Goal: Task Accomplishment & Management: Manage account settings

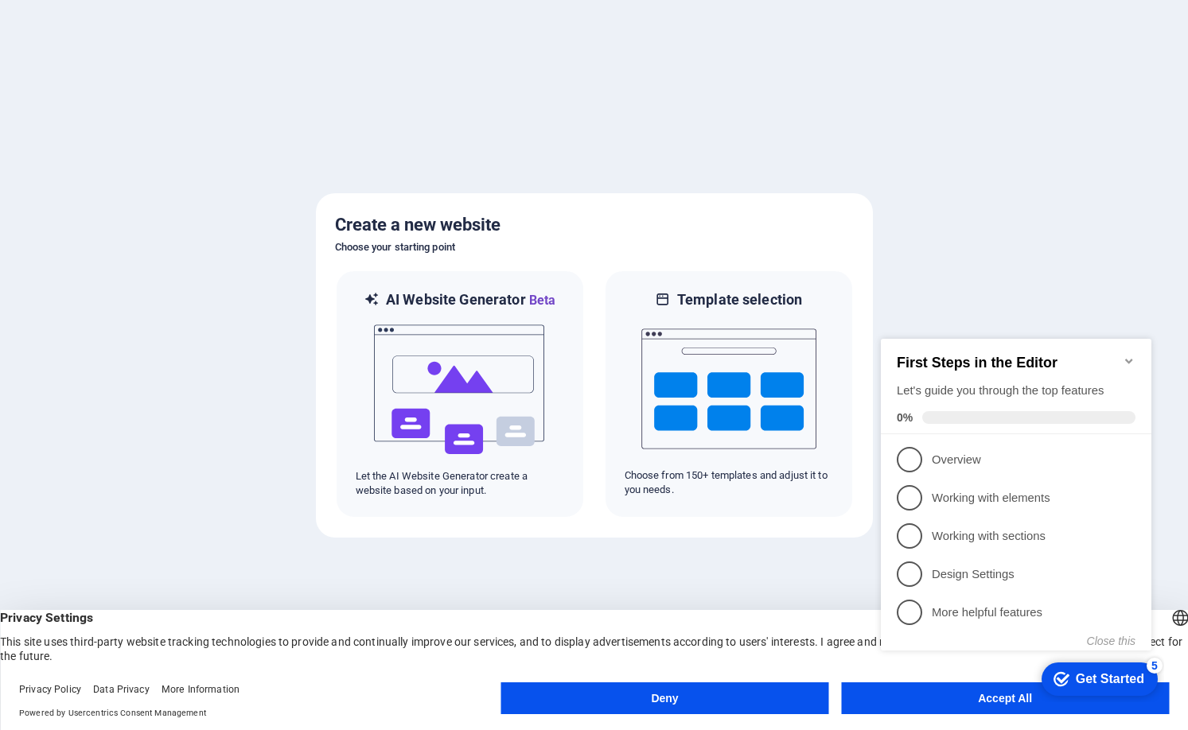
click at [1112, 667] on div "checkmark Get Started 5" at bounding box center [1100, 679] width 116 height 33
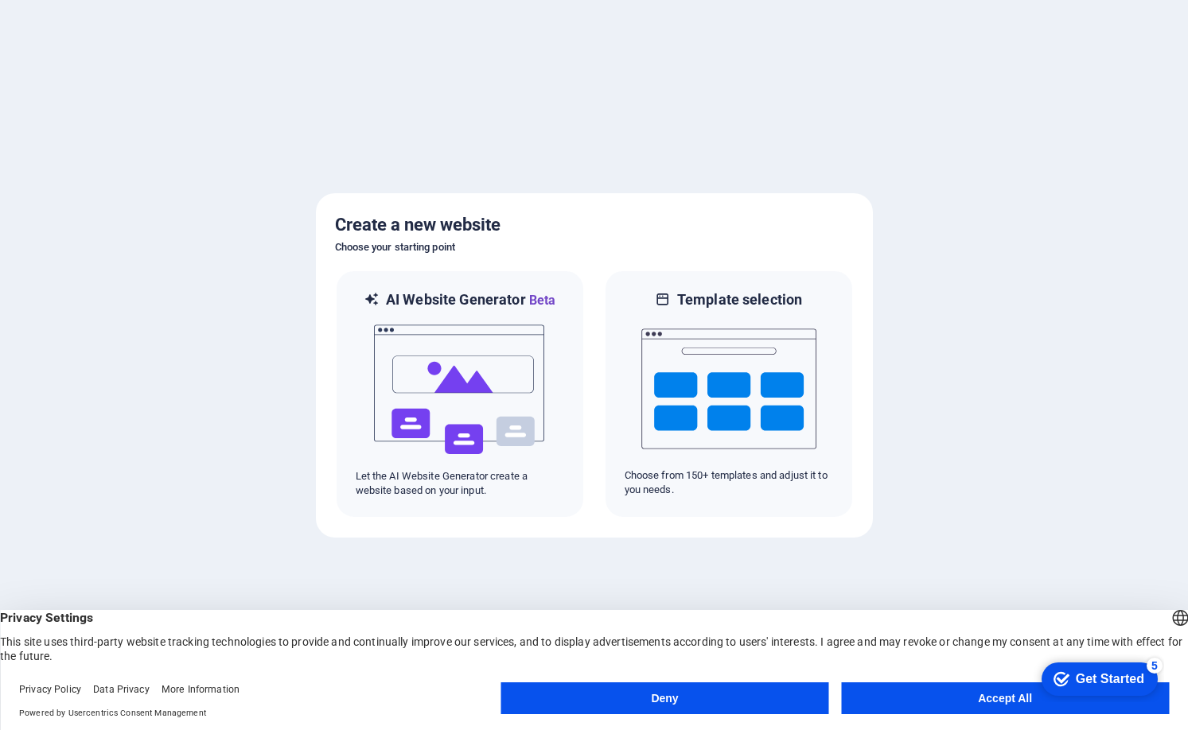
click at [1158, 696] on div "checkmark Get Started 5" at bounding box center [1100, 679] width 116 height 33
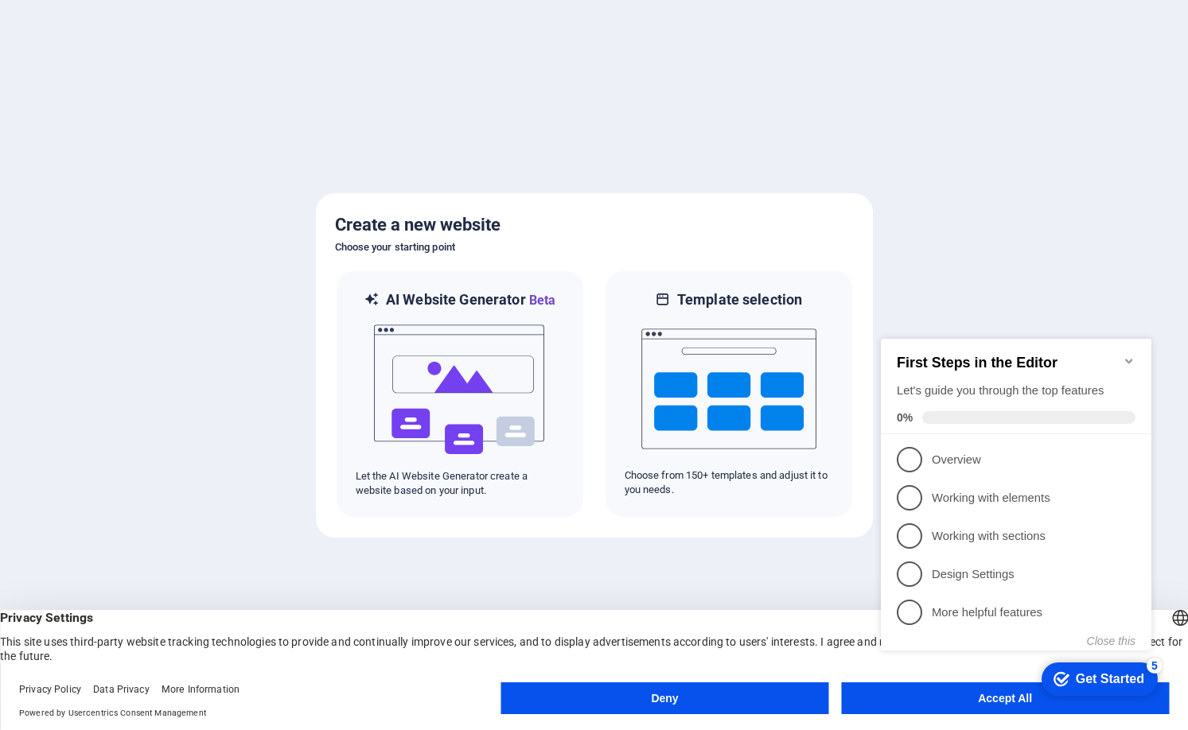
drag, startPoint x: 963, startPoint y: 657, endPoint x: 1707, endPoint y: 1003, distance: 820.2
click at [963, 657] on div "checkmark Get Started 5 First Steps in the Editor Let's guide you through the t…" at bounding box center [1019, 509] width 290 height 387
click at [978, 700] on div "checkmark Get Started 5 First Steps in the Editor Let's guide you through the t…" at bounding box center [1019, 509] width 290 height 387
click at [1023, 687] on div "checkmark Get Started 5 First Steps in the Editor Let's guide you through the t…" at bounding box center [1019, 509] width 290 height 387
click at [1018, 695] on div "checkmark Get Started 5 First Steps in the Editor Let's guide you through the t…" at bounding box center [1019, 509] width 290 height 387
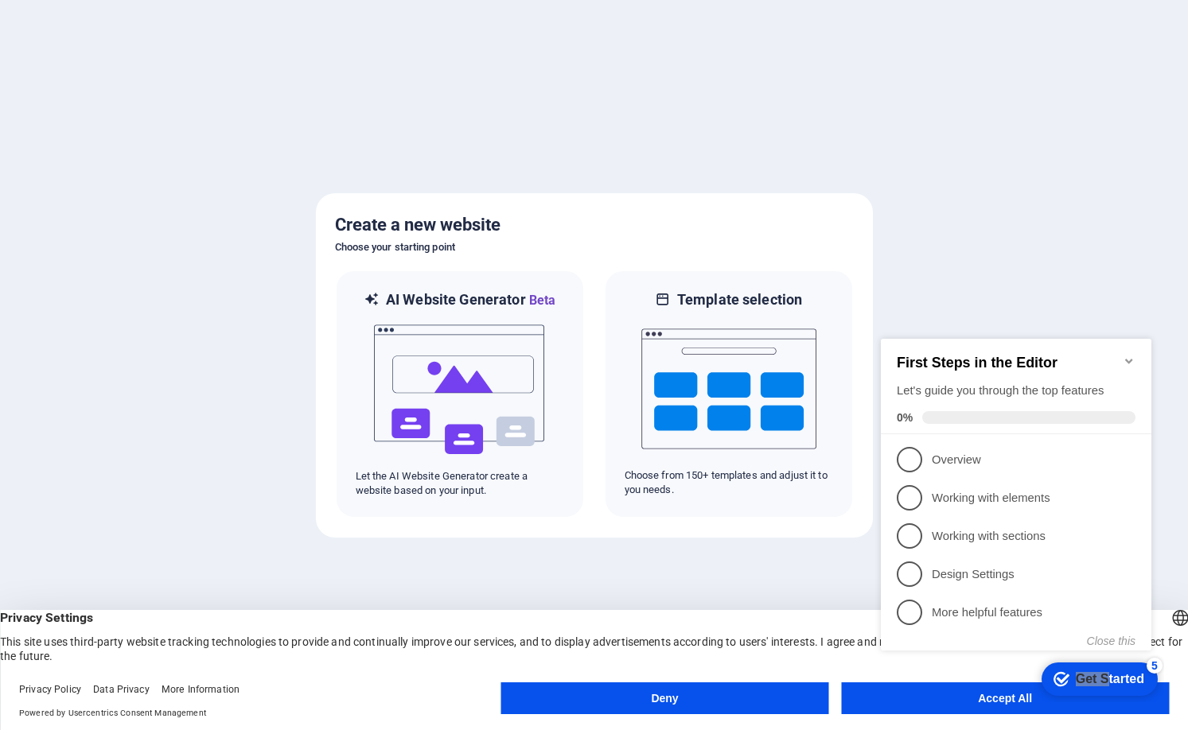
click at [1102, 672] on div "Get Started" at bounding box center [1110, 679] width 68 height 14
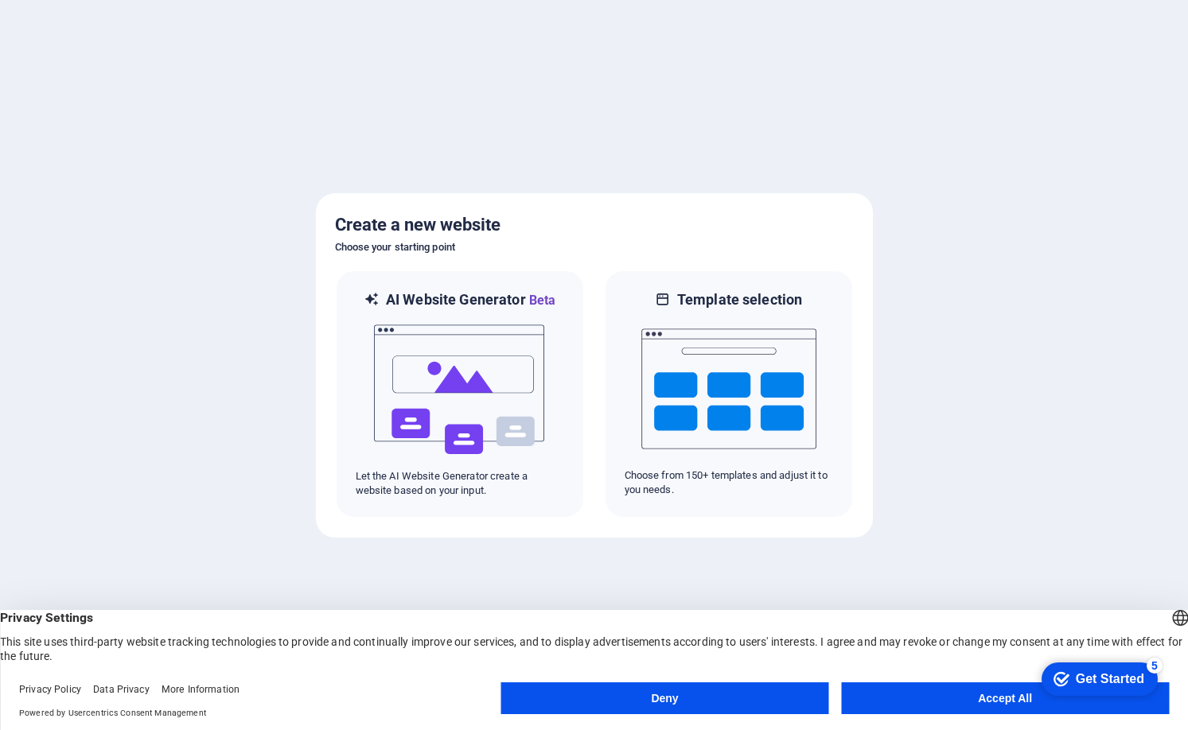
click at [1164, 703] on div "checkmark Get Started 5 First Steps in the Editor Let's guide you through the t…" at bounding box center [1096, 679] width 135 height 48
click at [656, 689] on button "Deny" at bounding box center [665, 699] width 328 height 32
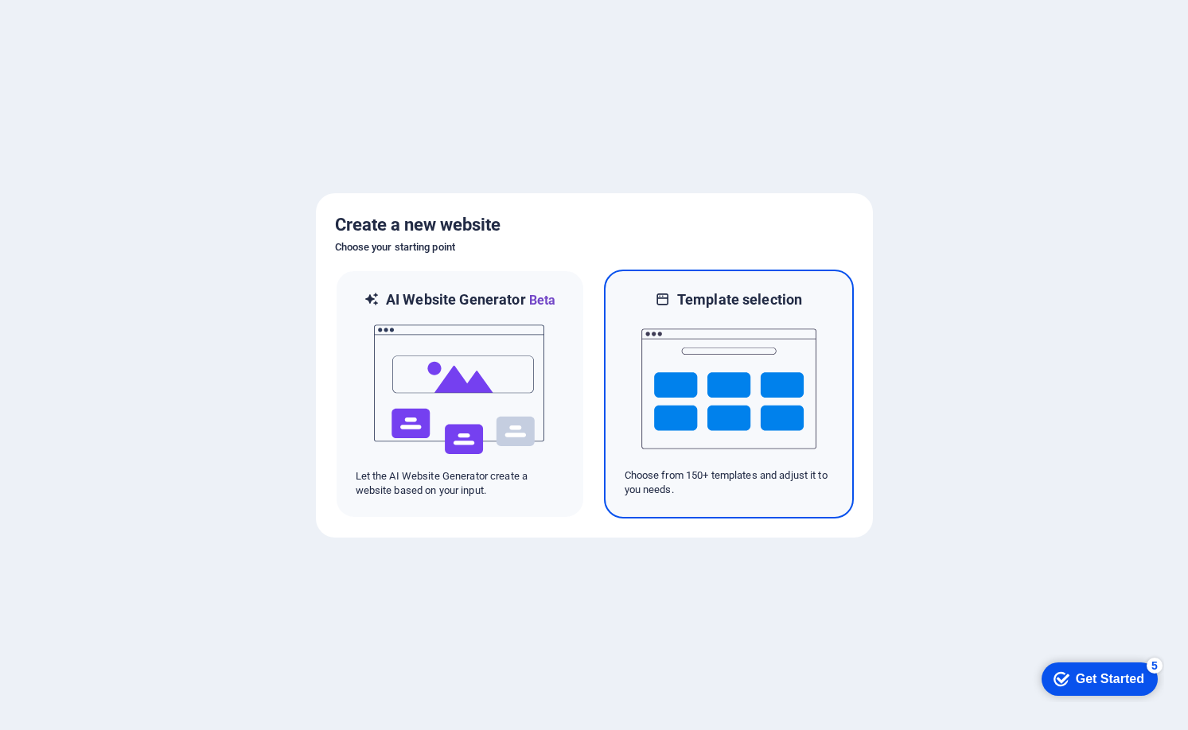
click at [705, 403] on img at bounding box center [728, 389] width 175 height 159
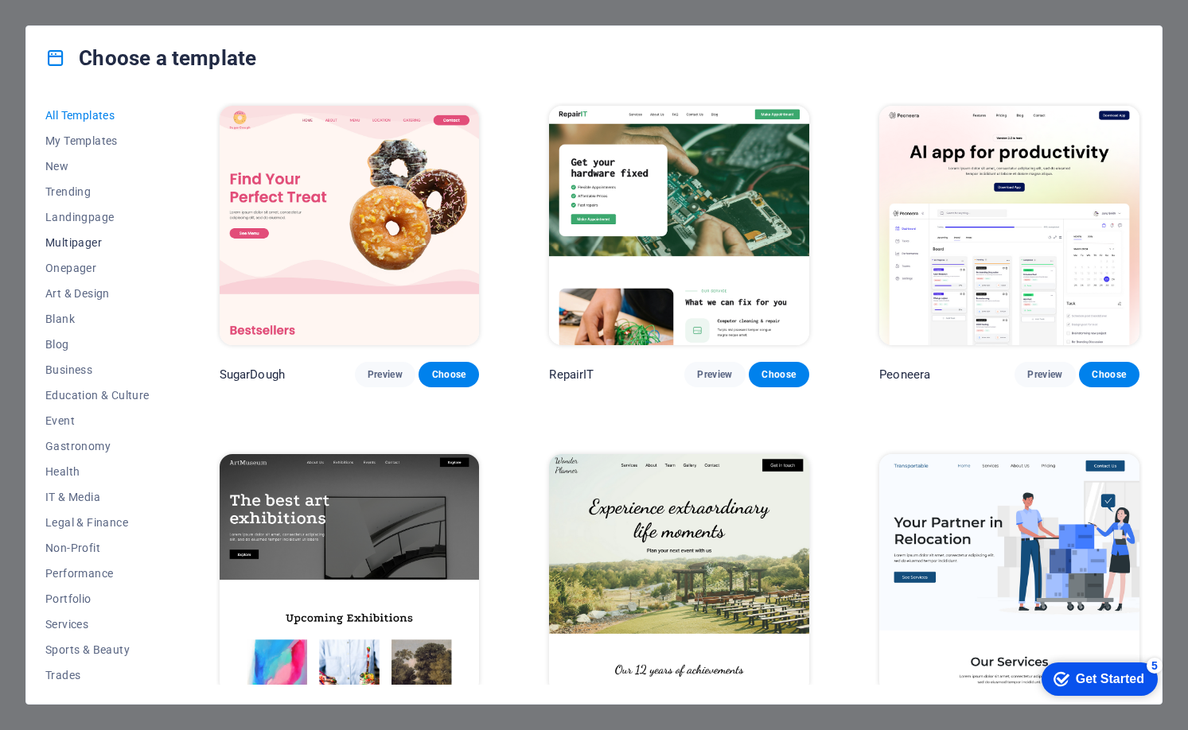
scroll to position [10, 0]
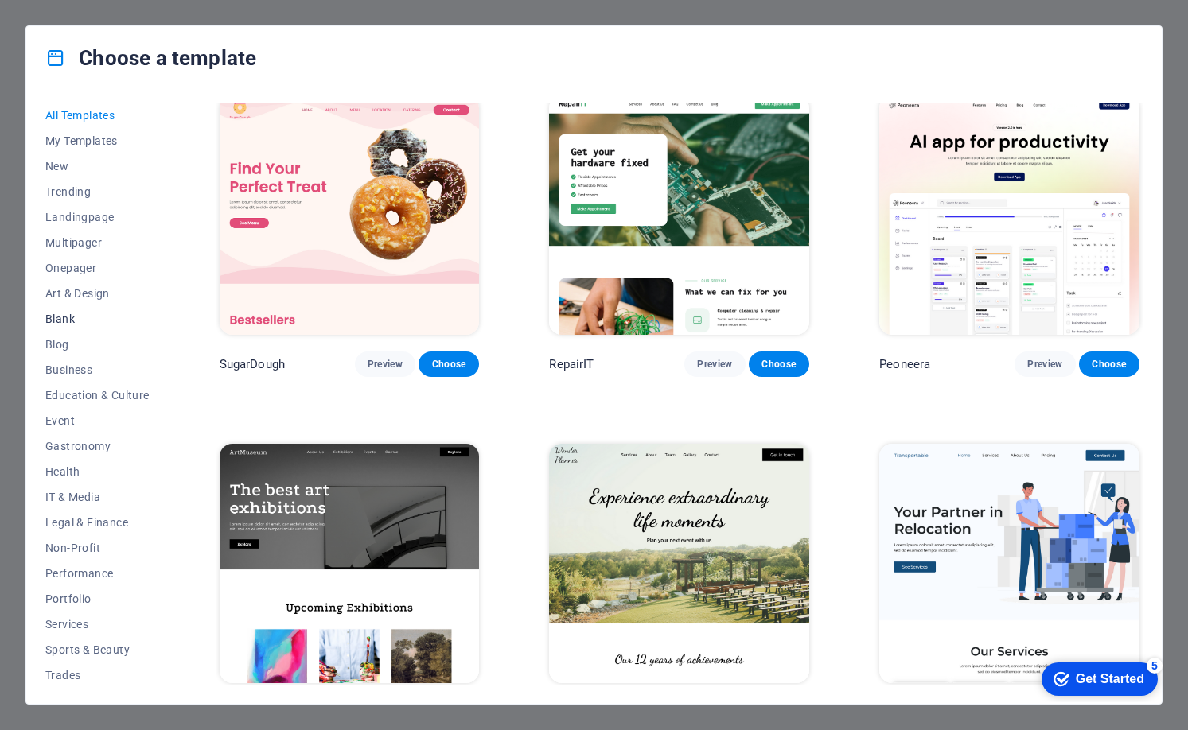
click at [60, 313] on span "Blank" at bounding box center [97, 319] width 104 height 13
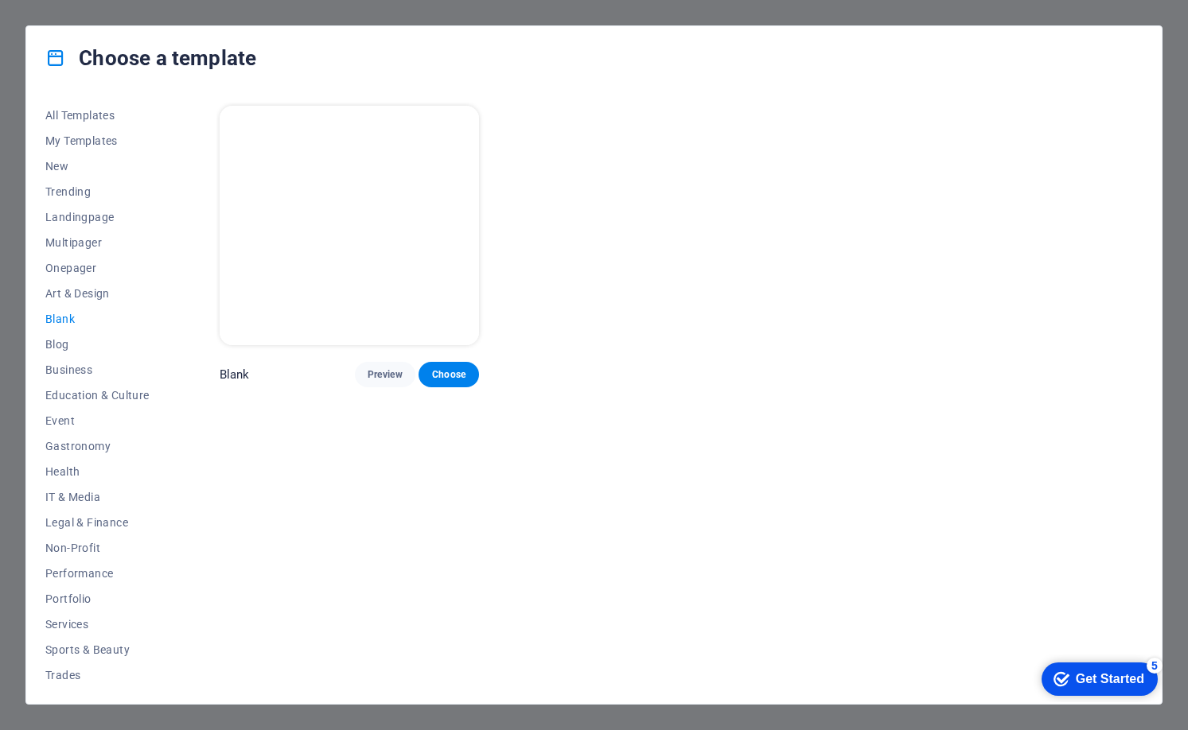
scroll to position [0, 0]
click at [73, 459] on button "Health" at bounding box center [97, 471] width 104 height 25
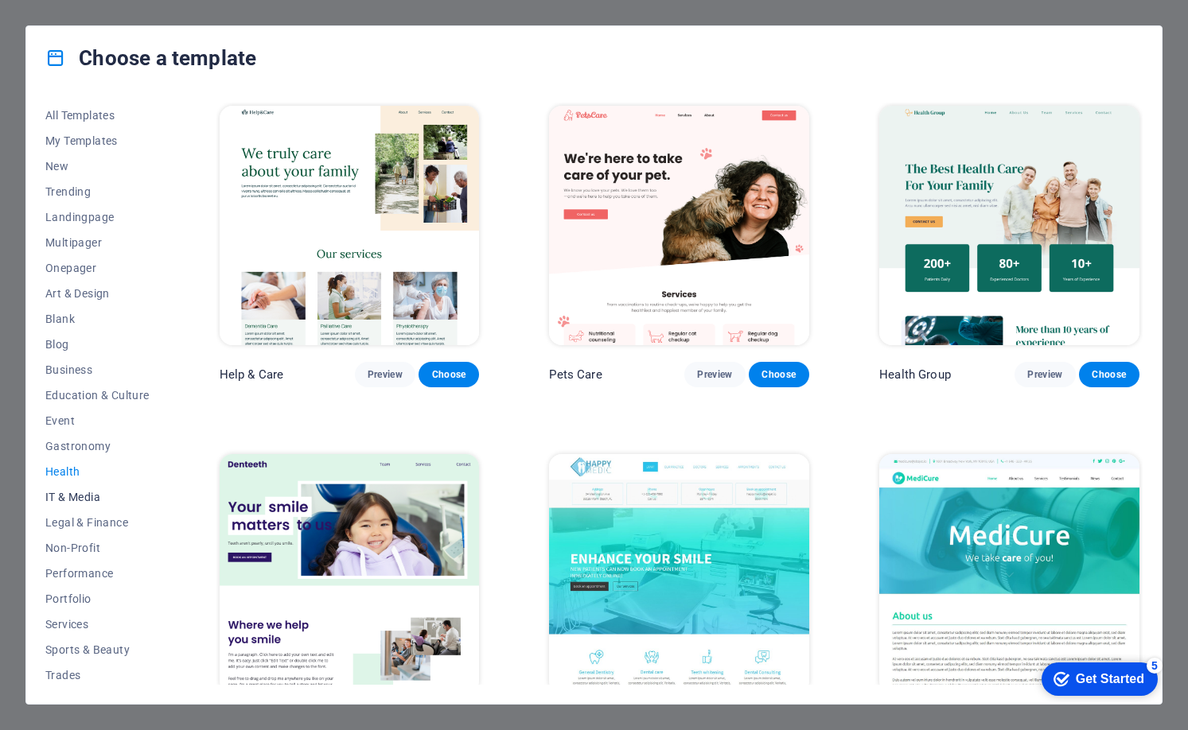
click at [95, 485] on button "IT & Media" at bounding box center [97, 497] width 104 height 25
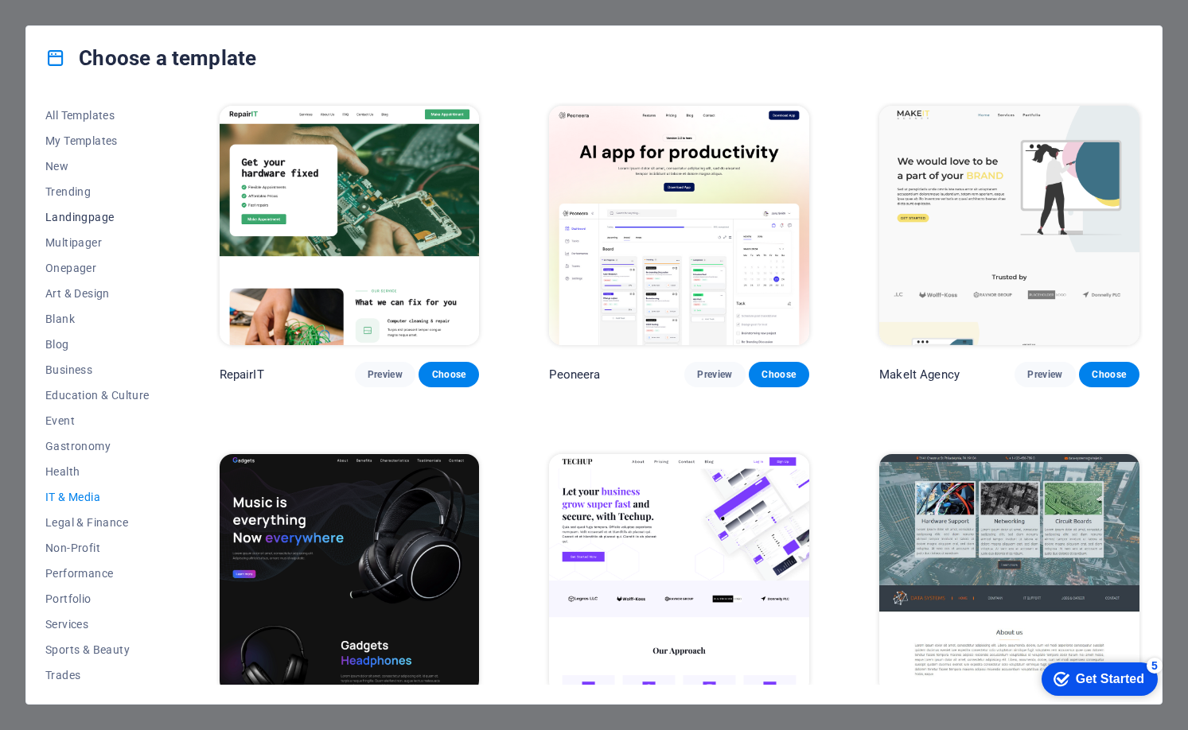
scroll to position [54, 0]
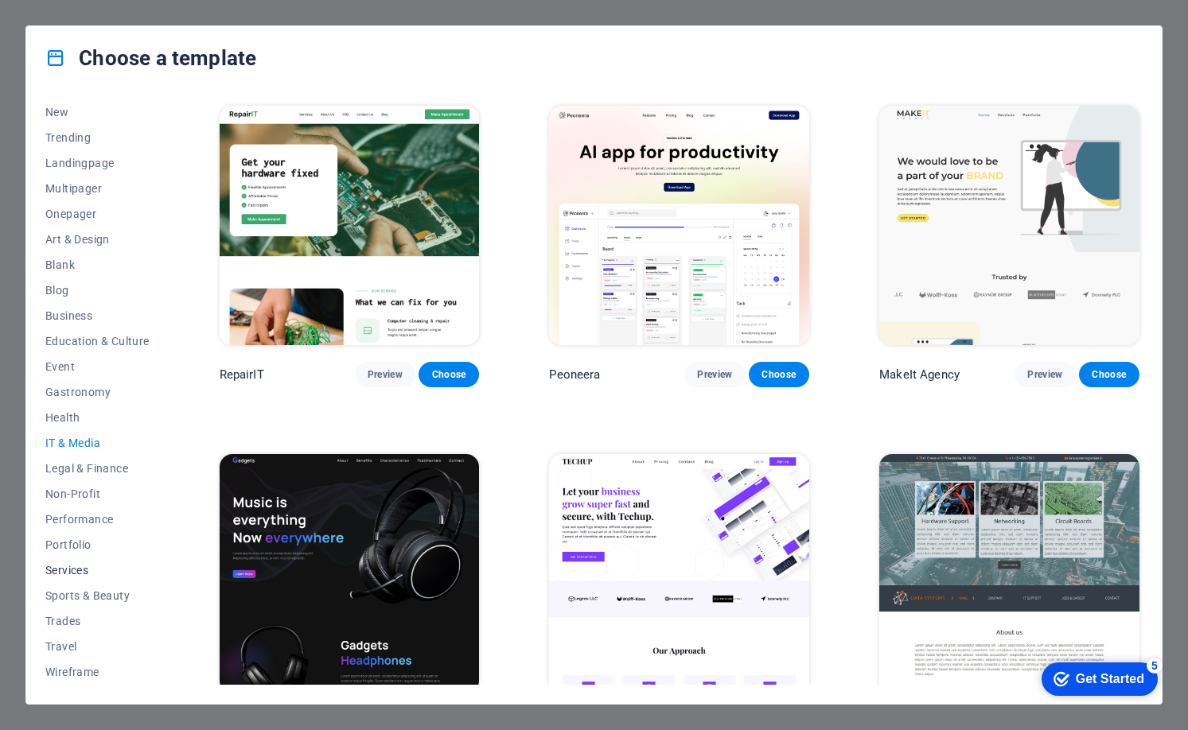
click at [62, 567] on span "Services" at bounding box center [97, 570] width 104 height 13
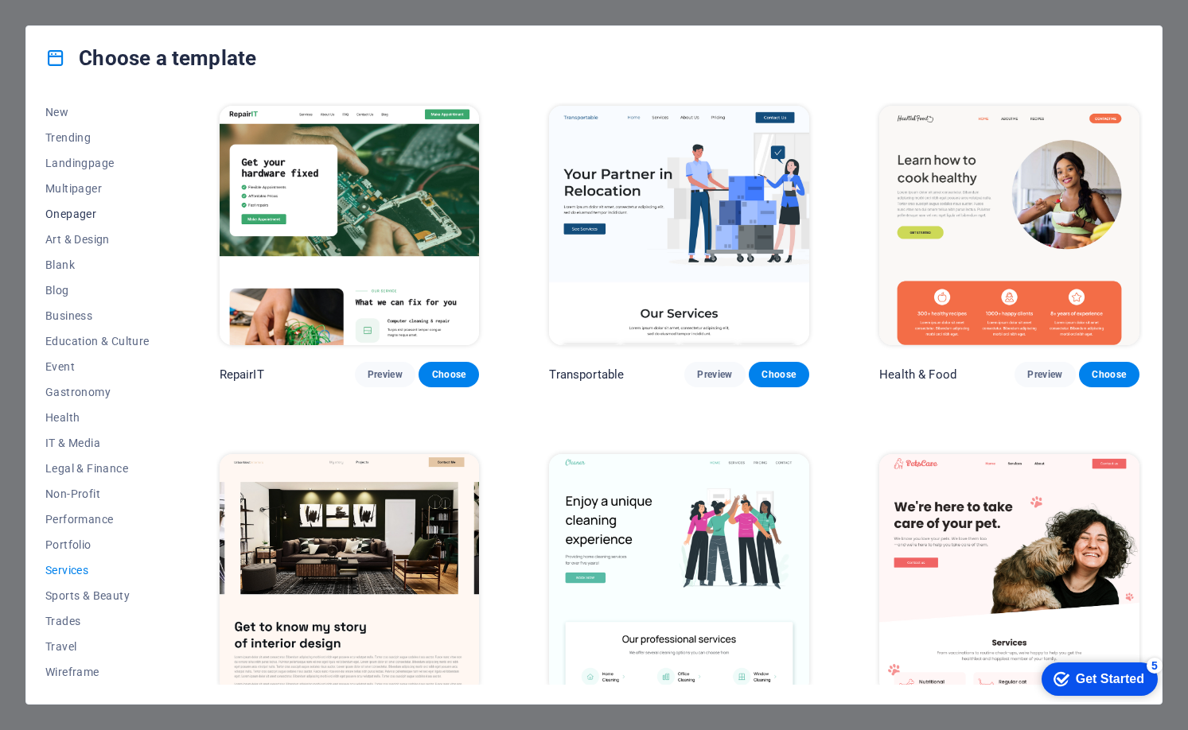
click at [81, 210] on span "Onepager" at bounding box center [97, 214] width 104 height 13
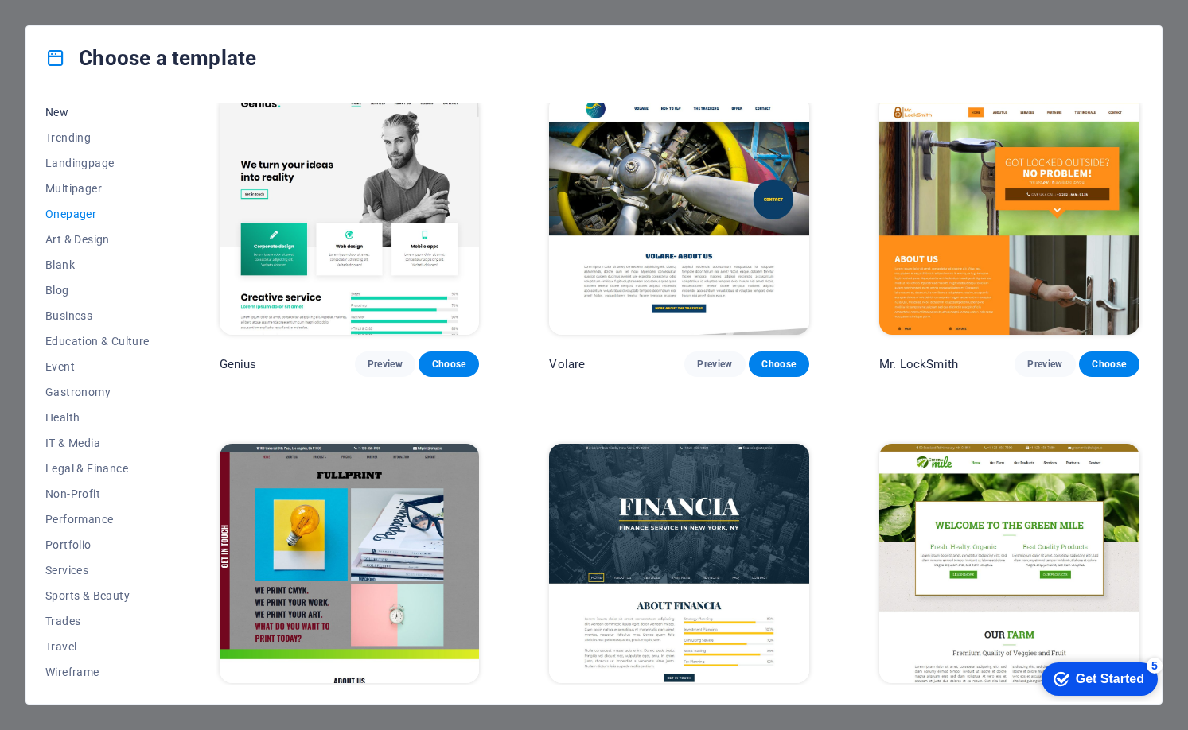
scroll to position [0, 0]
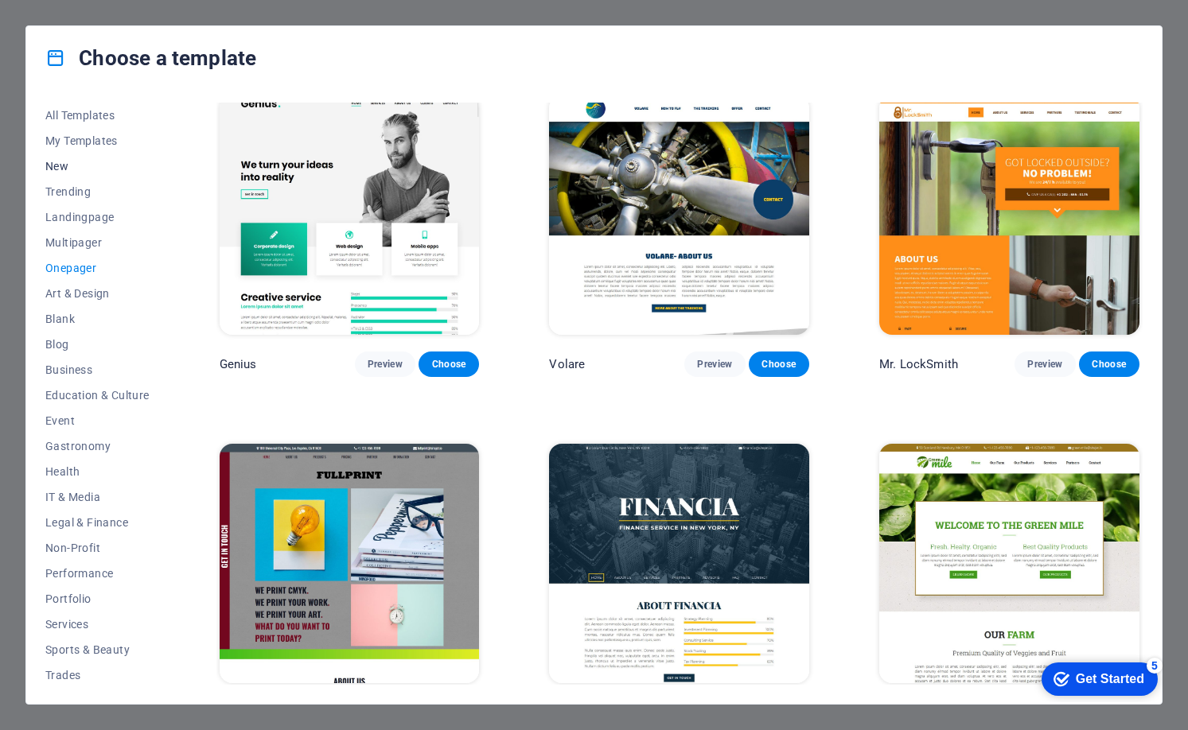
click at [79, 166] on span "New" at bounding box center [97, 166] width 104 height 13
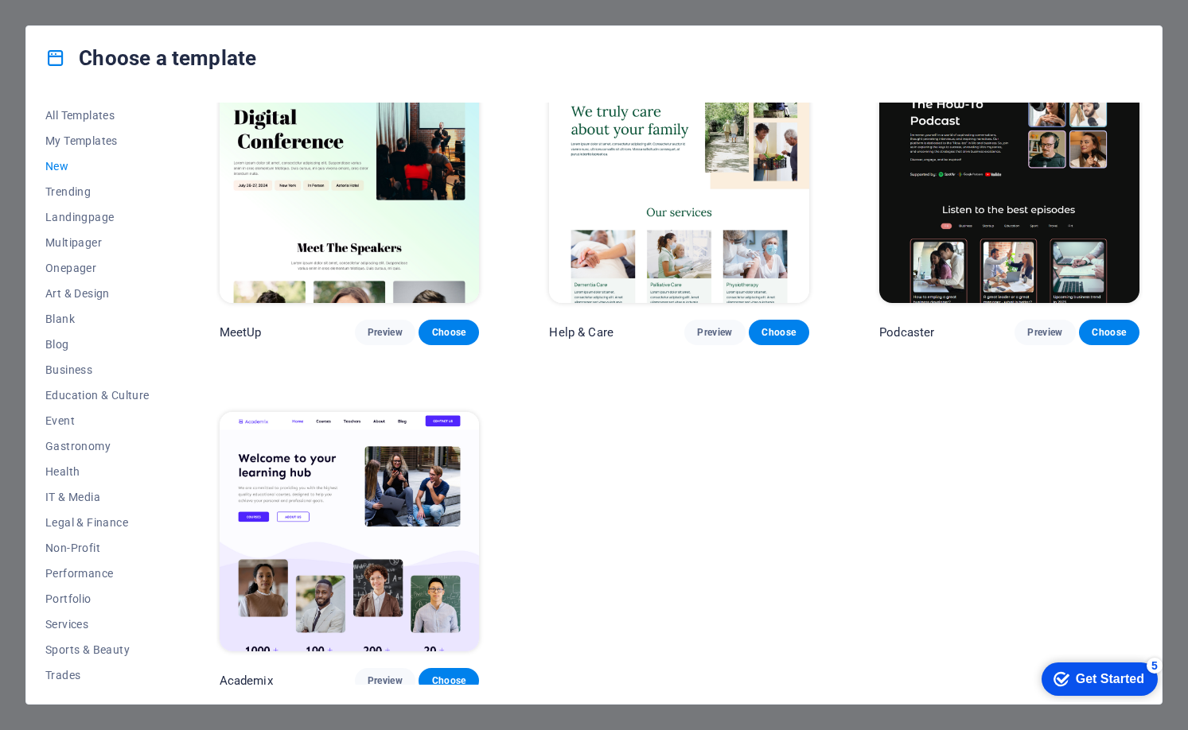
click at [668, 177] on img at bounding box center [679, 184] width 260 height 240
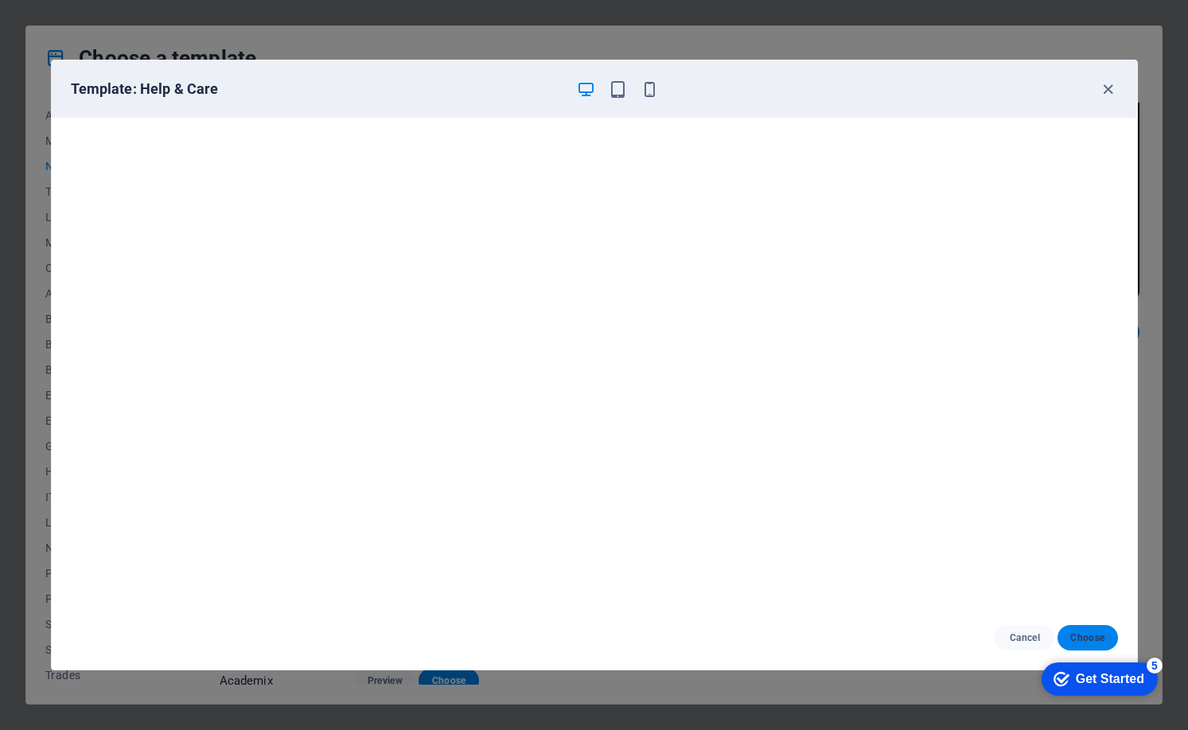
click at [1091, 638] on span "Choose" at bounding box center [1087, 638] width 34 height 13
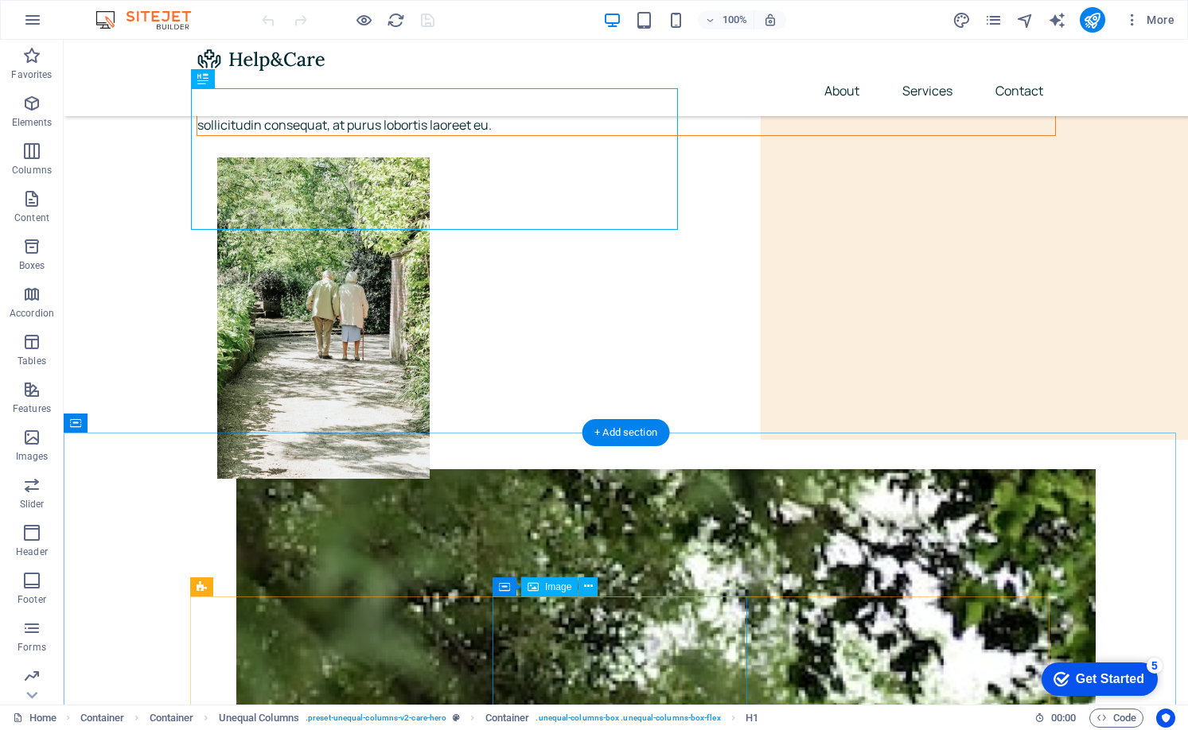
scroll to position [380, 0]
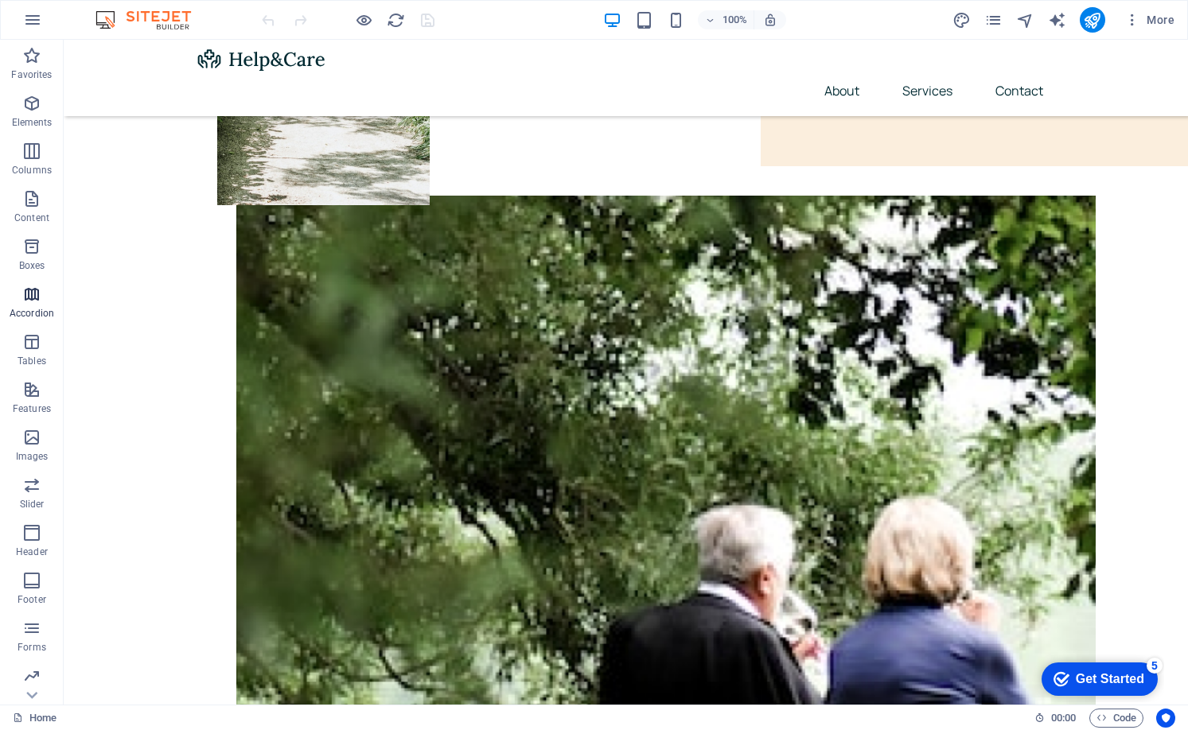
click at [37, 302] on icon "button" at bounding box center [31, 294] width 19 height 19
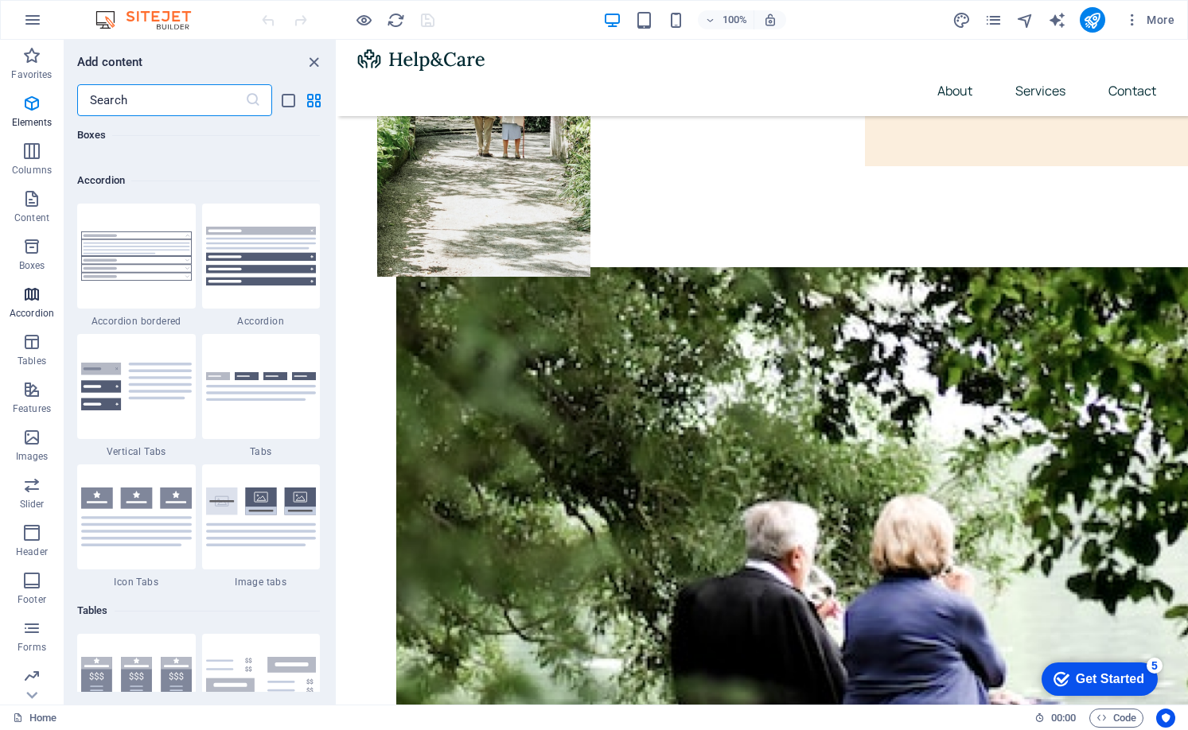
scroll to position [5081, 0]
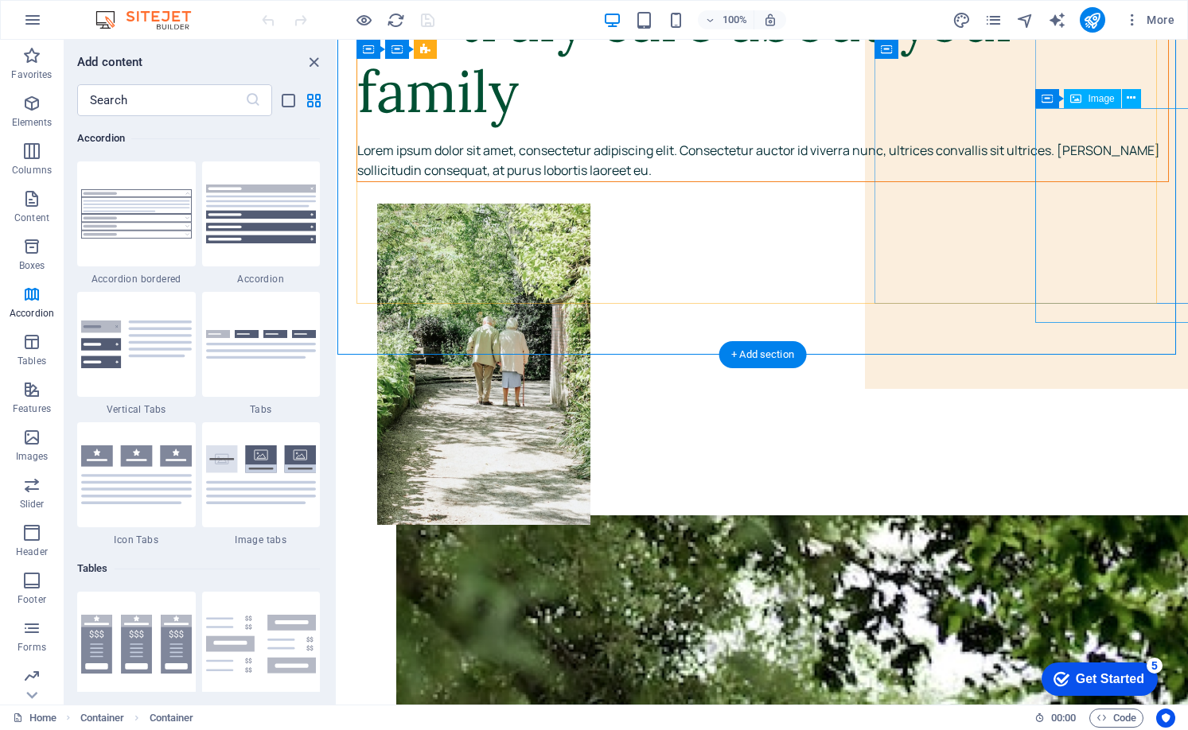
scroll to position [0, 0]
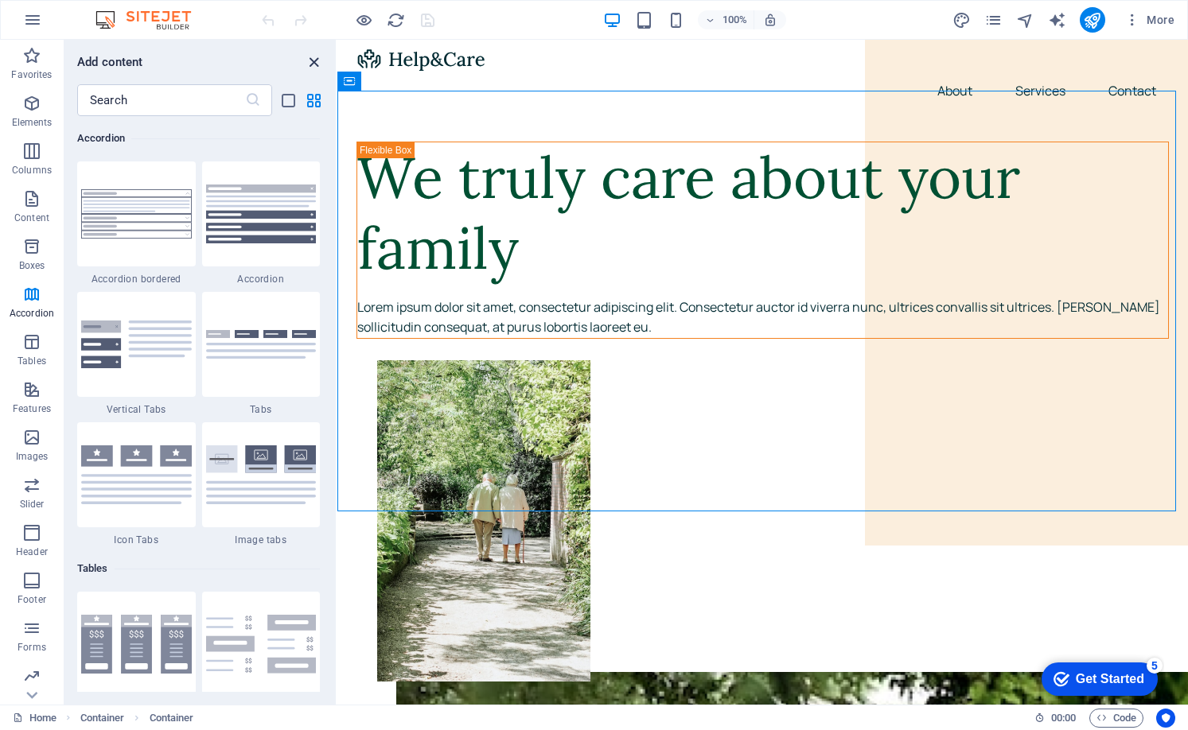
click at [317, 62] on icon "close panel" at bounding box center [314, 62] width 18 height 18
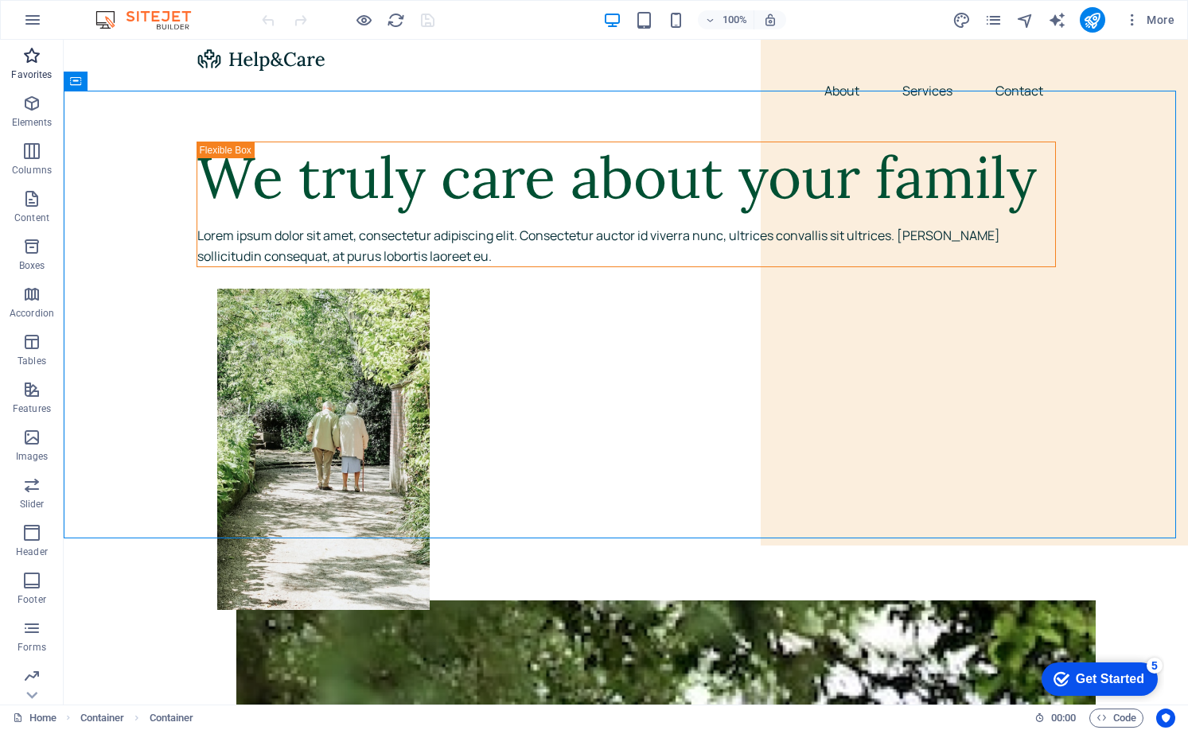
click at [23, 65] on span "Favorites" at bounding box center [32, 65] width 64 height 38
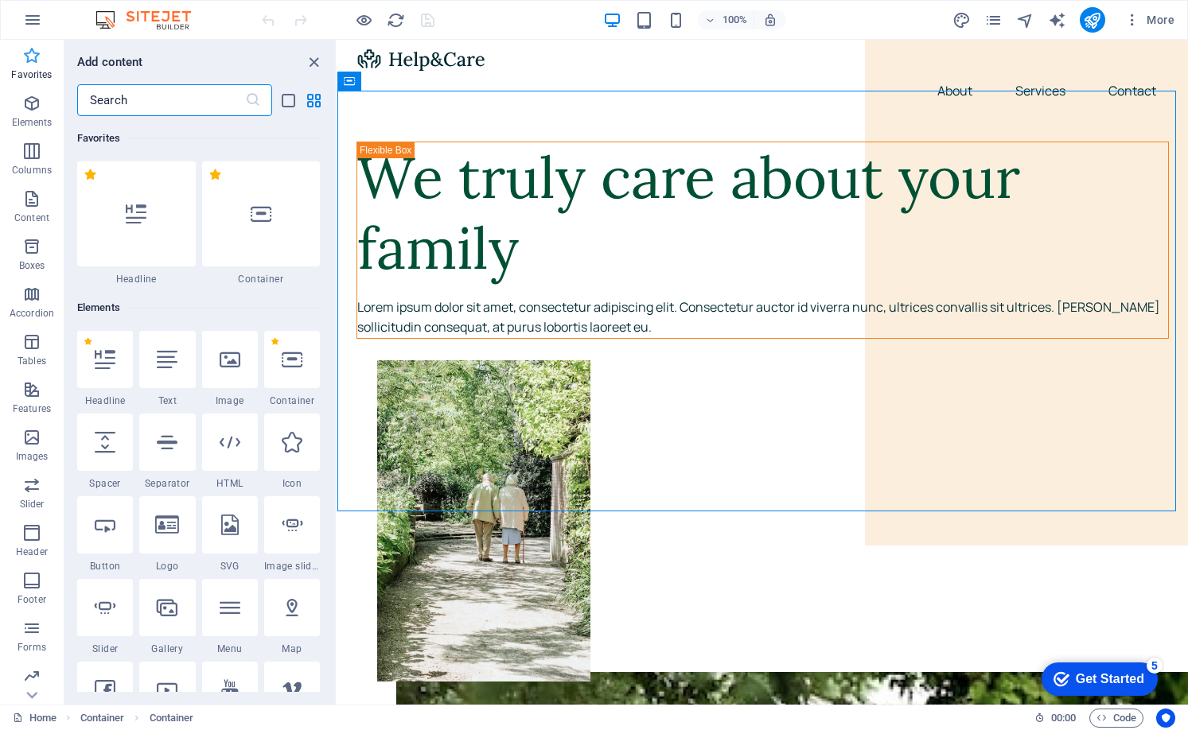
click at [23, 65] on span "Favorites" at bounding box center [32, 65] width 64 height 38
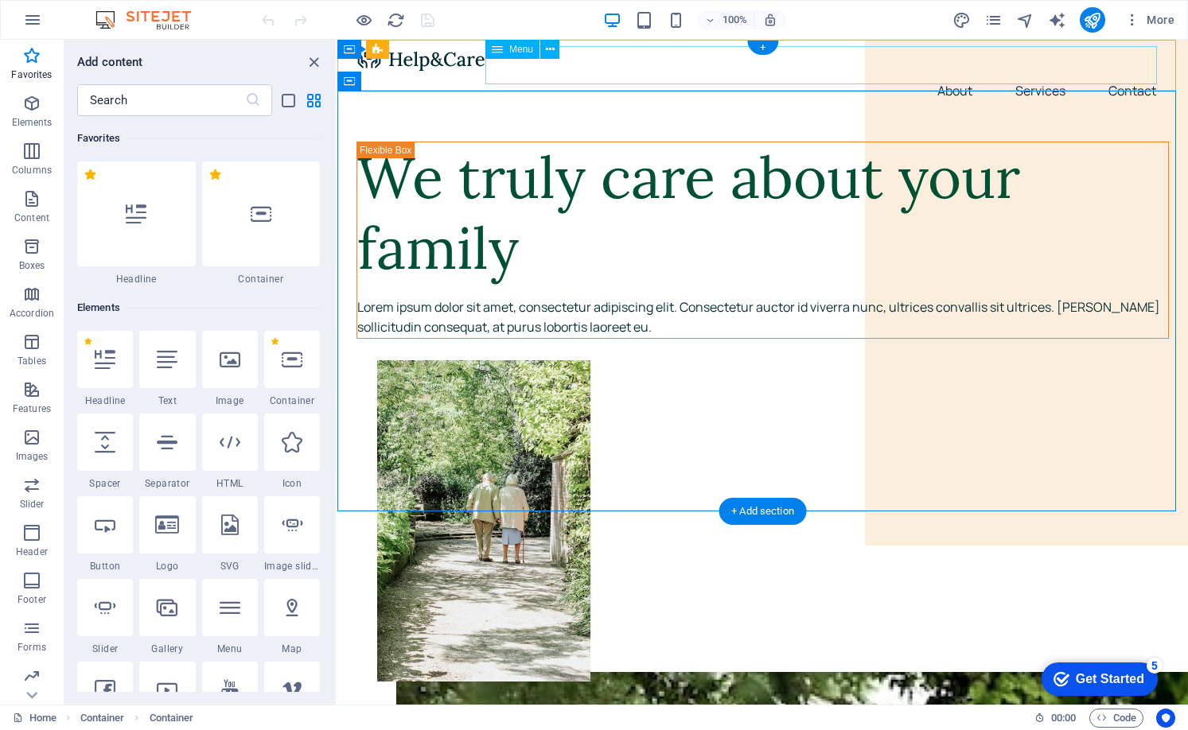
click at [932, 72] on nav "About Services Contact" at bounding box center [762, 91] width 812 height 38
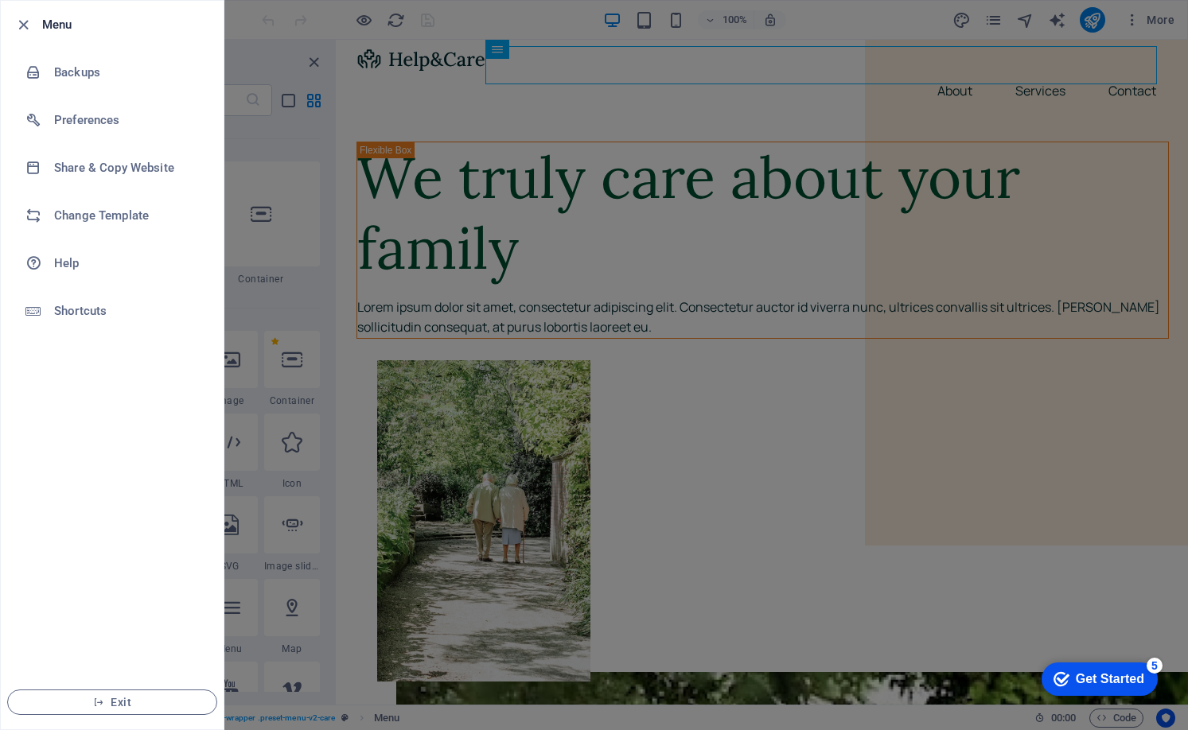
click at [115, 387] on ul "Menu Backups Preferences Share & Copy Website Change Template Help Shortcuts Ex…" at bounding box center [112, 365] width 223 height 729
click at [132, 642] on ul "Menu Backups Preferences Share & Copy Website Change Template Help Shortcuts Ex…" at bounding box center [112, 365] width 223 height 729
click at [144, 702] on span "Exit" at bounding box center [112, 702] width 183 height 13
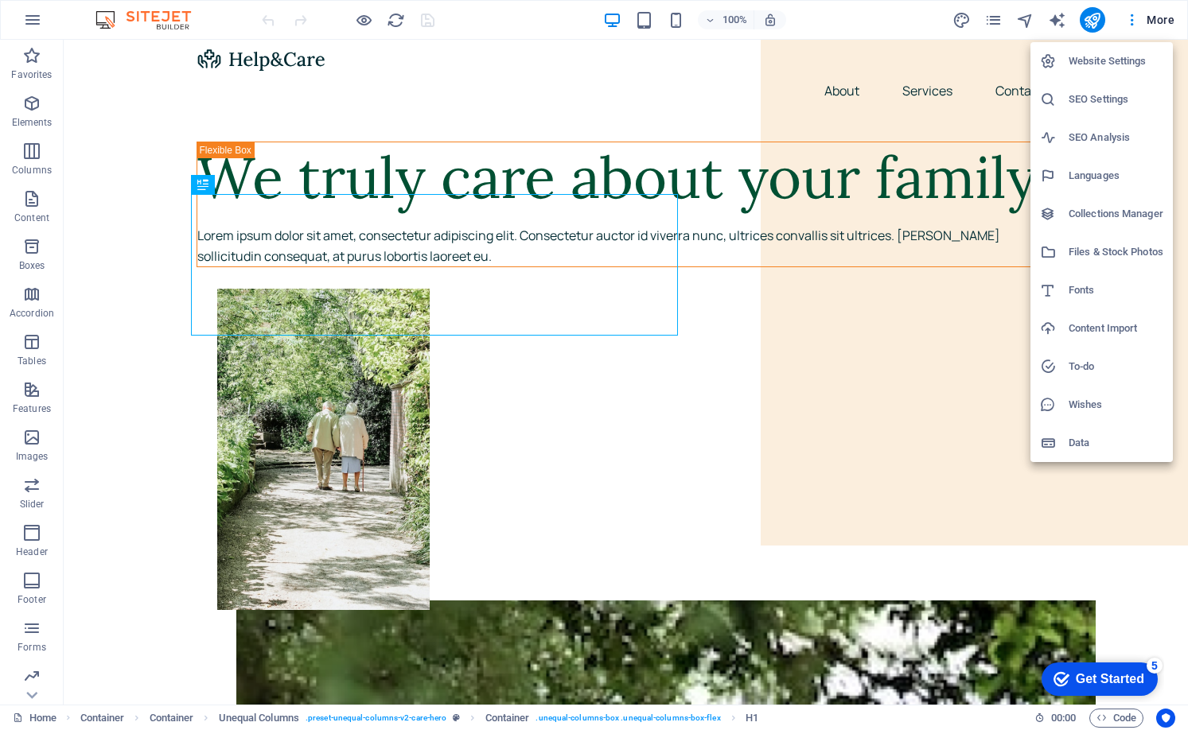
click at [0, 0] on h6 "Website Settings" at bounding box center [0, 0] width 0 height 0
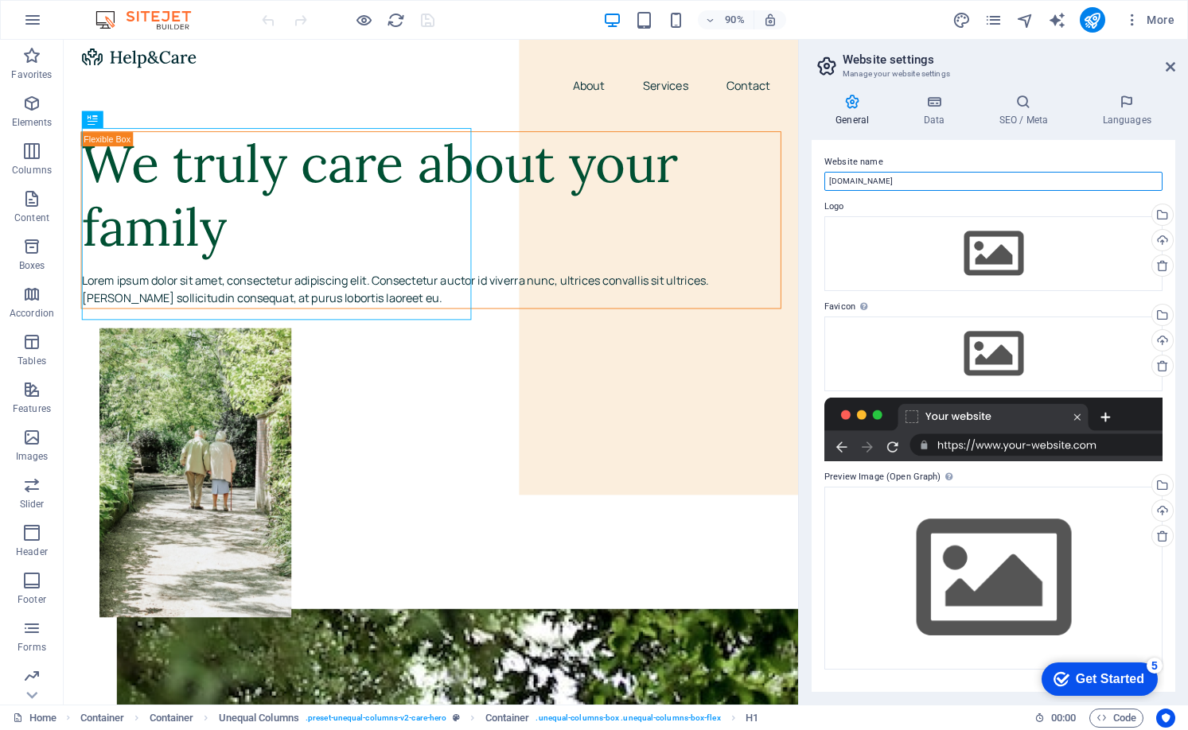
click at [939, 177] on input "joescherler.coach" at bounding box center [993, 181] width 338 height 19
type input "Joe Scherler Coaching"
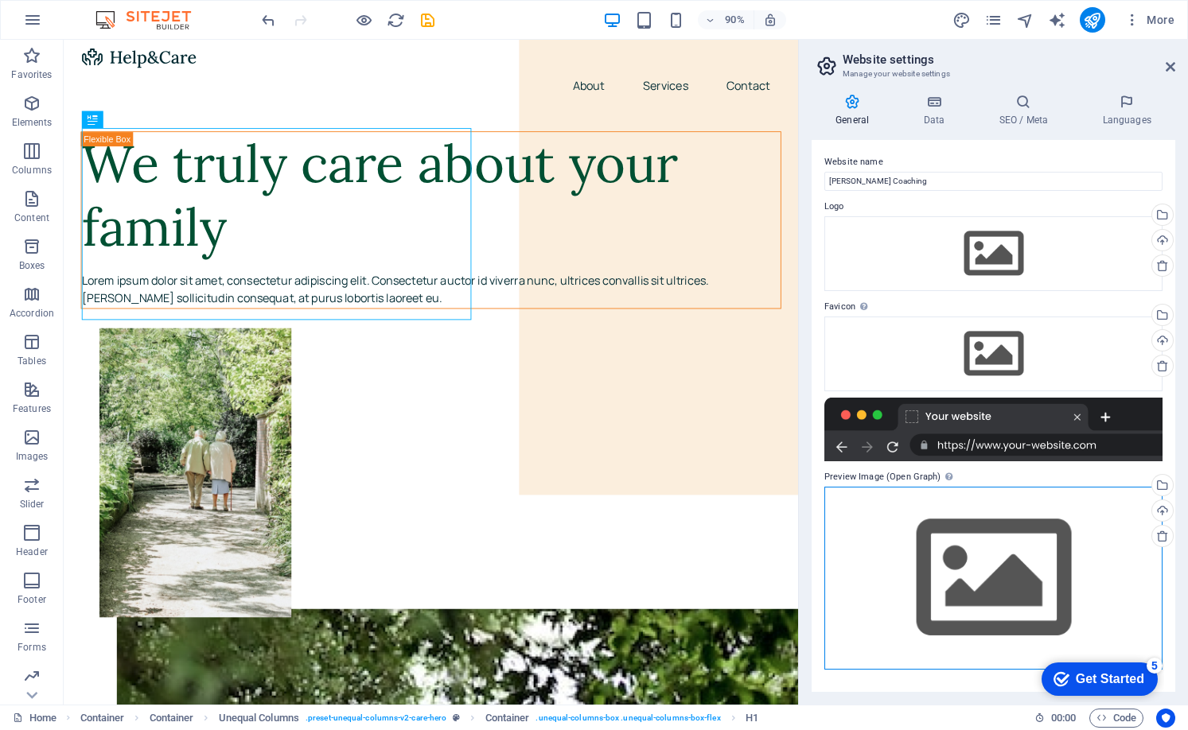
click at [935, 520] on div "Drag files here, click to choose files or select files from Files or our free s…" at bounding box center [993, 578] width 338 height 182
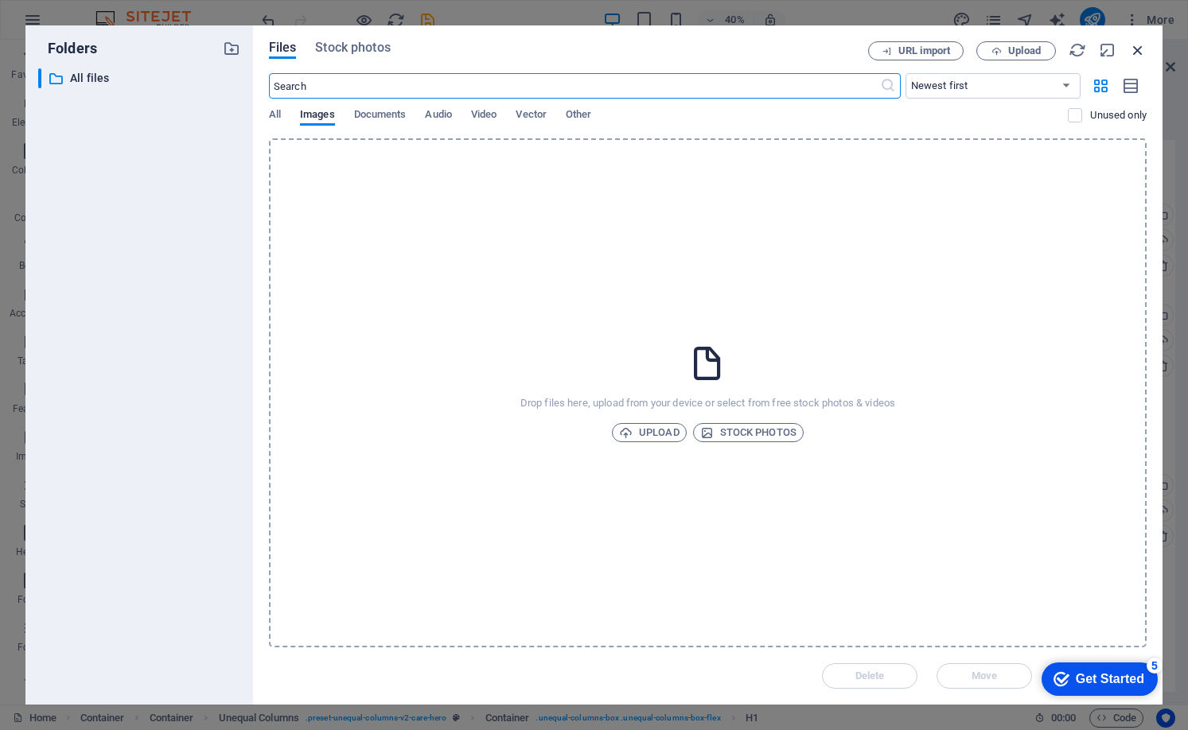
click at [1137, 49] on icon "button" at bounding box center [1138, 50] width 18 height 18
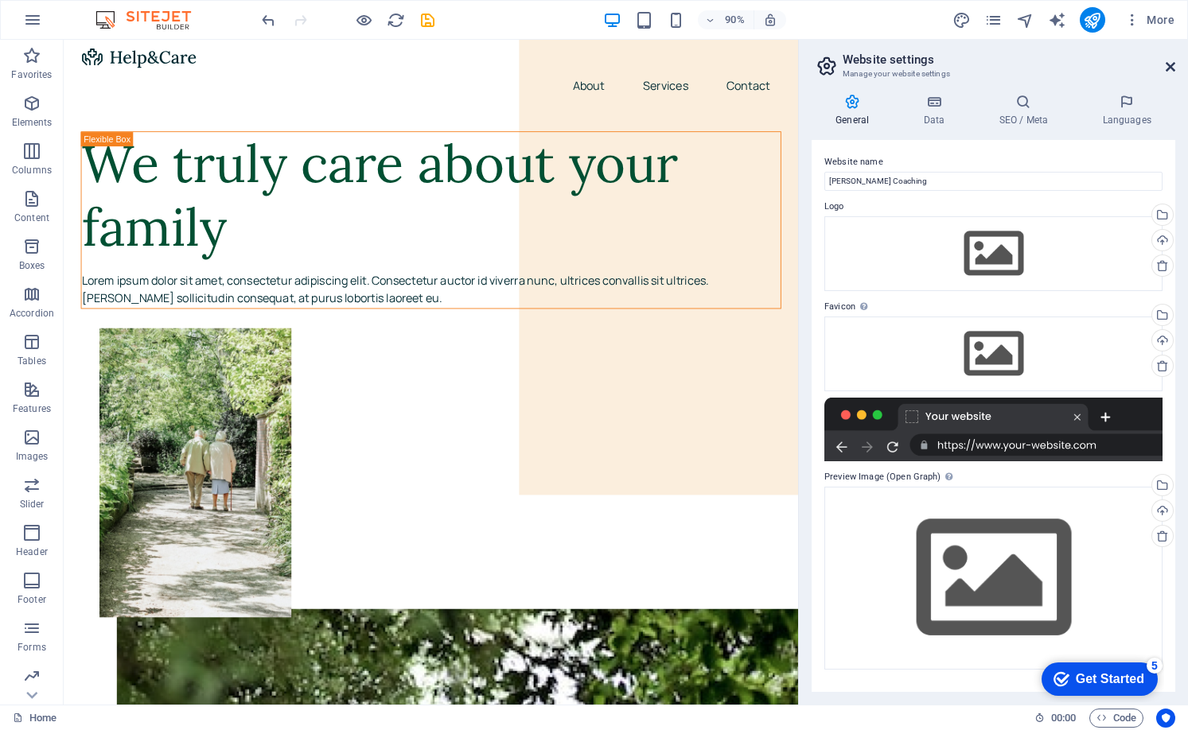
click at [0, 0] on icon at bounding box center [0, 0] width 0 height 0
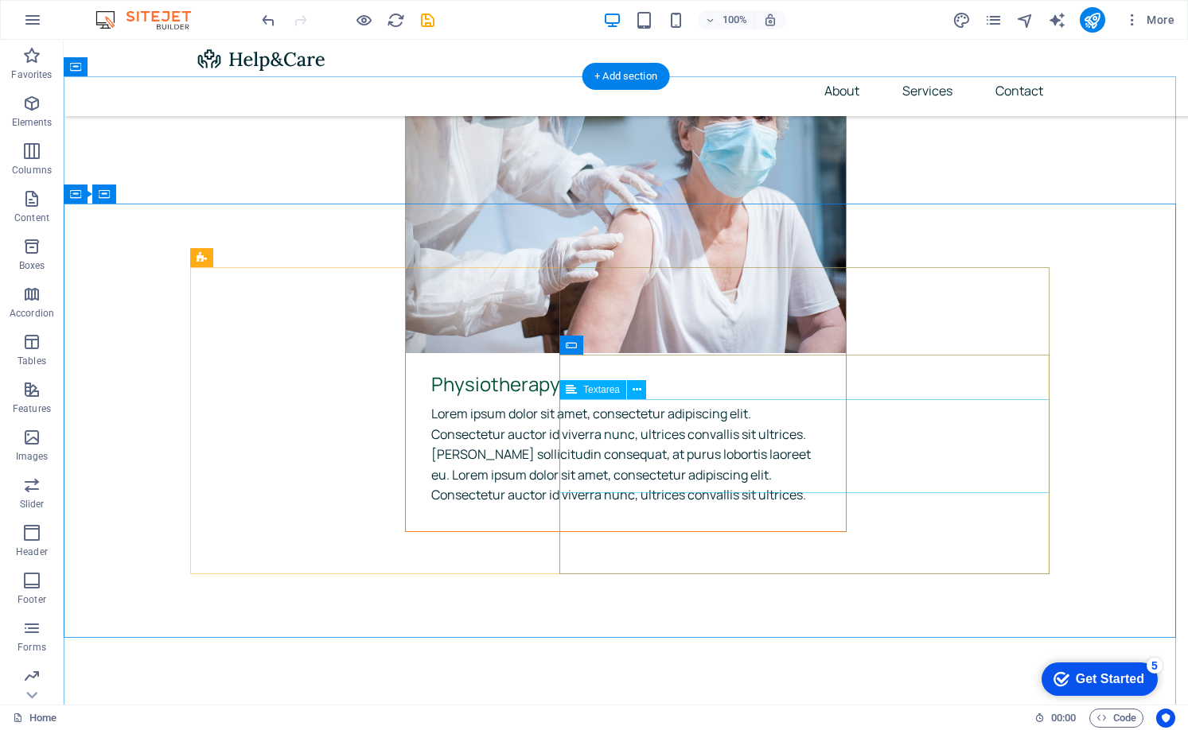
scroll to position [5910, 0]
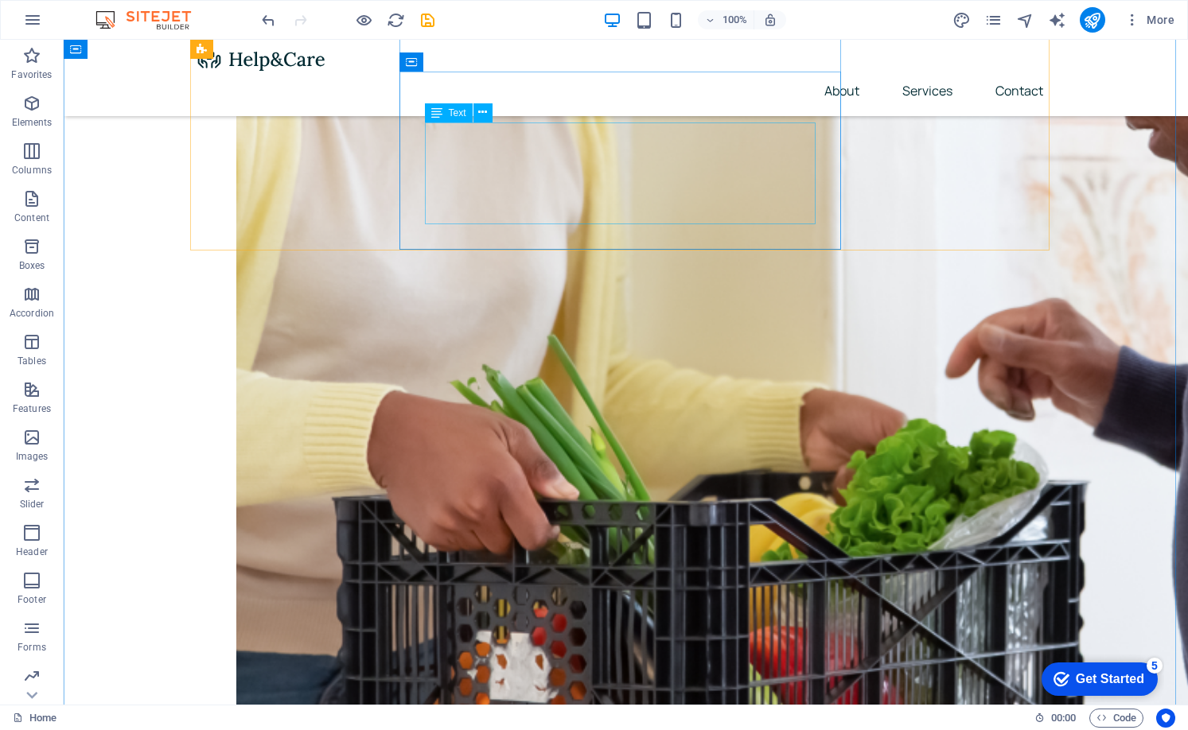
scroll to position [0, 0]
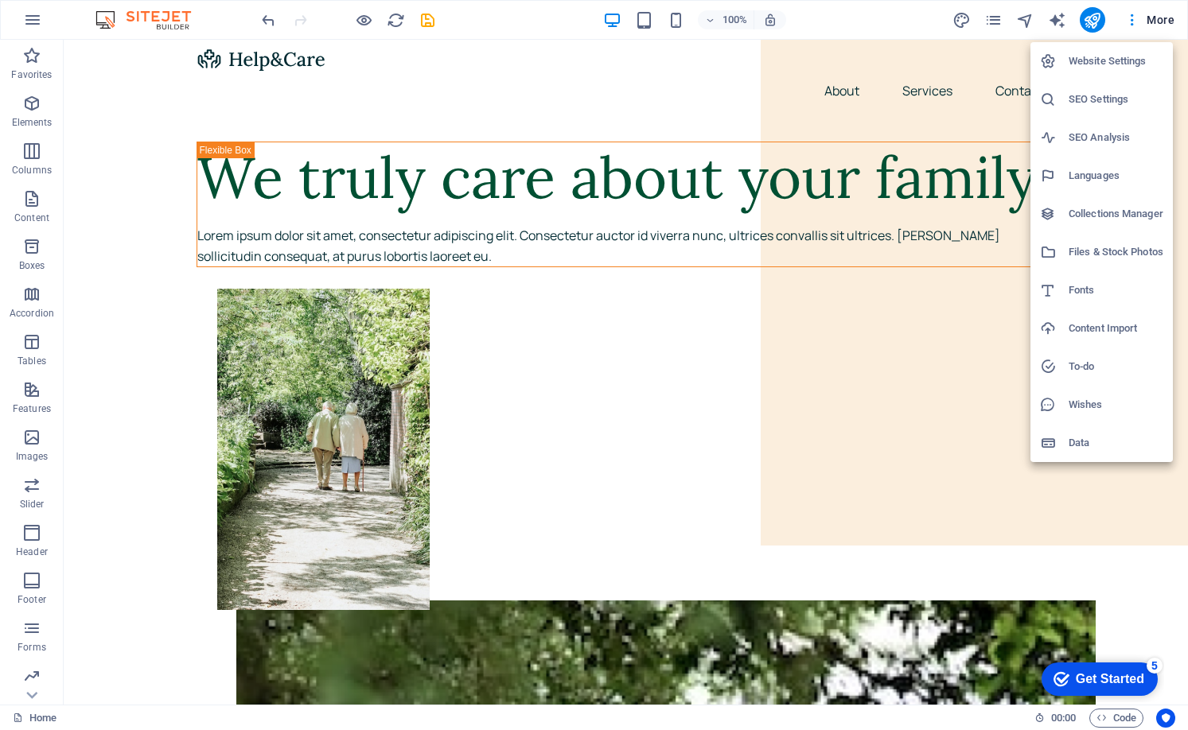
click at [1101, 107] on h6 "SEO Settings" at bounding box center [1116, 99] width 95 height 19
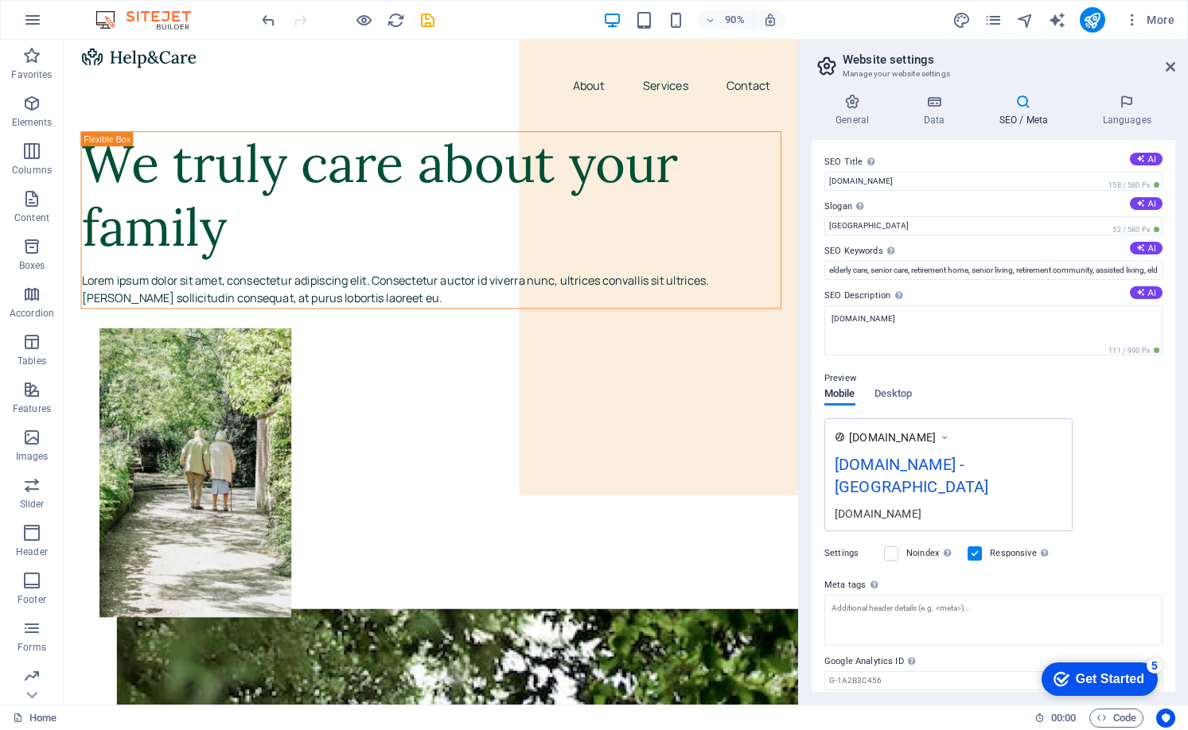
click at [931, 191] on div "SEO Title The title of your website - make it something that stands out in sear…" at bounding box center [994, 416] width 364 height 552
click at [971, 180] on input "joescherler.coach" at bounding box center [993, 181] width 338 height 19
click at [870, 240] on div "SEO Title The title of your website - make it something that stands out in sear…" at bounding box center [994, 416] width 364 height 552
click at [883, 228] on input "Berlin" at bounding box center [993, 225] width 338 height 19
click at [1143, 160] on button "AI" at bounding box center [1146, 159] width 33 height 13
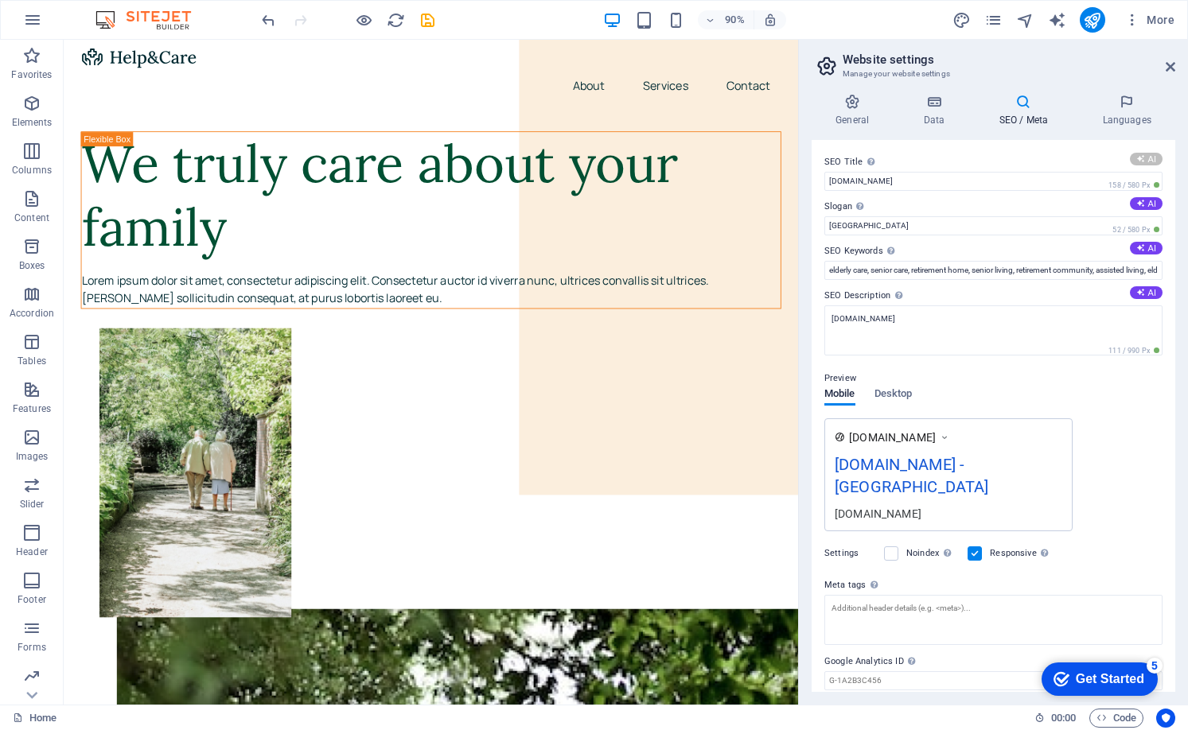
type input "Compassionate Family Care"
click at [1038, 185] on input "Compassionate Family Care" at bounding box center [993, 181] width 338 height 19
click at [1169, 68] on icon at bounding box center [1171, 66] width 10 height 13
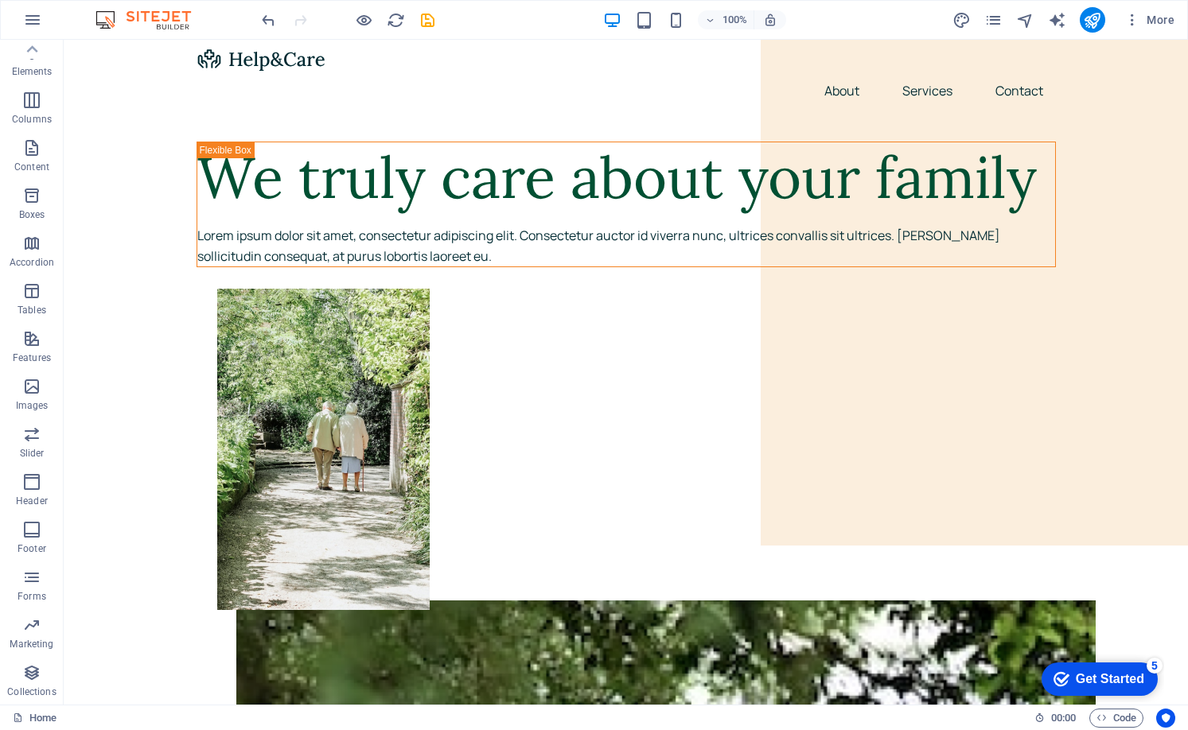
scroll to position [10, 0]
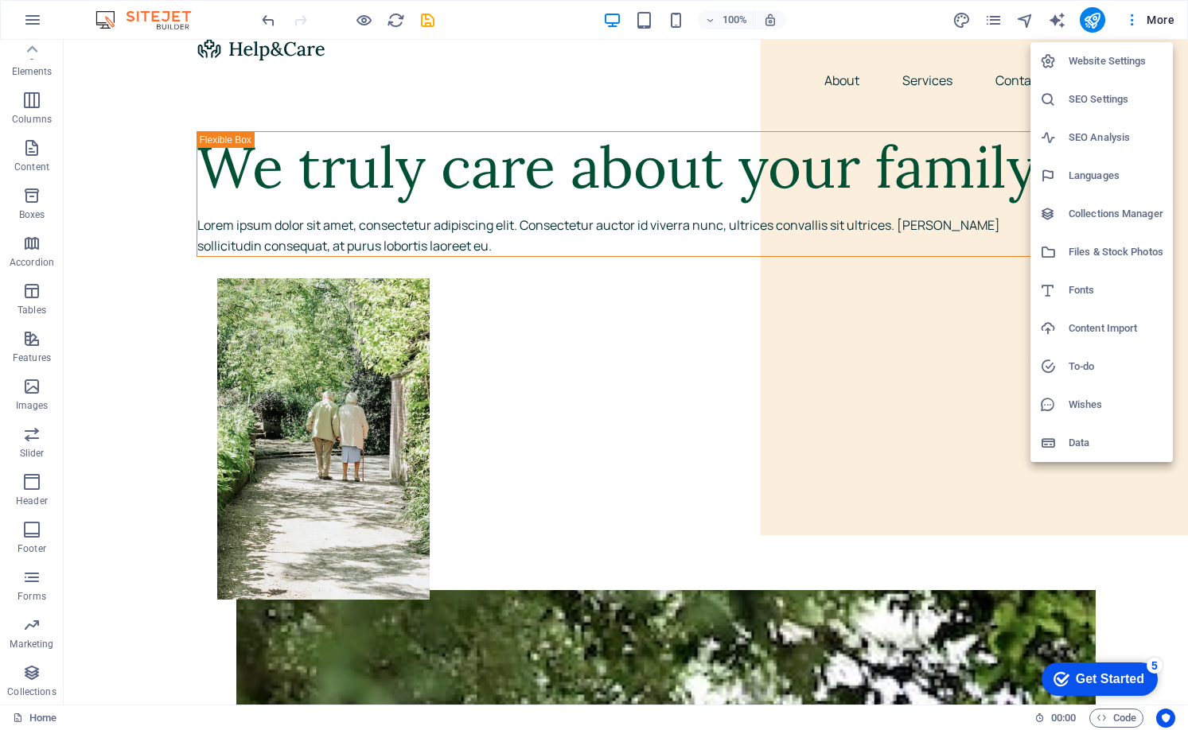
click at [1128, 65] on h6 "Website Settings" at bounding box center [1116, 61] width 95 height 19
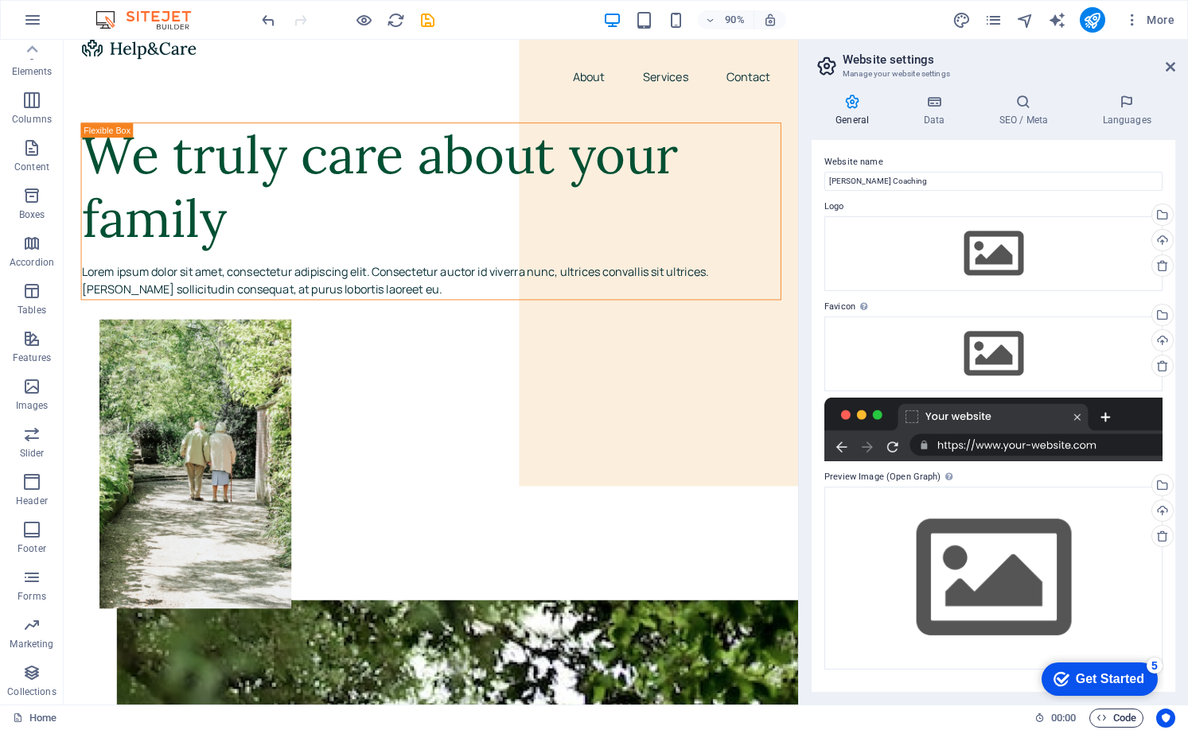
click at [1101, 716] on icon "button" at bounding box center [1101, 718] width 10 height 10
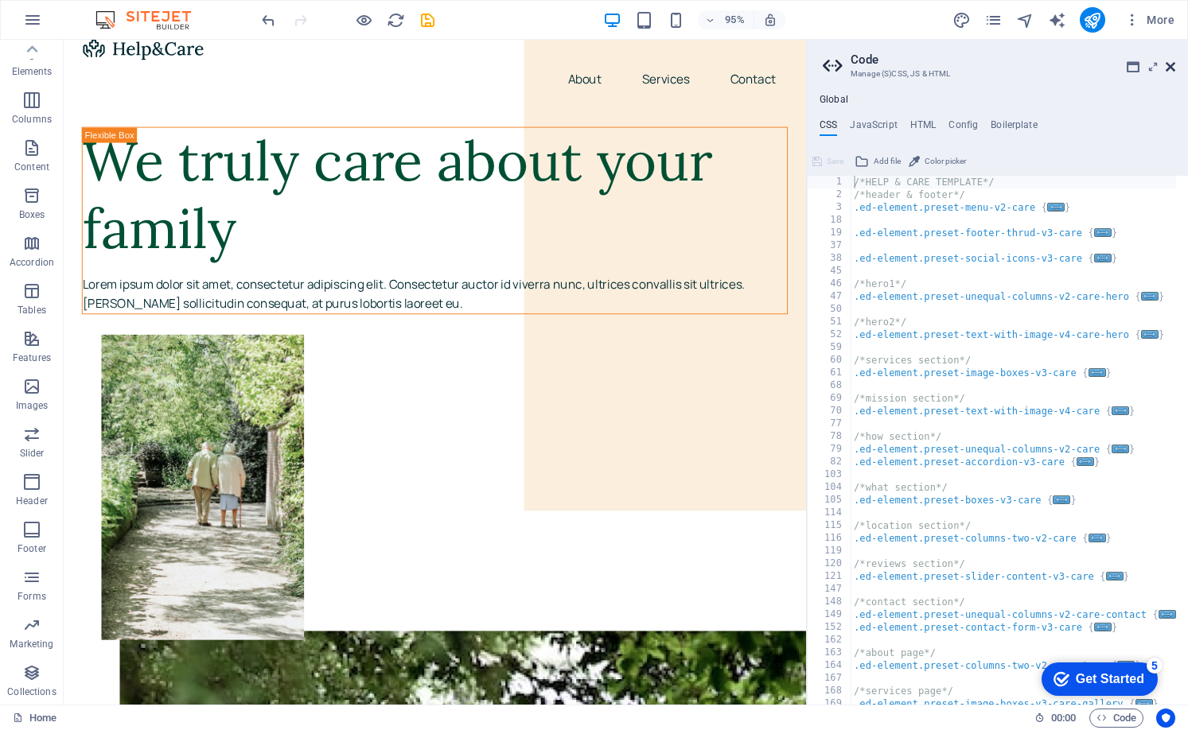
click at [1171, 62] on icon at bounding box center [1171, 66] width 10 height 13
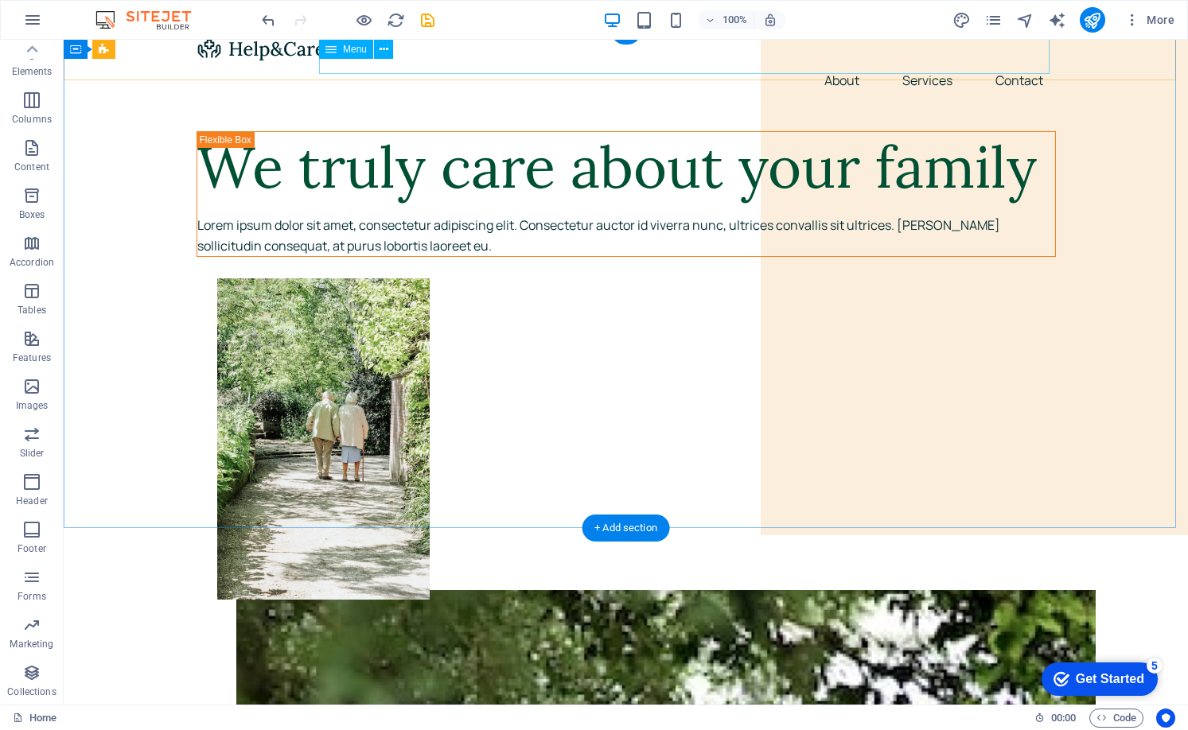
click at [1012, 61] on nav "About Services Contact" at bounding box center [626, 80] width 859 height 38
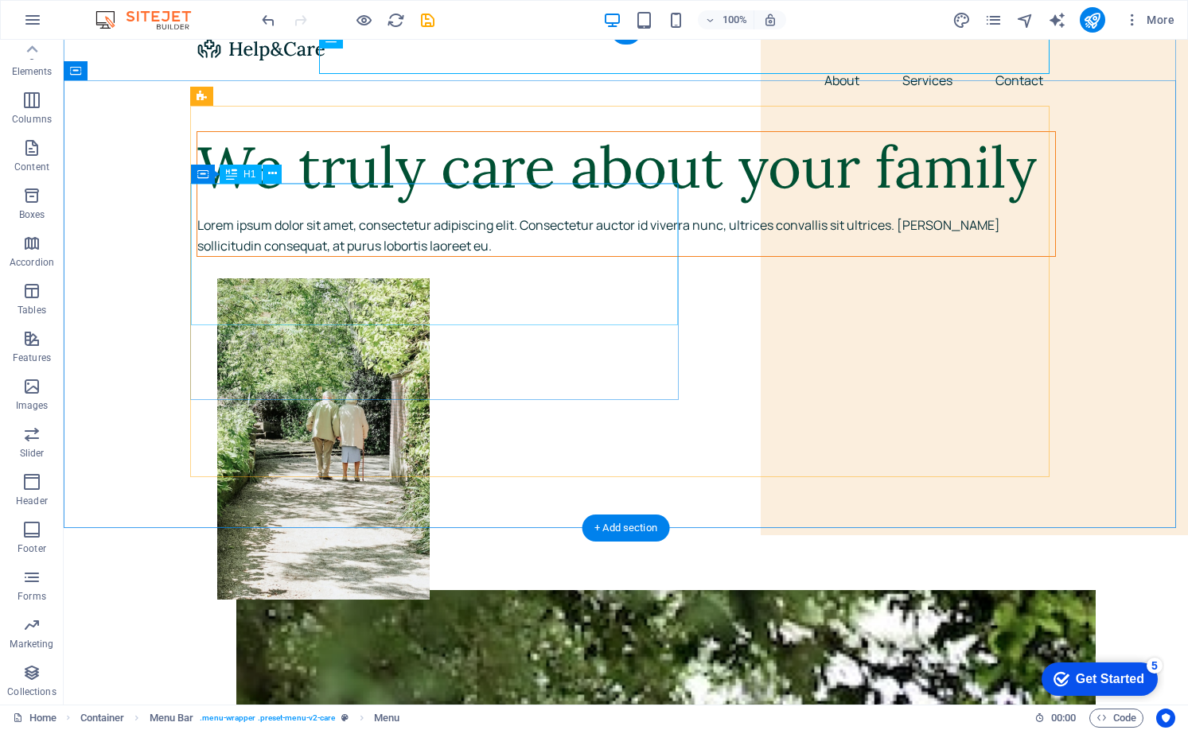
scroll to position [0, 0]
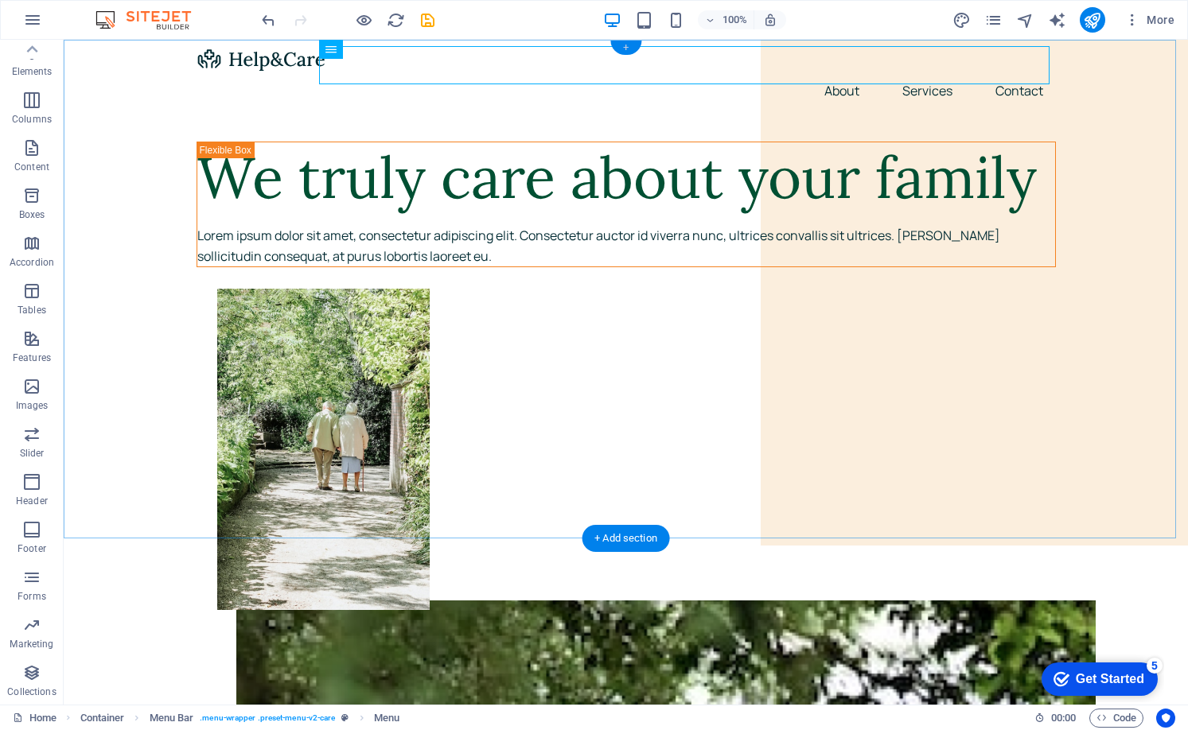
click at [622, 49] on div "+" at bounding box center [625, 48] width 31 height 14
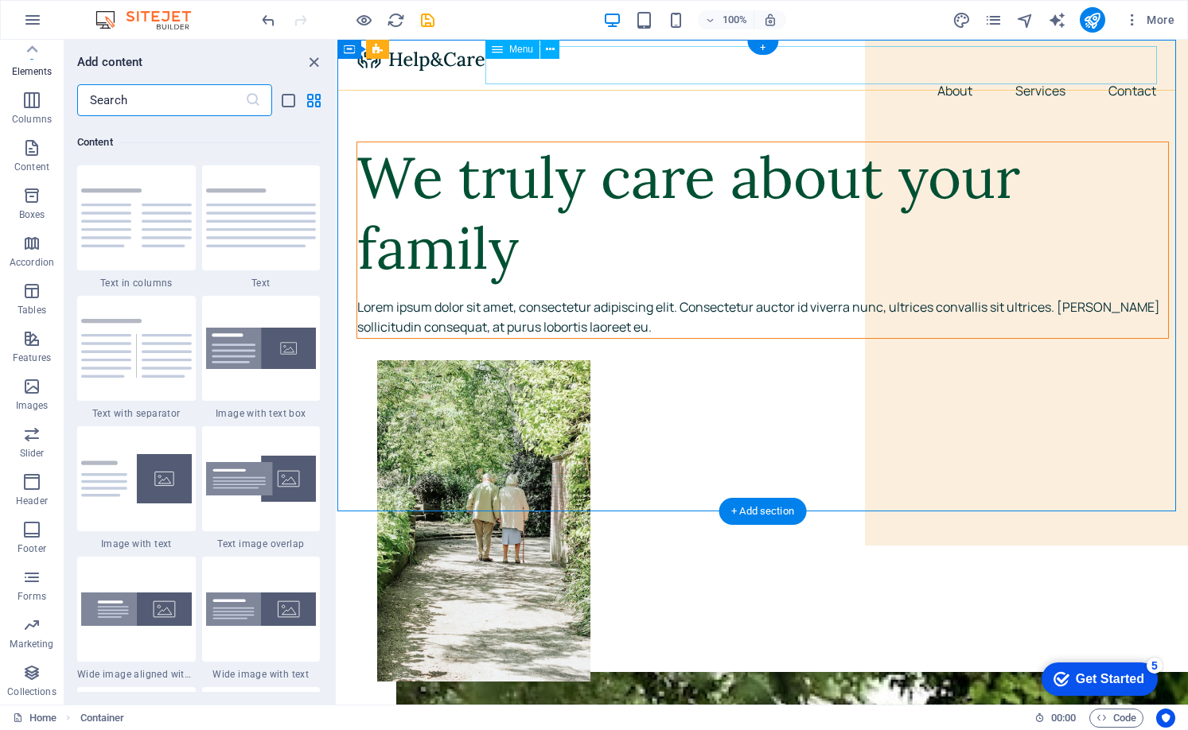
scroll to position [2784, 0]
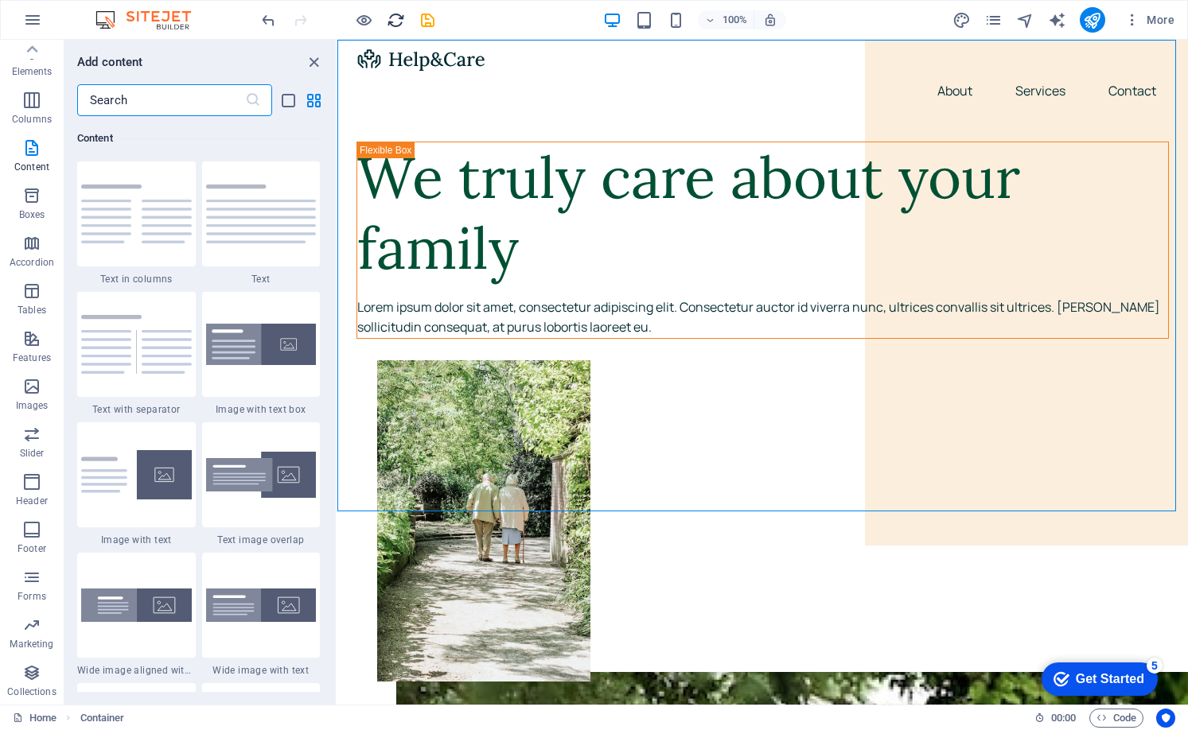
click at [0, 0] on icon "reload" at bounding box center [0, 0] width 0 height 0
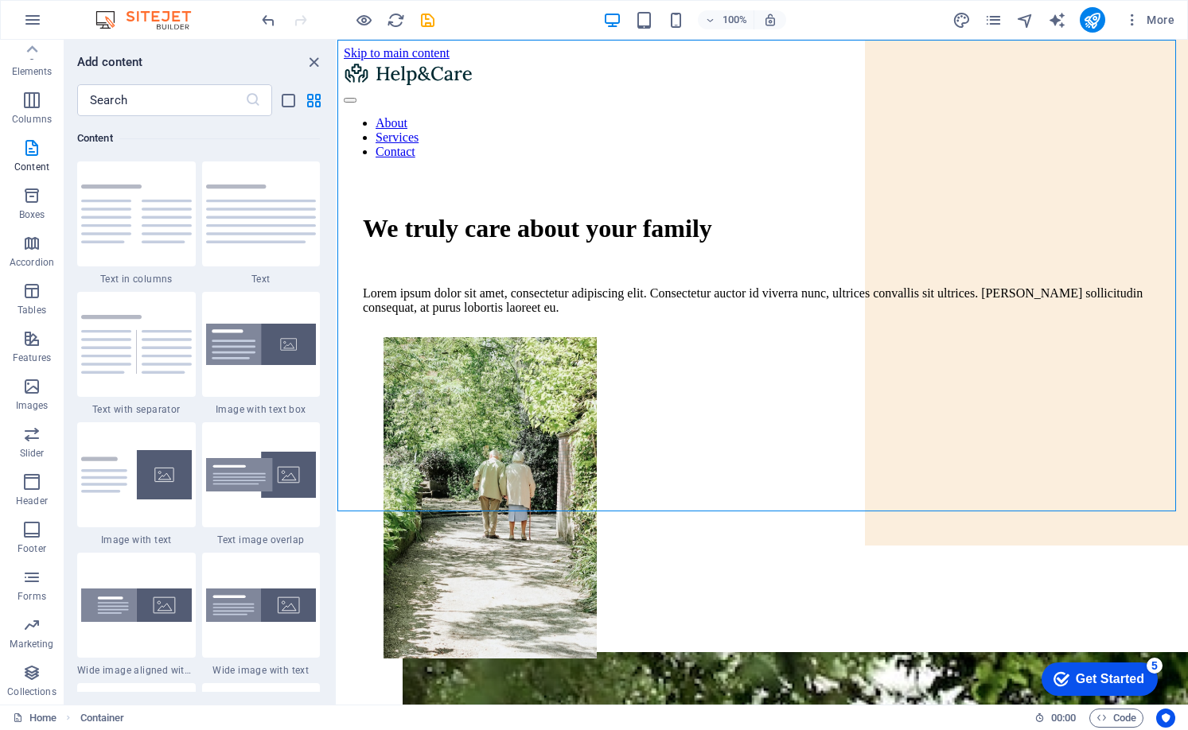
scroll to position [0, 0]
click at [314, 61] on icon "close panel" at bounding box center [314, 62] width 18 height 18
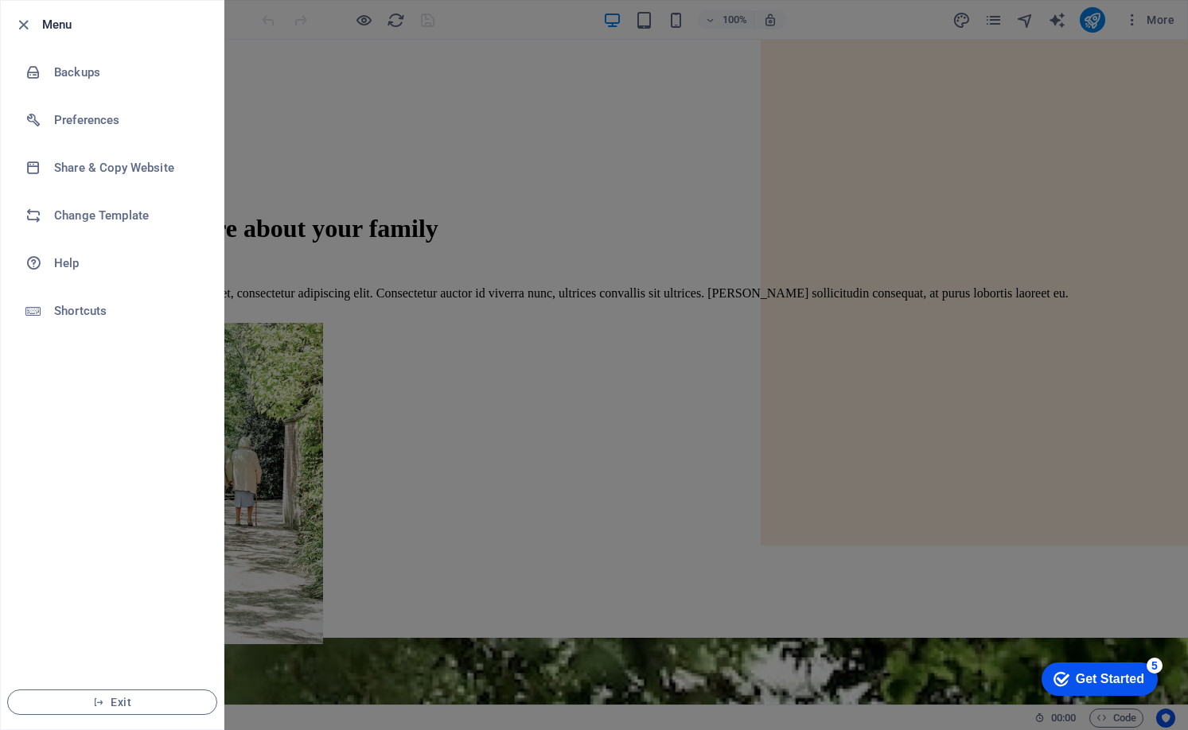
click at [259, 554] on div at bounding box center [594, 365] width 1188 height 730
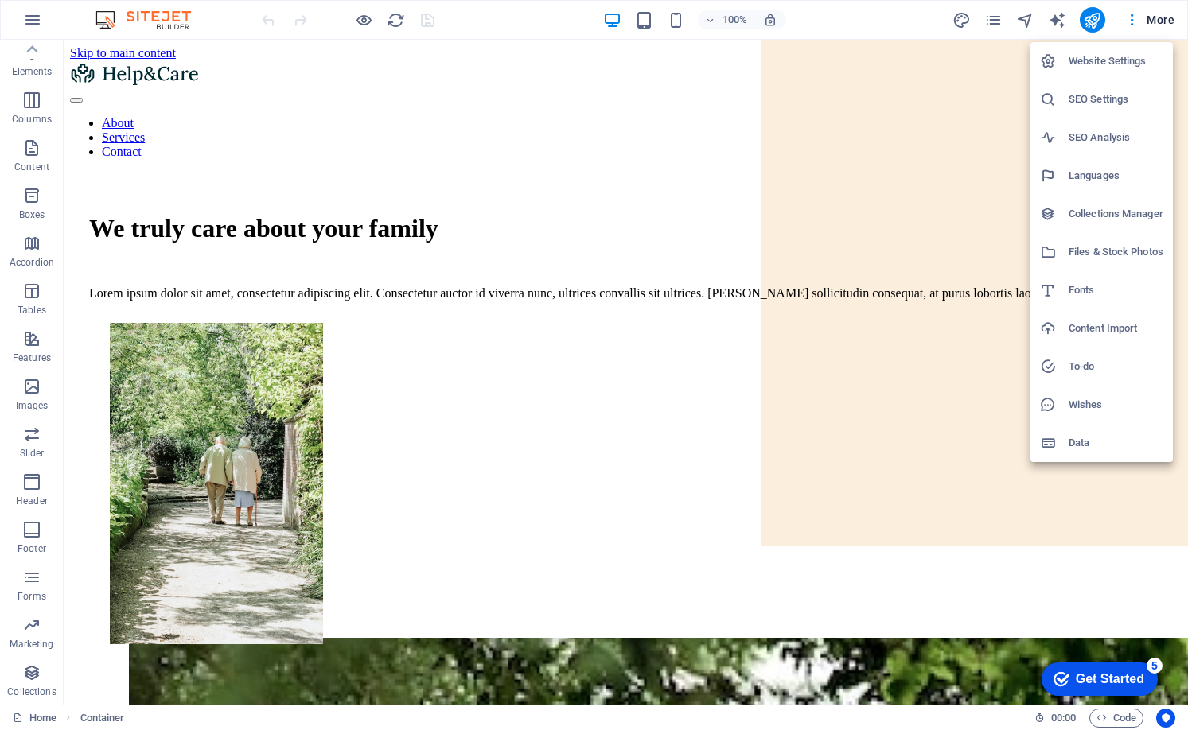
click at [1097, 437] on h6 "Data" at bounding box center [1116, 443] width 95 height 19
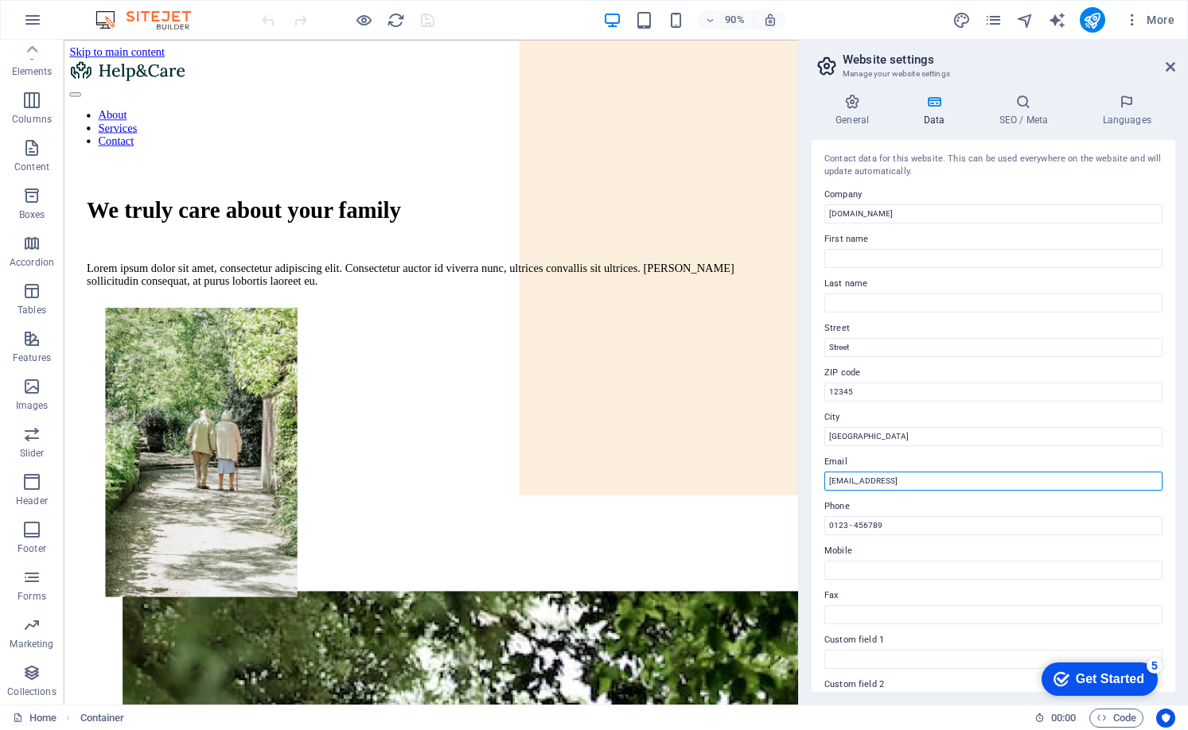
click at [1070, 489] on input "d4804098423954327494d934df8d07@cpanel.local" at bounding box center [993, 481] width 338 height 19
type input "info@joescherler.coach"
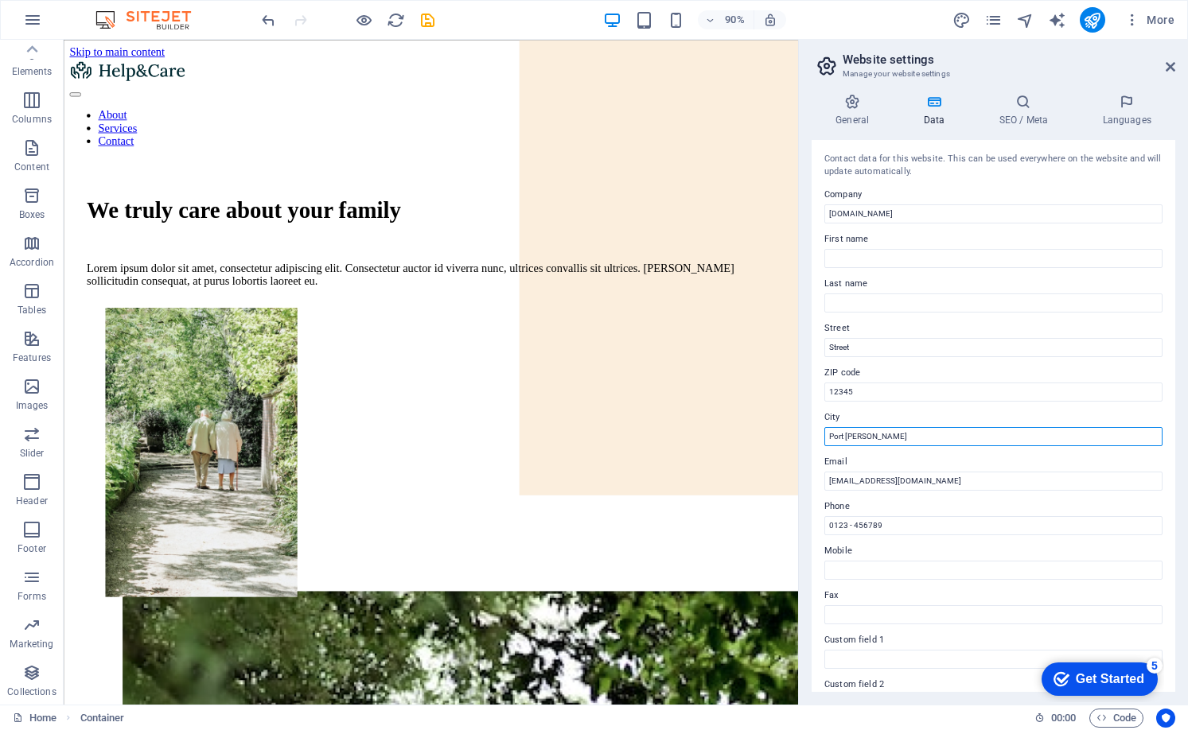
type input "Port Moody"
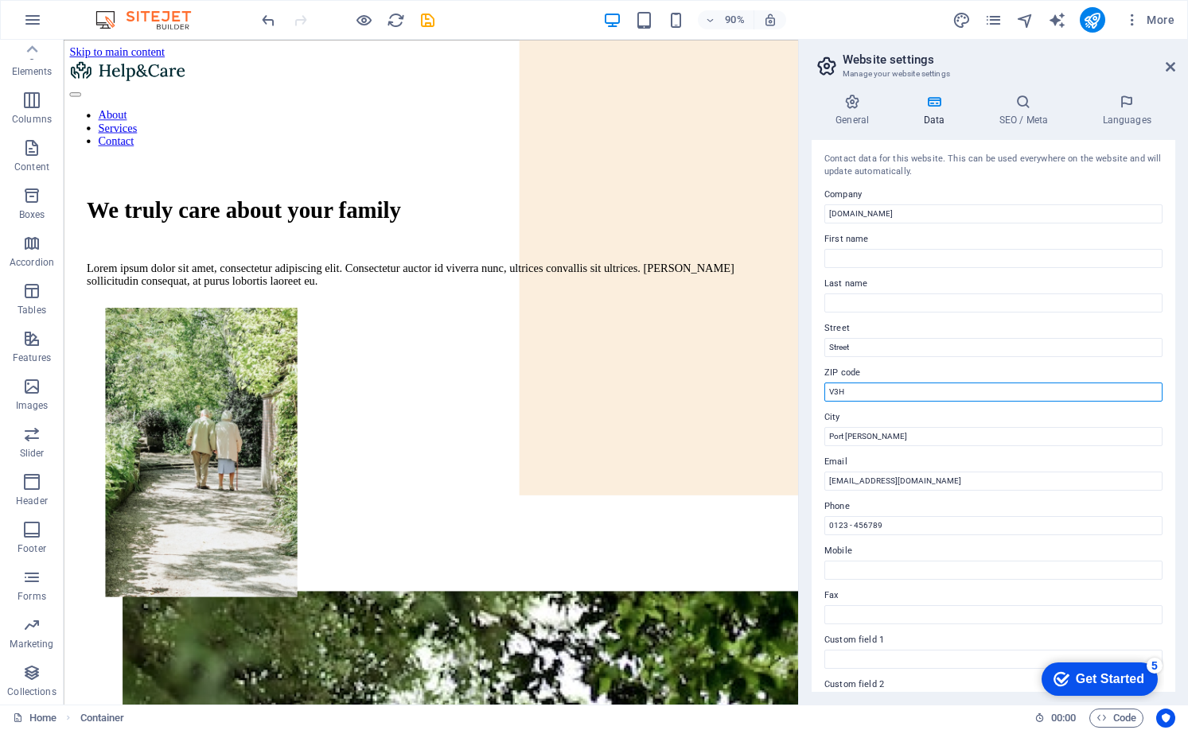
type input "V3H 0M4"
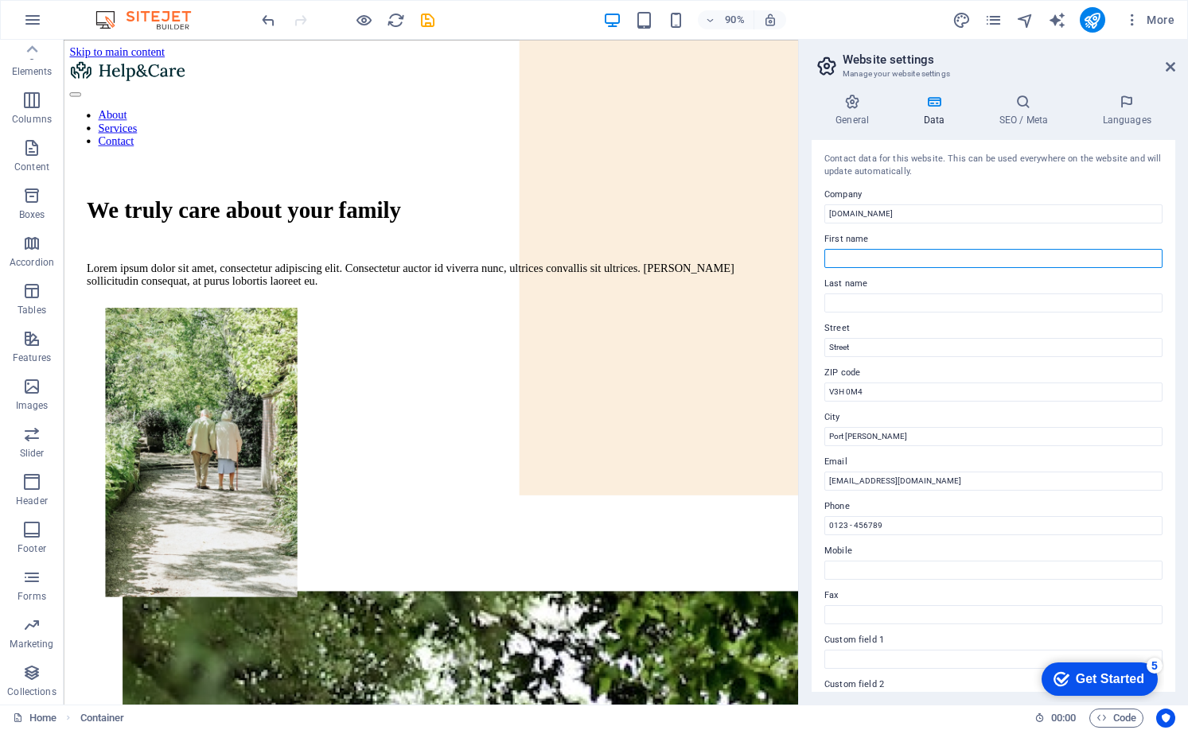
type input "Joe"
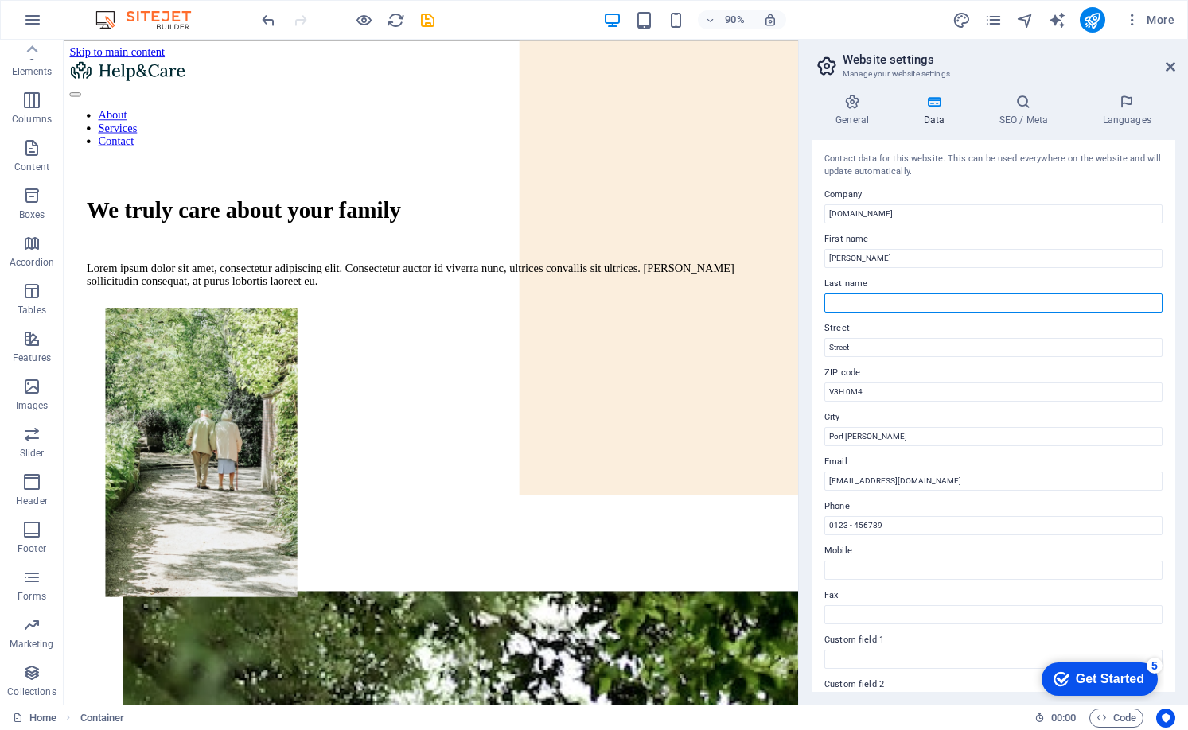
type input "Scherler"
drag, startPoint x: 895, startPoint y: 365, endPoint x: 907, endPoint y: 345, distance: 23.9
click at [895, 364] on label "ZIP code" at bounding box center [993, 373] width 338 height 19
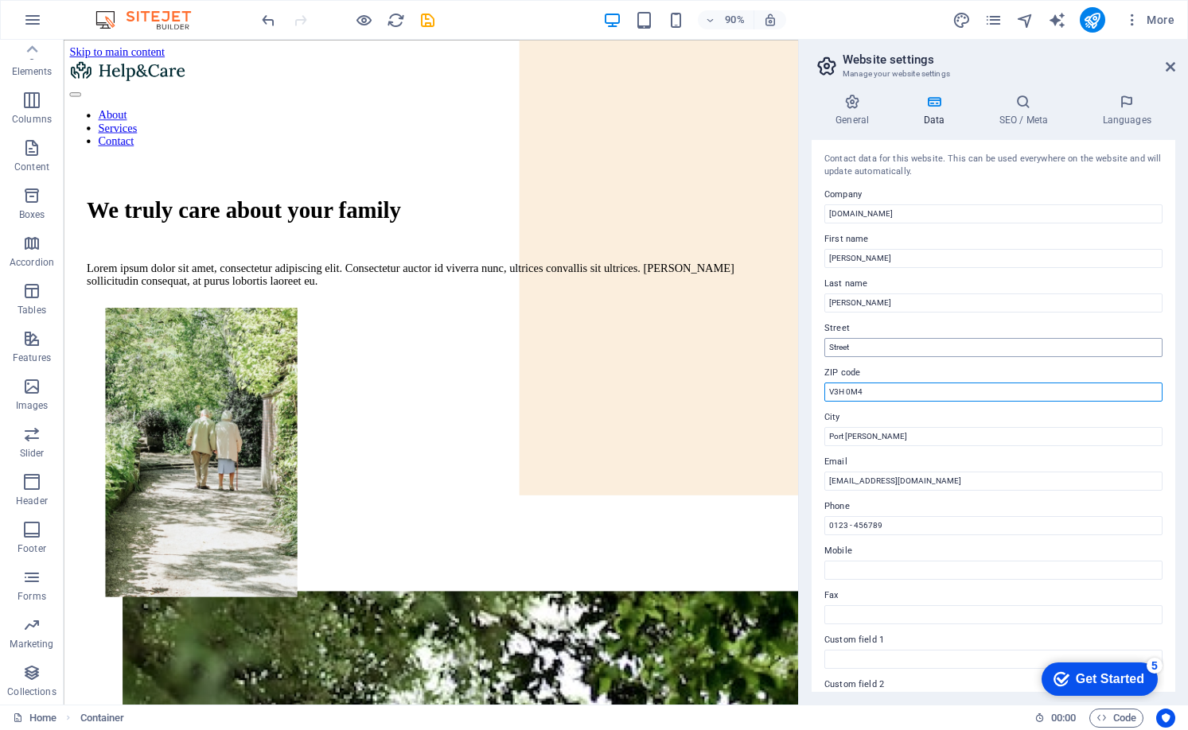
click at [895, 383] on input "V3H 0M4" at bounding box center [993, 392] width 338 height 19
click at [907, 345] on input "Street" at bounding box center [993, 347] width 338 height 19
type input "3229 St Johns St #614"
click at [968, 346] on input "3229 St Johns St #614" at bounding box center [993, 347] width 338 height 19
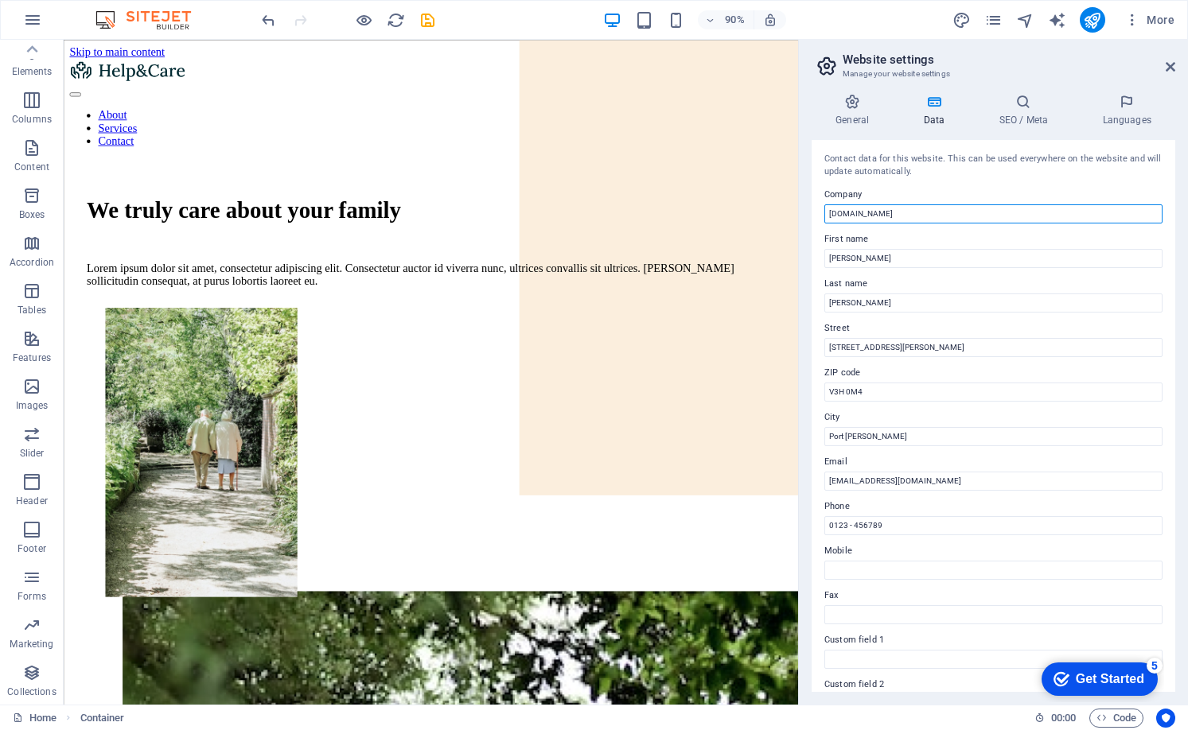
click at [885, 212] on input "joescherler.coach" at bounding box center [993, 213] width 338 height 19
type input "[PERSON_NAME] Coaching Inc."
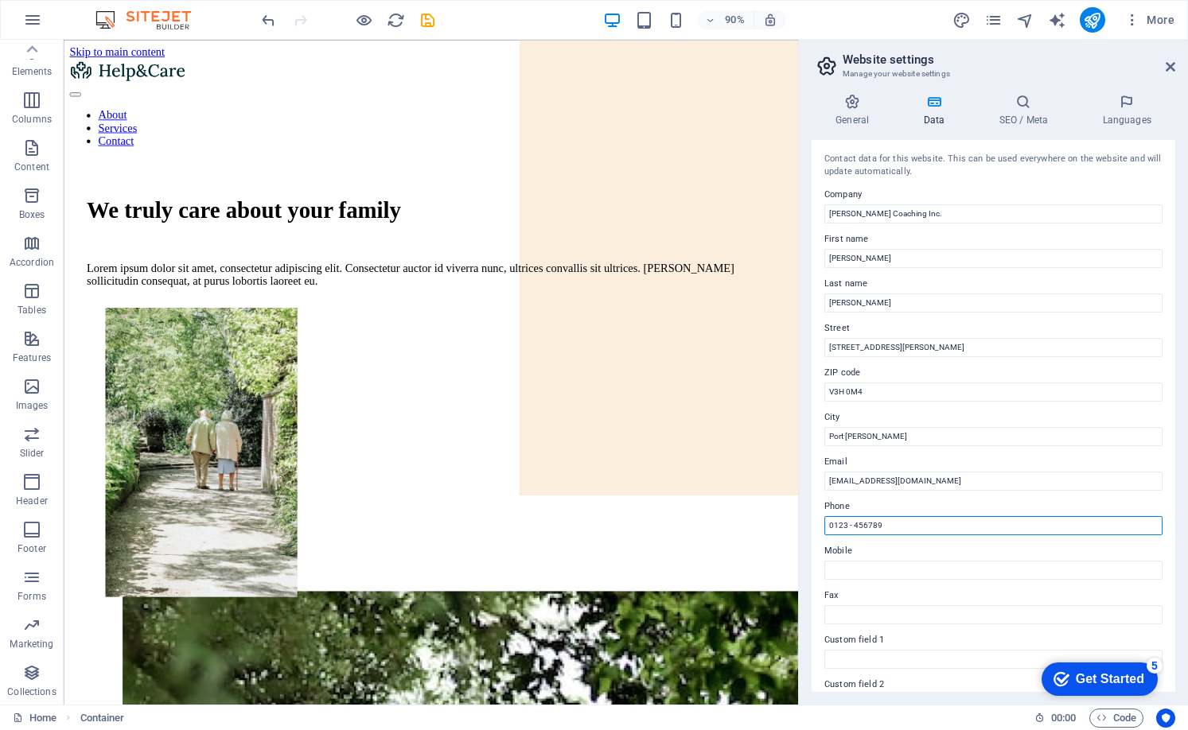
click at [914, 524] on input "0123 - 456789" at bounding box center [993, 525] width 338 height 19
drag, startPoint x: 978, startPoint y: 564, endPoint x: 814, endPoint y: 573, distance: 164.1
click at [866, 524] on input "0123 - 456789" at bounding box center [993, 525] width 338 height 19
drag, startPoint x: 912, startPoint y: 528, endPoint x: 820, endPoint y: 524, distance: 92.4
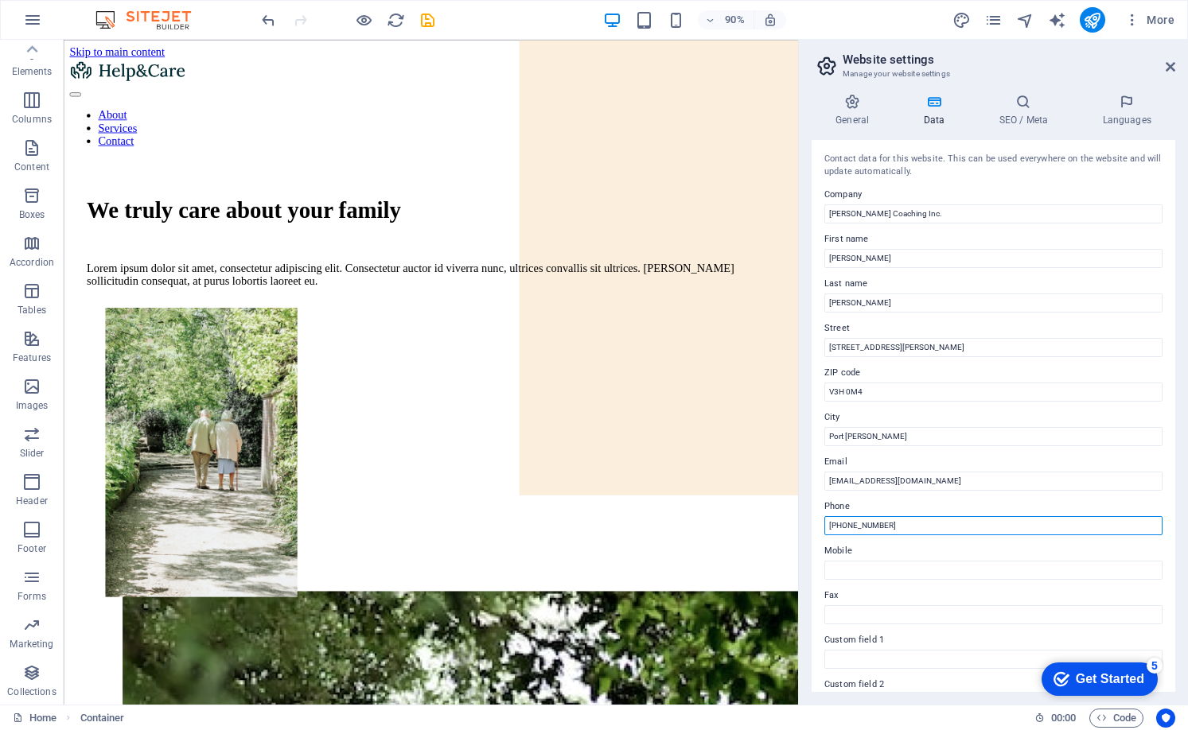
click at [820, 524] on div "Contact data for this website. This can be used everywhere on the website and w…" at bounding box center [994, 416] width 364 height 552
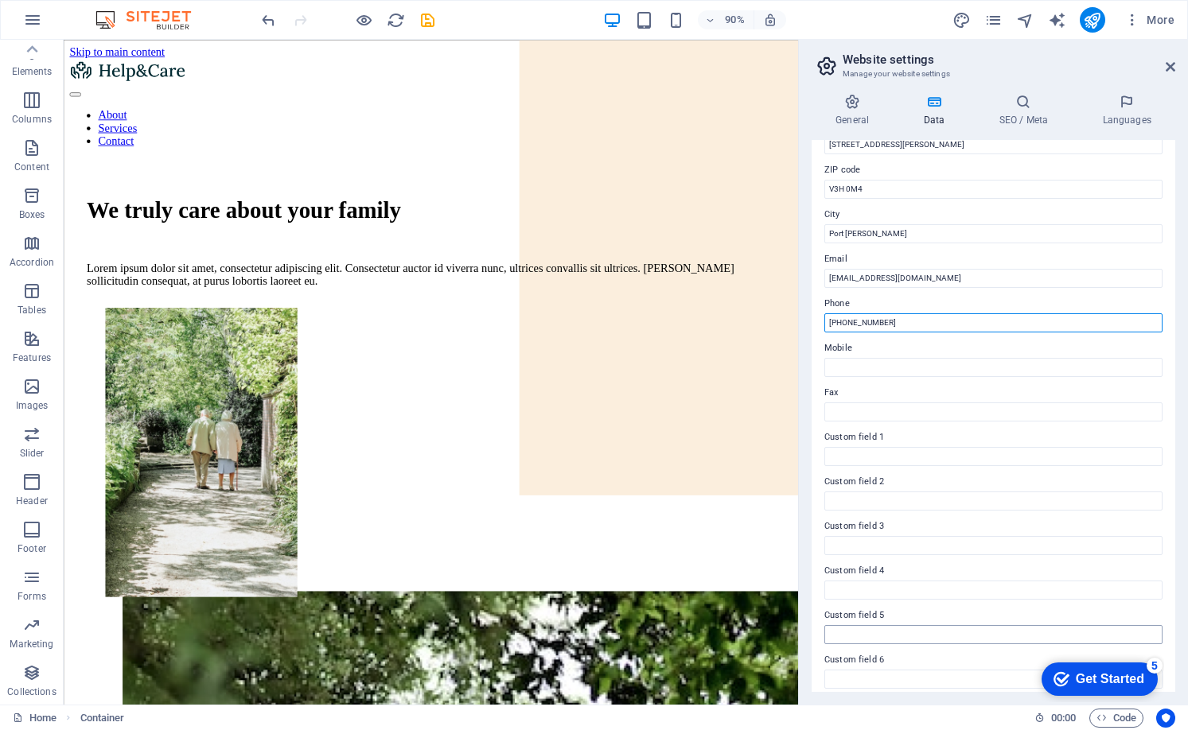
scroll to position [212, 0]
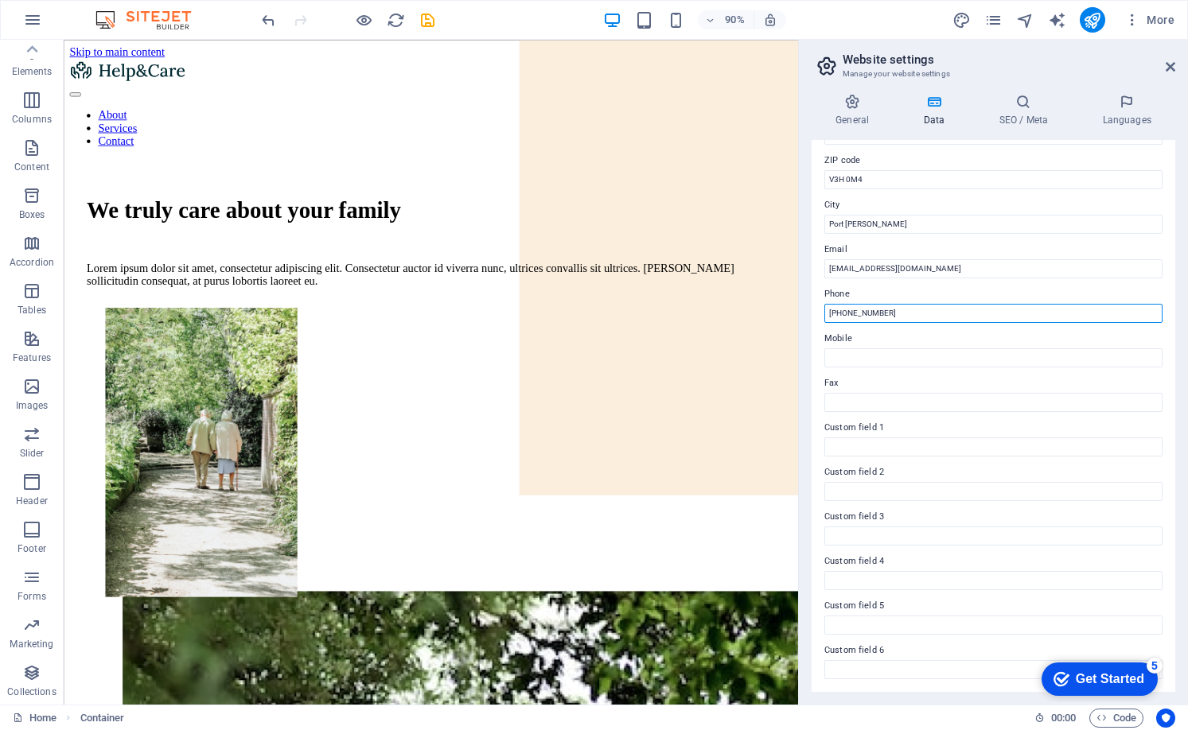
type input "+1 (788) 381-8185"
click at [1098, 680] on div "Get Started" at bounding box center [1110, 679] width 68 height 14
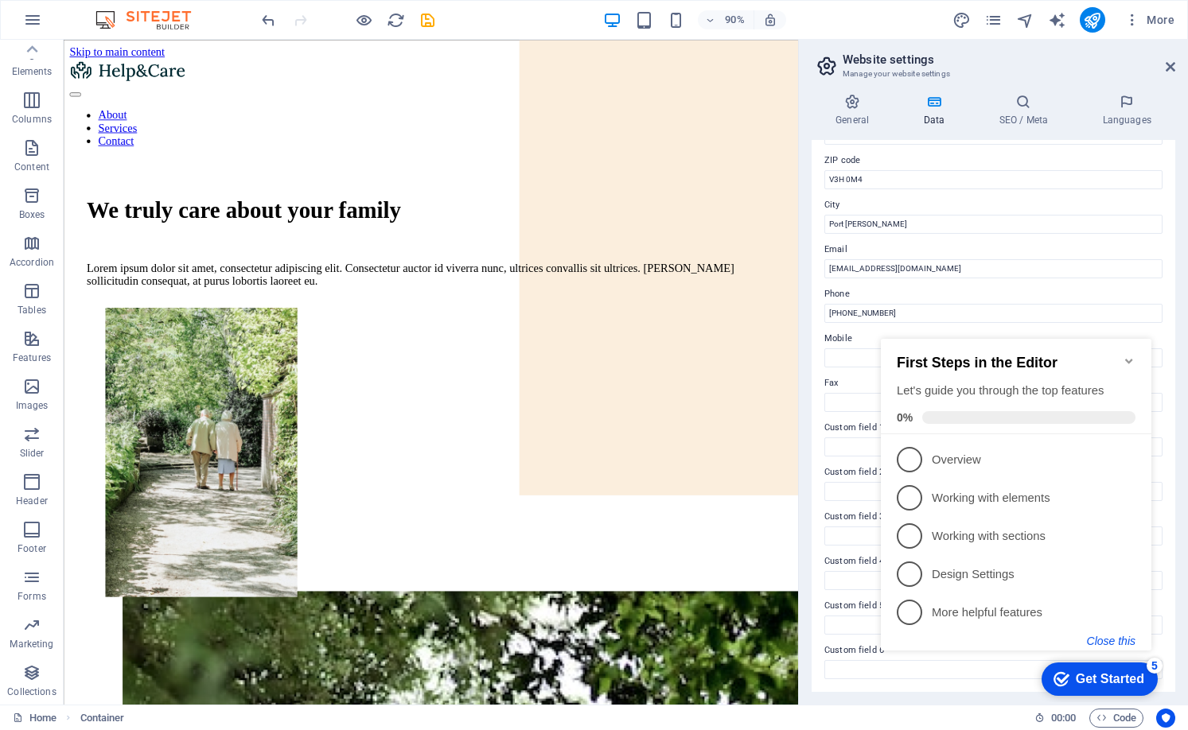
click at [1114, 638] on button "Close this" at bounding box center [1111, 641] width 49 height 13
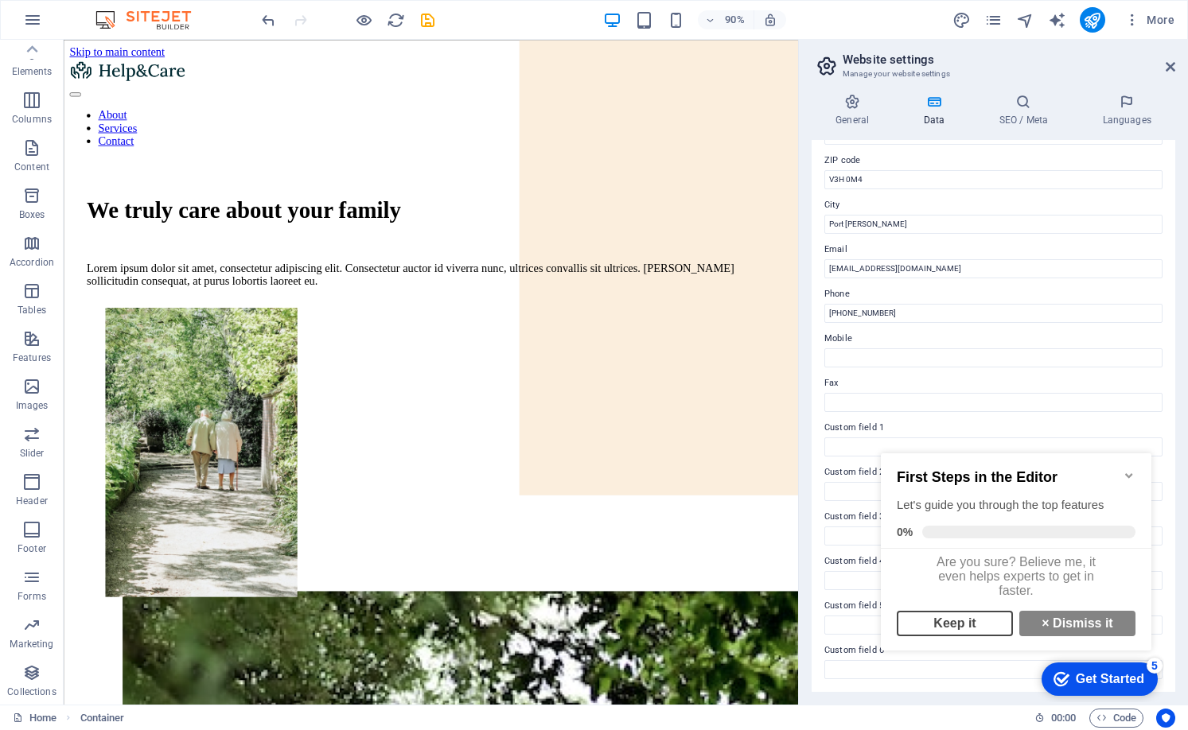
click at [946, 627] on link "Keep it" at bounding box center [955, 623] width 116 height 25
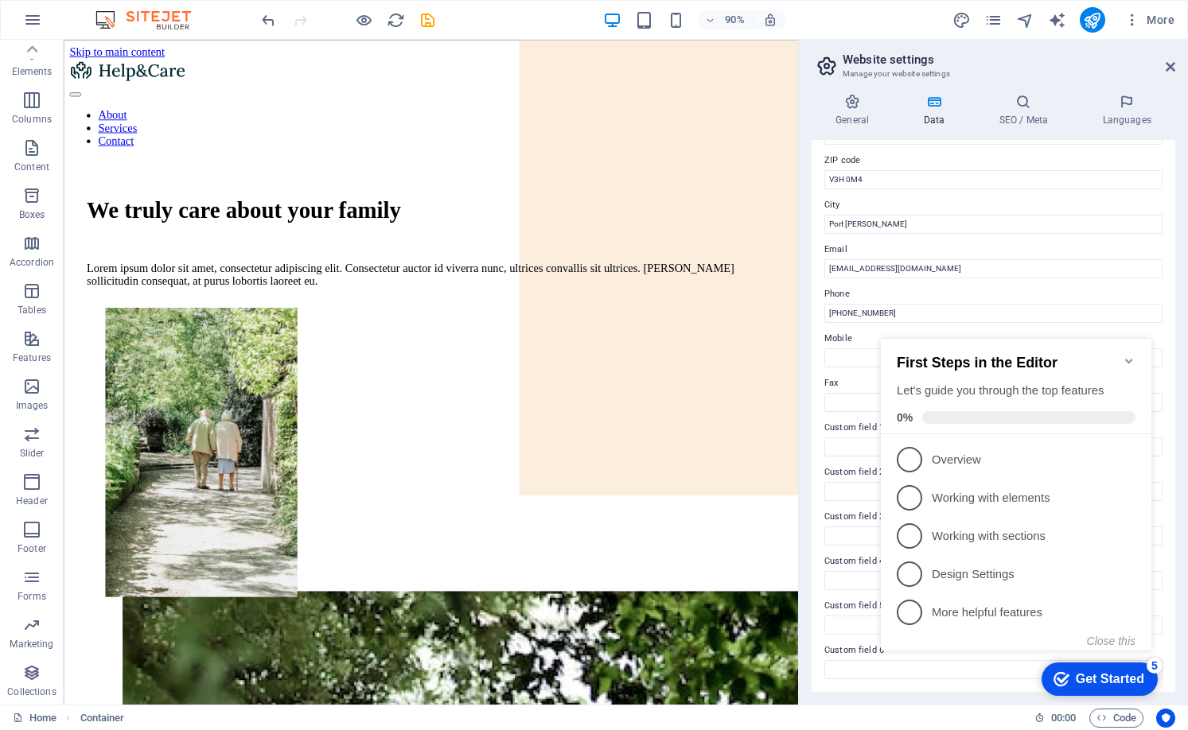
click at [1127, 355] on icon "Minimize checklist" at bounding box center [1129, 361] width 13 height 13
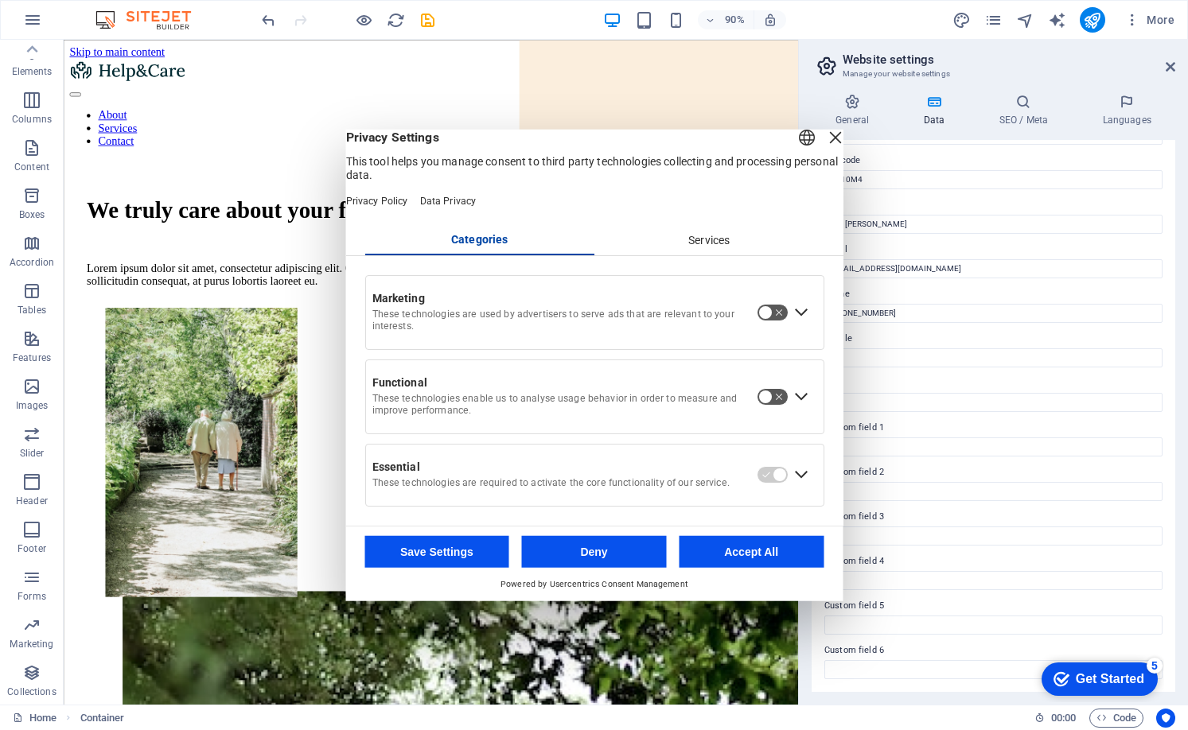
click at [824, 146] on div "Close Layer" at bounding box center [835, 138] width 22 height 22
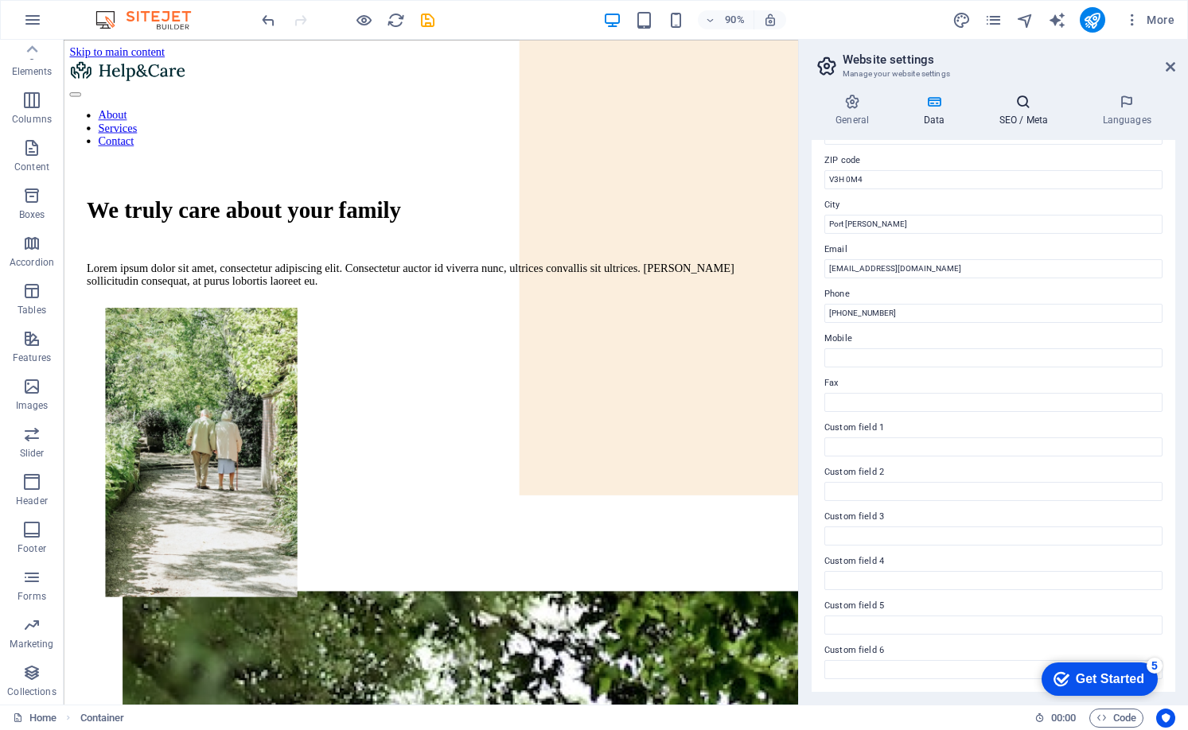
click at [1020, 103] on icon at bounding box center [1023, 102] width 97 height 16
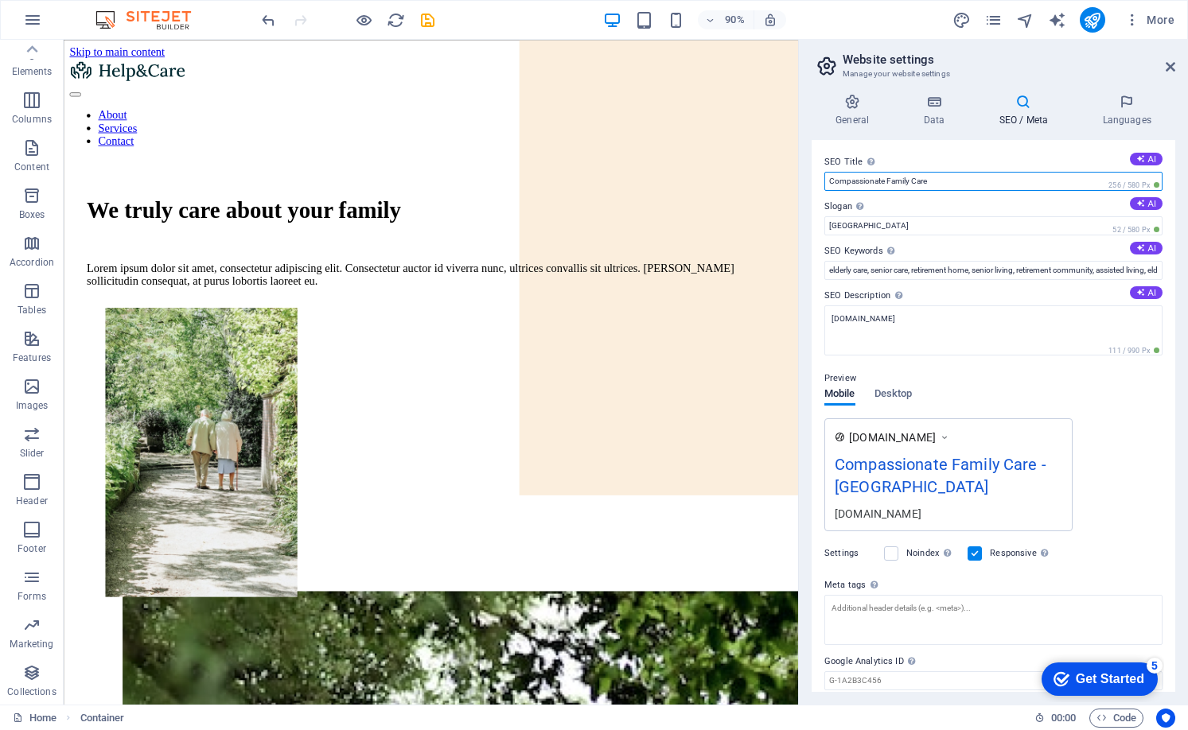
click at [1093, 172] on input "Compassionate Family Care" at bounding box center [993, 181] width 338 height 19
click at [958, 186] on input "Compassionate Family Care" at bounding box center [993, 181] width 338 height 19
type input "c"
type input "Coaching / Team Coaching"
type input "Agile and Team Coaching"
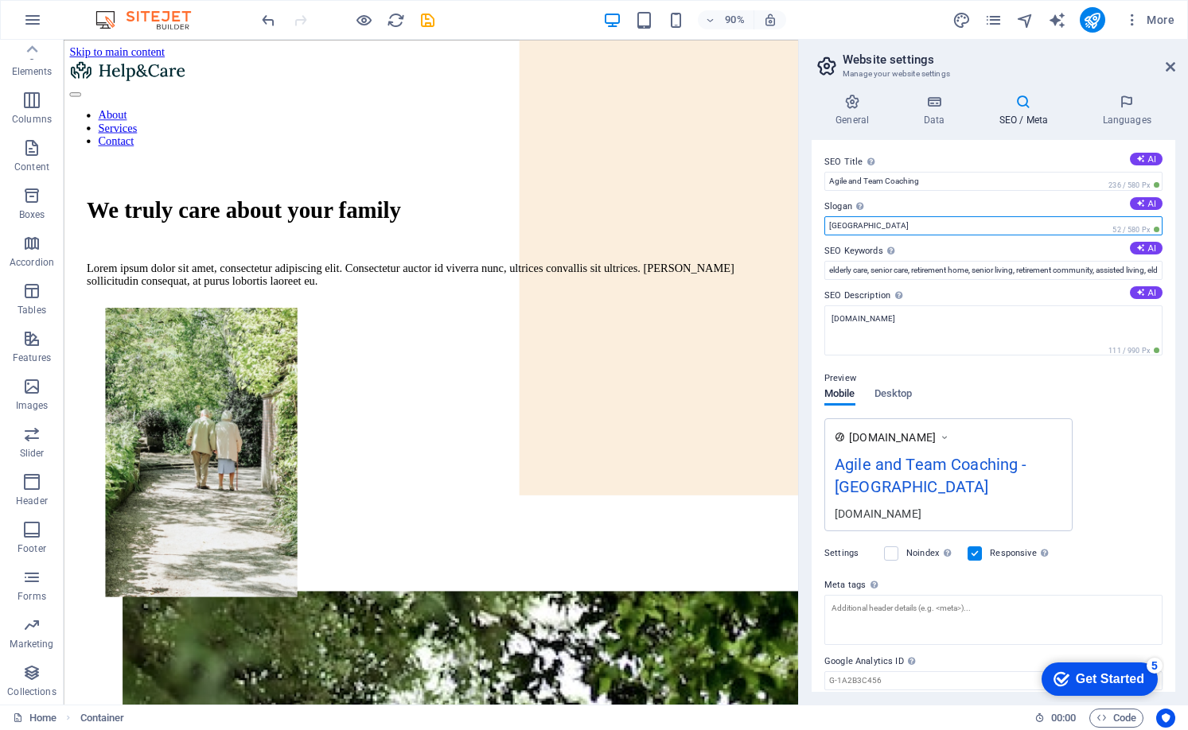
click at [867, 229] on input "Berlin" at bounding box center [993, 225] width 338 height 19
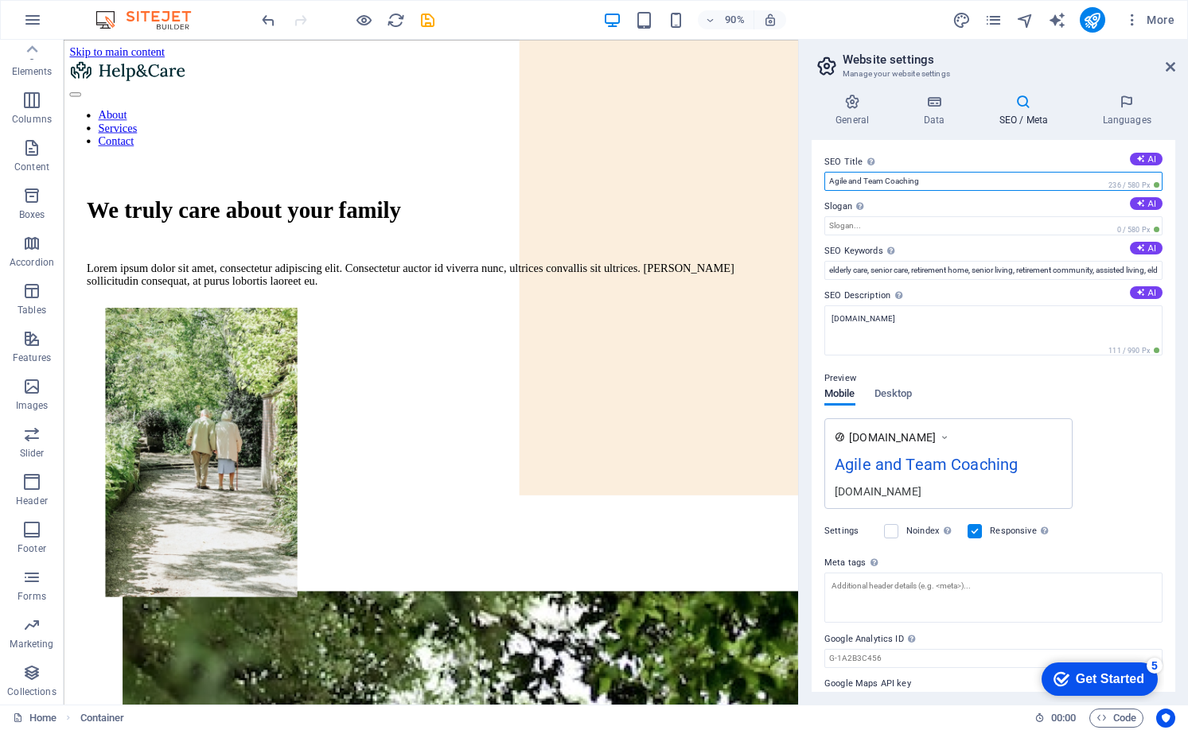
click at [961, 181] on input "Agile and Team Coaching" at bounding box center [993, 181] width 338 height 19
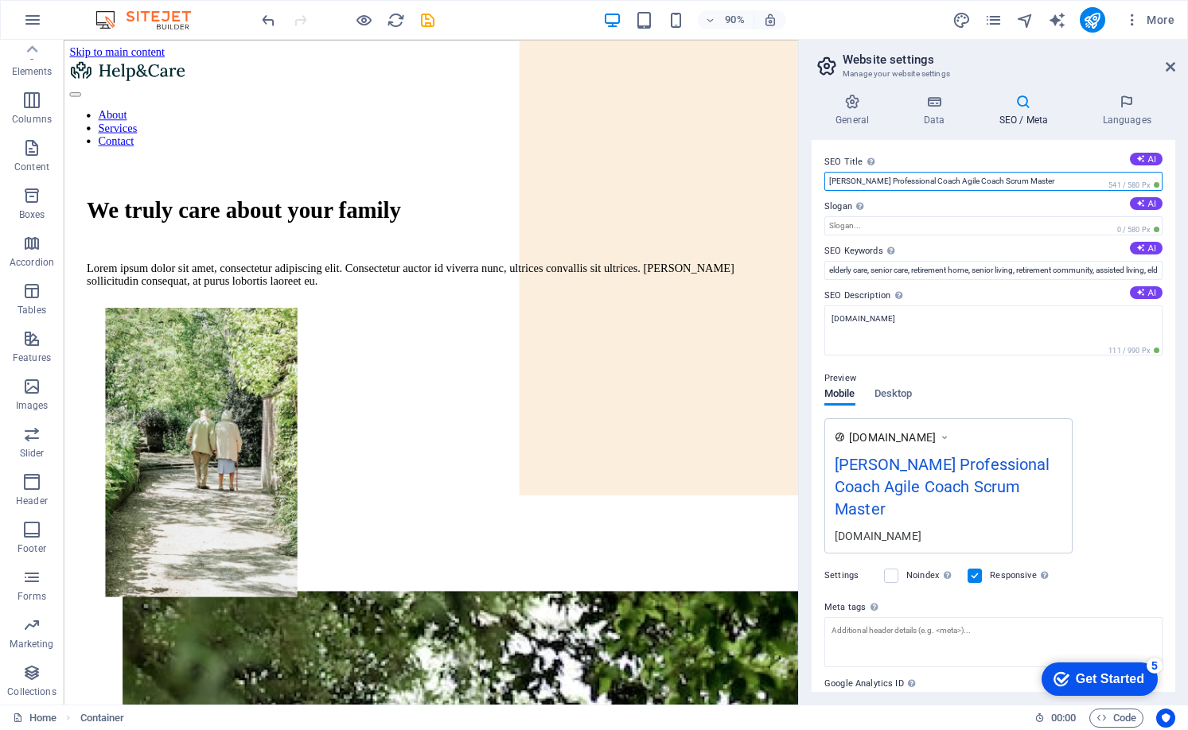
type input "Joe Scherler Professional Coach Agile Coach Scrum Master"
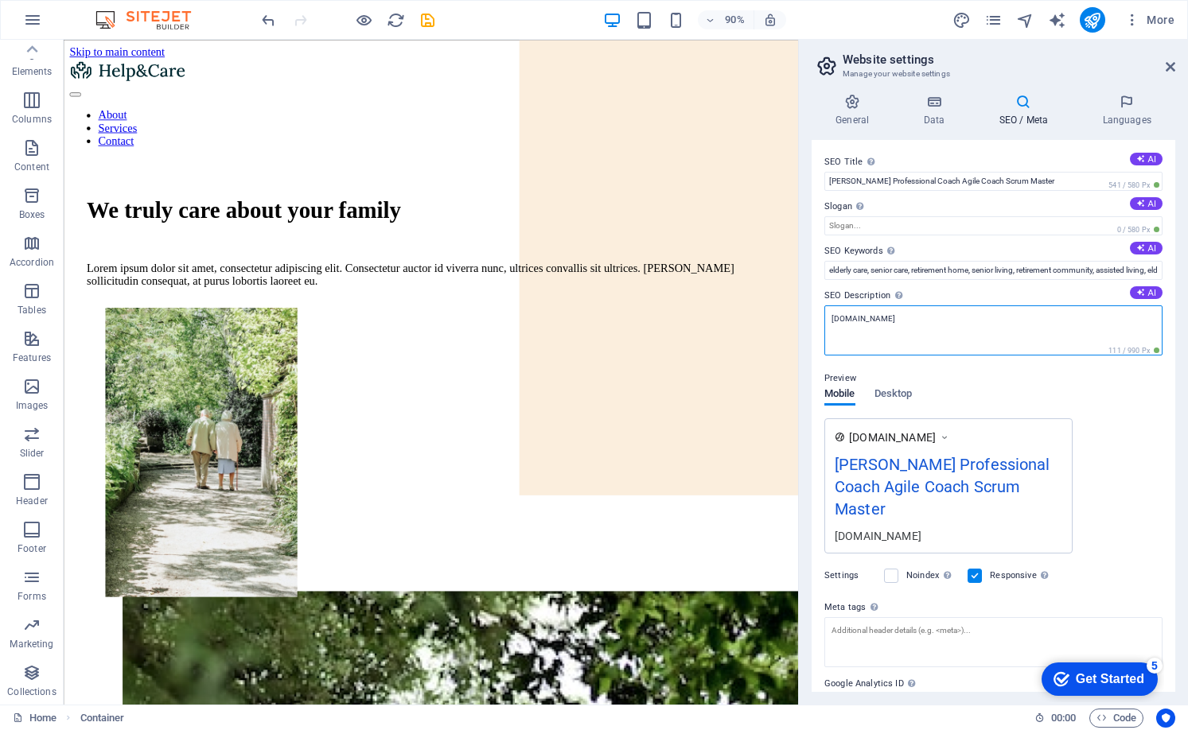
click at [932, 316] on textarea "joescherler.coach" at bounding box center [993, 331] width 338 height 50
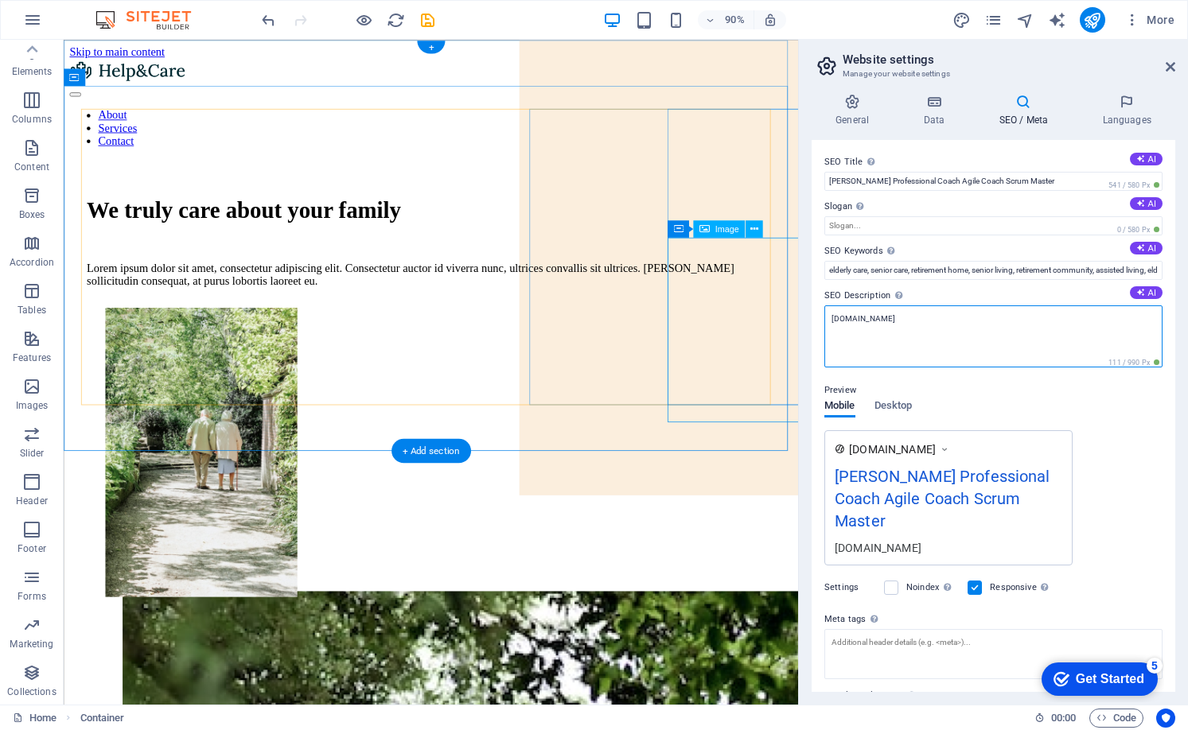
drag, startPoint x: 995, startPoint y: 356, endPoint x: 849, endPoint y: 325, distance: 149.8
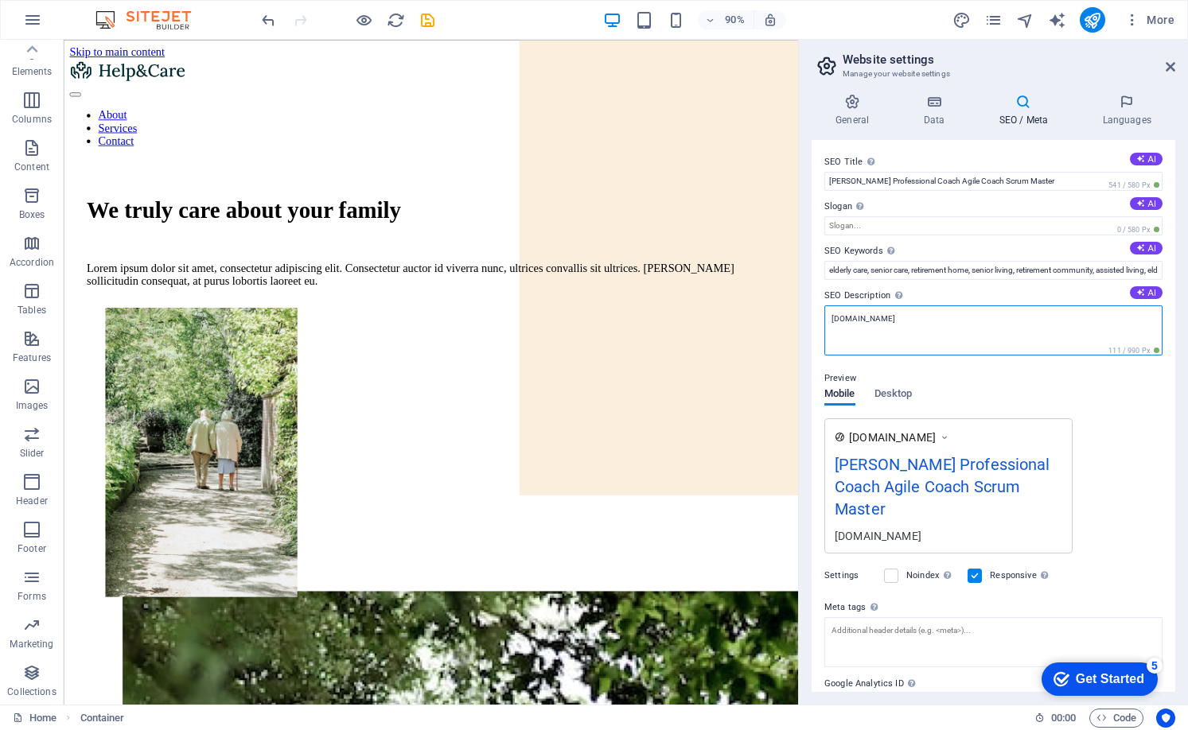
click at [939, 321] on textarea "joescherler.coach" at bounding box center [993, 331] width 338 height 50
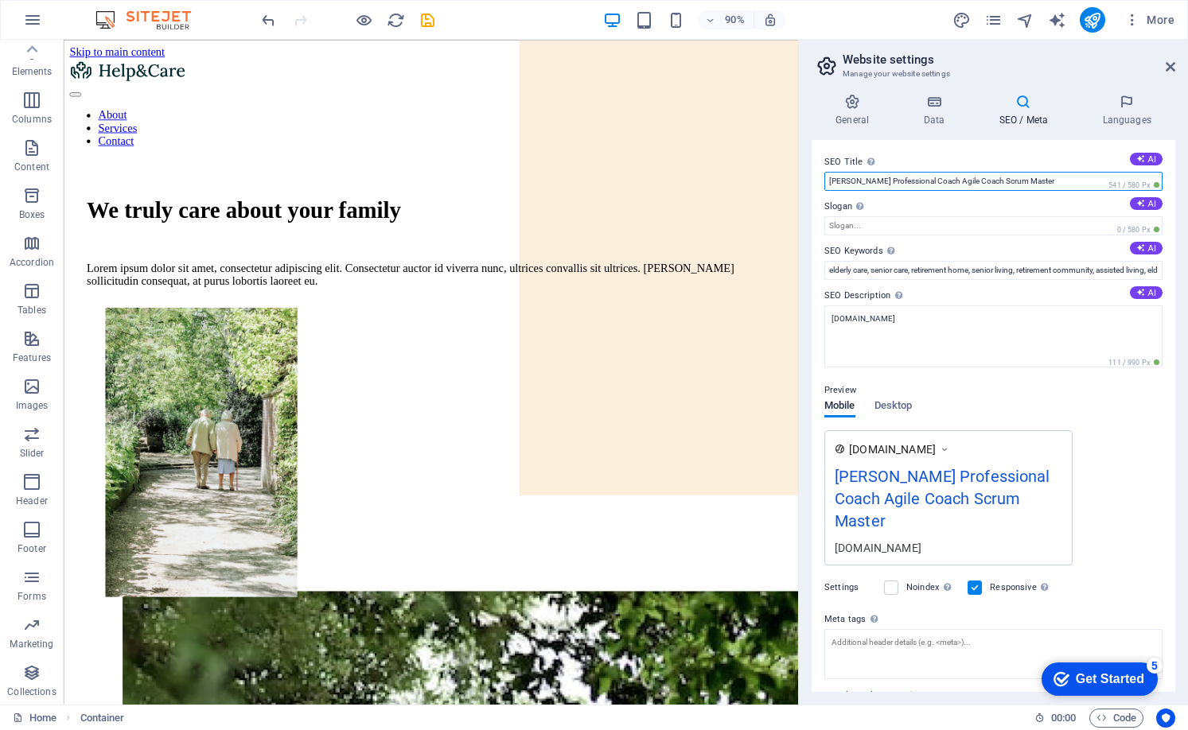
click at [1056, 180] on input "Joe Scherler Professional Coach Agile Coach Scrum Master" at bounding box center [993, 181] width 338 height 19
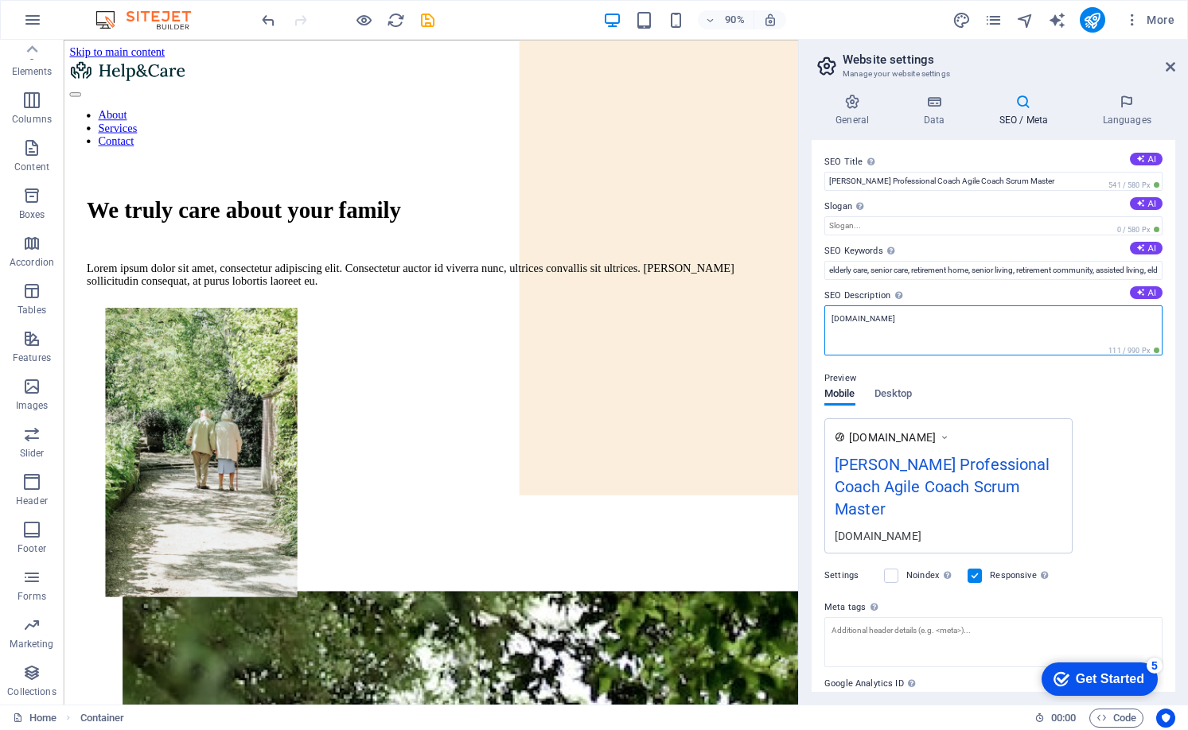
click at [912, 306] on textarea "joescherler.coach" at bounding box center [993, 331] width 338 height 50
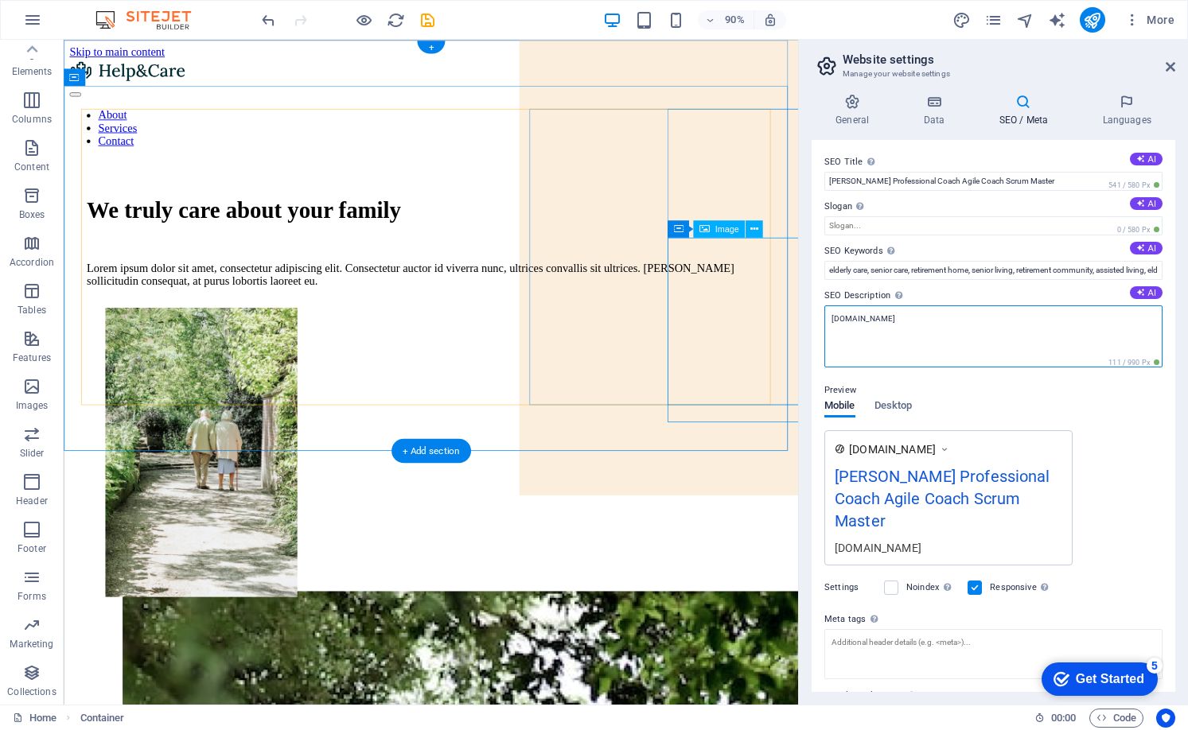
drag, startPoint x: 993, startPoint y: 365, endPoint x: 851, endPoint y: 354, distance: 142.1
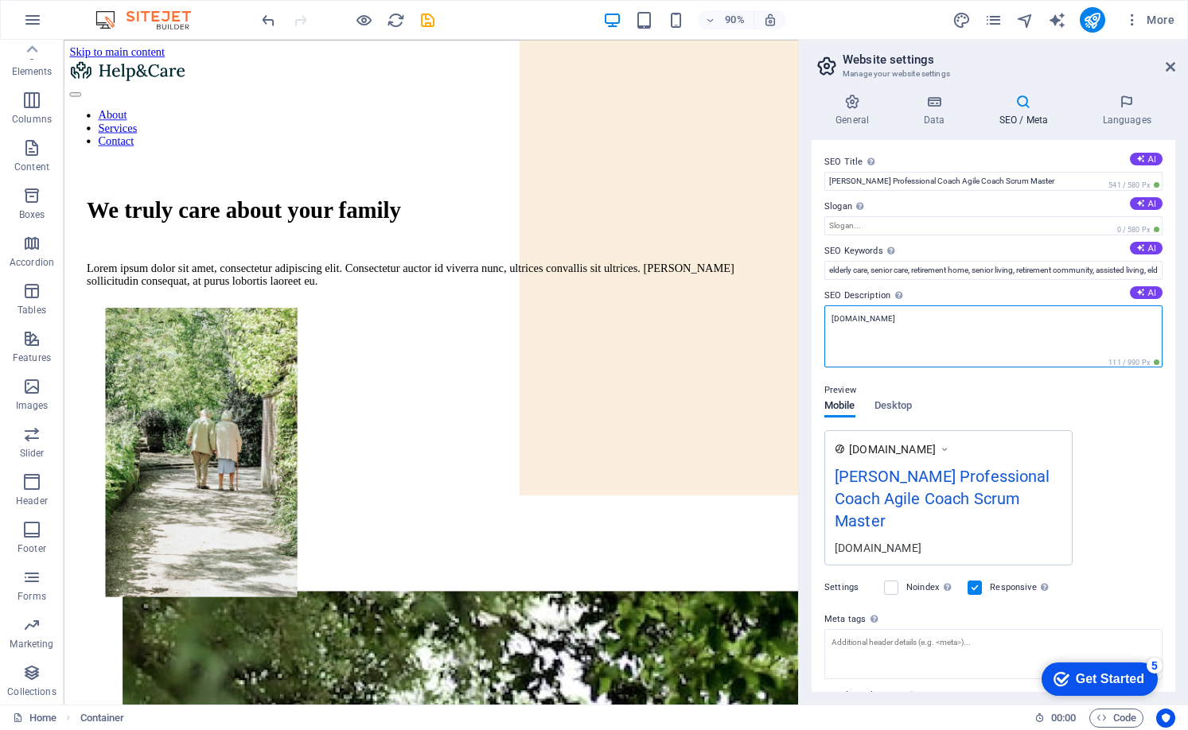
click at [947, 333] on textarea "joescherler.coach" at bounding box center [993, 337] width 338 height 62
click at [948, 333] on textarea "joescherler.coach" at bounding box center [993, 337] width 338 height 62
paste textarea "Joe Scherler Professional Coach Agile Coach Scrum Master"
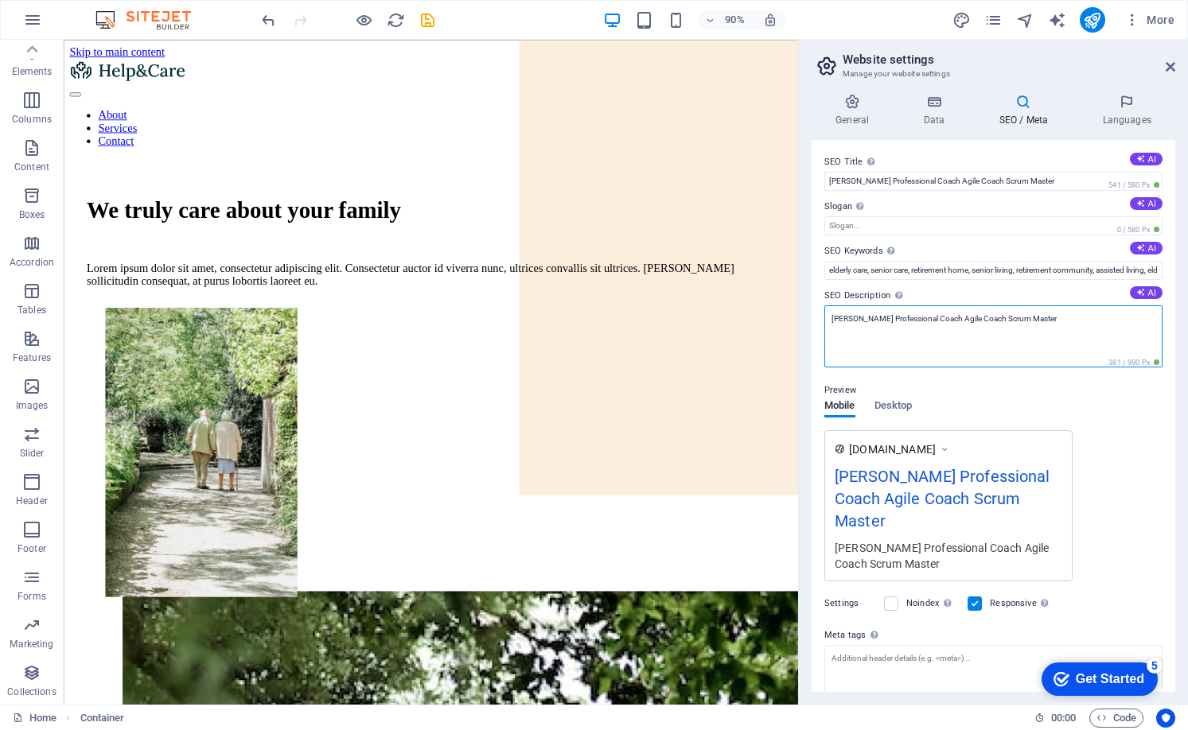
click at [881, 317] on textarea "Joe Scherler Professional Coach Agile Coach Scrum Master" at bounding box center [993, 337] width 338 height 62
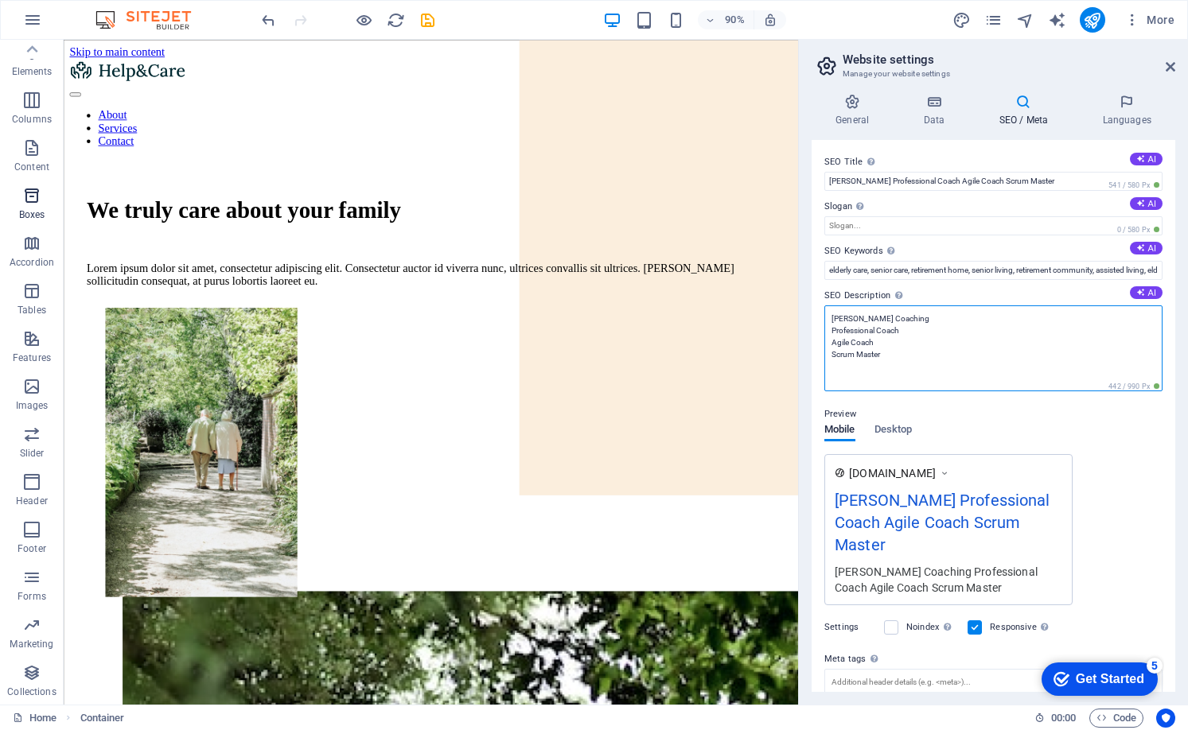
type textarea "Joe Scherler Coaching Professional Coach Agile Coach Scrum Master"
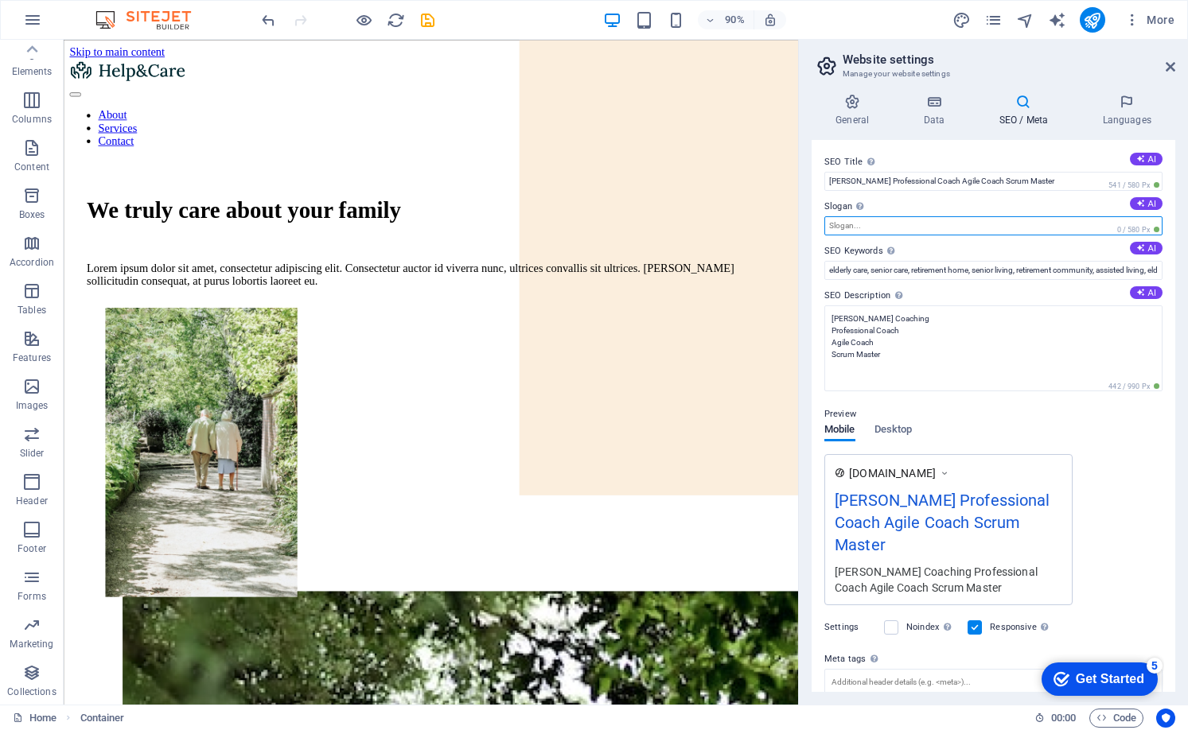
click at [886, 230] on input "Slogan The slogan of your website. AI" at bounding box center [993, 225] width 338 height 19
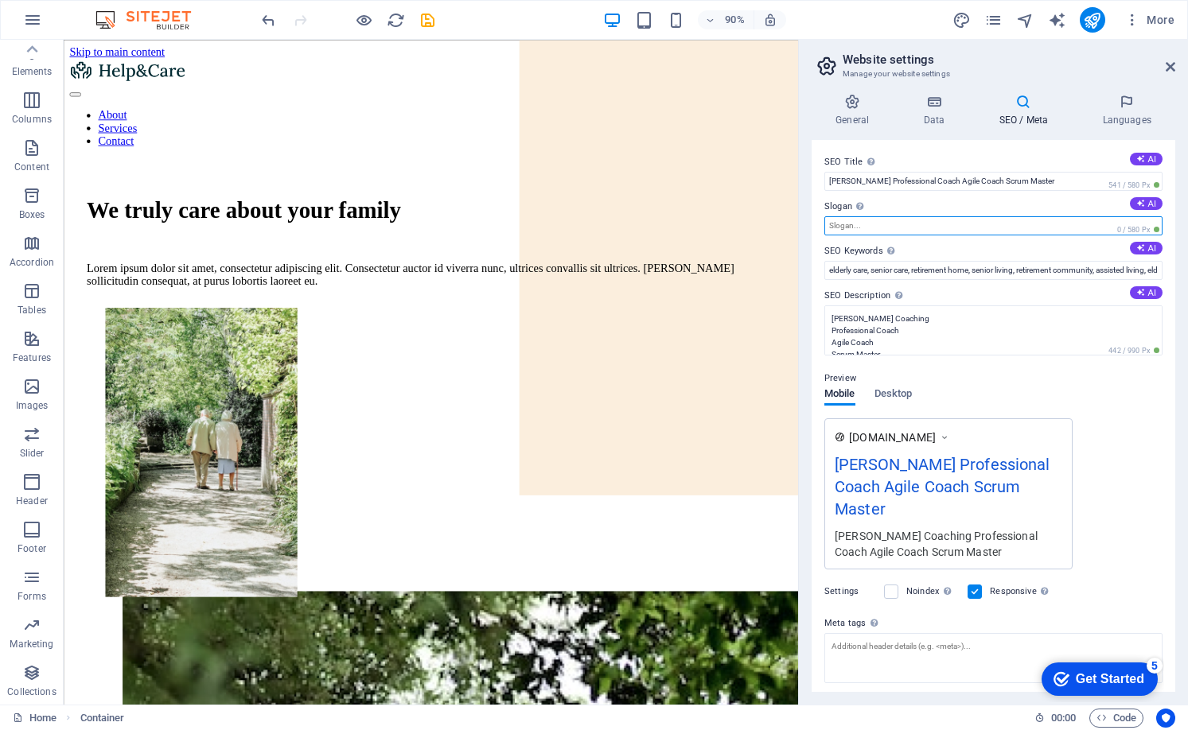
paste input "I help people and organizations  nd their next version of themselves."
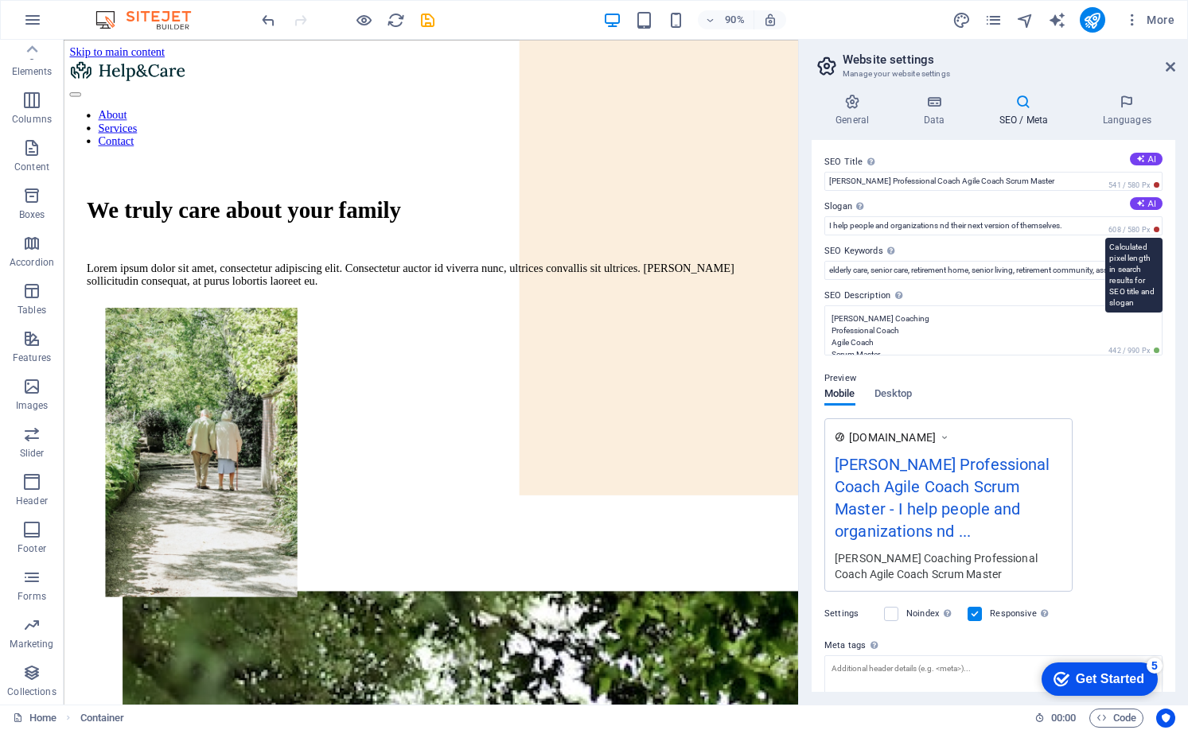
click at [1133, 231] on span "608 / 580 Px" at bounding box center [1133, 229] width 57 height 11
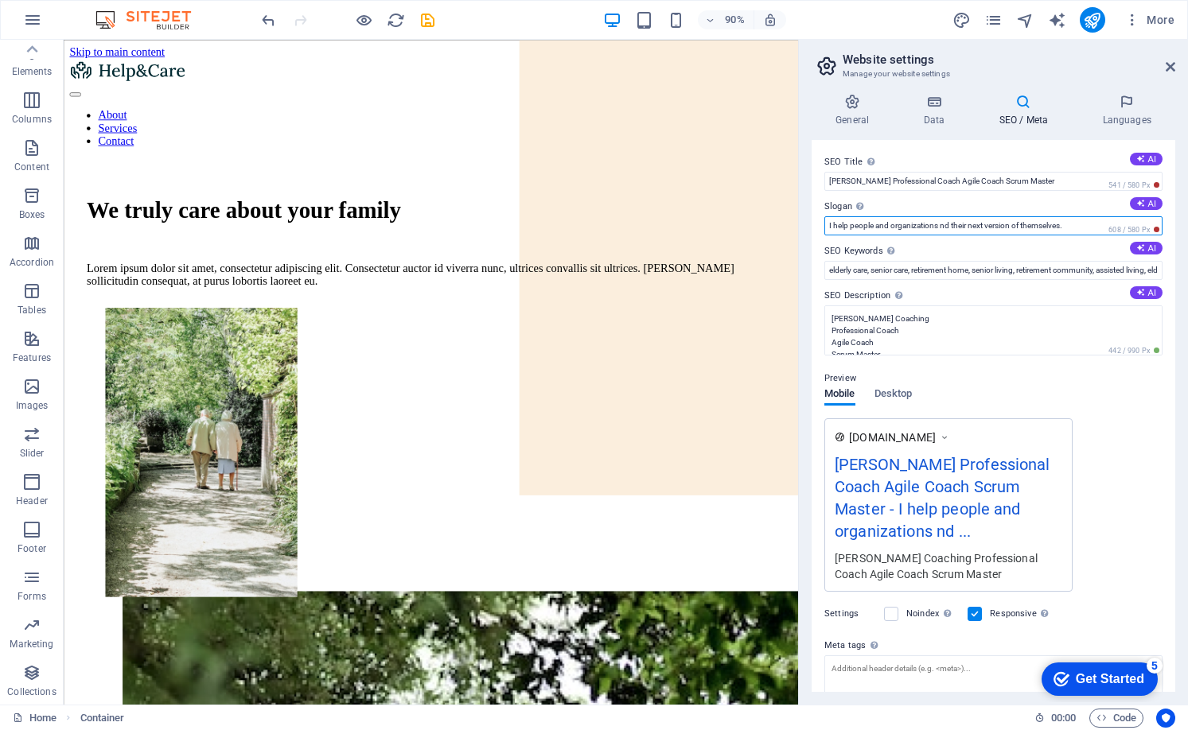
click at [1071, 225] on input "I help people and organizations  nd their next version of themselves." at bounding box center [993, 225] width 338 height 19
drag, startPoint x: 938, startPoint y: 219, endPoint x: 948, endPoint y: 223, distance: 10.3
click at [938, 219] on input "I help people and organizations  nd their next version of themselves." at bounding box center [993, 225] width 338 height 19
type input "I help people and organizations fi nd their next version of themselves."
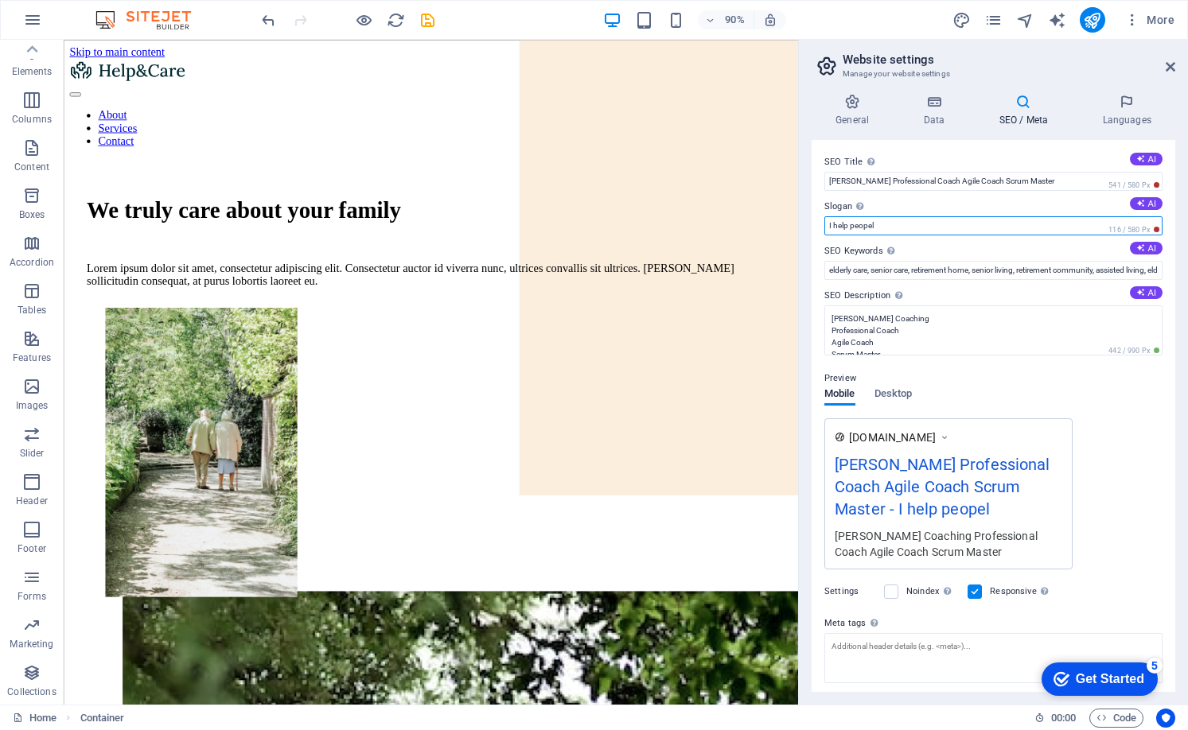
type input "I help peopel"
click at [957, 146] on div "SEO Title The title of your website - make it something that stands out in sear…" at bounding box center [994, 416] width 364 height 552
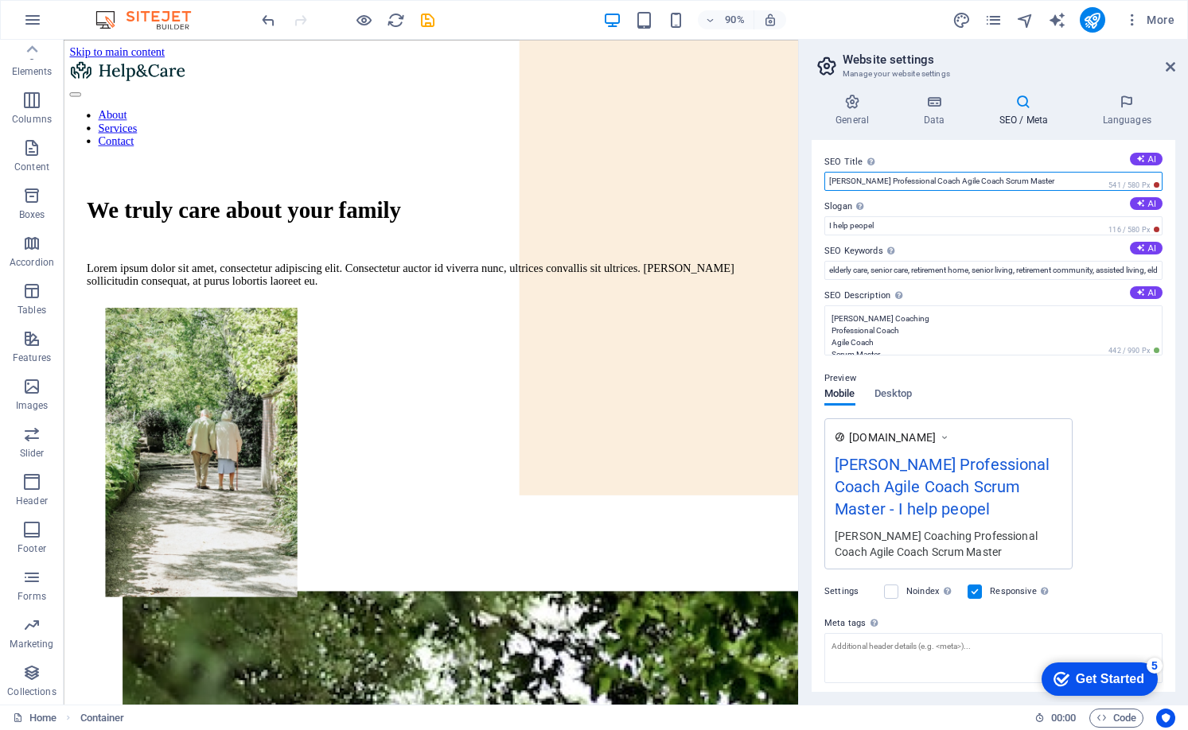
drag, startPoint x: 1058, startPoint y: 185, endPoint x: 874, endPoint y: 183, distance: 183.8
click at [874, 183] on input "Joe Scherler Professional Coach Agile Coach Scrum Master" at bounding box center [993, 181] width 338 height 19
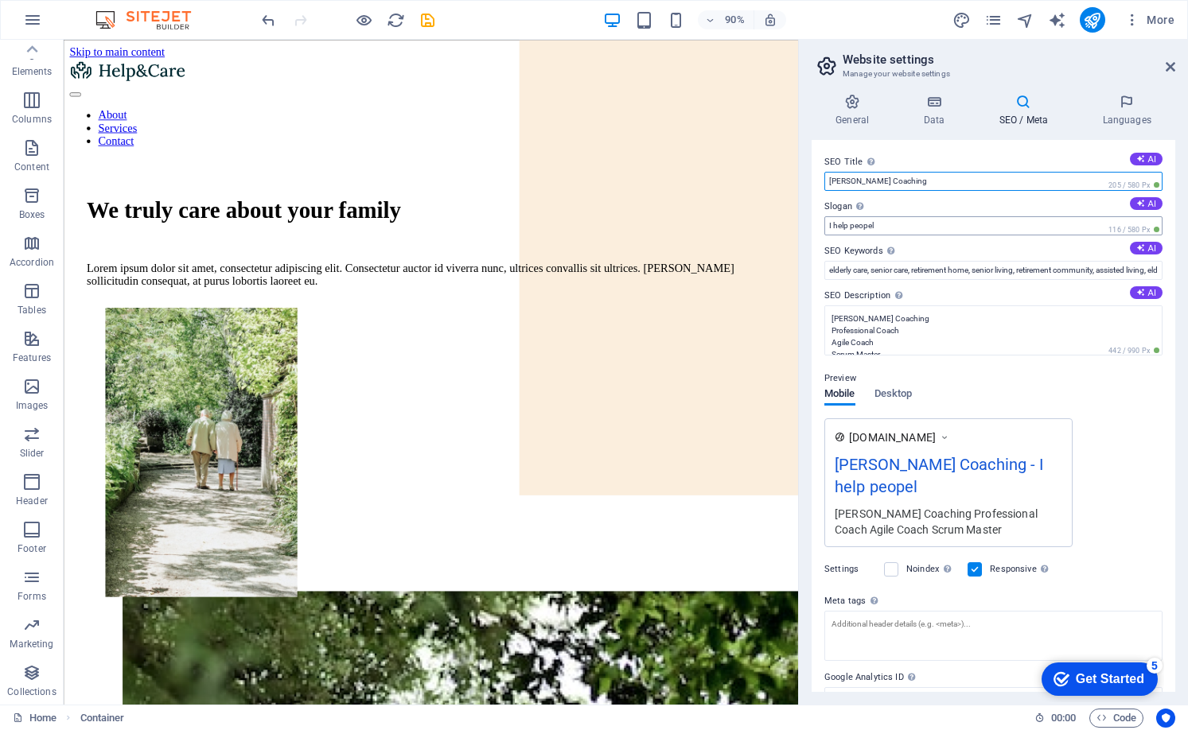
type input "Joe Scherler Coaching"
click at [886, 224] on input "I help peopel" at bounding box center [993, 225] width 338 height 19
paste input "organizations  nd their next version of themselves."
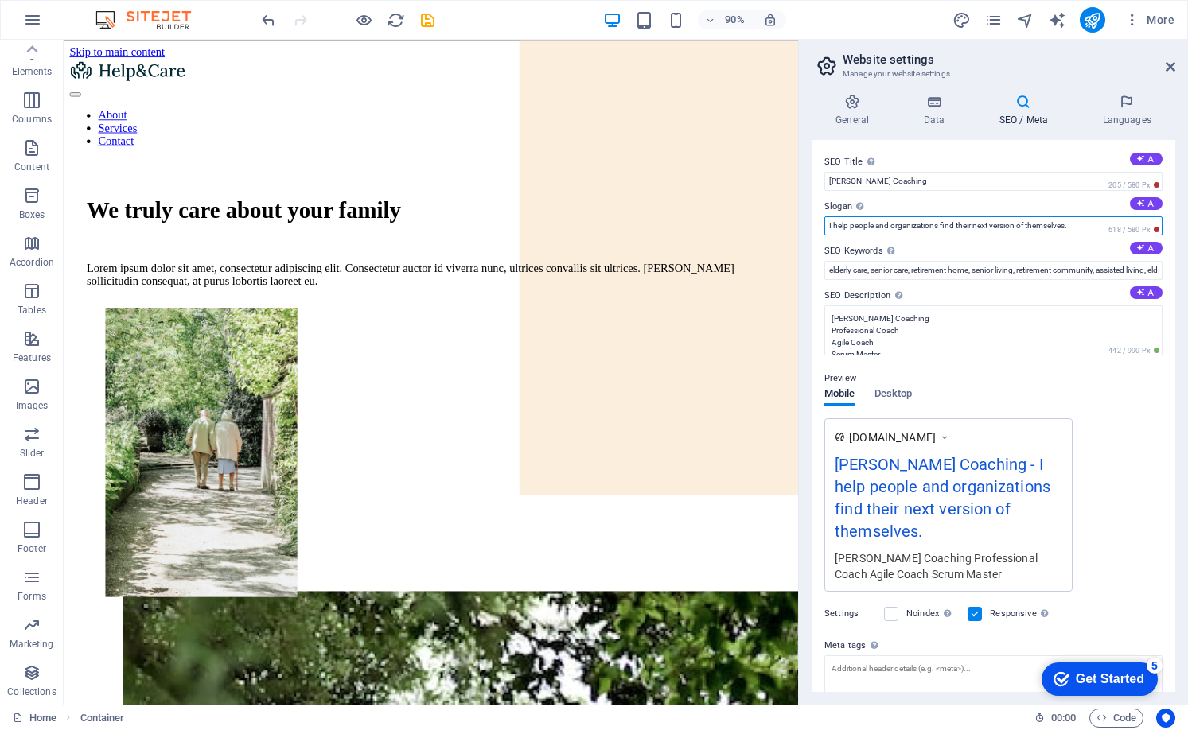
type input "I help people and organizations  find their next version of themselves."
click at [884, 282] on div "SEO Title The title of your website - make it something that stands out in sear…" at bounding box center [994, 416] width 364 height 552
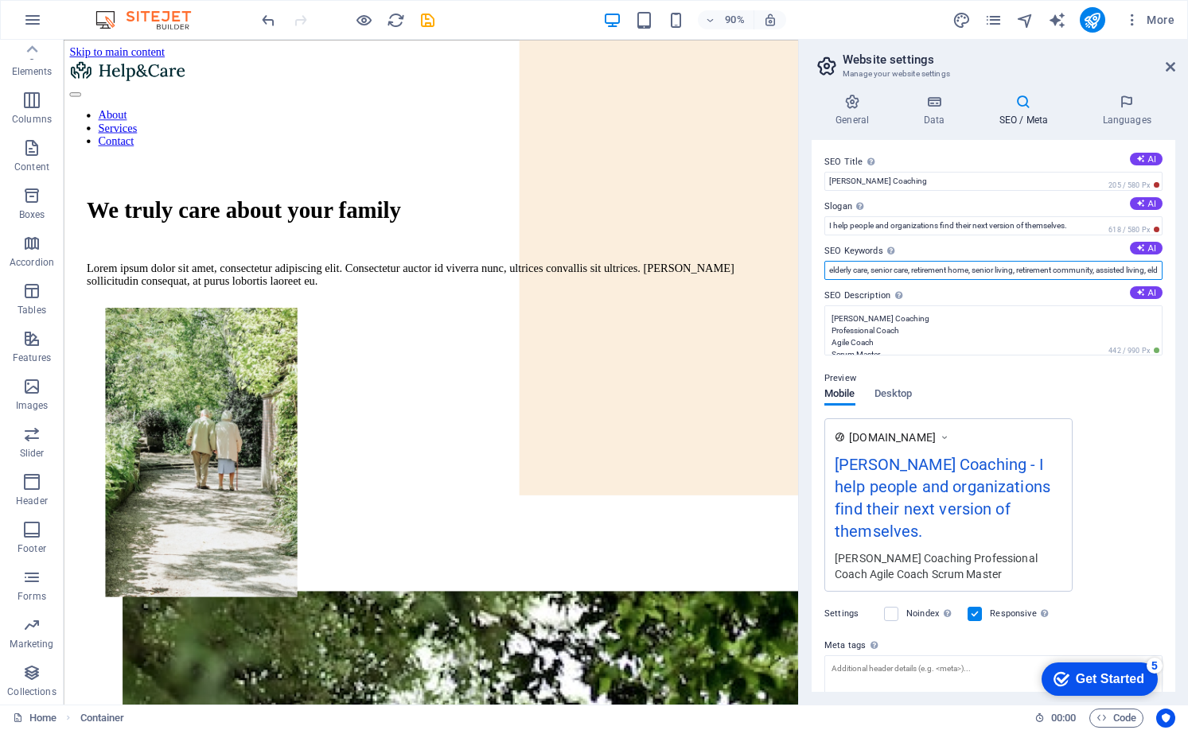
click at [886, 272] on input "elderly care, senior care, retirement home, senior living, retirement community…" at bounding box center [993, 270] width 338 height 19
type input "coaching"
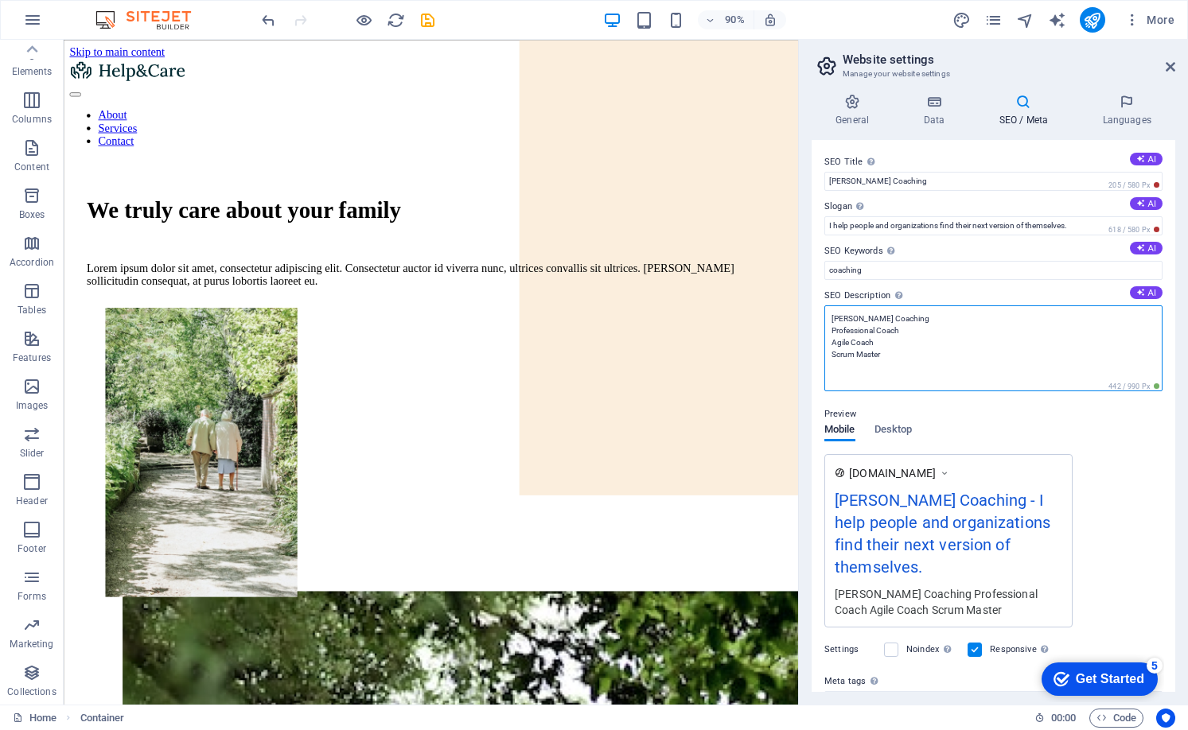
click at [852, 318] on textarea "Joe Scherler Coaching Professional Coach Agile Coach Scrum Master" at bounding box center [993, 349] width 338 height 86
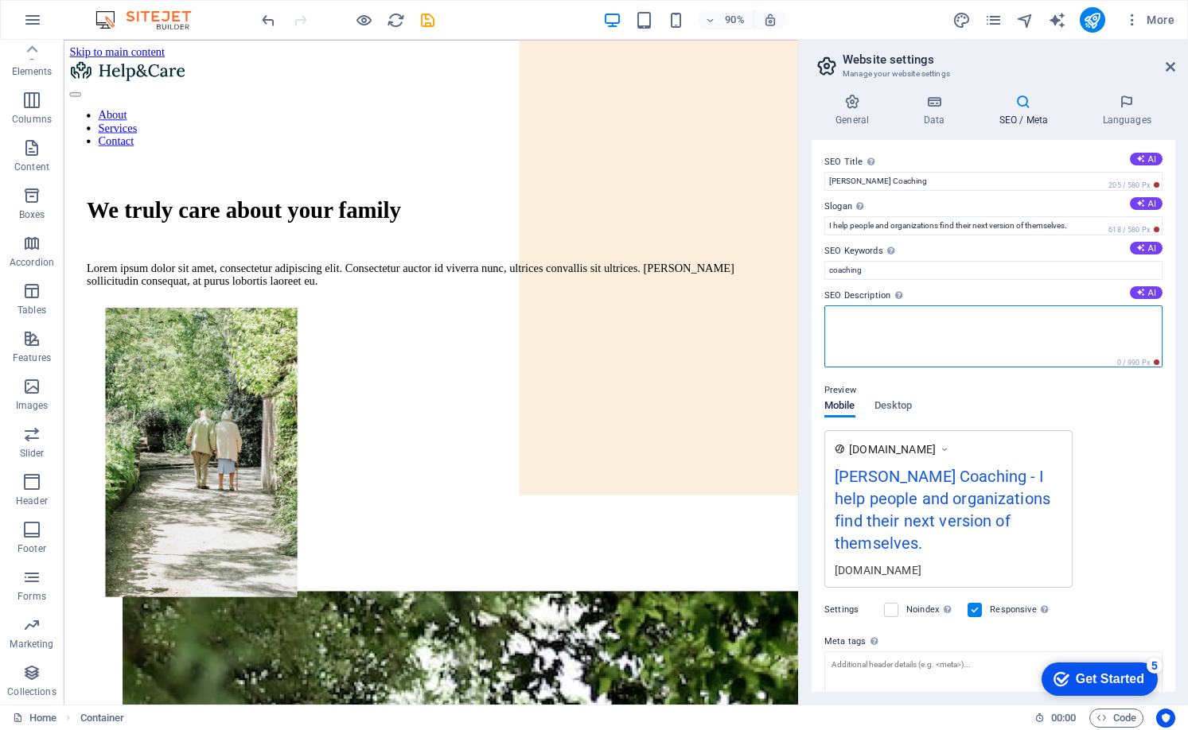
type textarea "Joe Scherler Coaching Professional Coach Agile Coach Scrum Master"
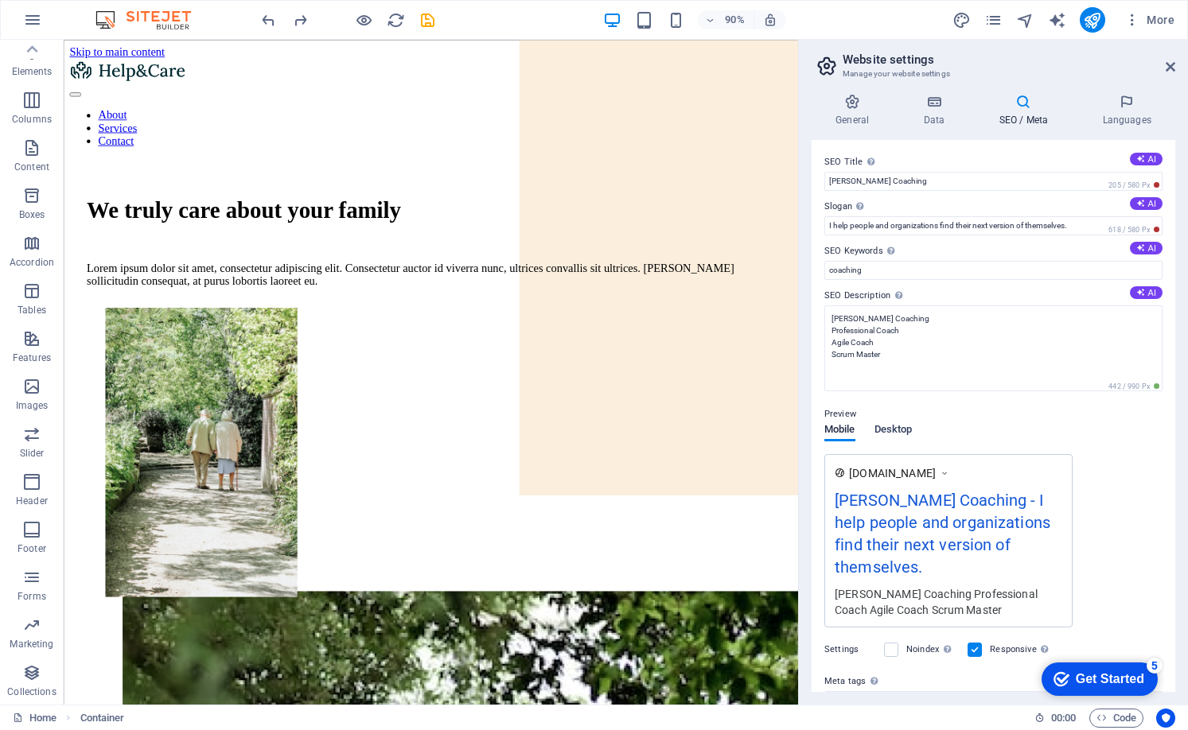
click at [902, 428] on div "Preview Mobile Desktop www.example.com Joe Scherler Coaching - I help people an…" at bounding box center [993, 510] width 338 height 236
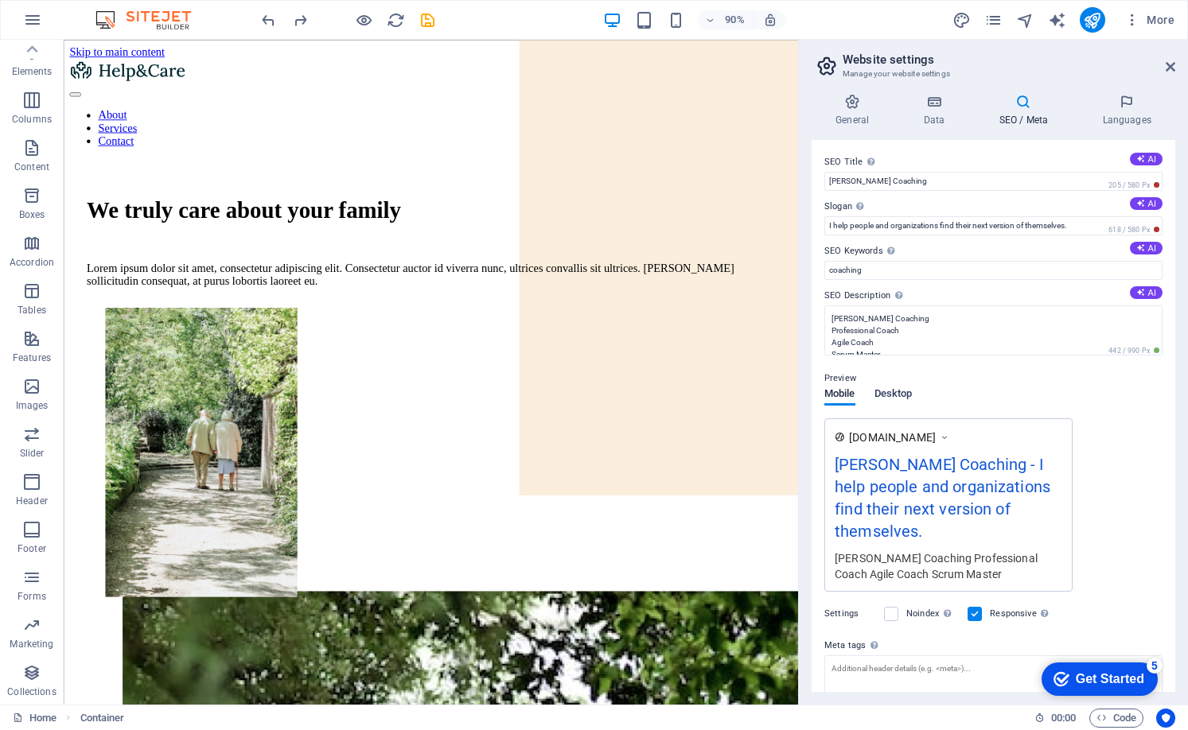
click at [897, 399] on span "Desktop" at bounding box center [893, 395] width 38 height 22
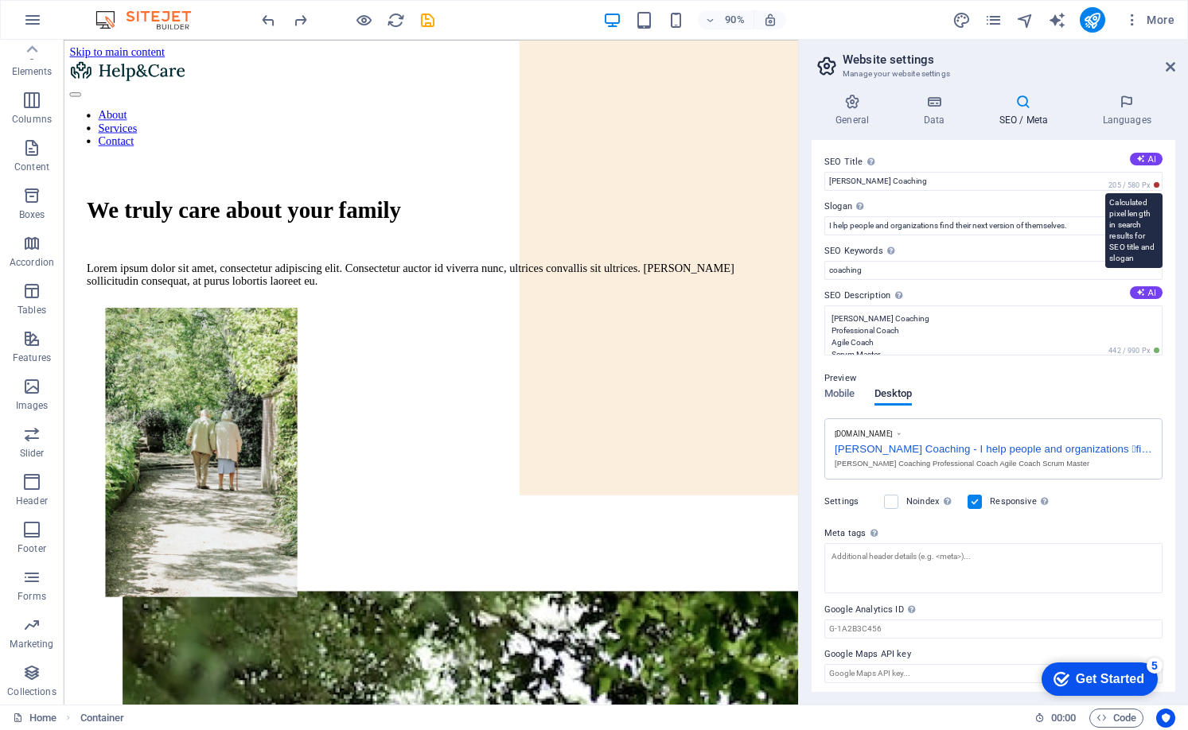
click at [1151, 187] on span "205 / 580 Px" at bounding box center [1133, 185] width 57 height 11
click at [877, 275] on input "coaching" at bounding box center [993, 270] width 338 height 19
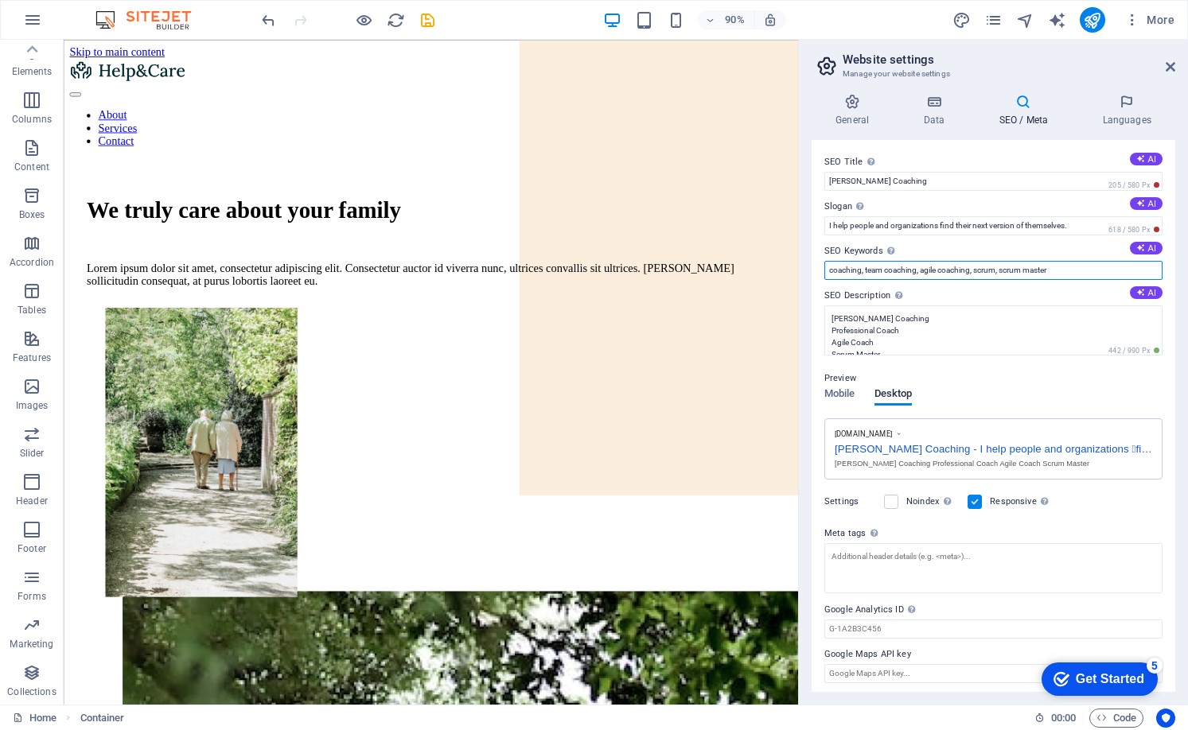
click at [1098, 274] on input "coaching, team coaching, agile coaching, scrum, scrum master" at bounding box center [993, 270] width 338 height 19
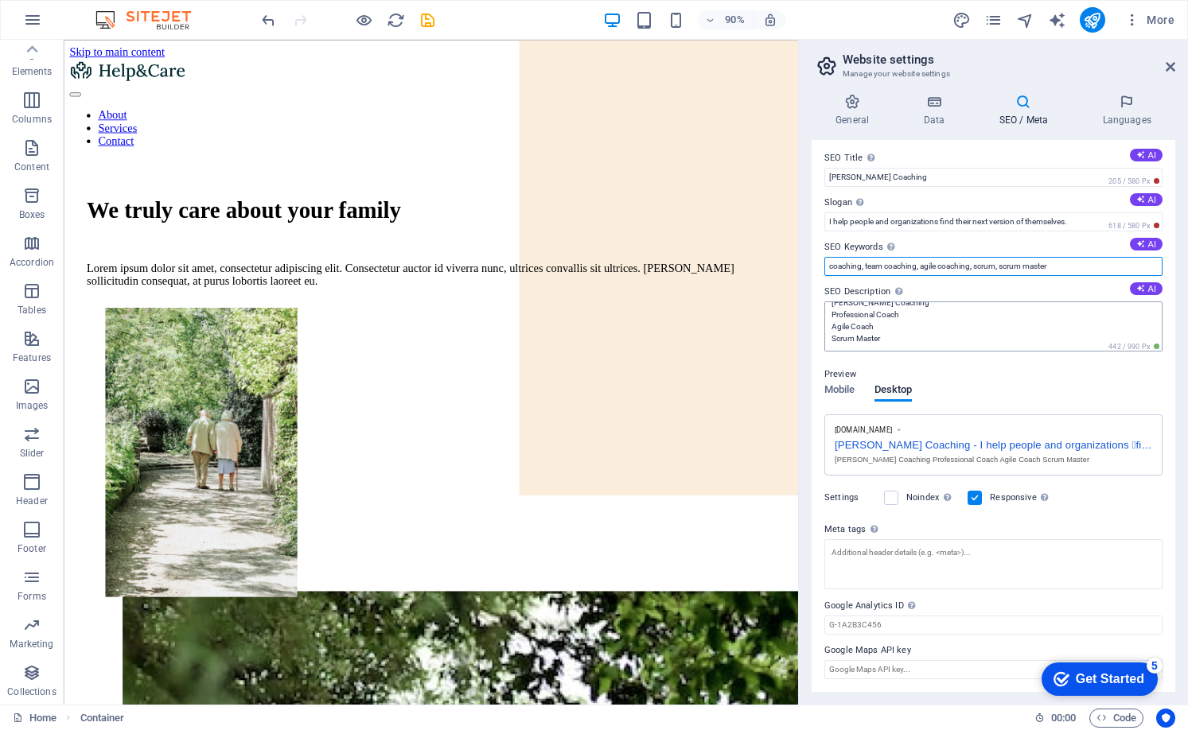
type input "coaching, team coaching, agile coaching, scrum, scrum master"
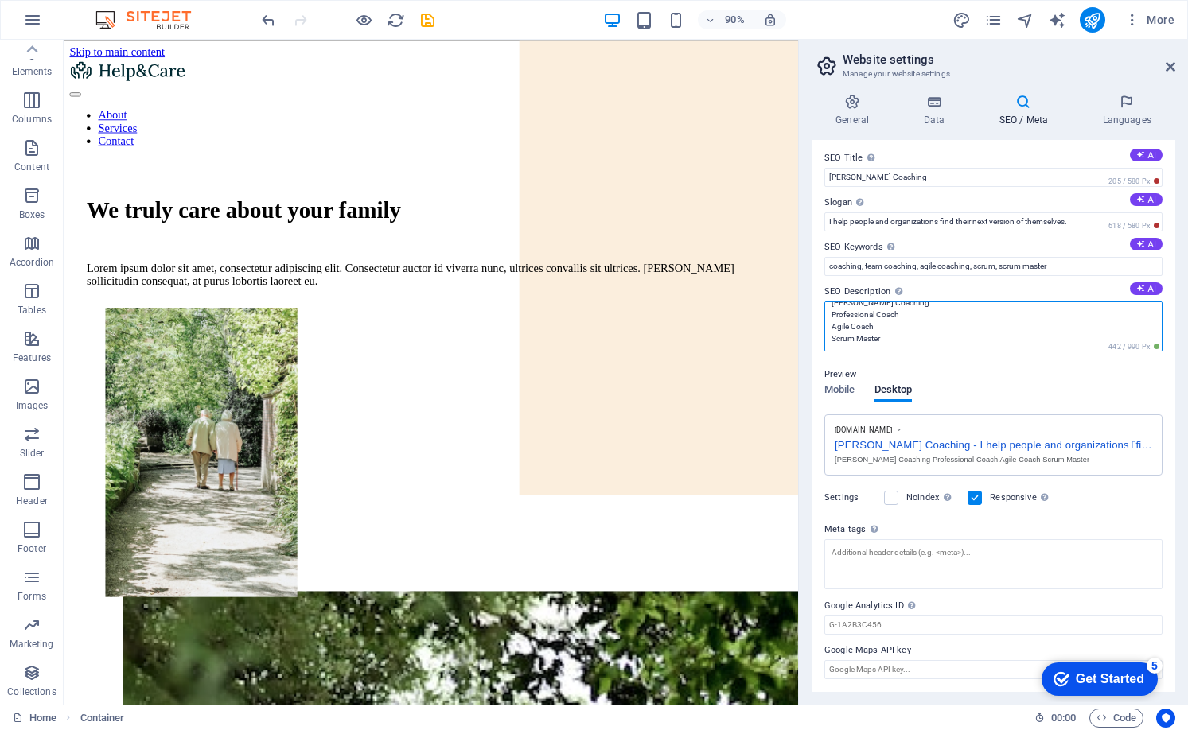
scroll to position [0, 0]
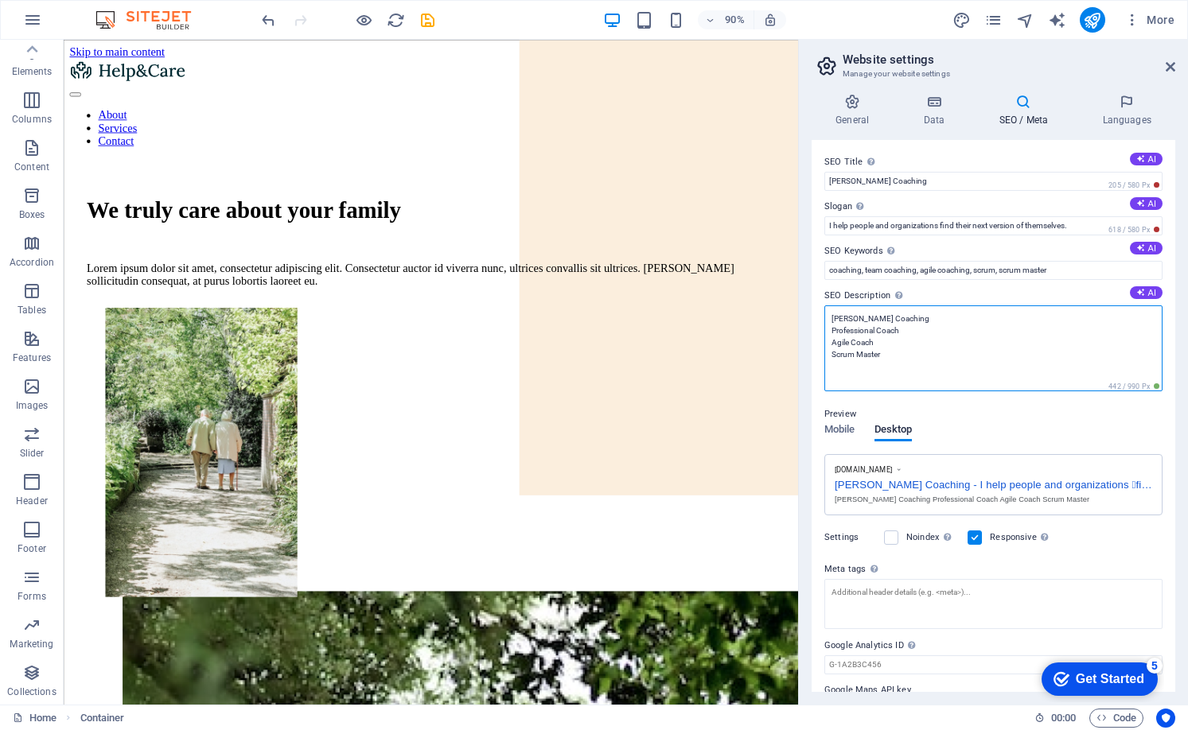
drag, startPoint x: 912, startPoint y: 338, endPoint x: 841, endPoint y: 301, distance: 80.1
click at [841, 301] on div "SEO Description Describe the contents of your website - this is crucial for sea…" at bounding box center [993, 339] width 338 height 106
click at [933, 355] on textarea "Joe Scherler Coaching Professional Coach Agile Coach Scrum Master" at bounding box center [993, 349] width 338 height 86
drag, startPoint x: 898, startPoint y: 371, endPoint x: 830, endPoint y: 329, distance: 79.7
click at [830, 329] on textarea "Joe Scherler Coaching Professional Coach Agile Coach Scrum Master" at bounding box center [993, 349] width 338 height 86
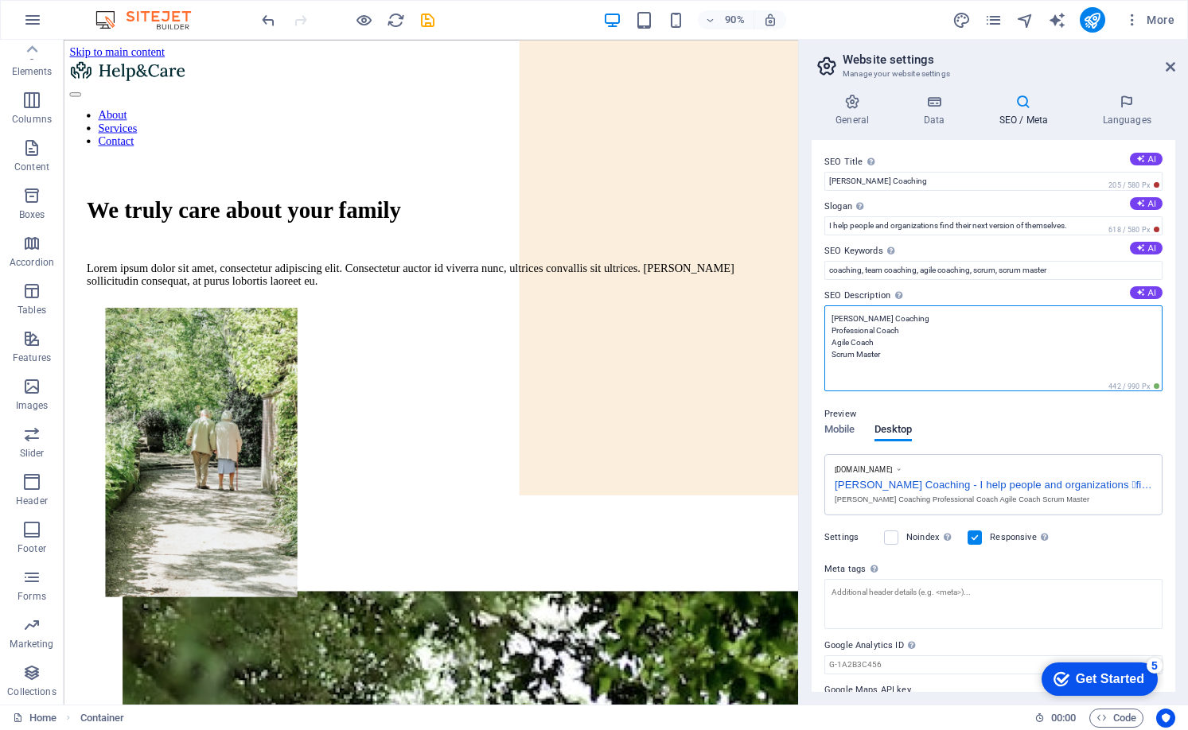
click at [959, 333] on textarea "Joe Scherler Coaching Professional Coach Agile Coach Scrum Master" at bounding box center [993, 349] width 338 height 86
click at [906, 349] on textarea "Joe Scherler Coaching Professional Coach Agile Coach Scrum Master" at bounding box center [993, 349] width 338 height 86
click at [909, 349] on textarea "Joe Scherler Coaching Professional Coach Agile Coach Scrum Master" at bounding box center [993, 349] width 338 height 86
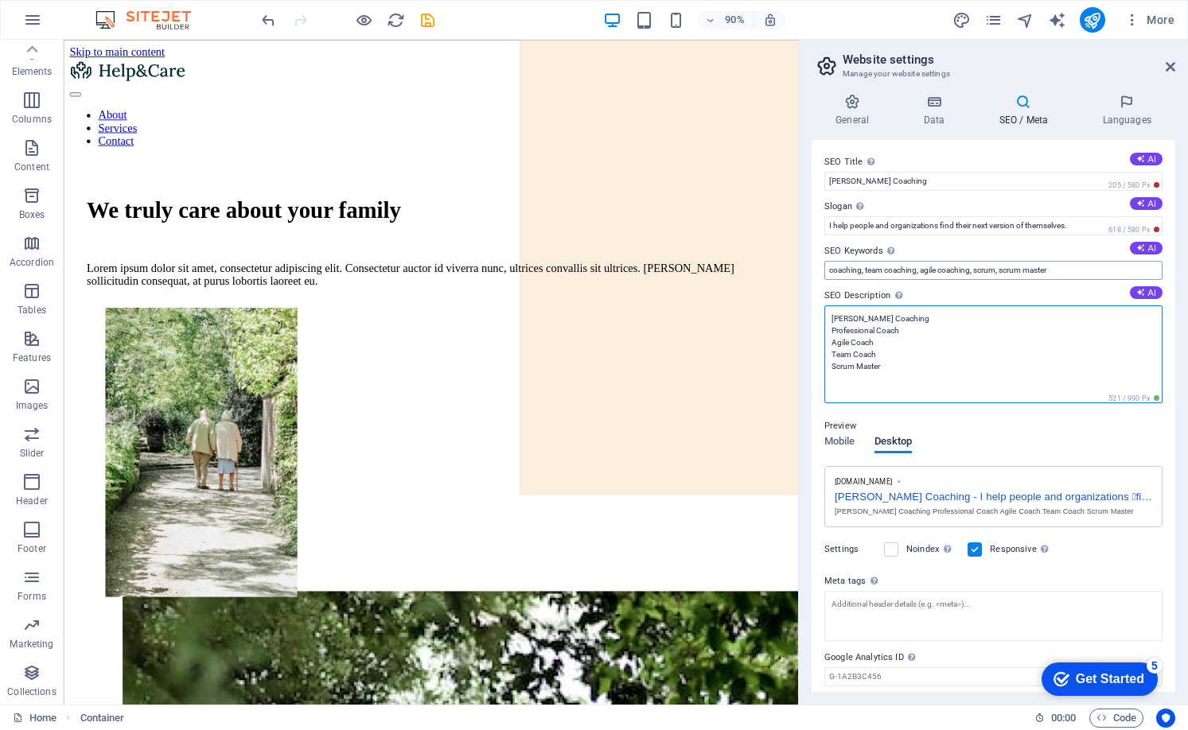
type textarea "Joe Scherler Coaching Professional Coach Agile Coach Team Coach Scrum Master"
drag, startPoint x: 962, startPoint y: 267, endPoint x: 980, endPoint y: 279, distance: 21.2
click at [962, 267] on input "coaching, team coaching, agile coaching, scrum, scrum master" at bounding box center [993, 270] width 338 height 19
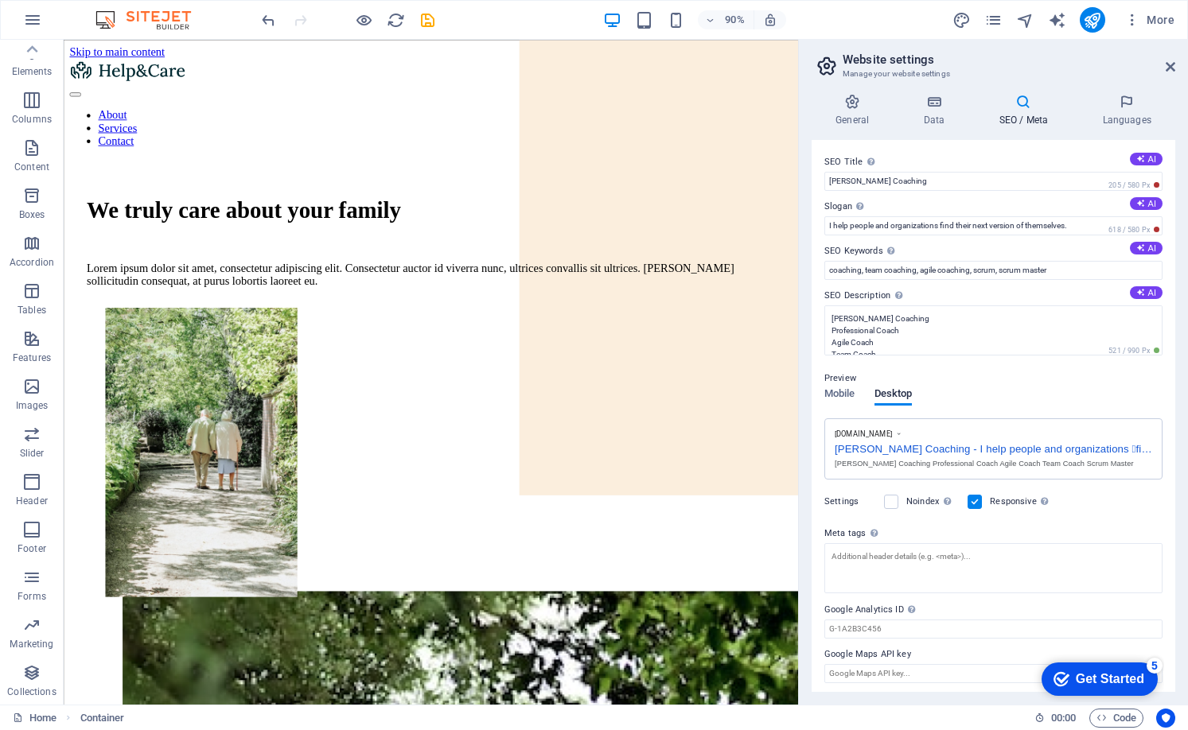
click at [1045, 395] on div "Preview Mobile Desktop www.example.com Joe Scherler Coaching - I help people an…" at bounding box center [993, 418] width 338 height 124
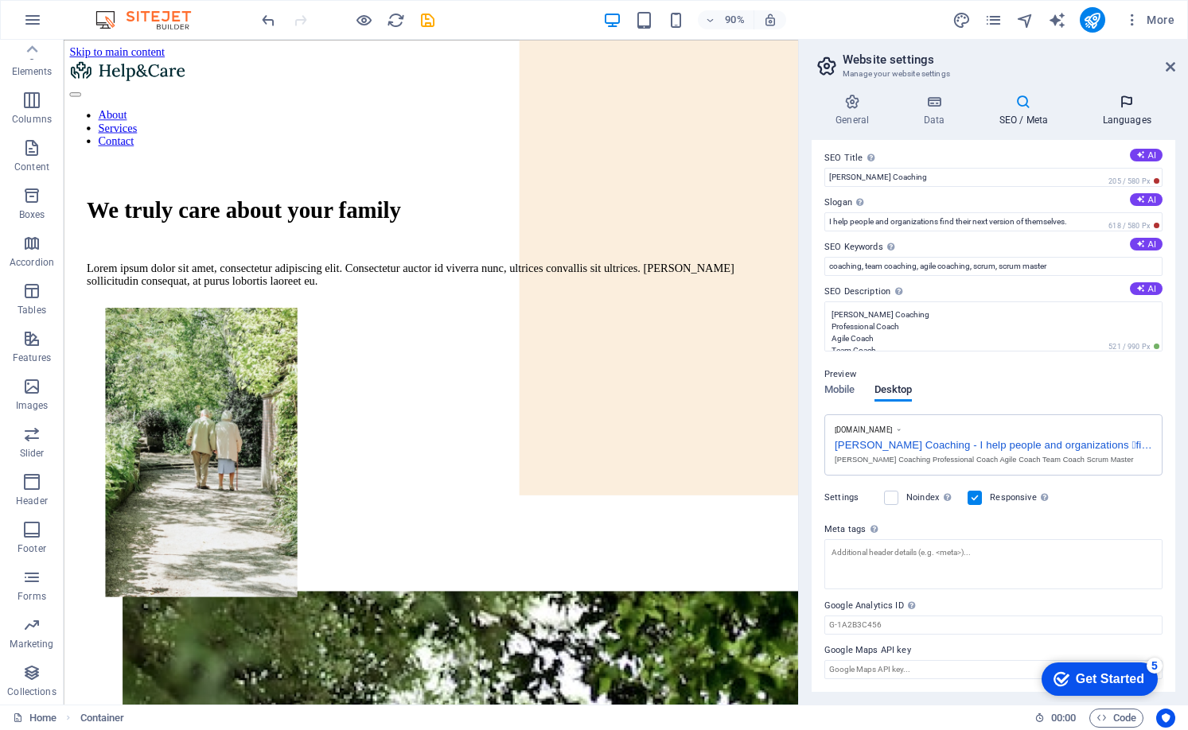
click at [1120, 103] on icon at bounding box center [1126, 102] width 97 height 16
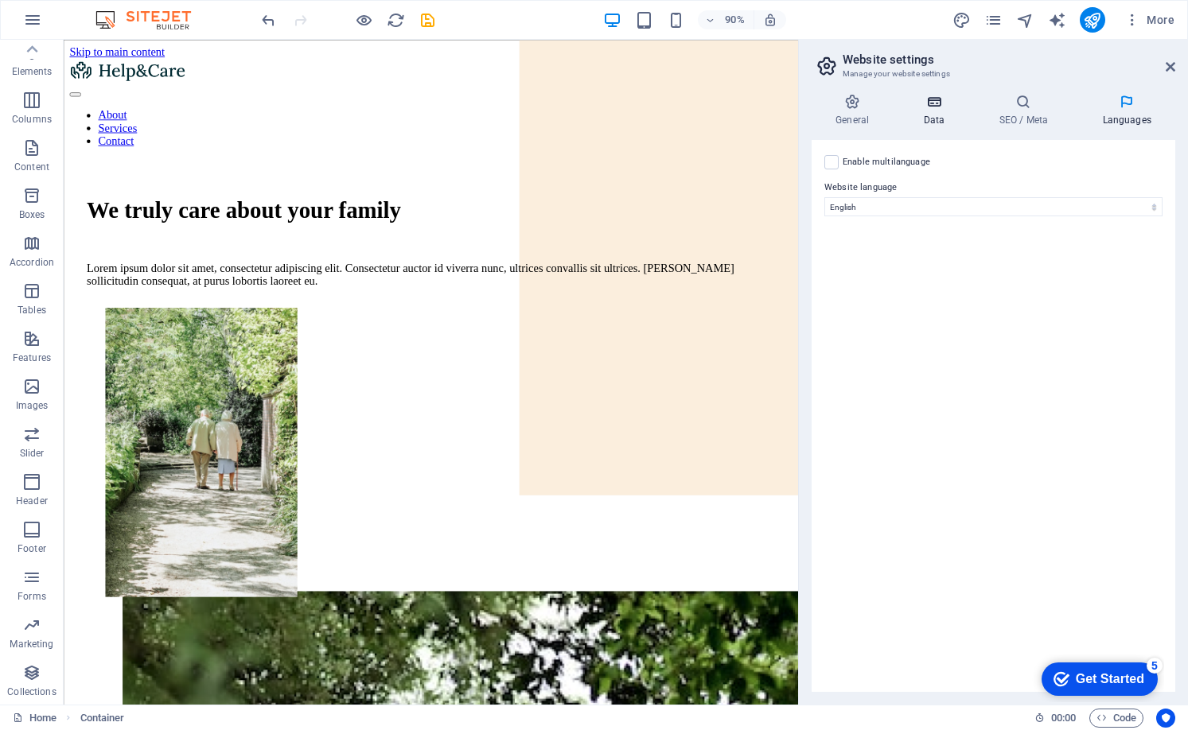
click at [942, 112] on h4 "Data" at bounding box center [937, 110] width 76 height 33
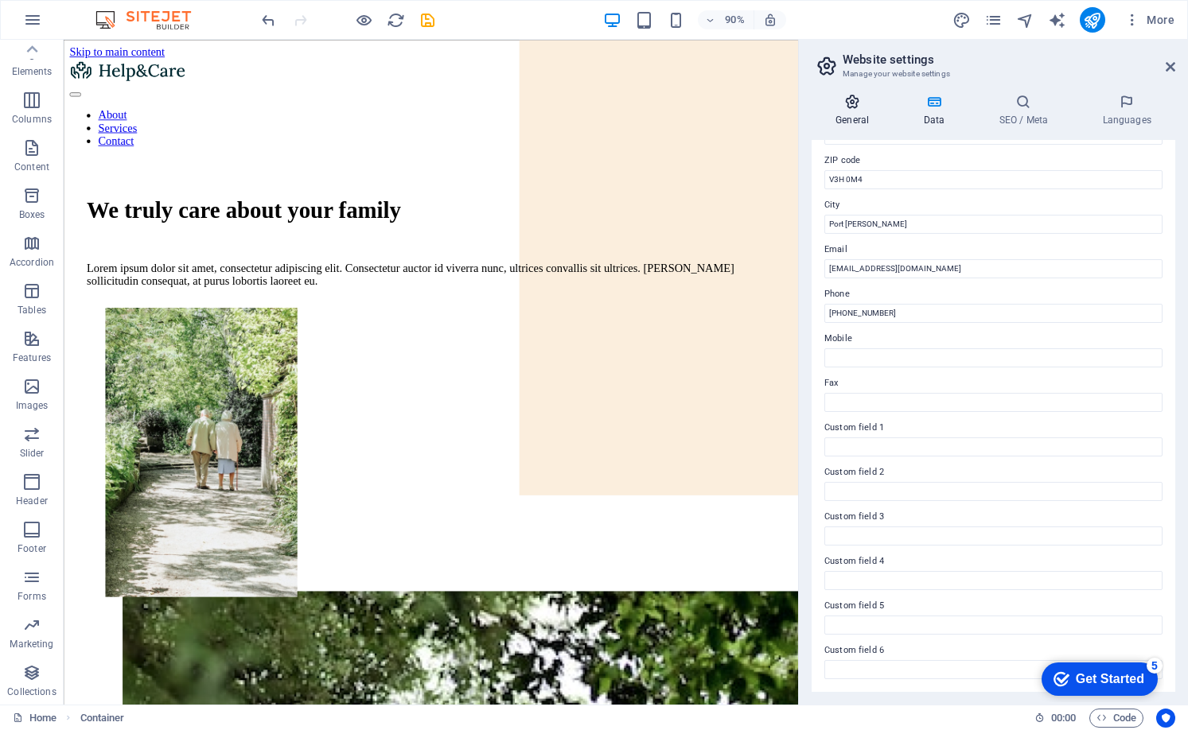
click at [858, 113] on h4 "General" at bounding box center [856, 110] width 88 height 33
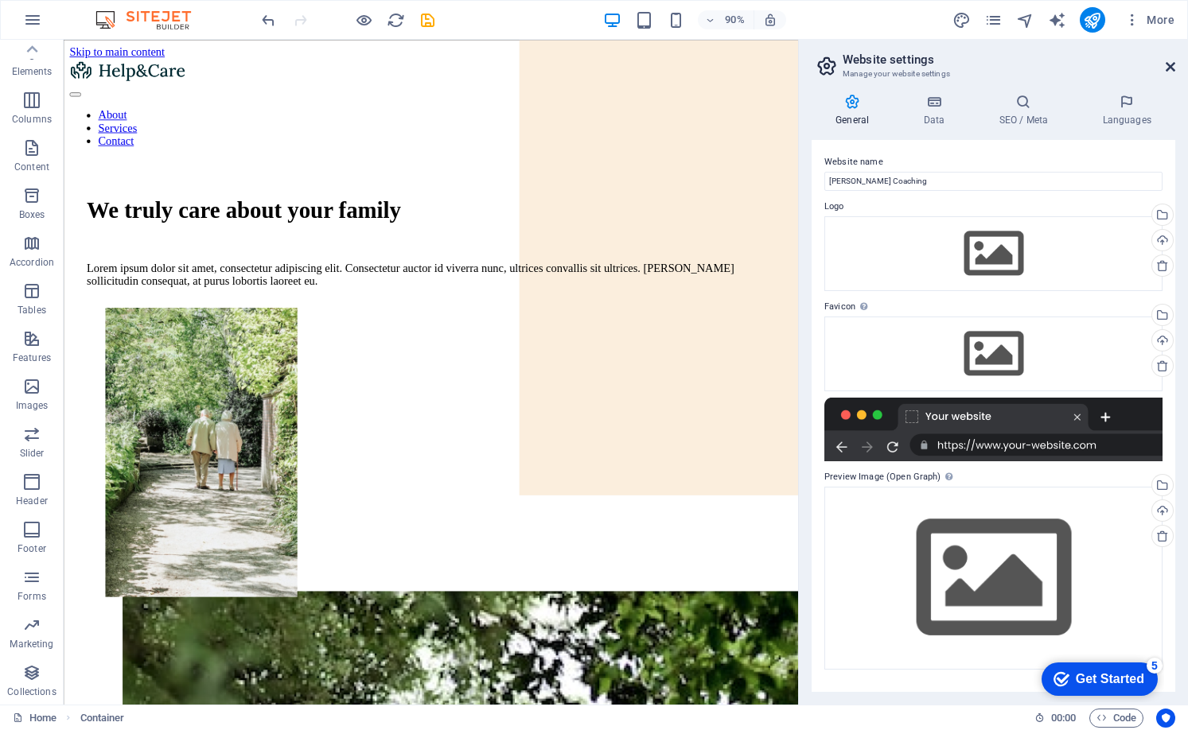
click at [1171, 68] on icon at bounding box center [1171, 66] width 10 height 13
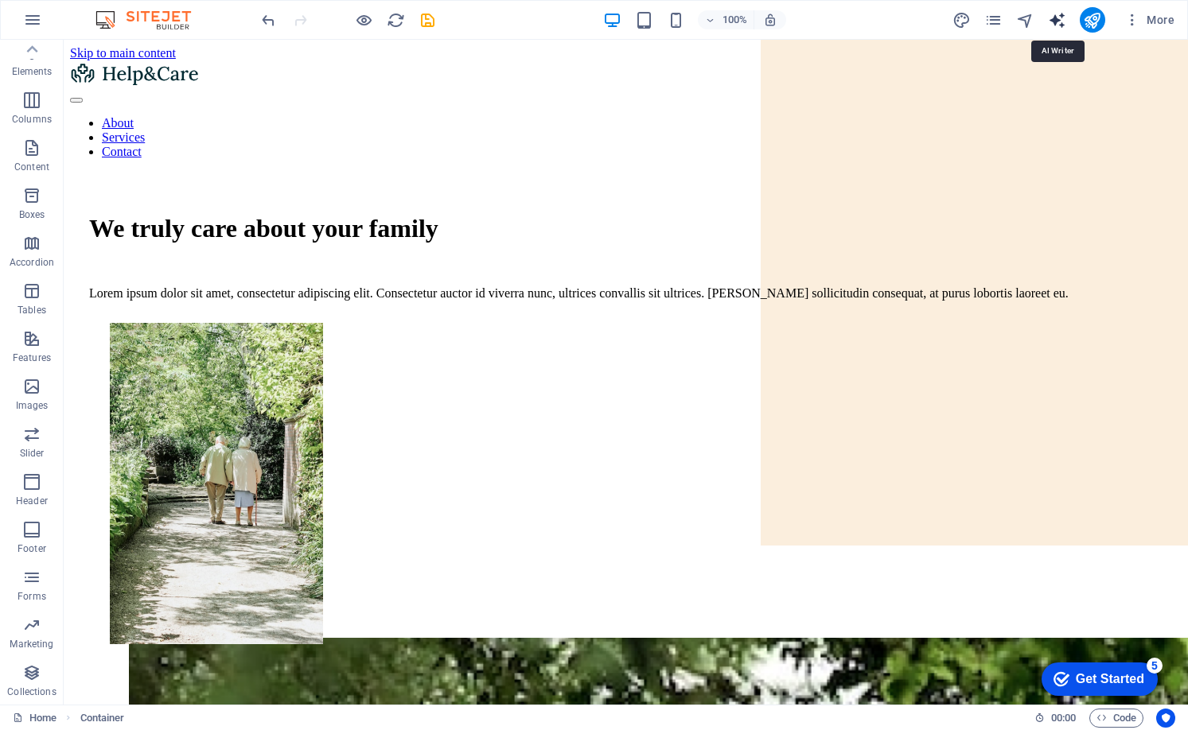
click at [0, 0] on icon "text_generator" at bounding box center [0, 0] width 0 height 0
select select "English"
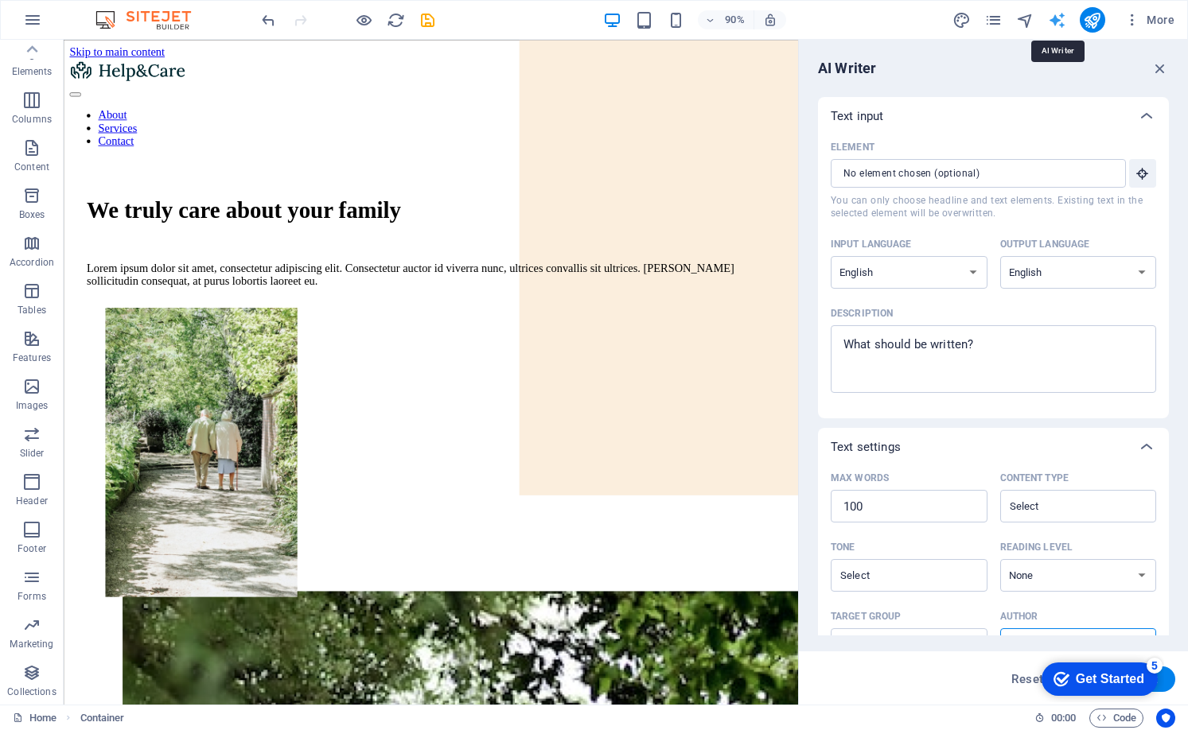
click at [0, 0] on icon "text_generator" at bounding box center [0, 0] width 0 height 0
click at [1172, 67] on div "AI Writer Text input Element ​ You can only choose headline and text elements. …" at bounding box center [993, 372] width 389 height 665
drag, startPoint x: 1163, startPoint y: 70, endPoint x: 1067, endPoint y: 119, distance: 107.8
click at [1163, 70] on icon "button" at bounding box center [1160, 69] width 18 height 18
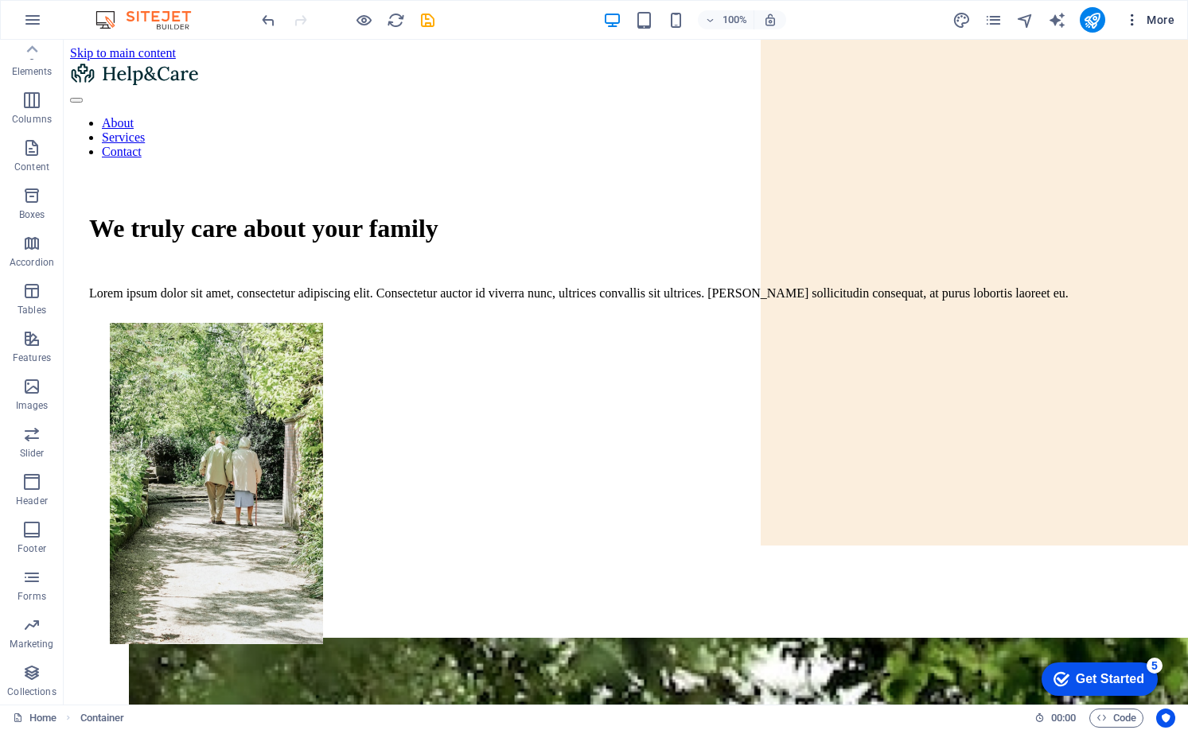
click at [1139, 20] on icon "button" at bounding box center [1132, 20] width 16 height 16
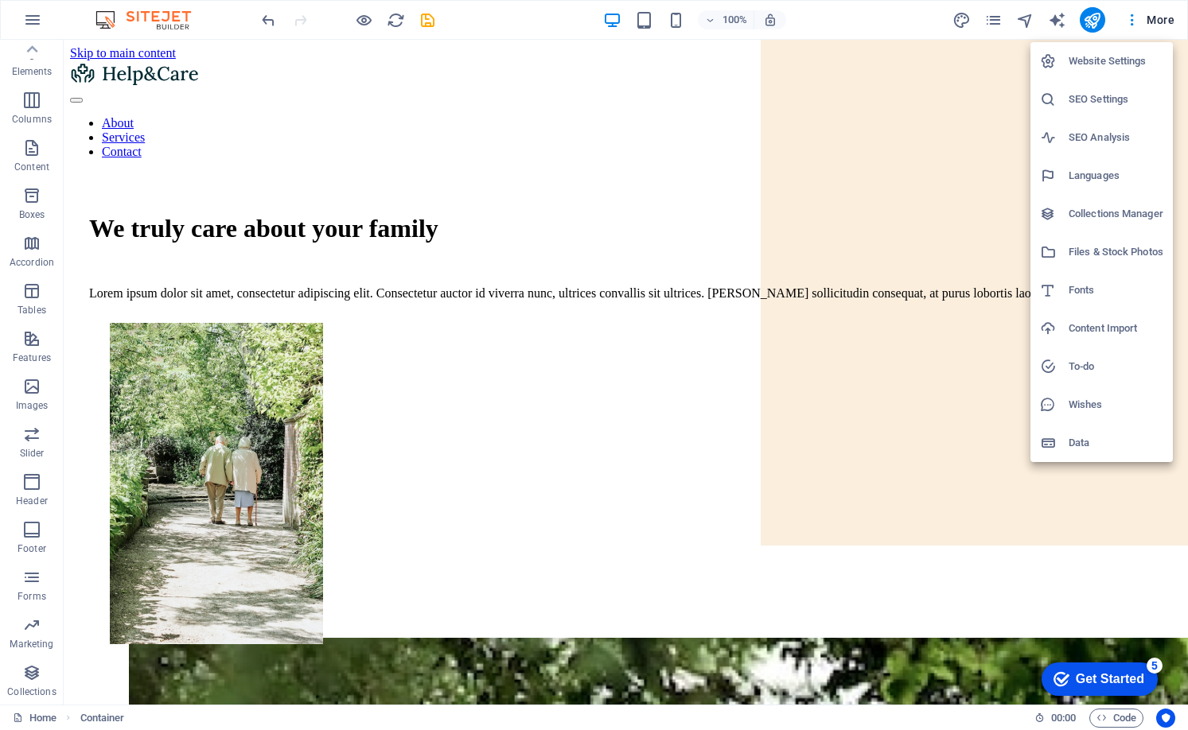
click at [181, 592] on div at bounding box center [594, 365] width 1188 height 730
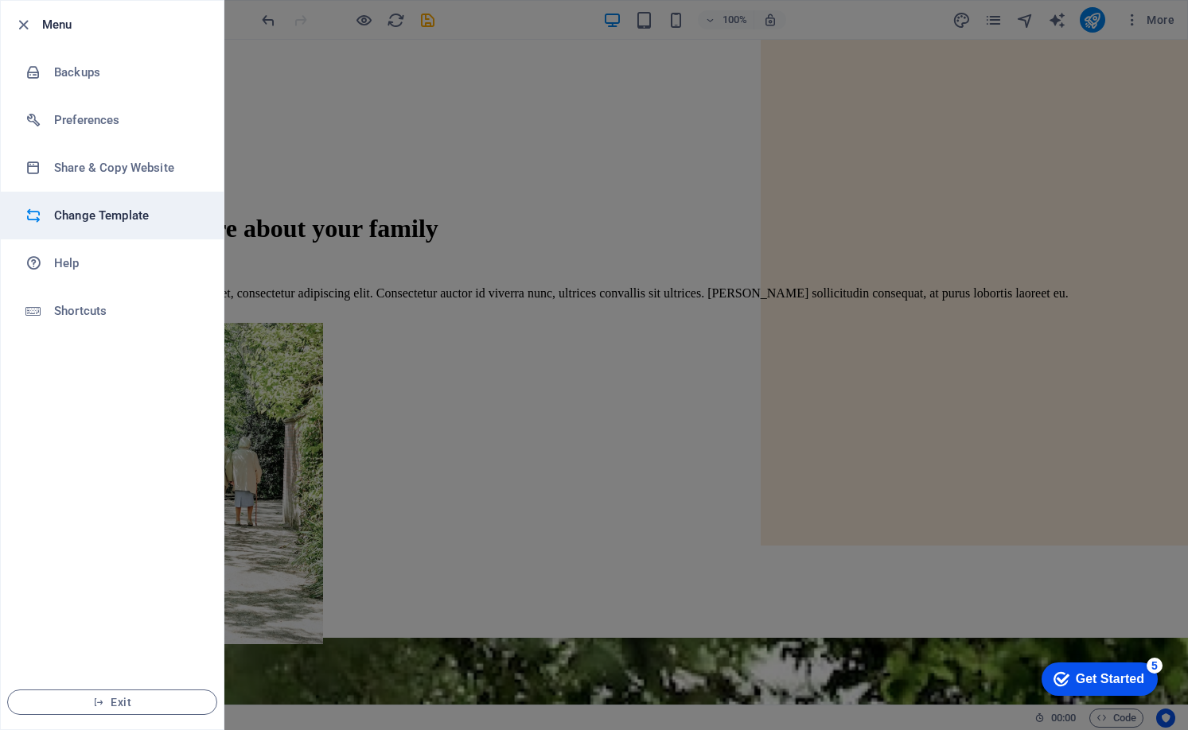
click at [100, 224] on h6 "Change Template" at bounding box center [127, 215] width 147 height 19
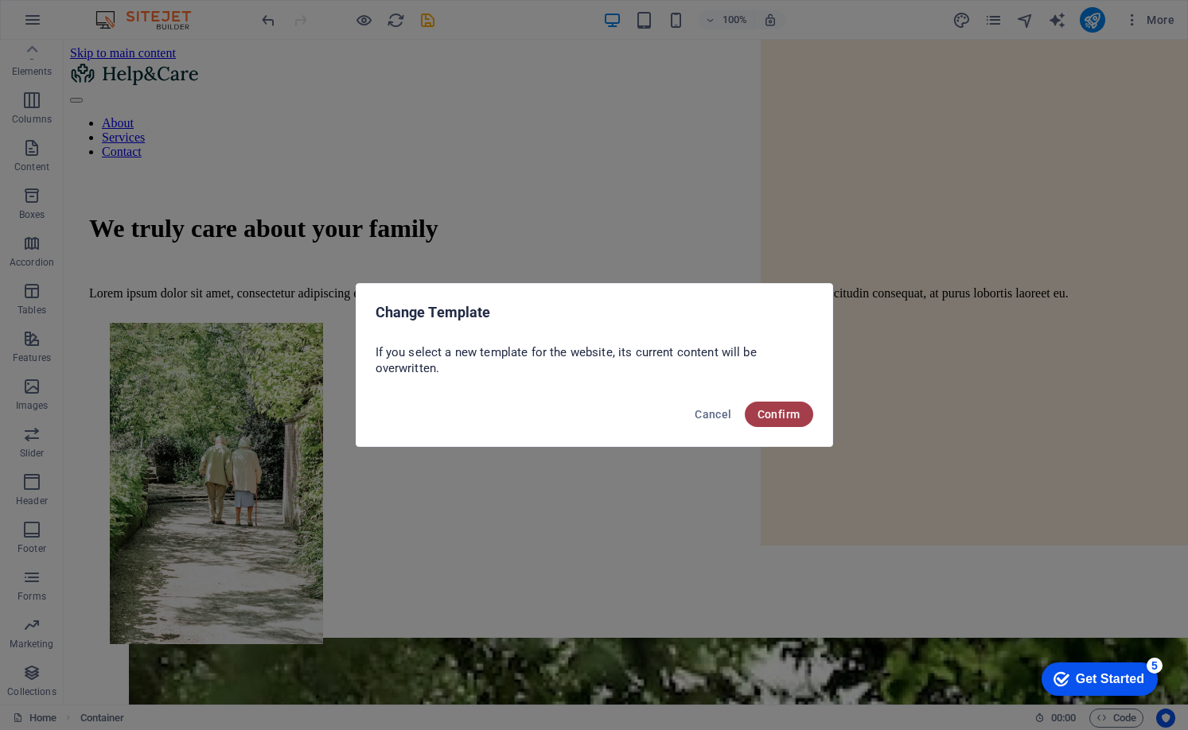
click at [786, 419] on span "Confirm" at bounding box center [779, 414] width 43 height 13
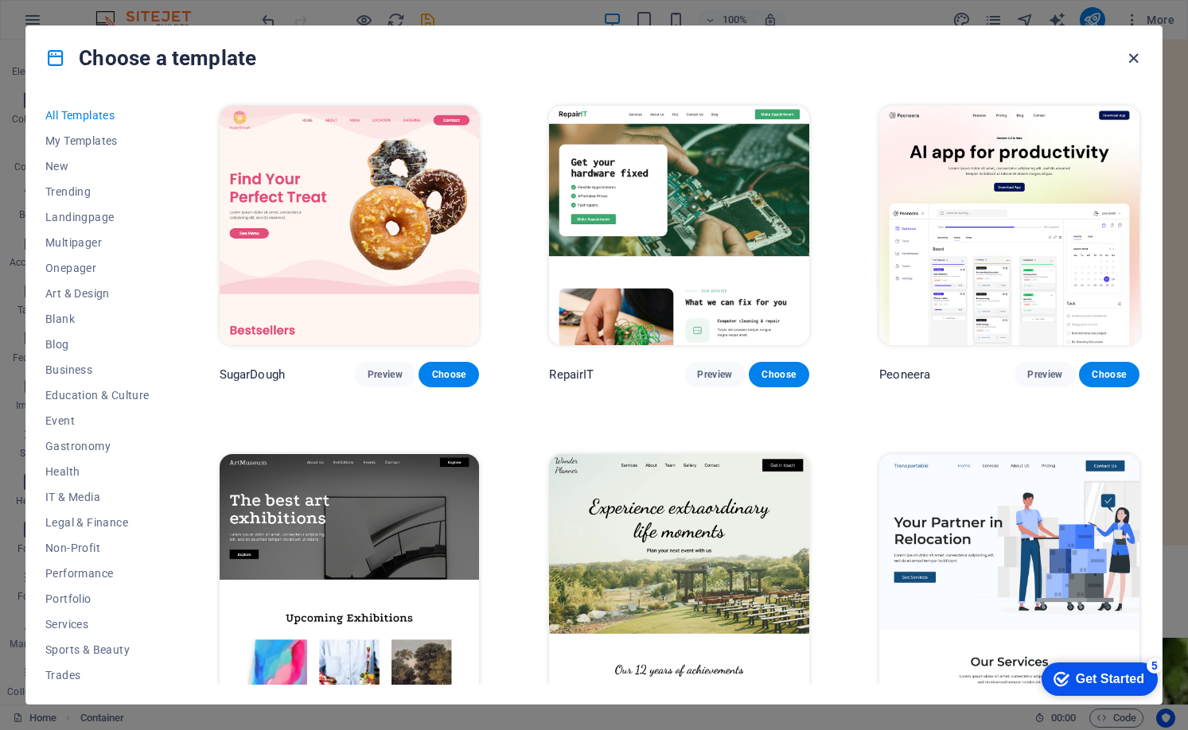
click at [1138, 58] on icon "button" at bounding box center [1133, 58] width 18 height 18
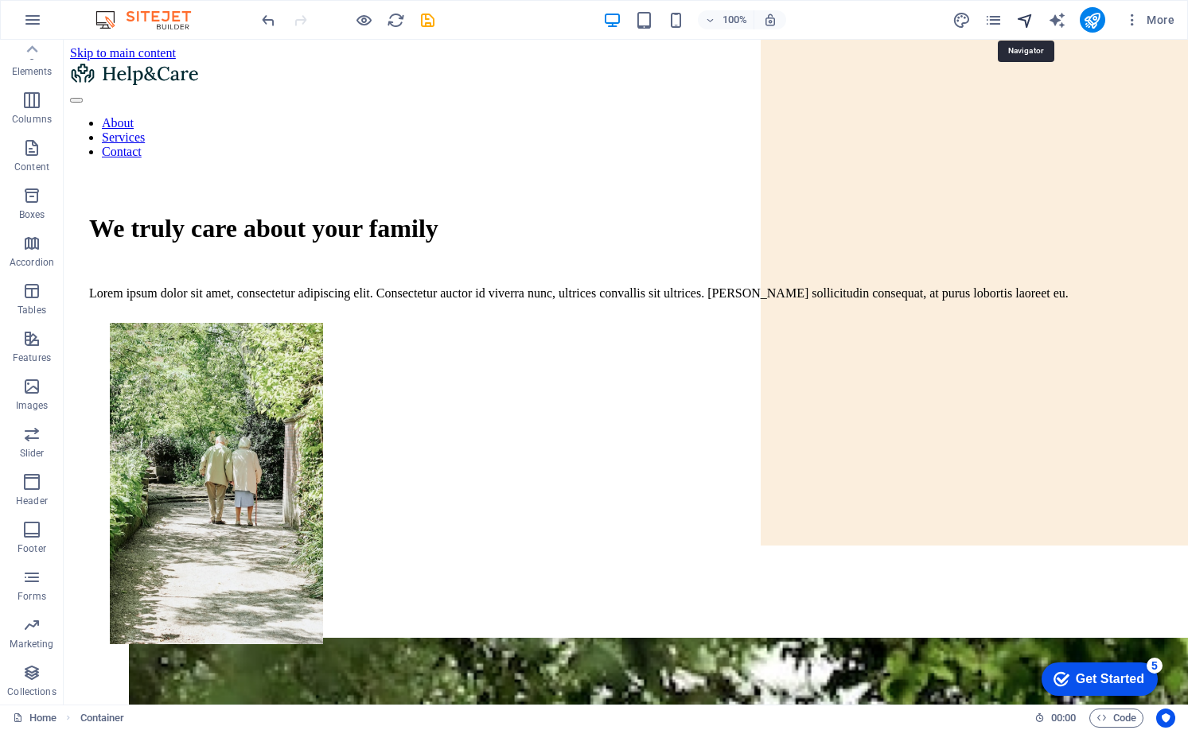
click at [1023, 20] on icon "navigator" at bounding box center [1025, 20] width 18 height 18
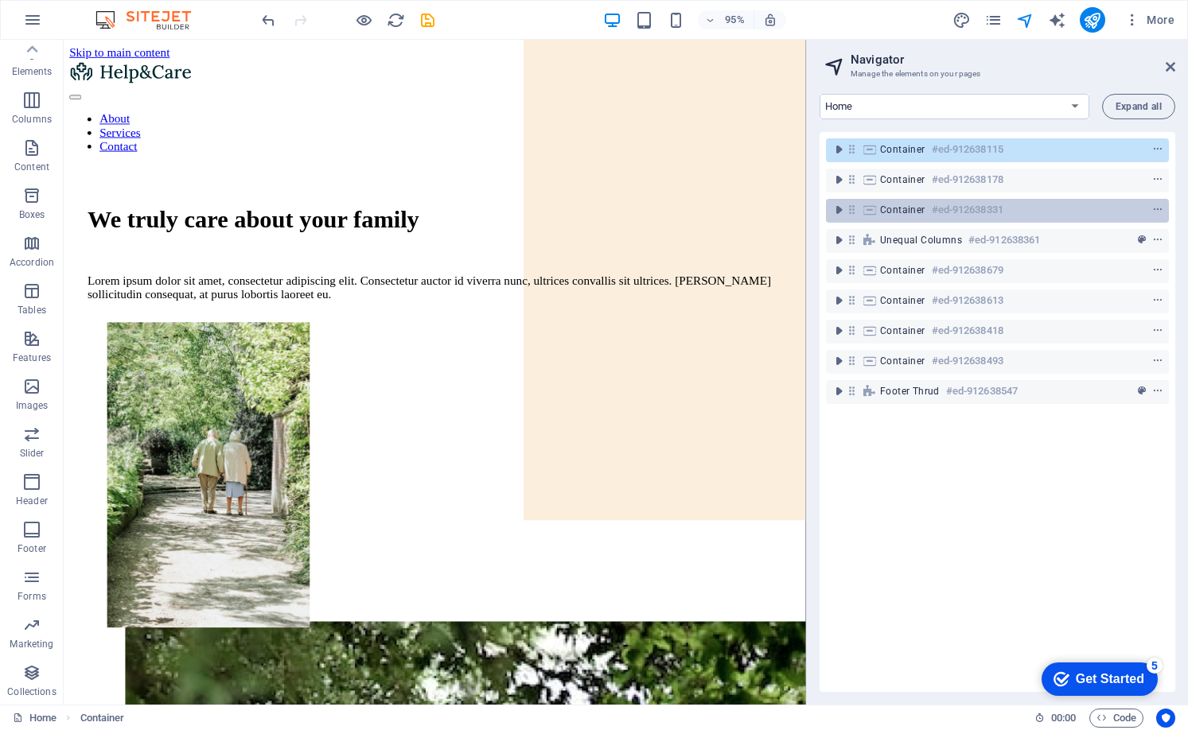
click at [1053, 221] on div "Container #ed-912638331" at bounding box center [997, 211] width 343 height 24
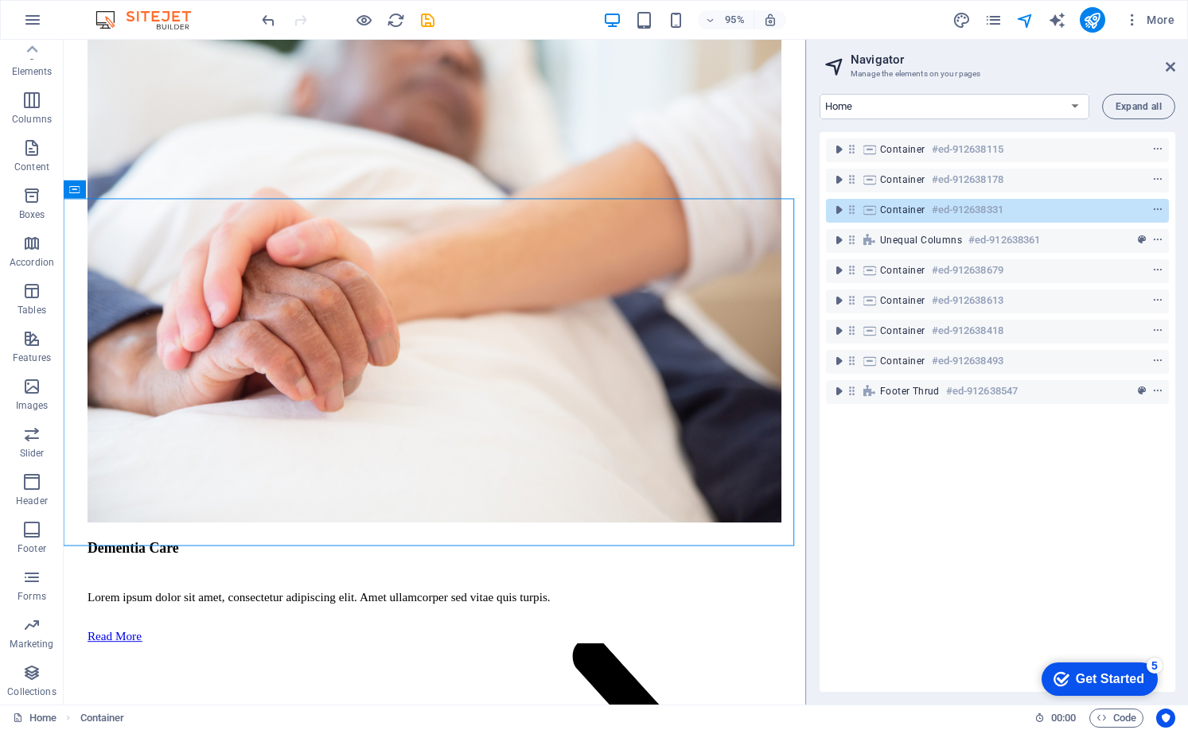
click at [1050, 255] on div "Unequal Columns #ed-912638361" at bounding box center [997, 241] width 343 height 30
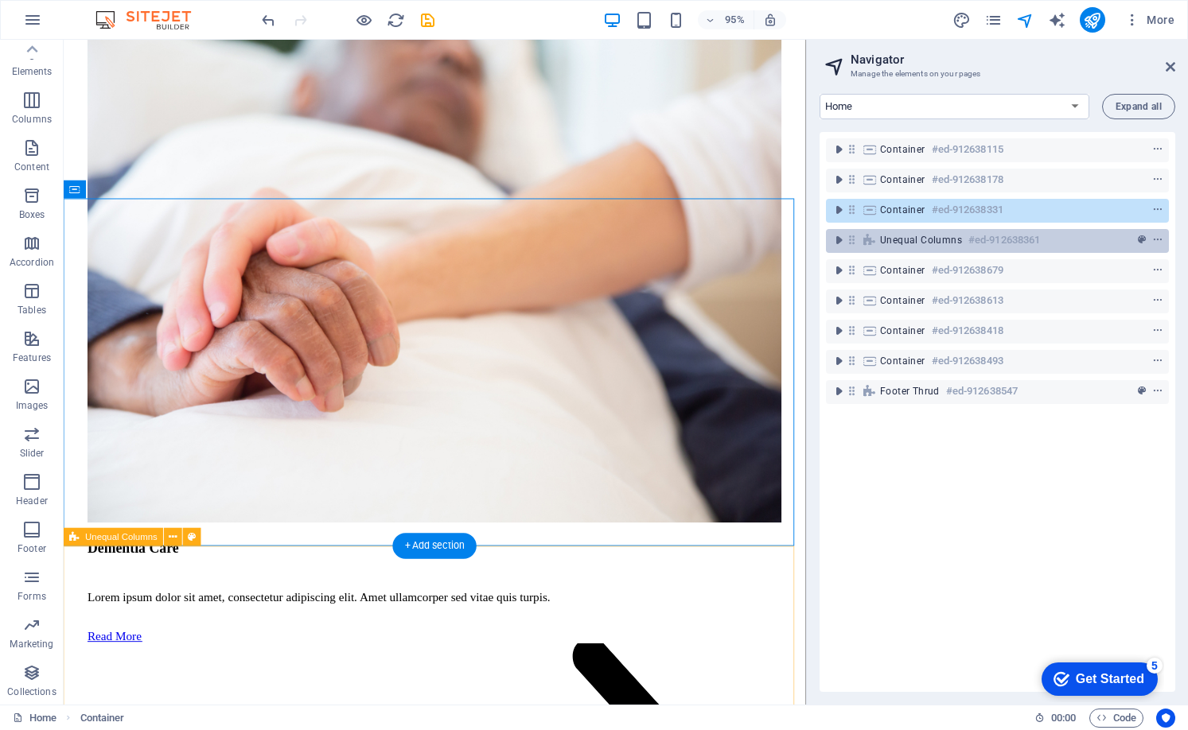
click at [1071, 236] on div "Unequal Columns #ed-912638361" at bounding box center [984, 240] width 209 height 19
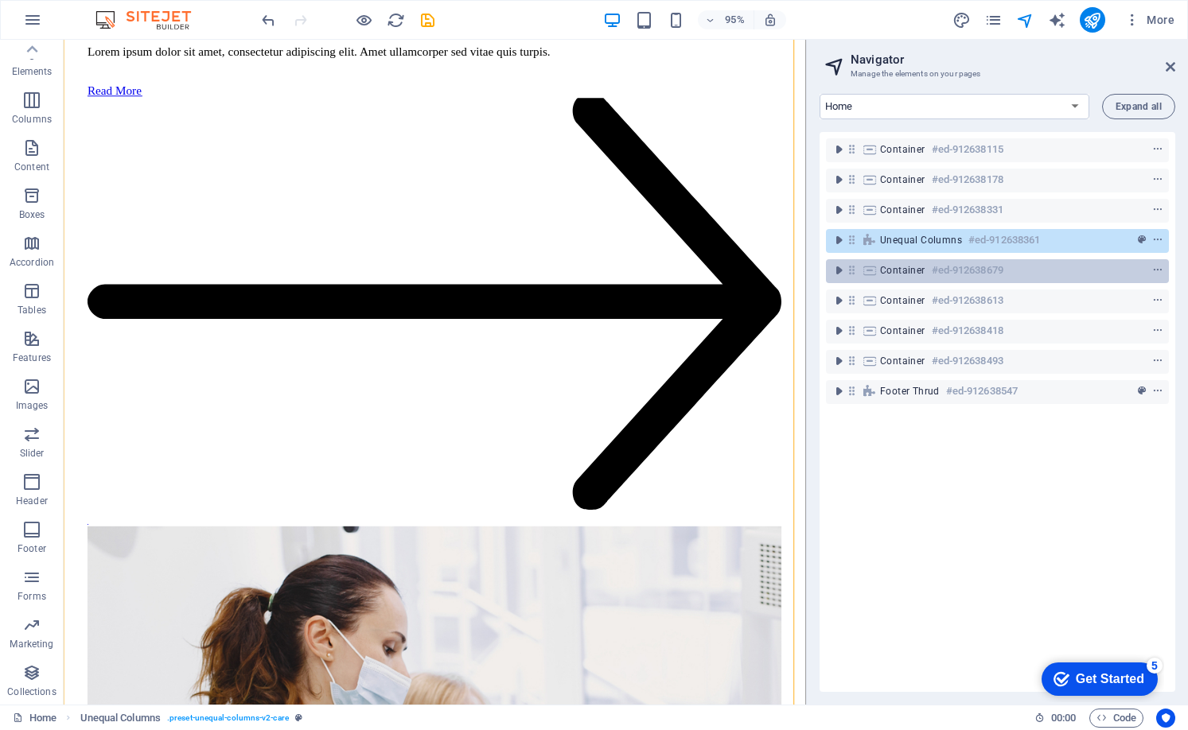
click at [1065, 274] on div "Container #ed-912638679" at bounding box center [984, 270] width 209 height 19
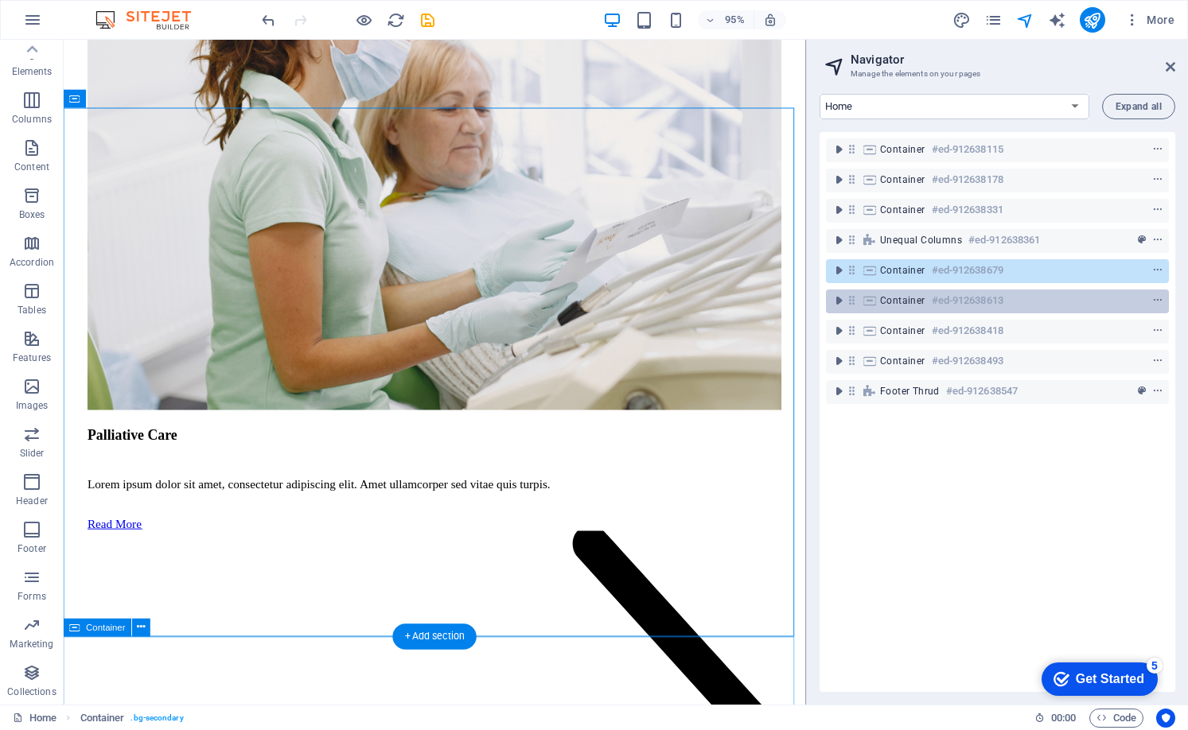
click at [1063, 310] on div "Container #ed-912638613" at bounding box center [997, 302] width 343 height 24
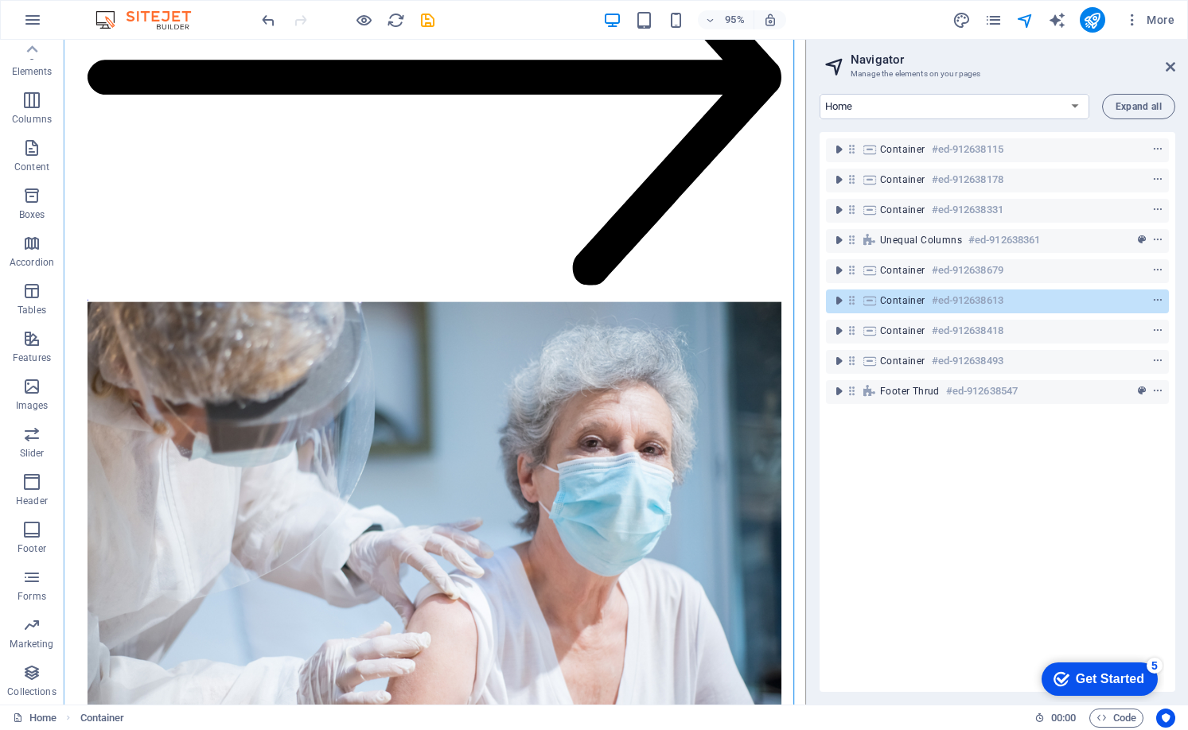
click at [1082, 344] on div "Container #ed-912638418" at bounding box center [997, 332] width 343 height 30
click at [1071, 408] on div "Container #ed-912638115 Container #ed-912638178 Container #ed-912638331 Unequal…" at bounding box center [998, 412] width 356 height 560
click at [1100, 605] on div "Container #ed-912638115 Container #ed-912638178 Container #ed-912638331 Unequal…" at bounding box center [998, 412] width 356 height 560
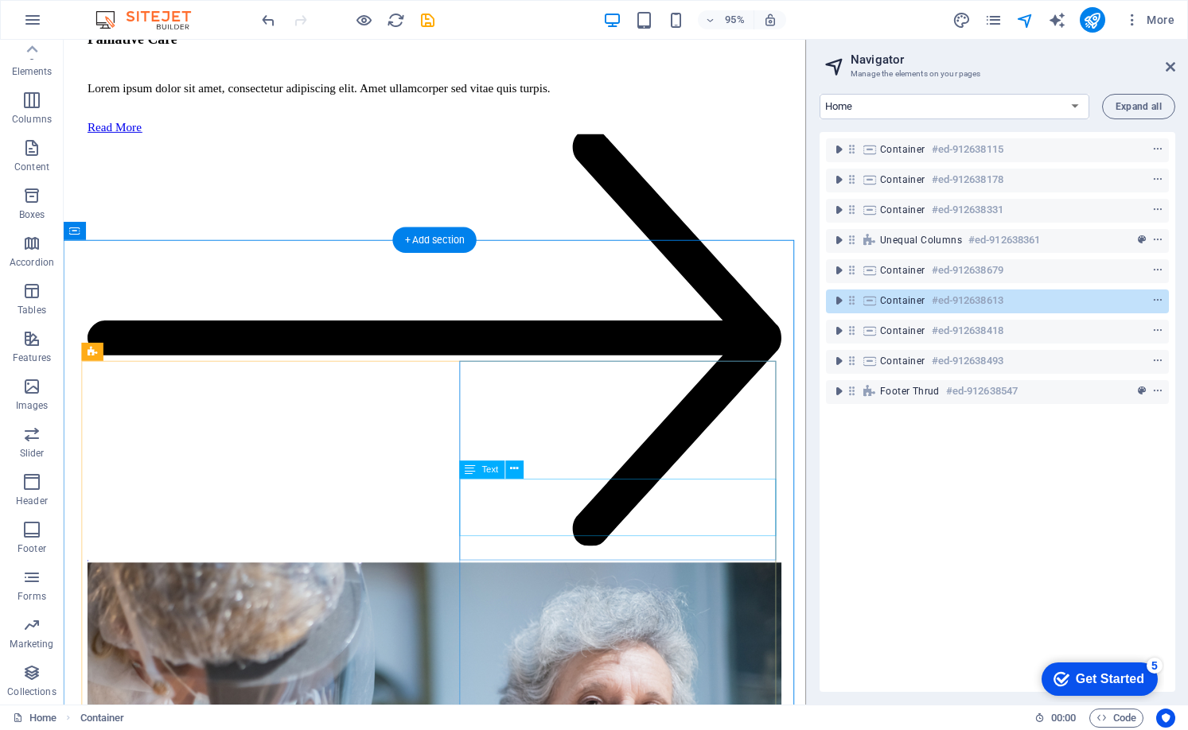
scroll to position [4486, 0]
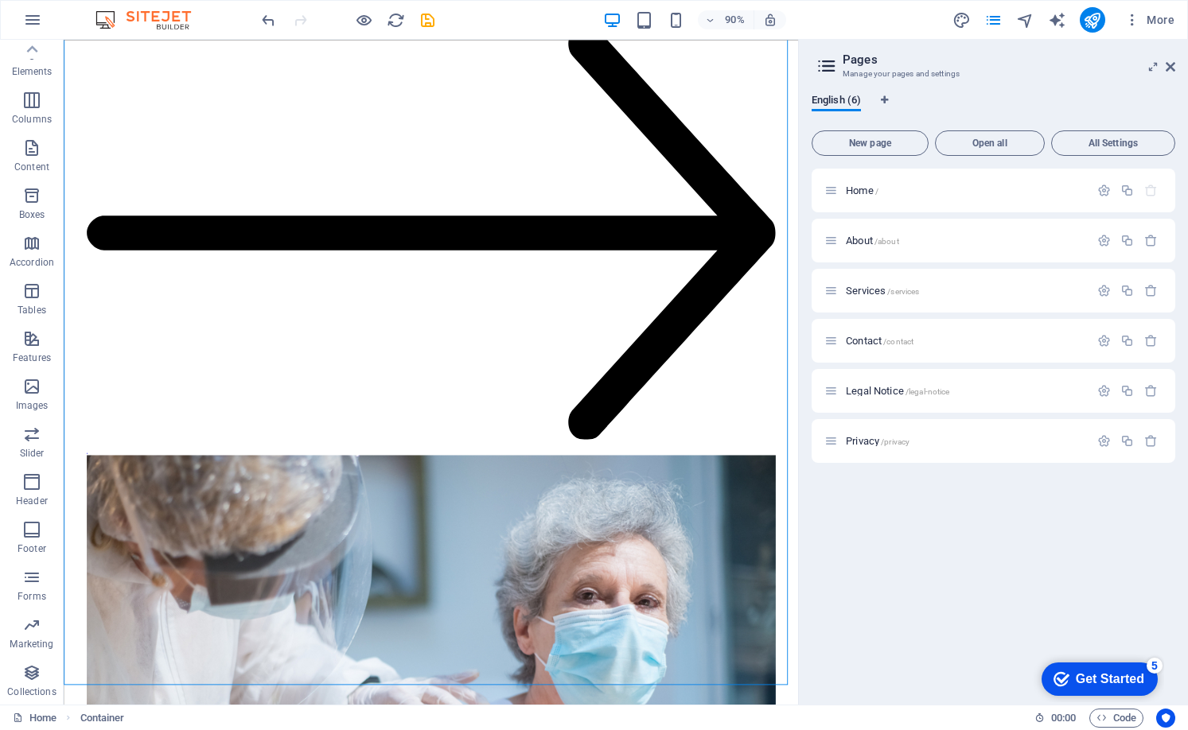
click at [1035, 88] on div "English (6) New page Open all All Settings Home / About /about Services /servic…" at bounding box center [993, 393] width 389 height 624
click at [1151, 443] on icon "button" at bounding box center [1151, 441] width 14 height 14
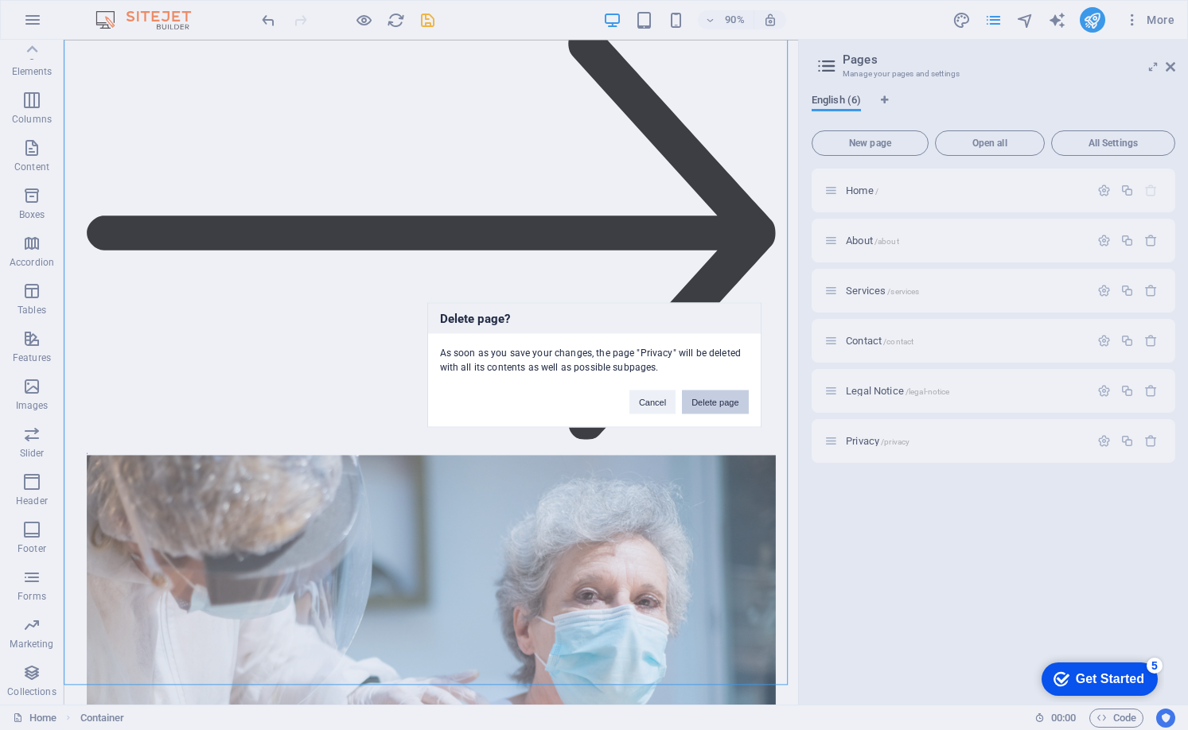
click at [734, 393] on button "Delete page" at bounding box center [715, 403] width 66 height 24
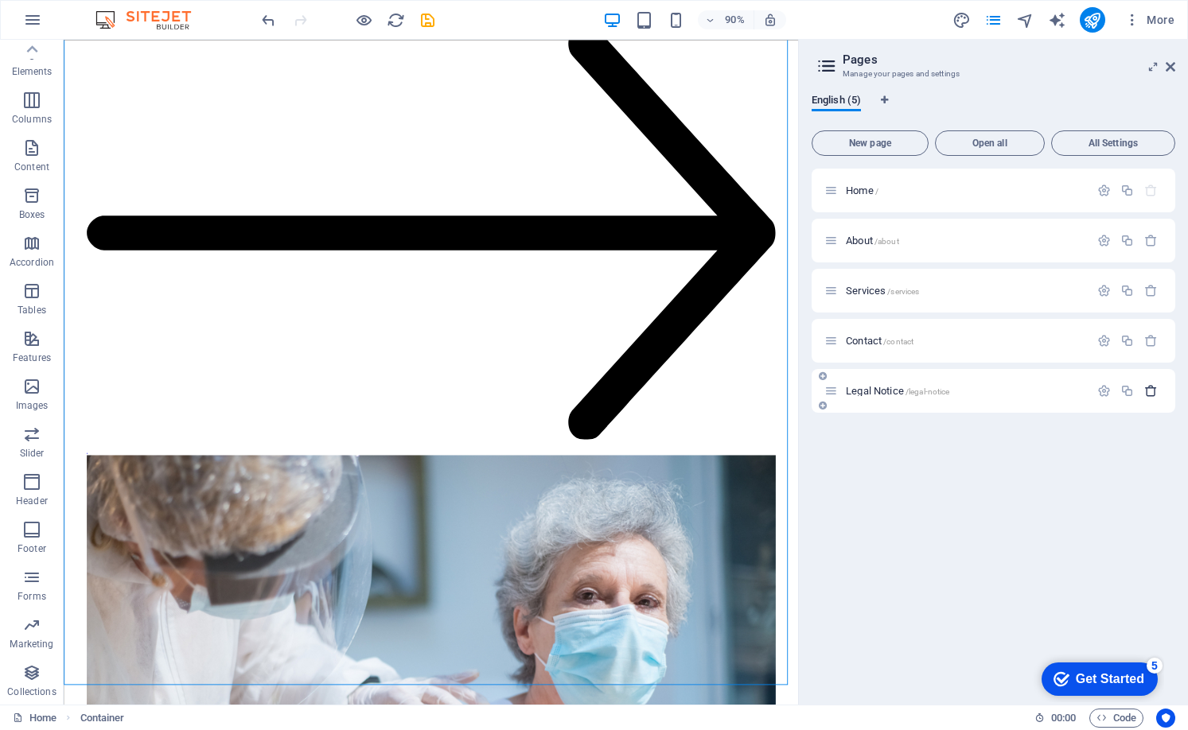
click at [1153, 391] on icon "button" at bounding box center [1151, 391] width 14 height 14
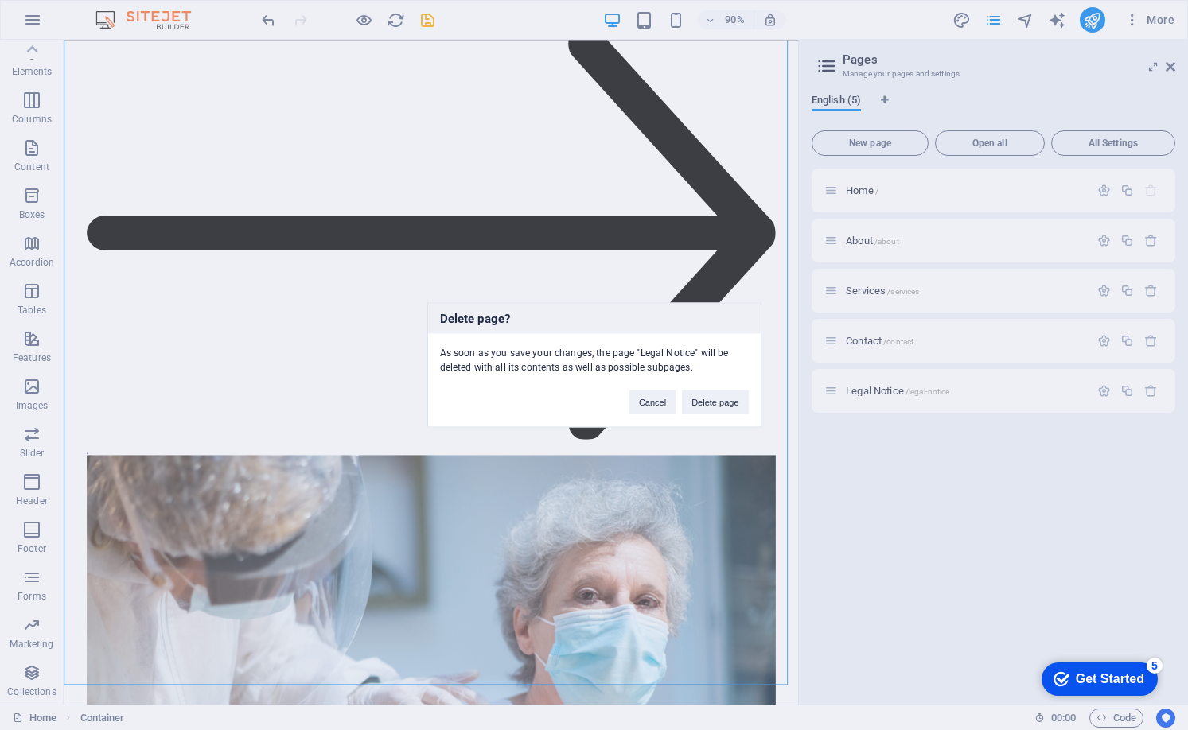
drag, startPoint x: 715, startPoint y: 396, endPoint x: 1003, endPoint y: 366, distance: 289.6
click at [715, 398] on button "Delete page" at bounding box center [715, 403] width 66 height 24
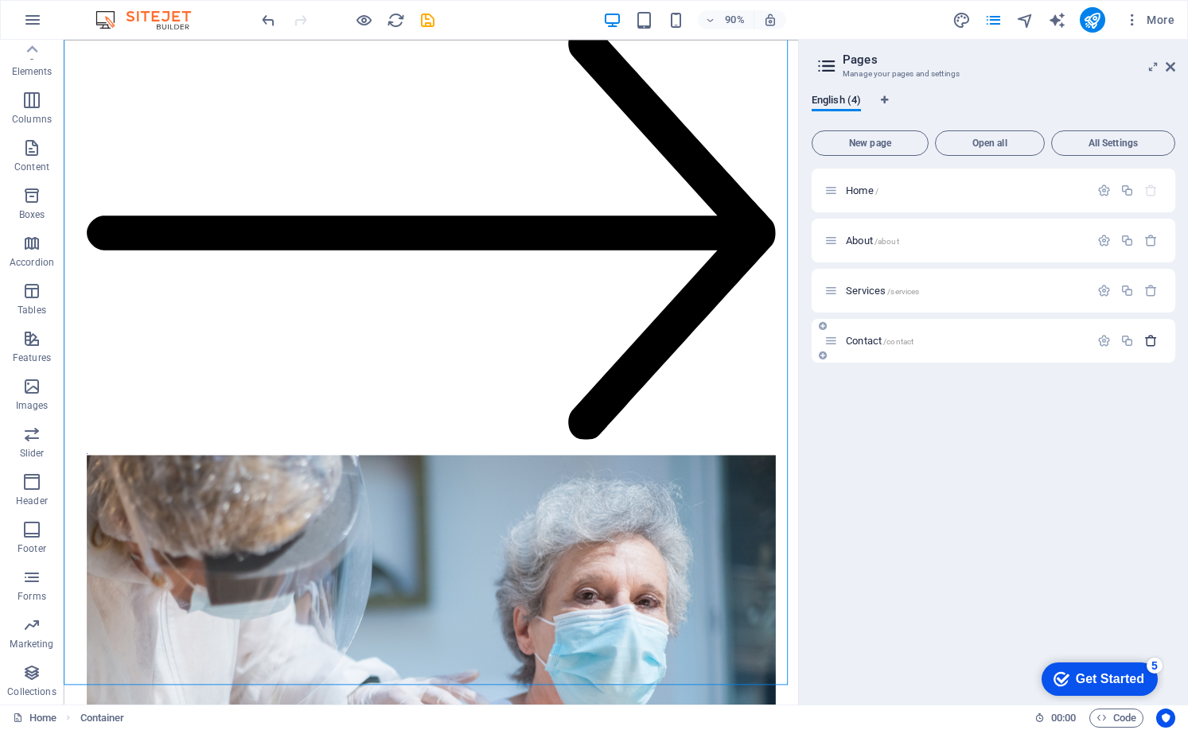
click at [1154, 341] on icon "button" at bounding box center [1151, 341] width 14 height 14
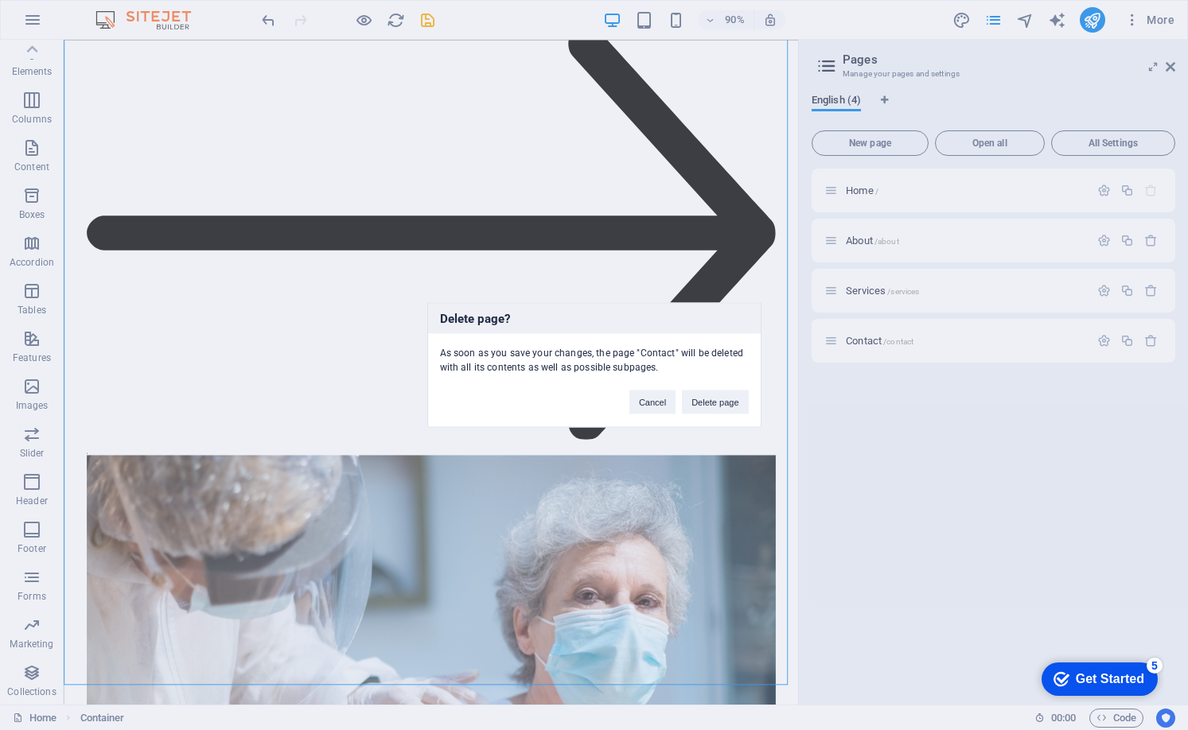
drag, startPoint x: 718, startPoint y: 392, endPoint x: 880, endPoint y: 384, distance: 162.6
click at [718, 393] on button "Delete page" at bounding box center [715, 403] width 66 height 24
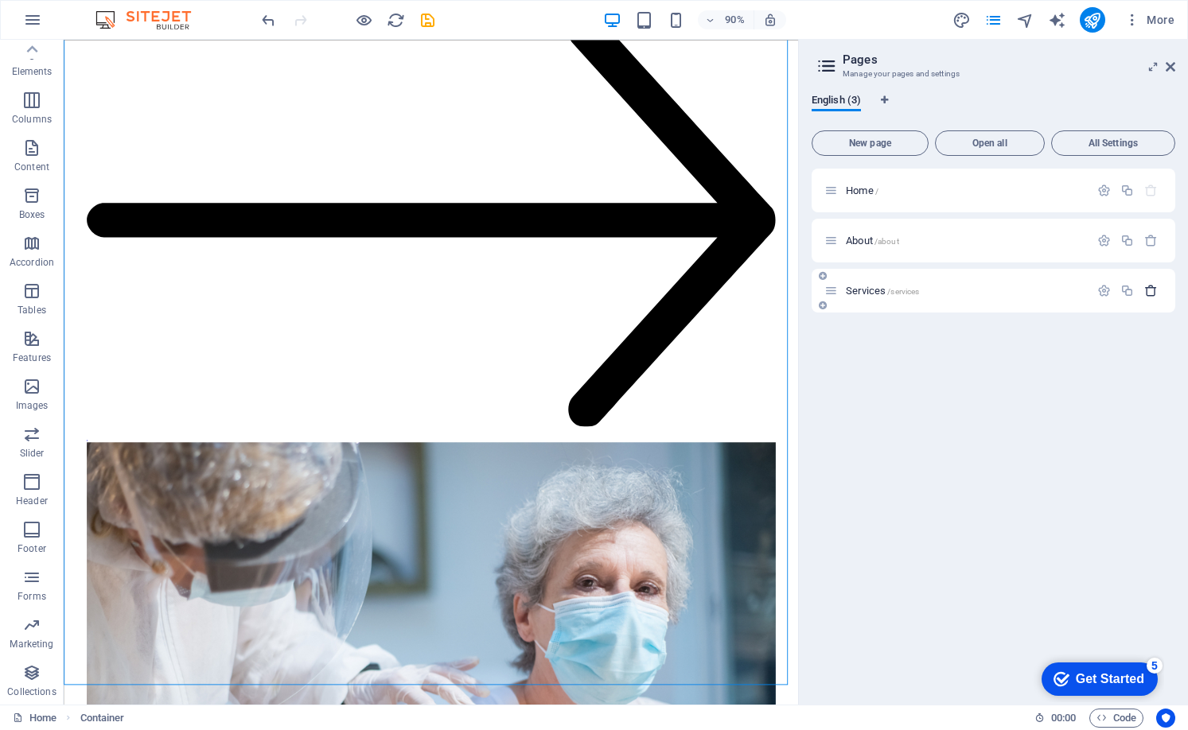
click at [1147, 285] on icon "button" at bounding box center [1151, 291] width 14 height 14
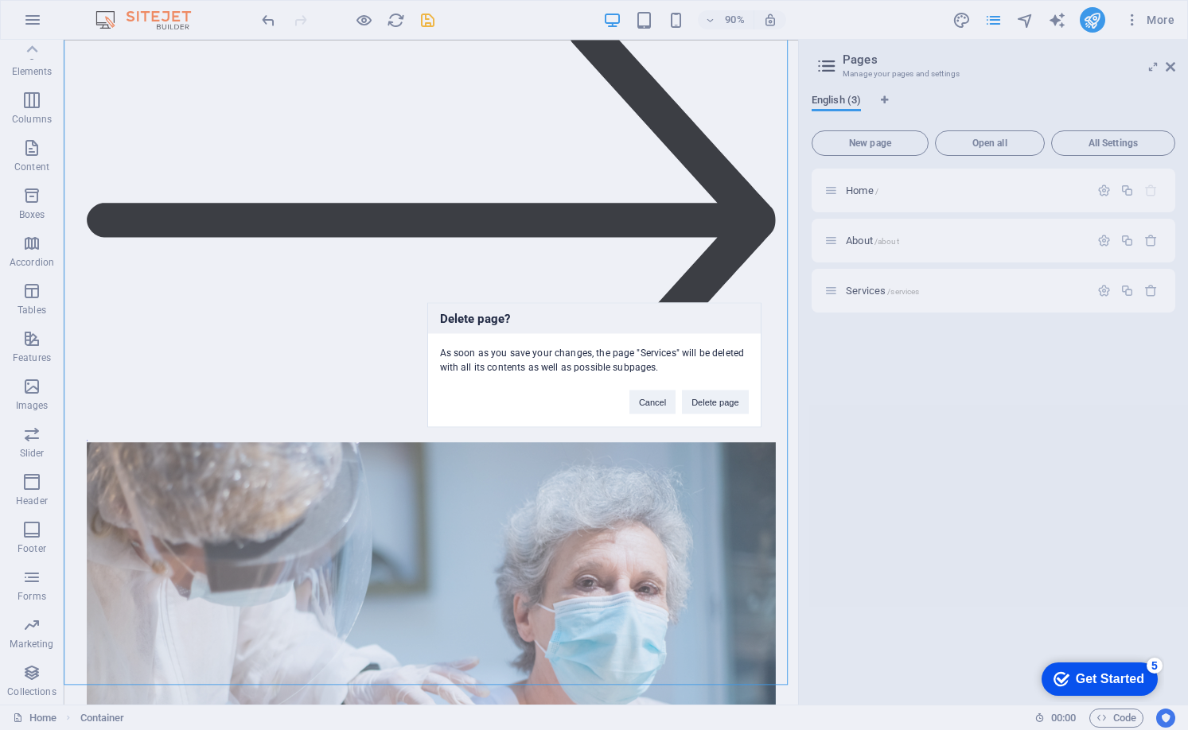
drag, startPoint x: 713, startPoint y: 395, endPoint x: 983, endPoint y: 339, distance: 276.4
click at [713, 397] on button "Delete page" at bounding box center [715, 403] width 66 height 24
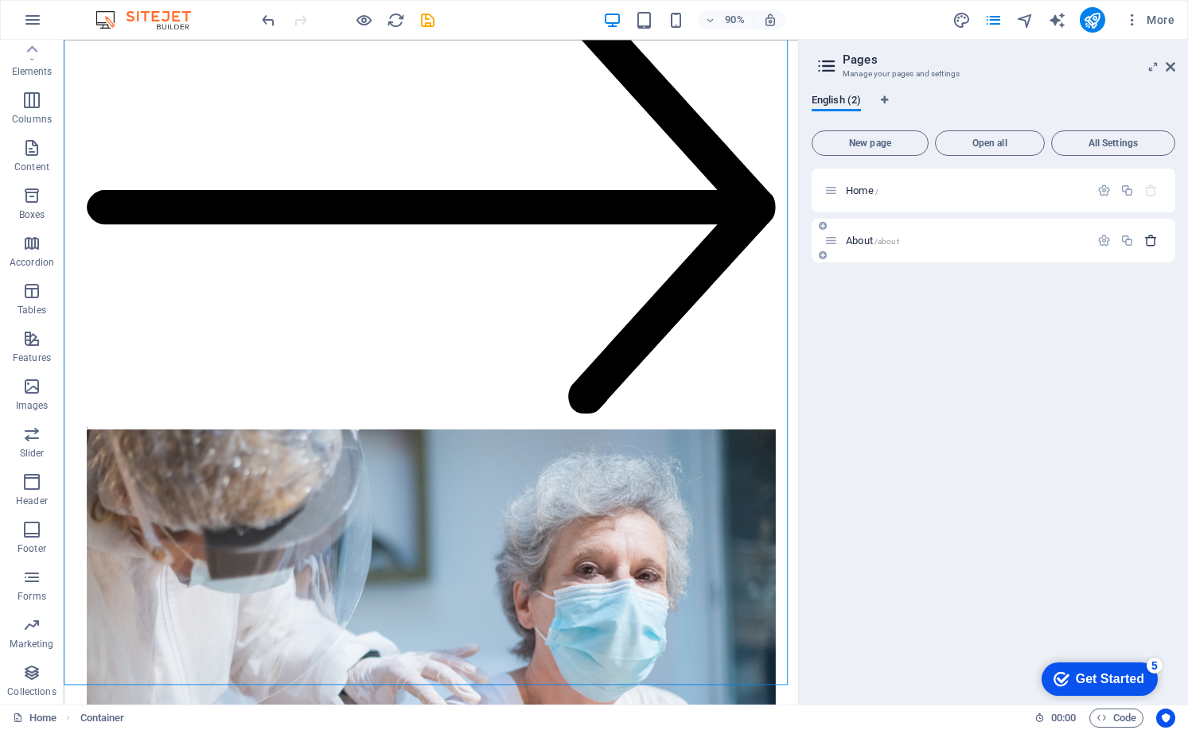
click at [1154, 241] on icon "button" at bounding box center [1151, 241] width 14 height 14
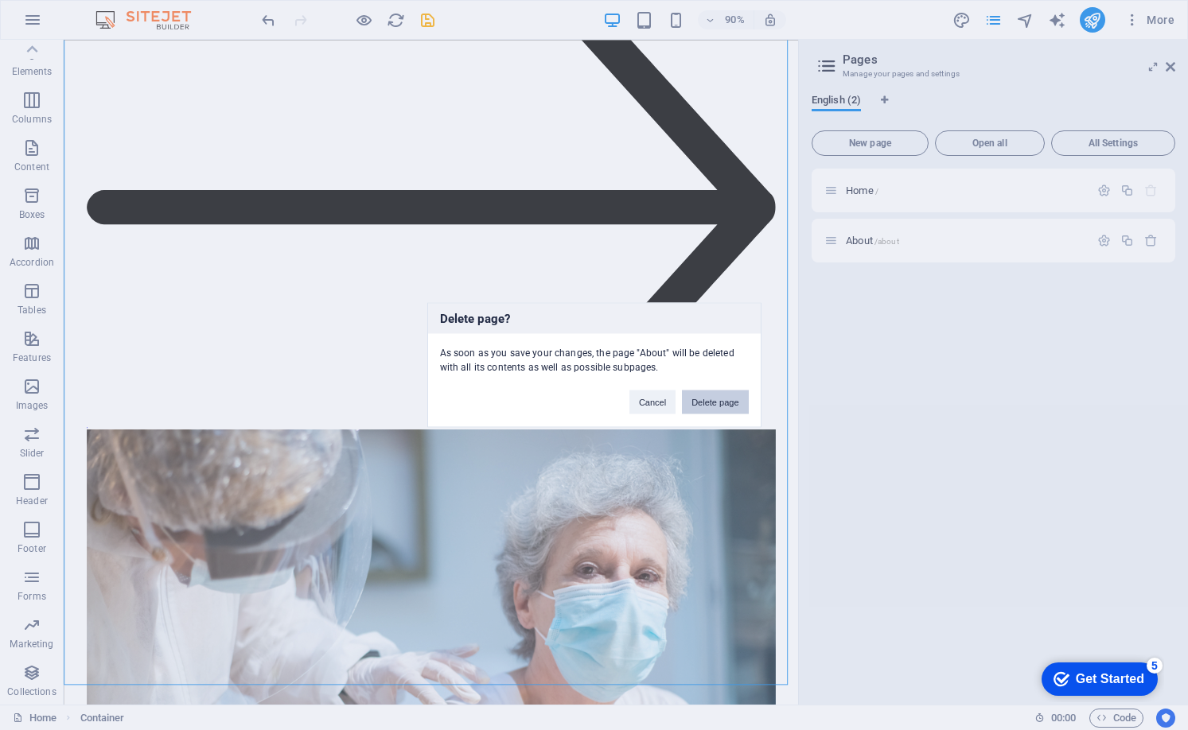
click at [712, 399] on button "Delete page" at bounding box center [715, 403] width 66 height 24
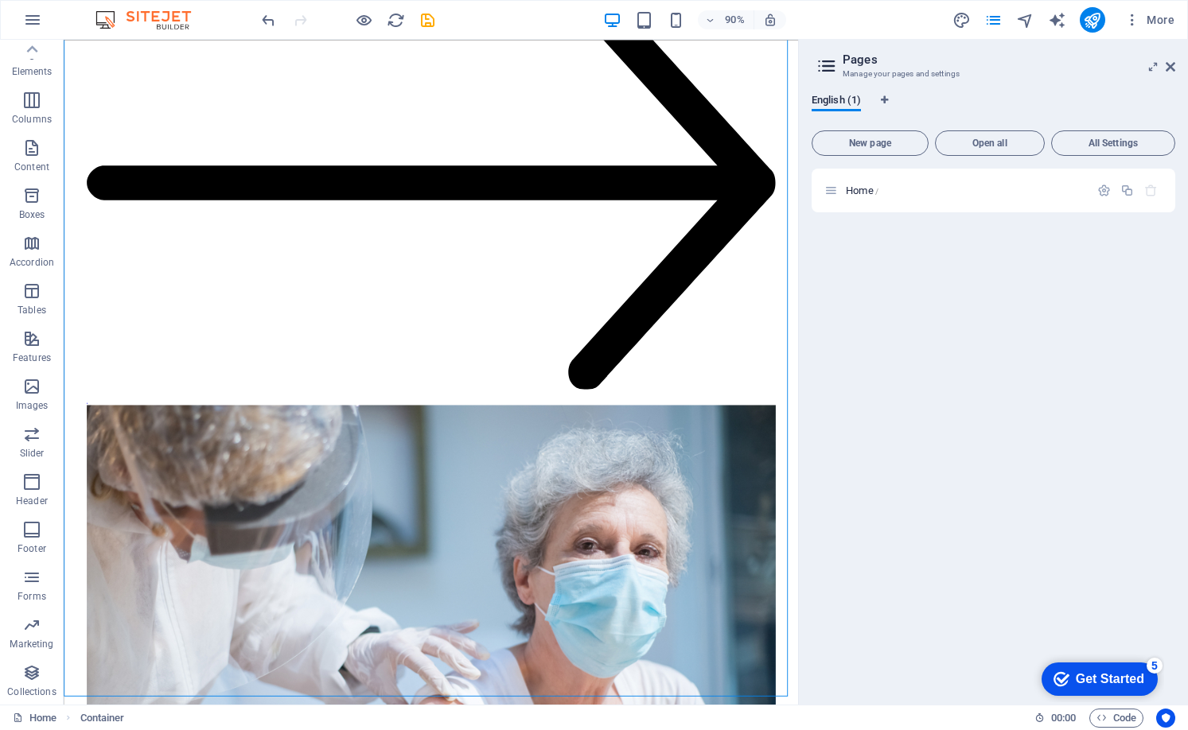
scroll to position [4450, 0]
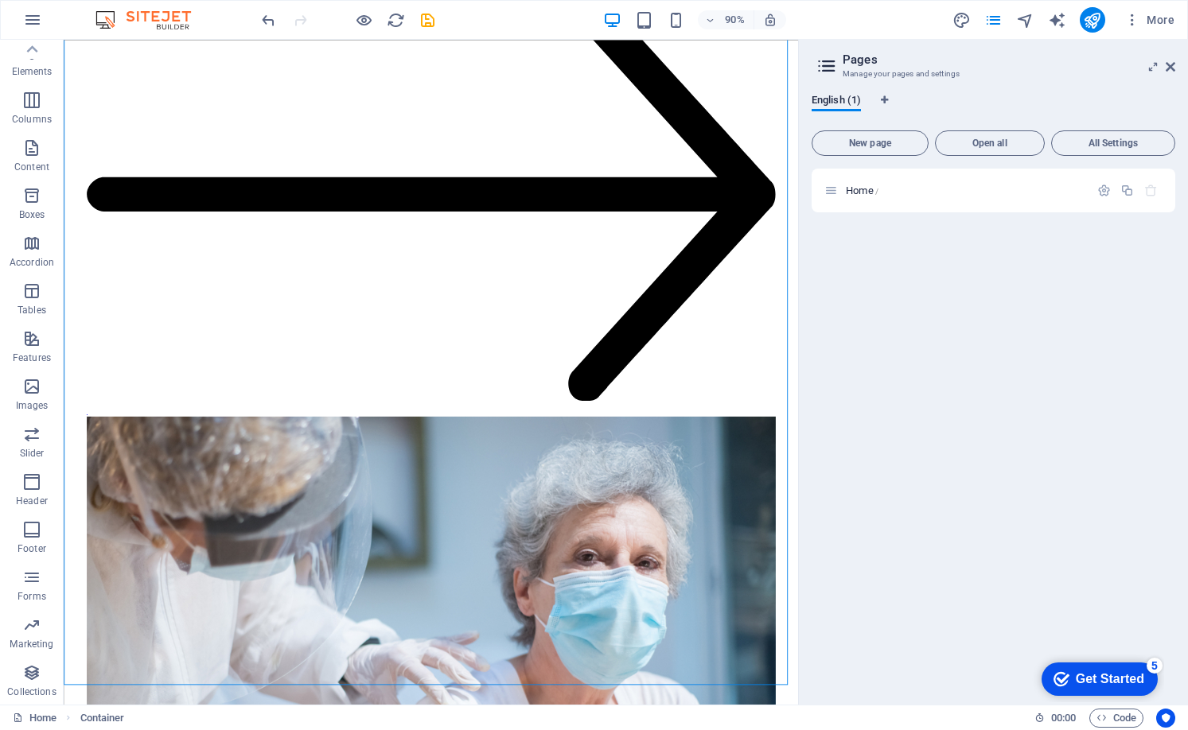
click at [964, 327] on div "Home /" at bounding box center [994, 431] width 364 height 524
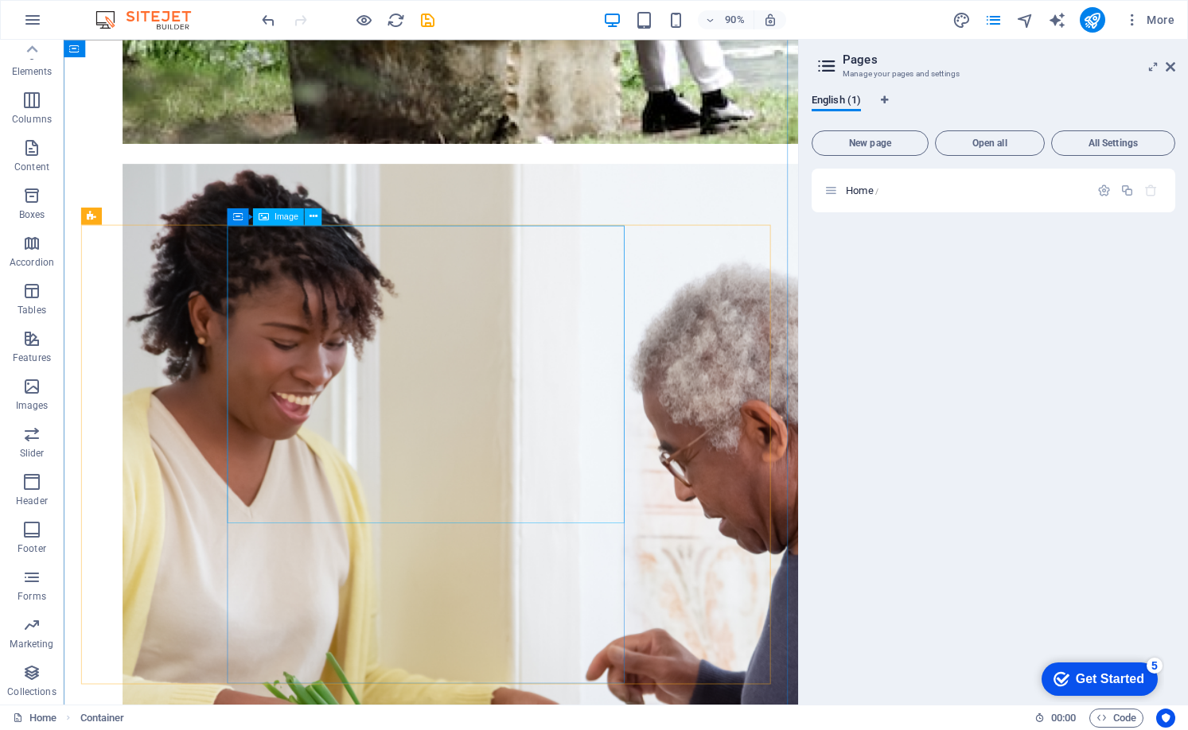
scroll to position [0, 0]
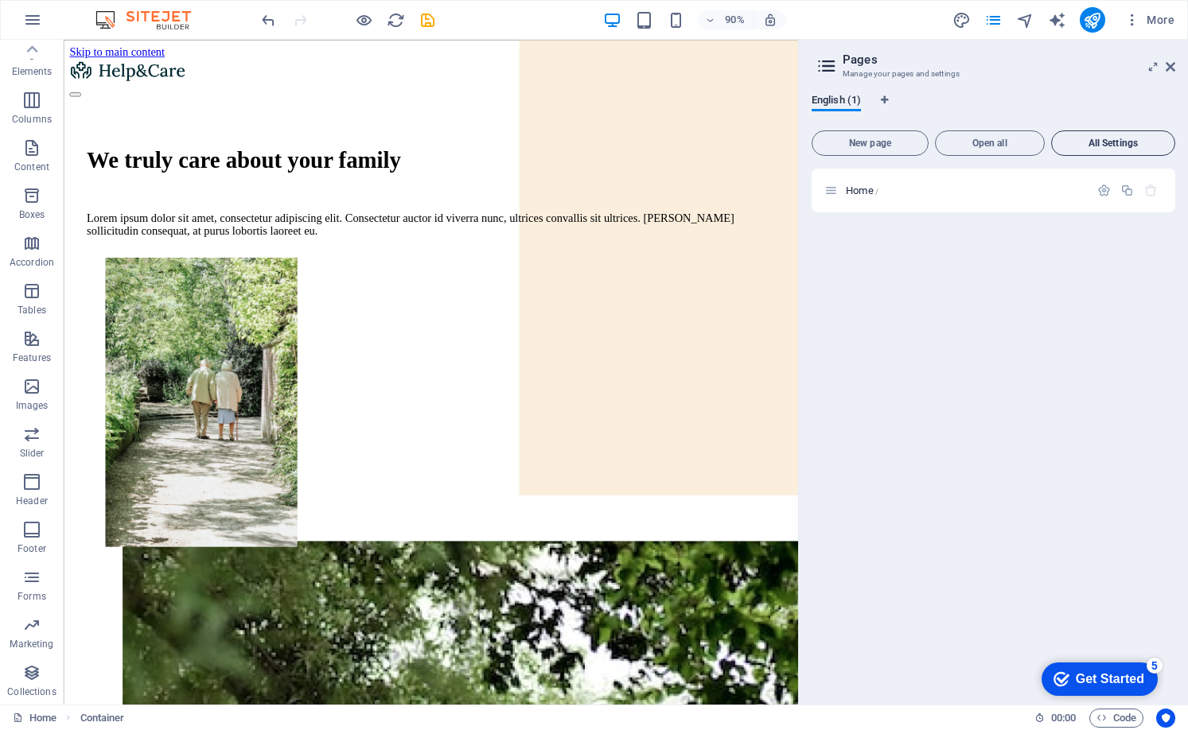
click at [1127, 138] on span "All Settings" at bounding box center [1113, 143] width 110 height 10
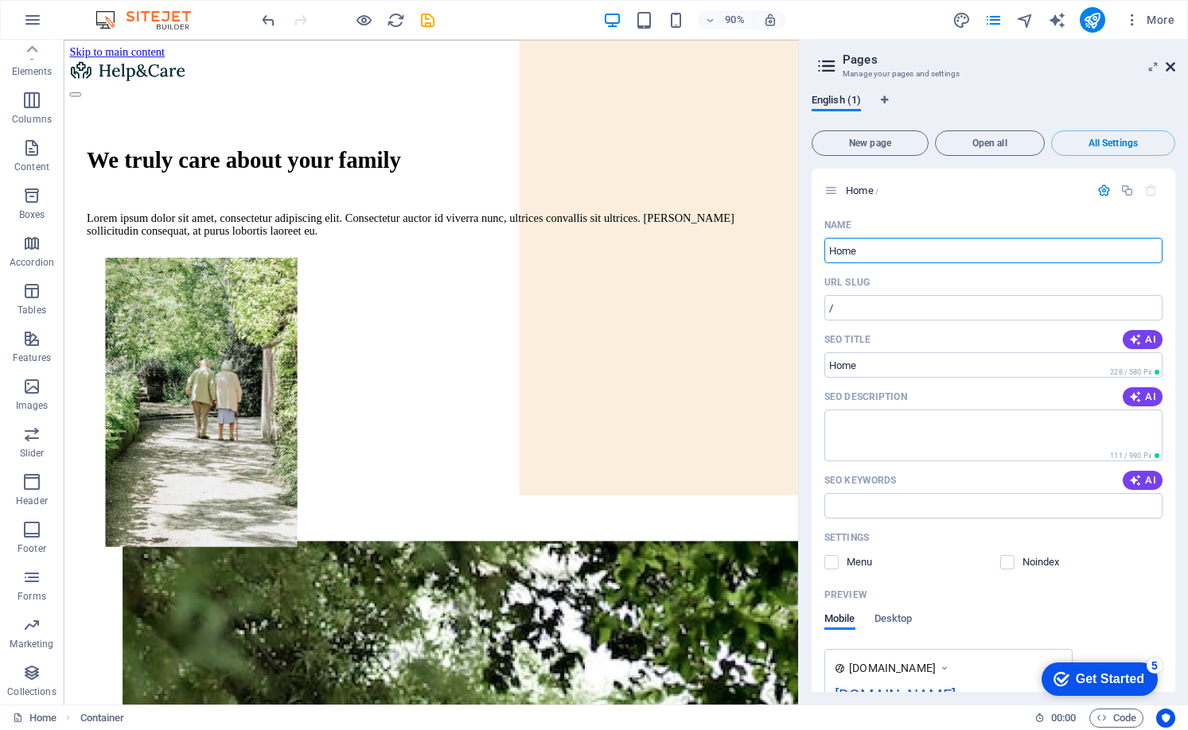
click at [1174, 72] on icon at bounding box center [1171, 66] width 10 height 13
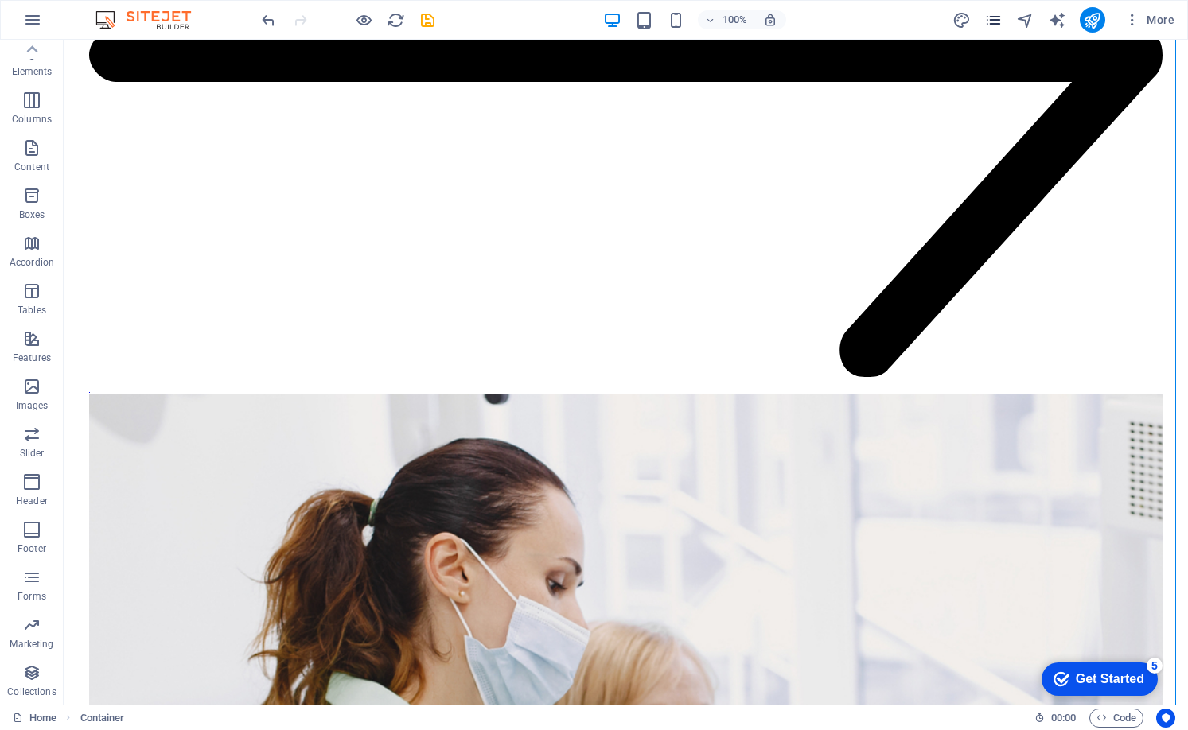
click at [1003, 21] on span "pages" at bounding box center [993, 20] width 19 height 18
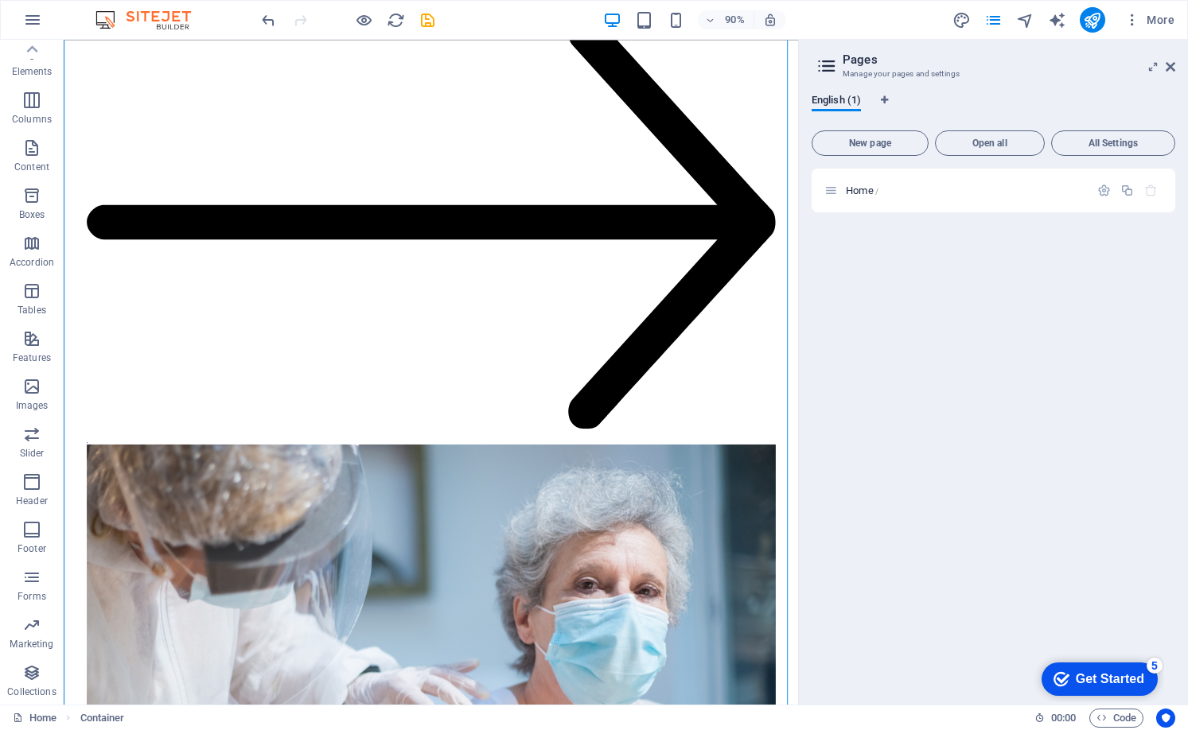
click at [968, 94] on div "English (1)" at bounding box center [994, 109] width 364 height 30
click at [848, 201] on div "Home /" at bounding box center [994, 191] width 364 height 44
click at [1097, 189] on icon "button" at bounding box center [1104, 191] width 14 height 14
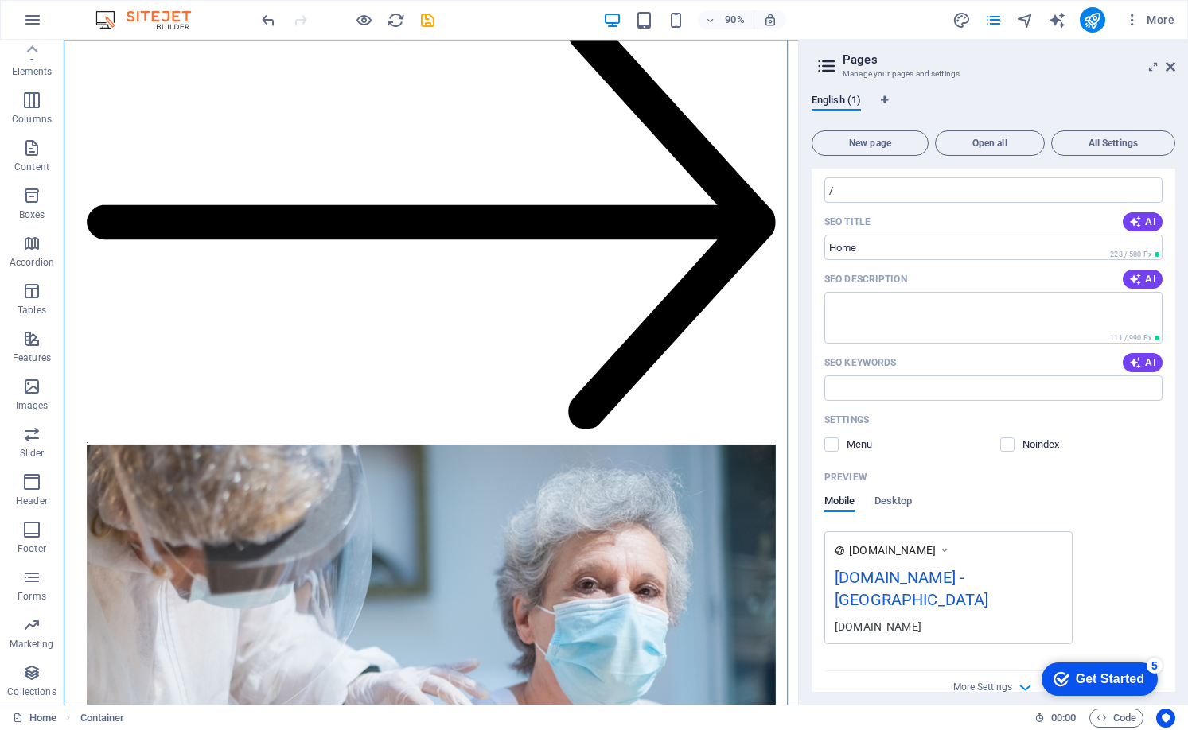
scroll to position [119, 0]
click at [1083, 573] on div "www.example.com joescherler.coach - Berlin joescherler.coach" at bounding box center [993, 586] width 338 height 113
click at [1169, 68] on icon at bounding box center [1171, 66] width 10 height 13
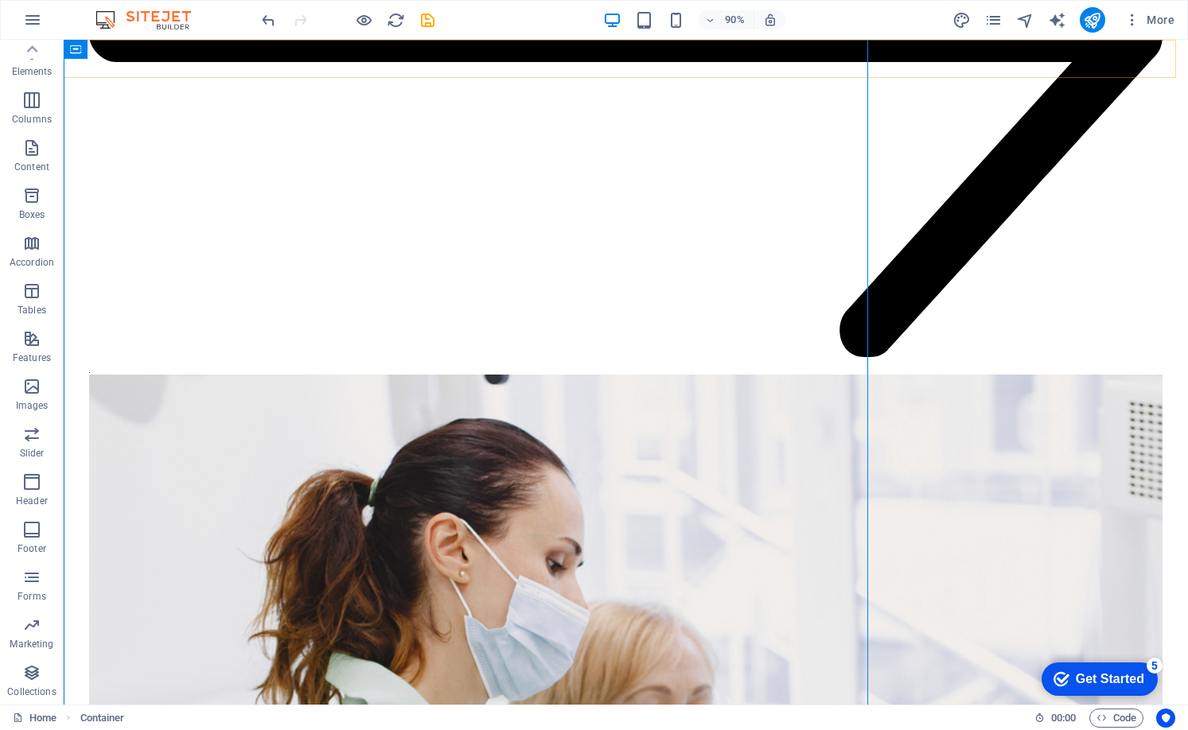
scroll to position [4399, 0]
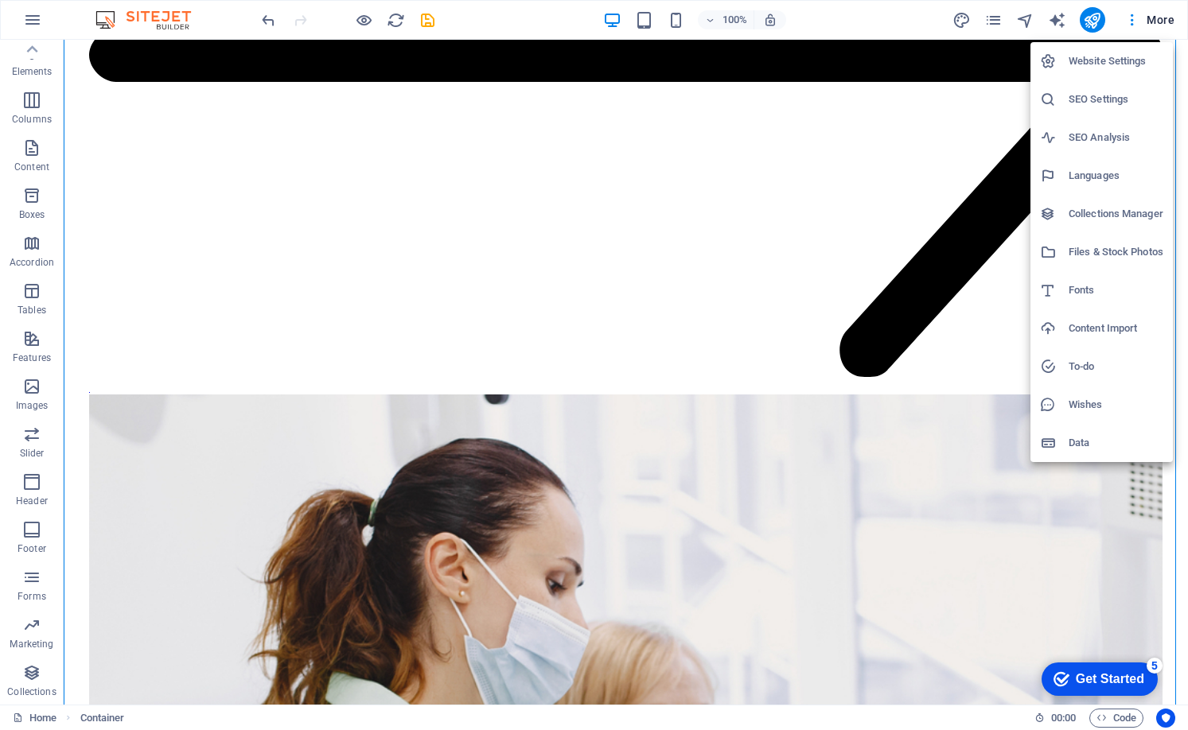
click at [1113, 67] on h6 "Website Settings" at bounding box center [1116, 61] width 95 height 19
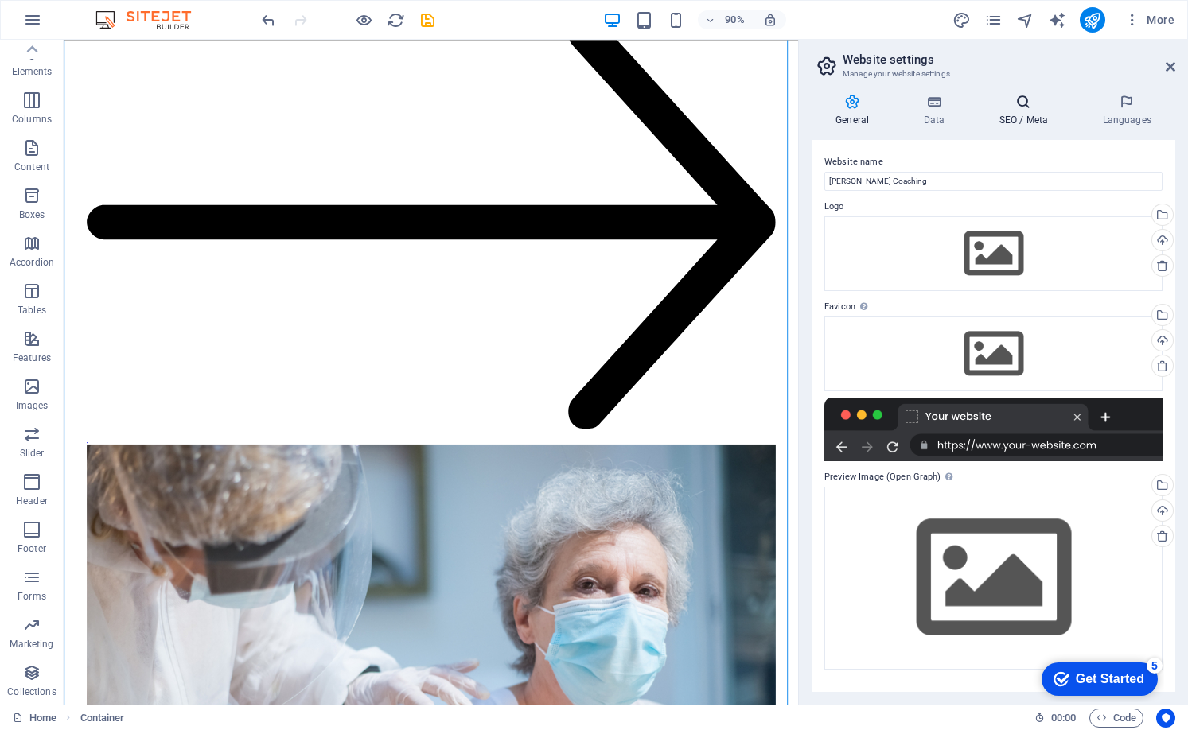
click at [1011, 94] on icon at bounding box center [1023, 102] width 97 height 16
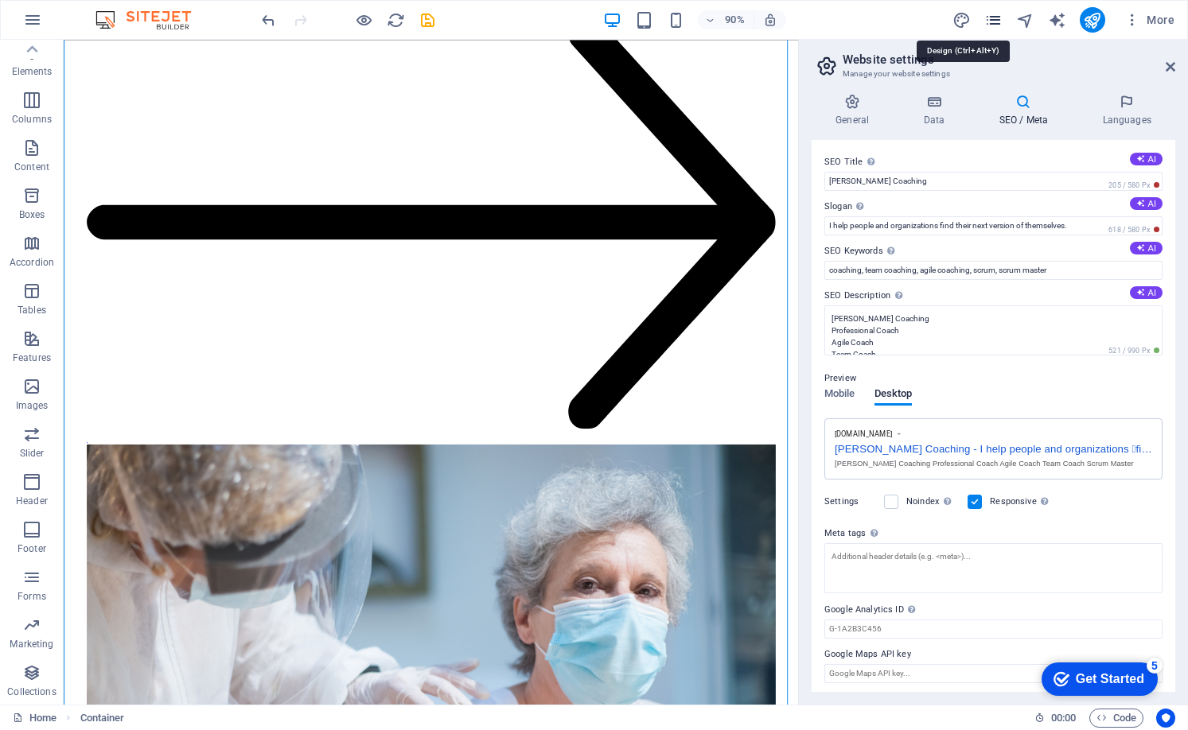
select select "px"
select select "400"
select select "px"
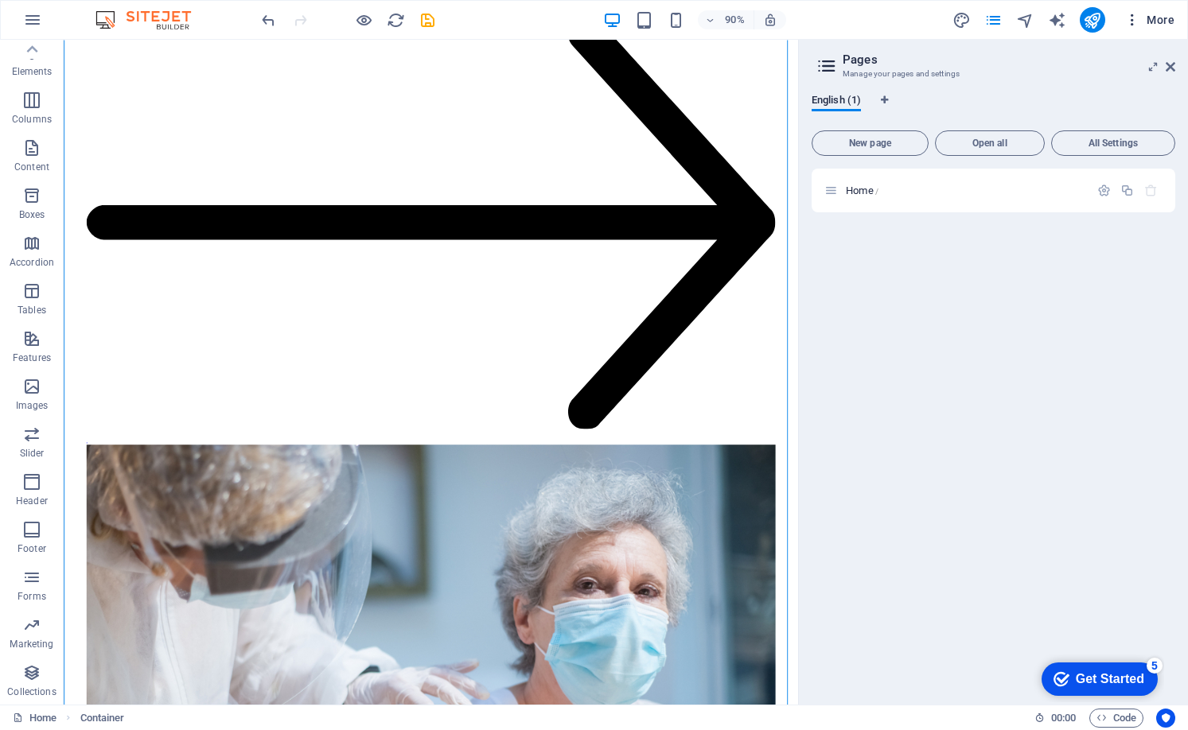
click at [1131, 21] on icon "button" at bounding box center [1132, 20] width 16 height 16
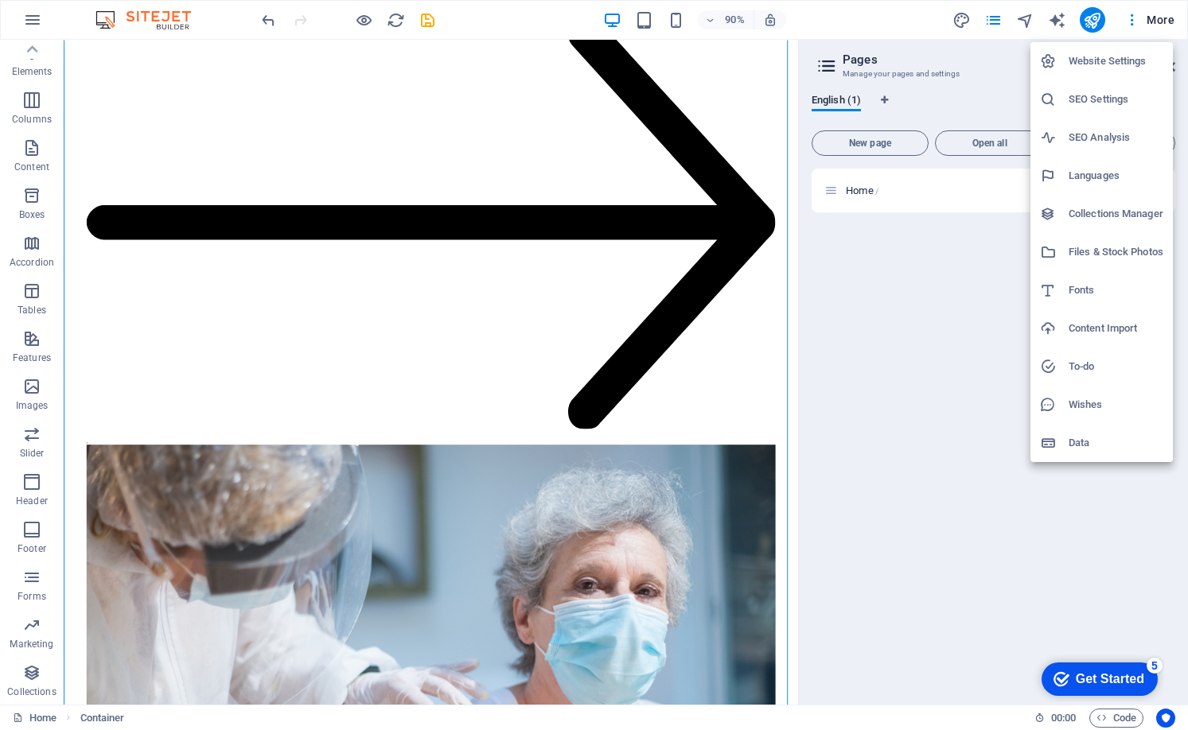
click at [1112, 135] on h6 "SEO Analysis" at bounding box center [1116, 137] width 95 height 19
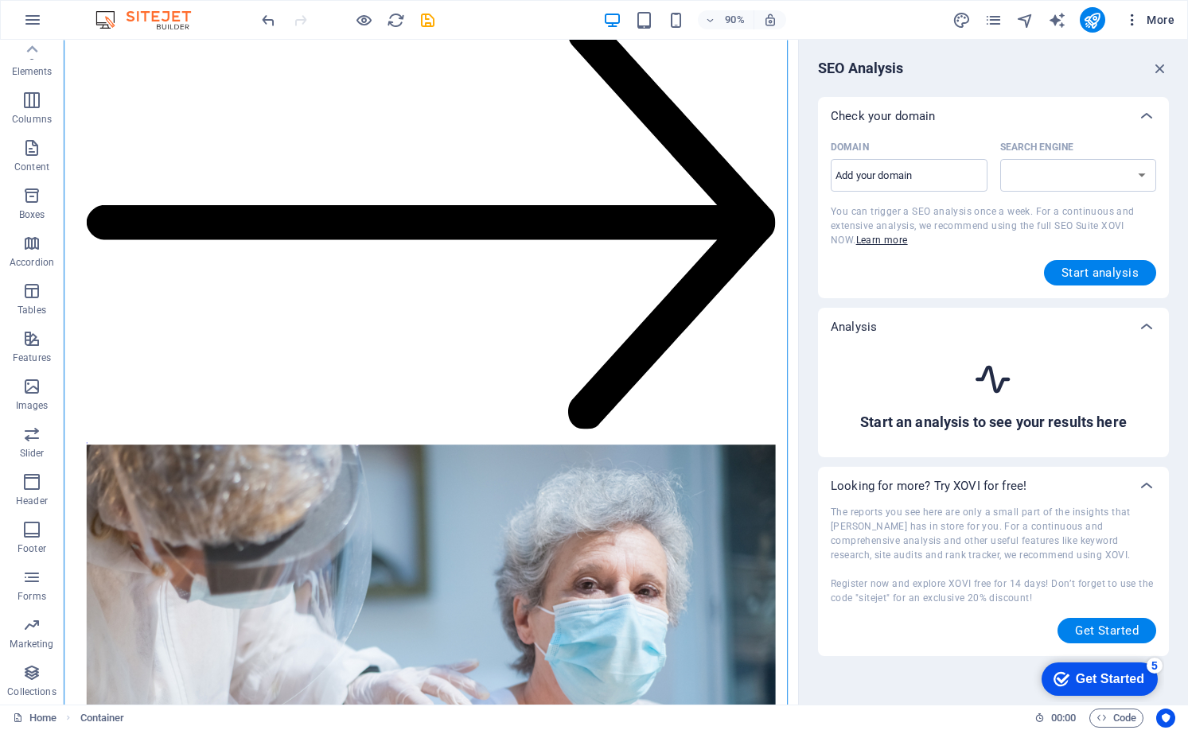
select select "google.com"
click at [1130, 21] on icon "button" at bounding box center [1132, 20] width 16 height 16
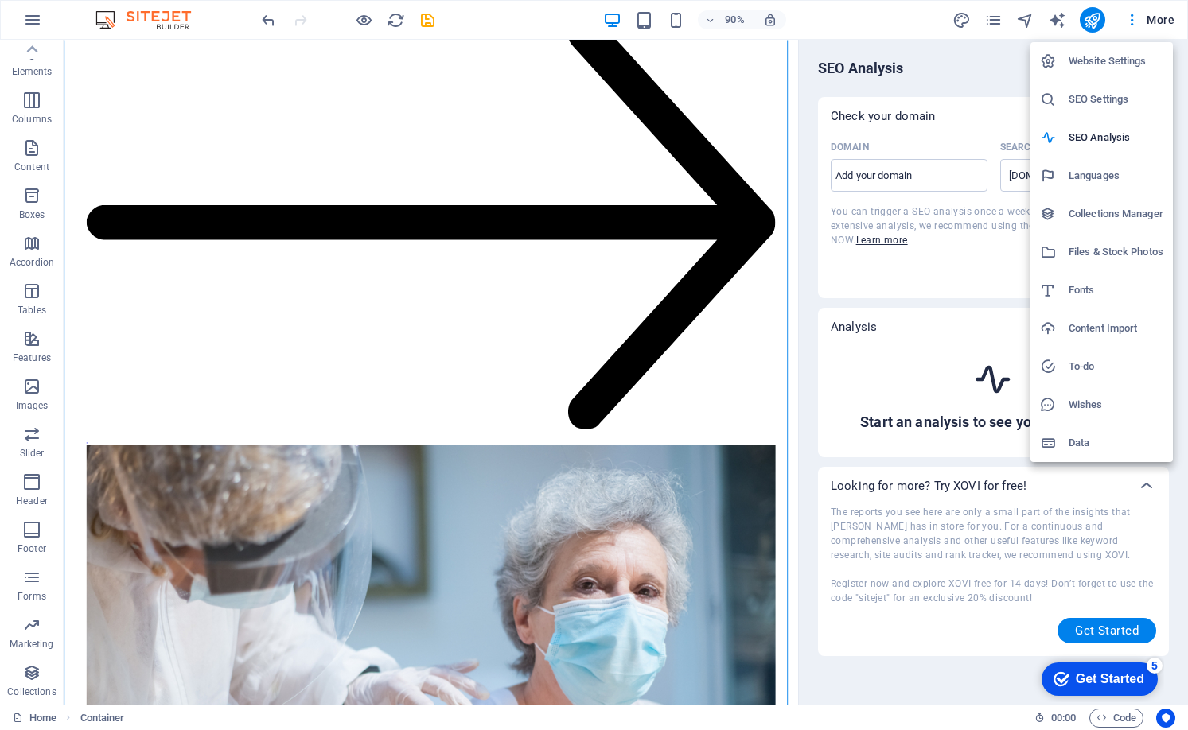
click at [1117, 101] on h6 "SEO Settings" at bounding box center [1116, 99] width 95 height 19
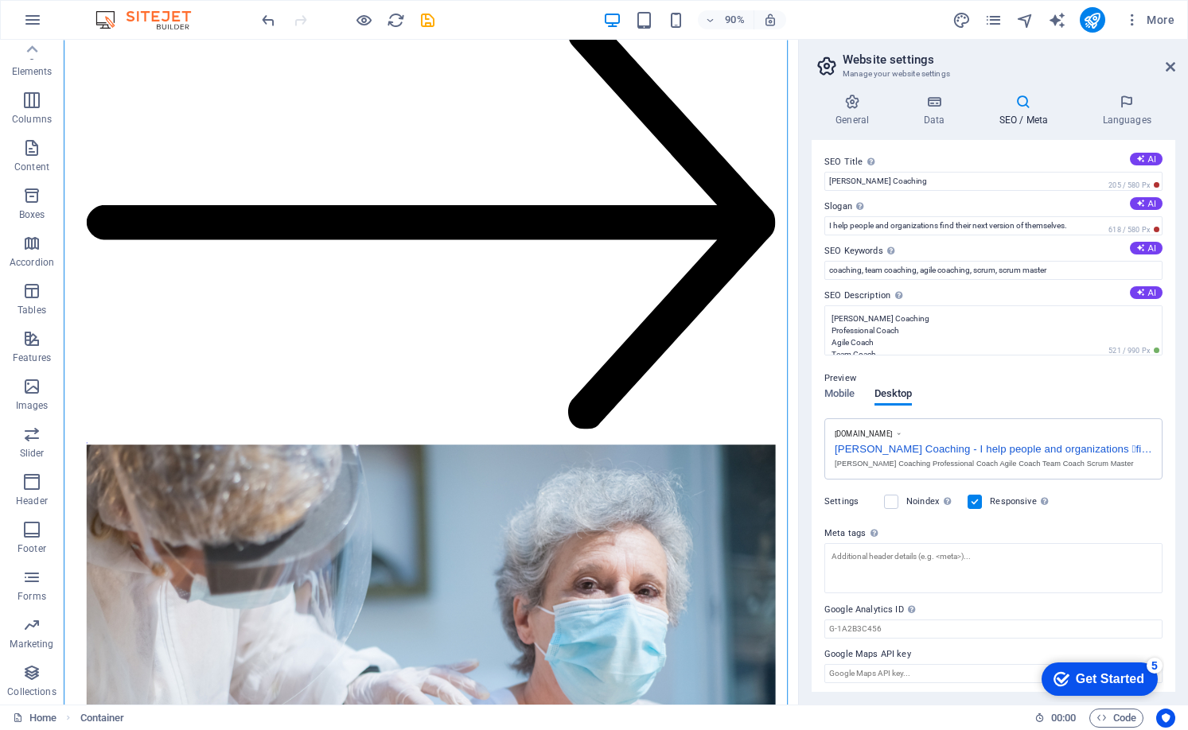
scroll to position [4, 0]
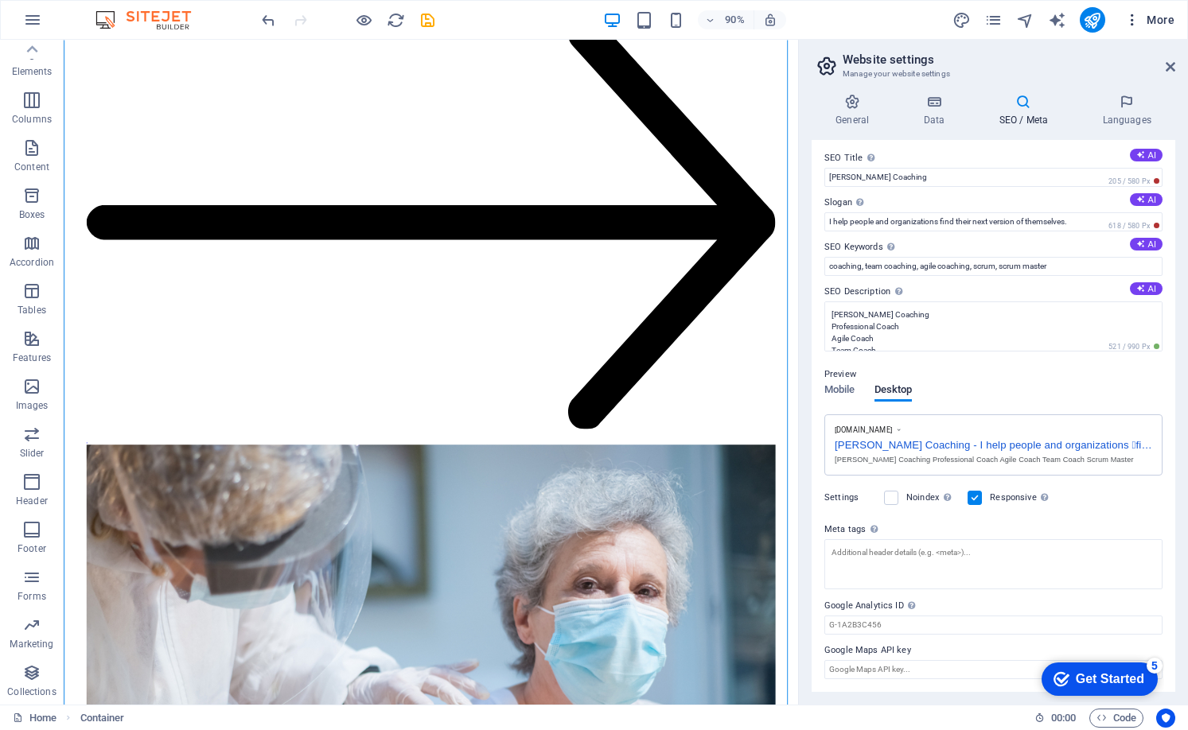
click at [1131, 20] on icon "button" at bounding box center [1132, 20] width 16 height 16
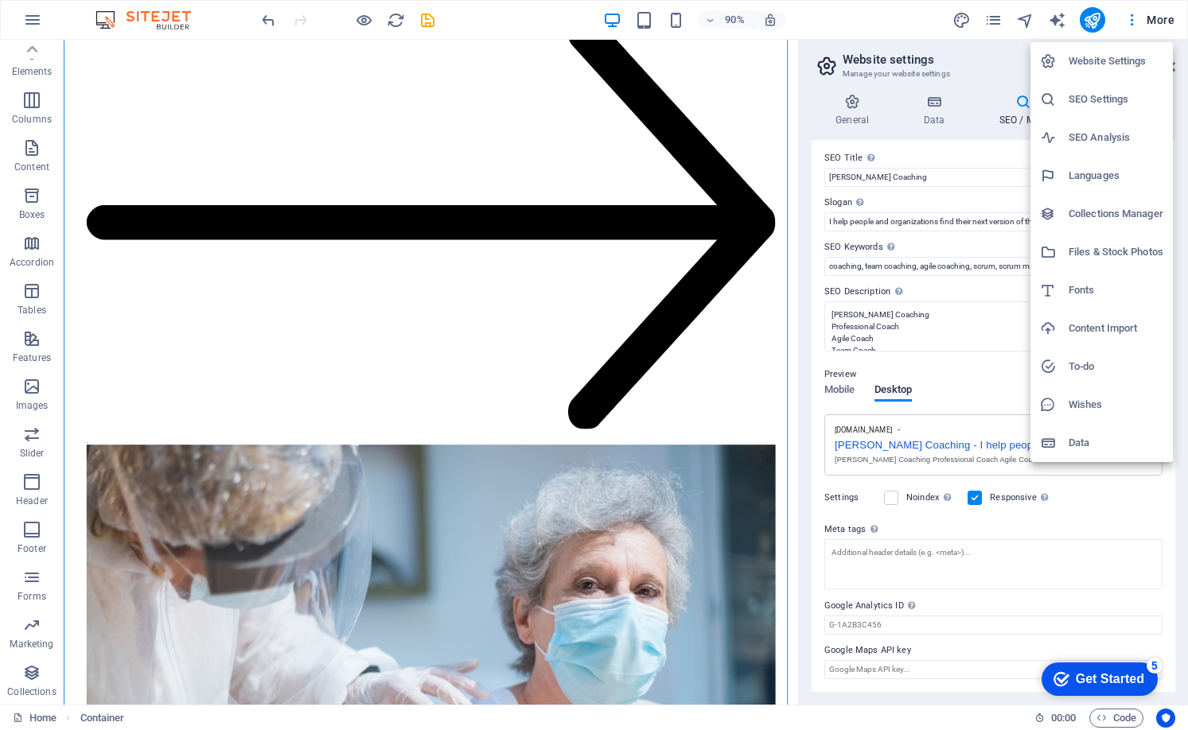
click at [1171, 26] on div at bounding box center [594, 365] width 1188 height 730
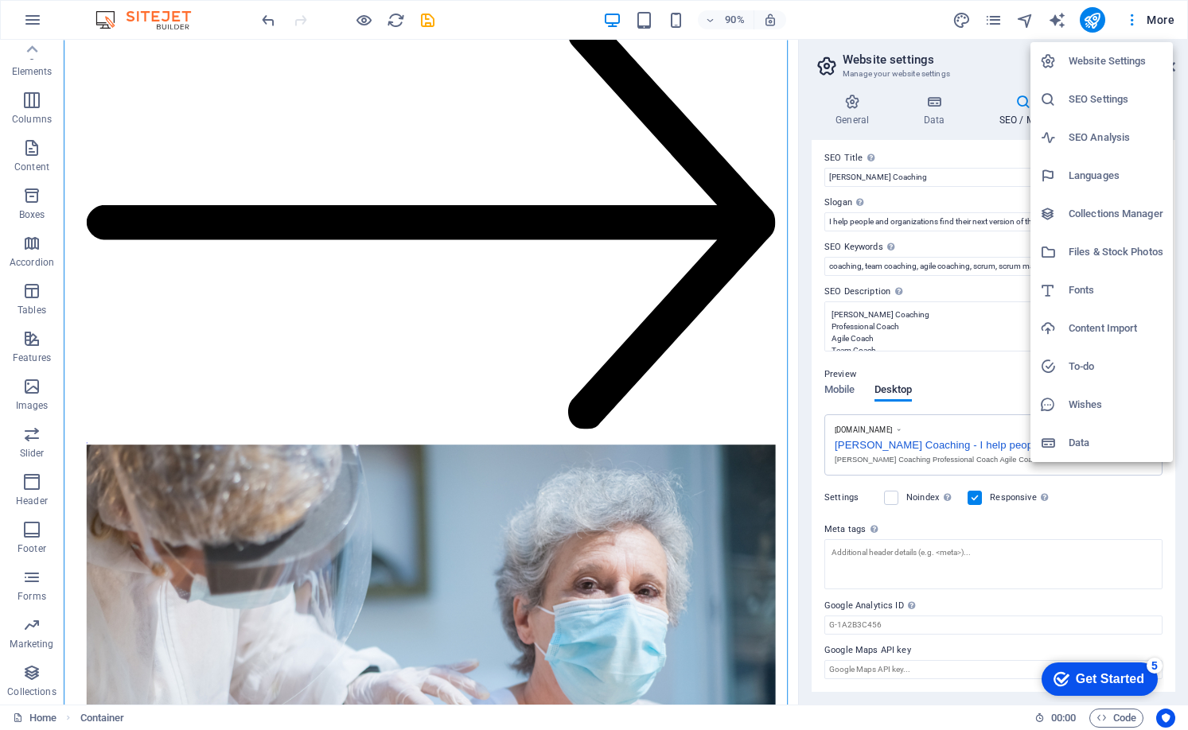
click at [1127, 25] on div at bounding box center [594, 365] width 1188 height 730
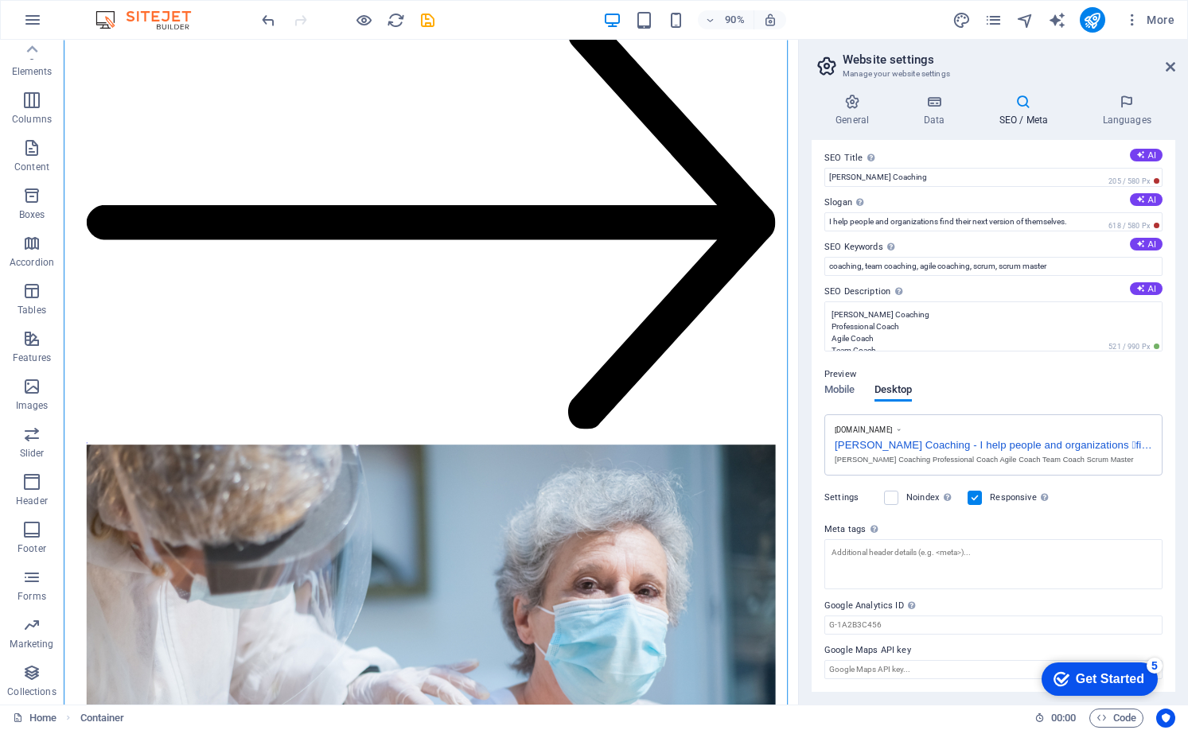
click at [1134, 19] on icon "button" at bounding box center [1132, 20] width 16 height 16
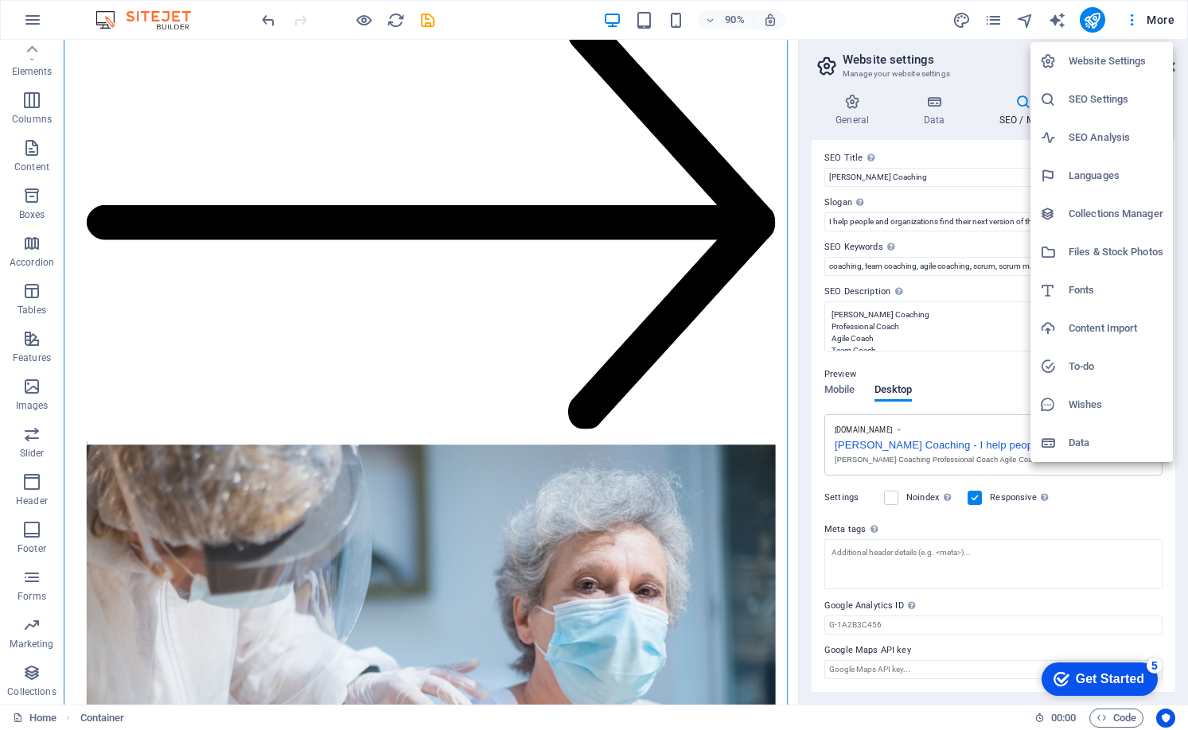
click at [1134, 19] on div at bounding box center [594, 365] width 1188 height 730
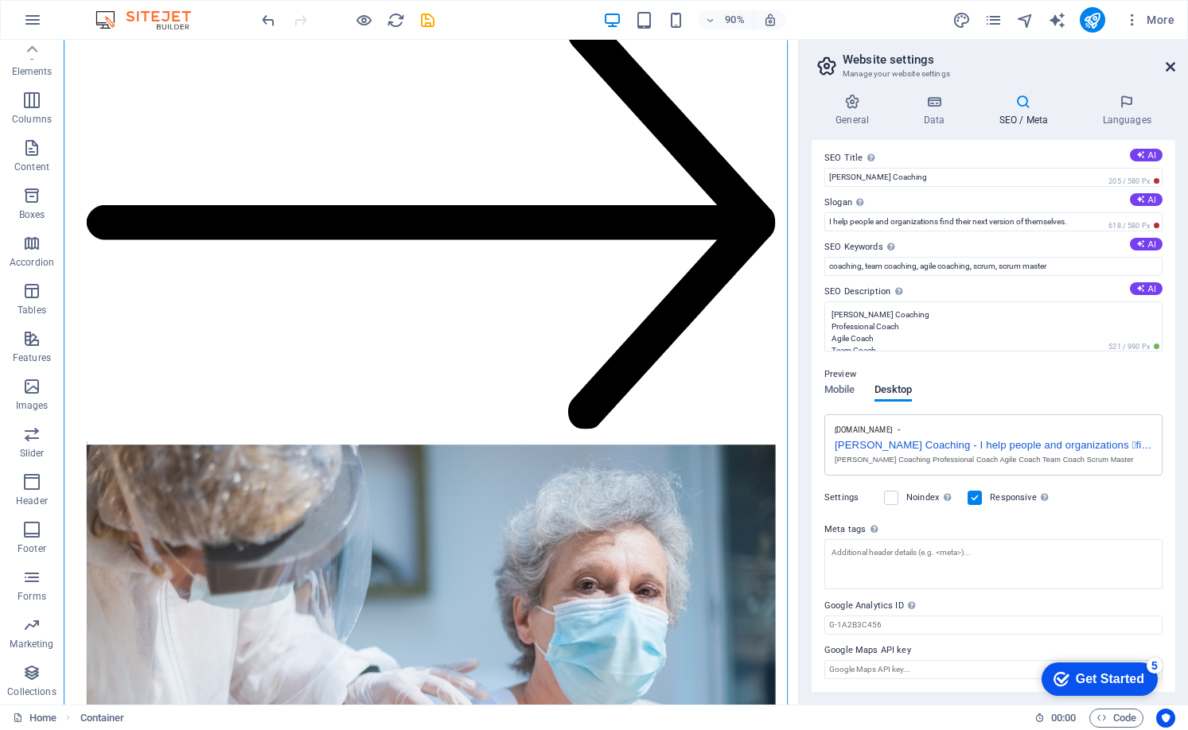
click at [1174, 64] on aside "Website settings Manage your website settings General Data SEO / Meta Languages…" at bounding box center [993, 372] width 390 height 665
click at [1170, 67] on icon at bounding box center [1171, 66] width 10 height 13
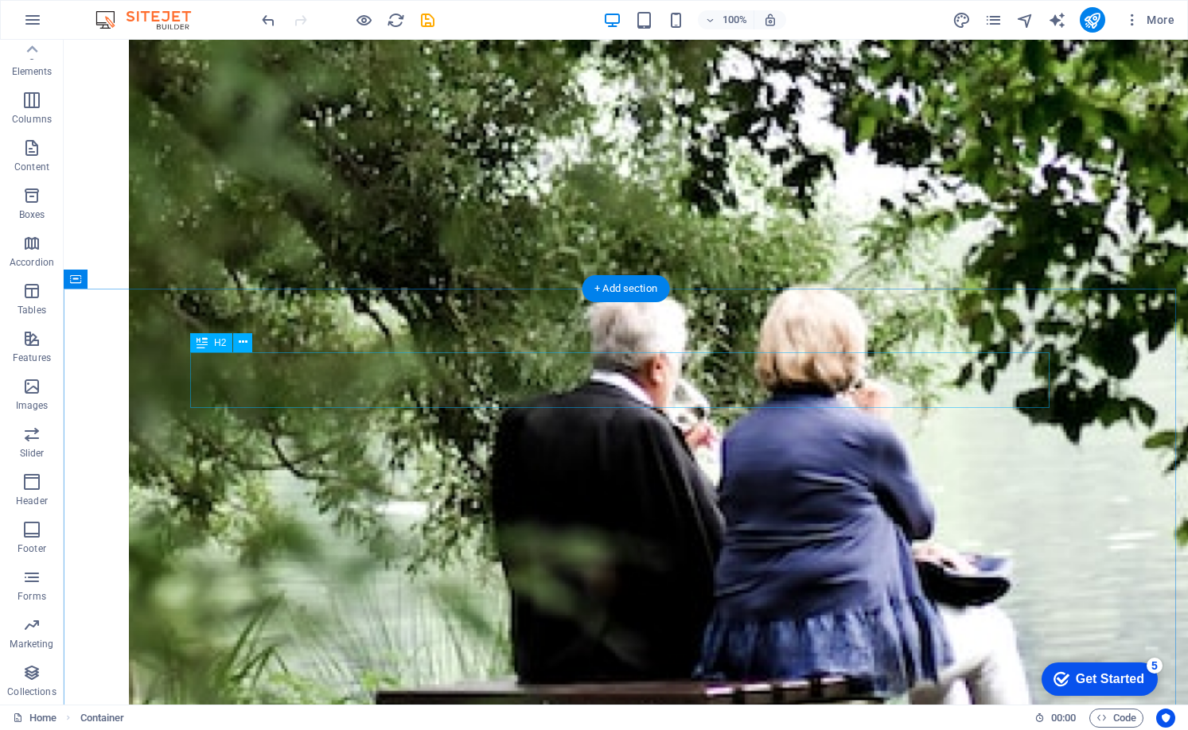
scroll to position [0, 0]
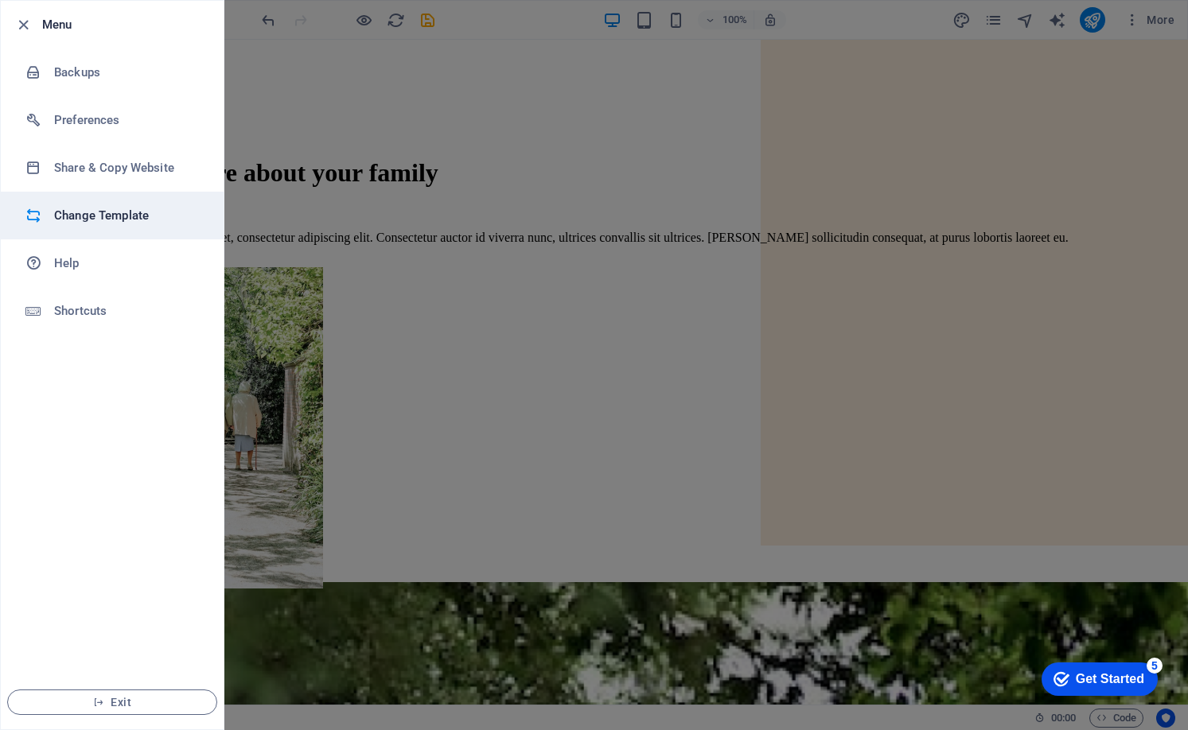
click at [74, 217] on h6 "Change Template" at bounding box center [127, 215] width 147 height 19
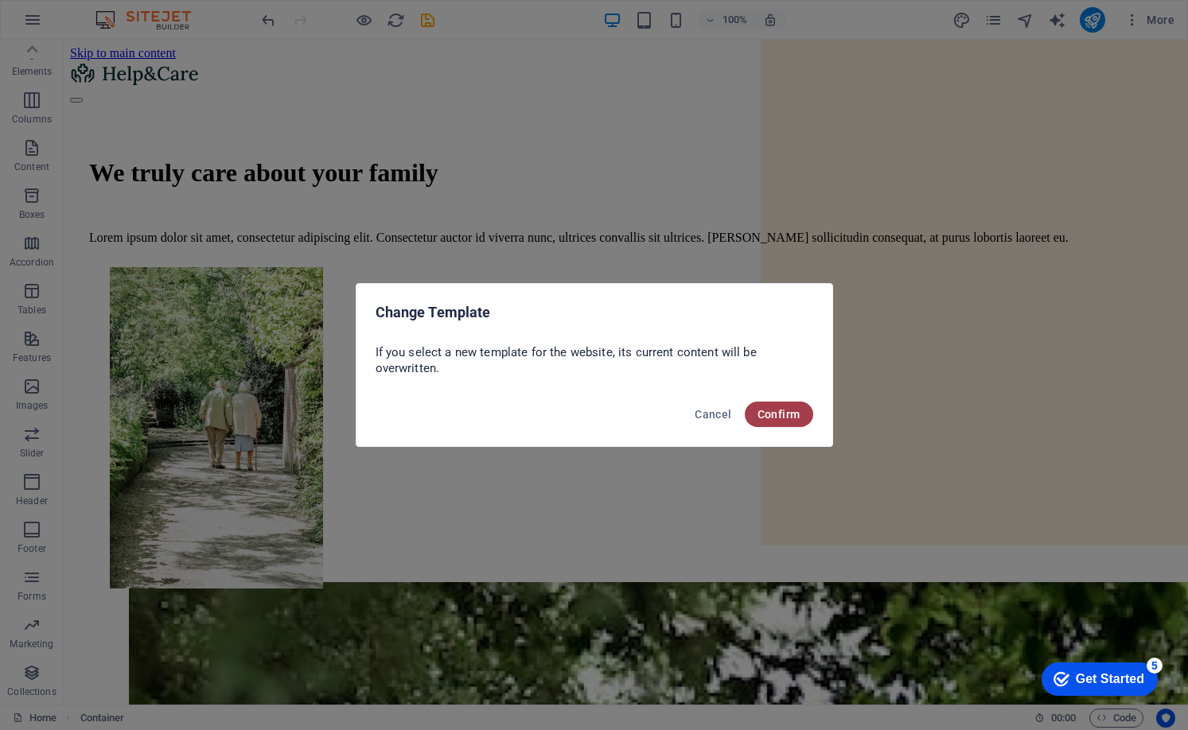
click at [774, 412] on span "Confirm" at bounding box center [779, 414] width 43 height 13
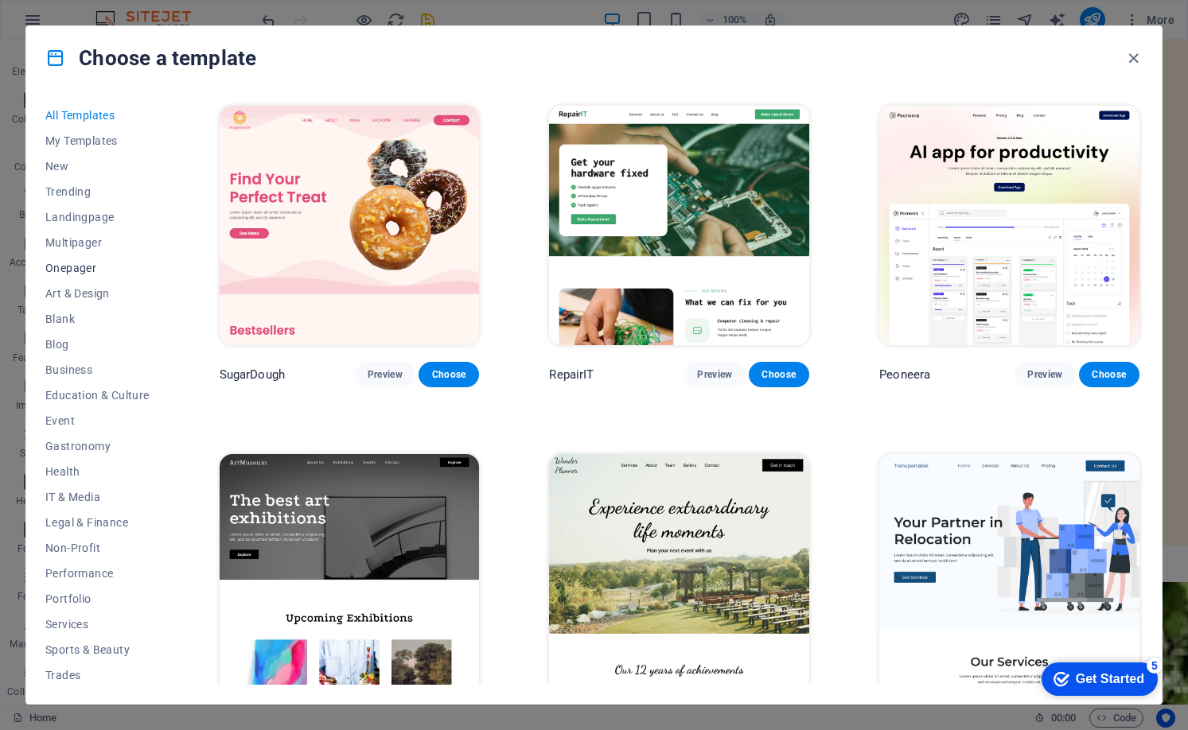
click at [75, 273] on span "Onepager" at bounding box center [97, 268] width 104 height 13
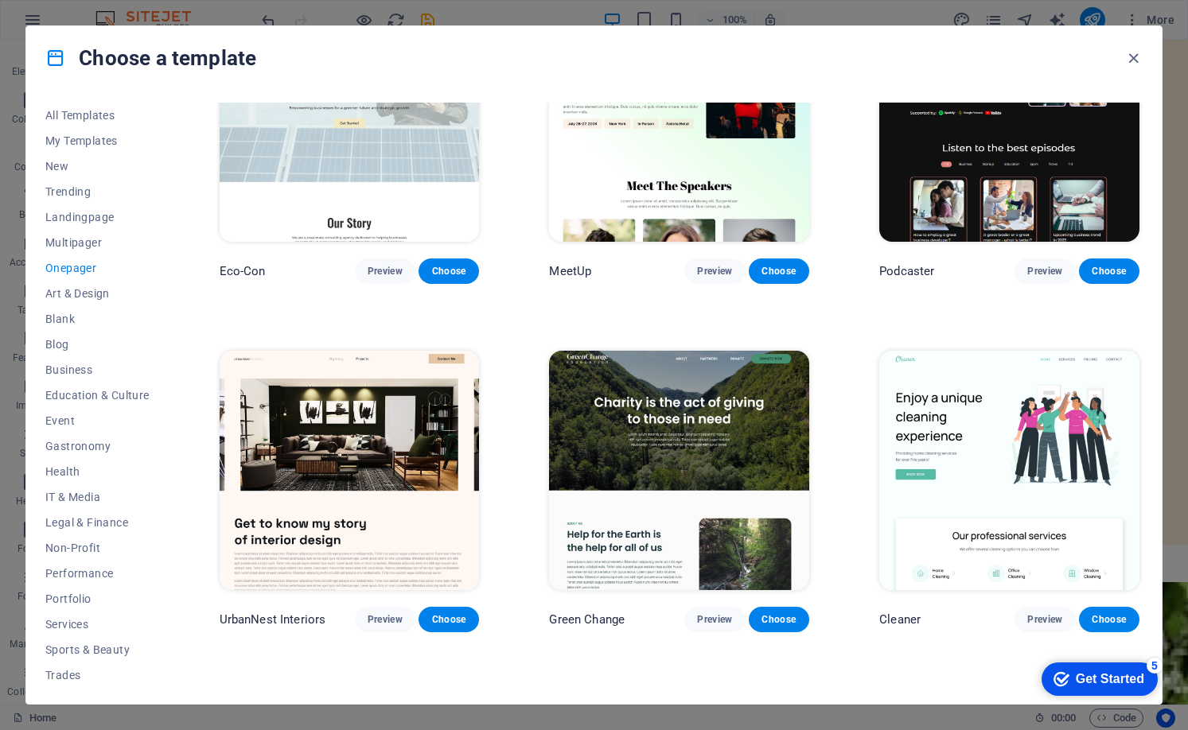
scroll to position [693, 0]
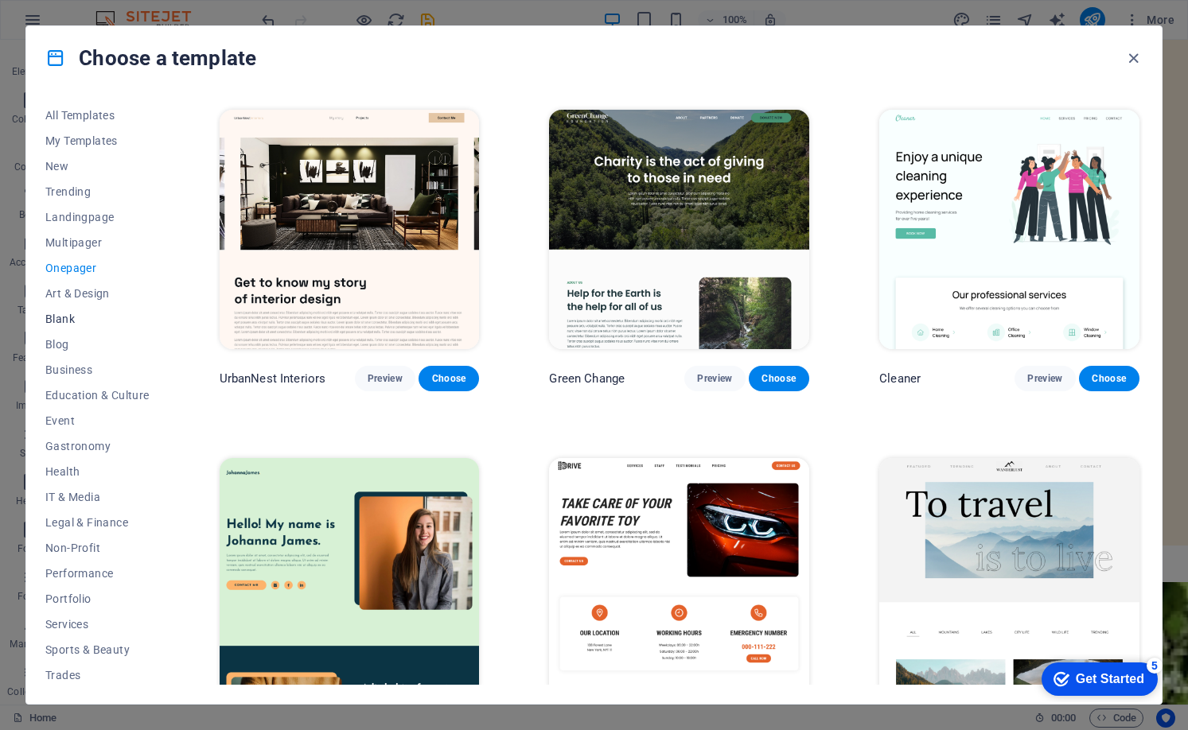
click at [64, 321] on span "Blank" at bounding box center [97, 319] width 104 height 13
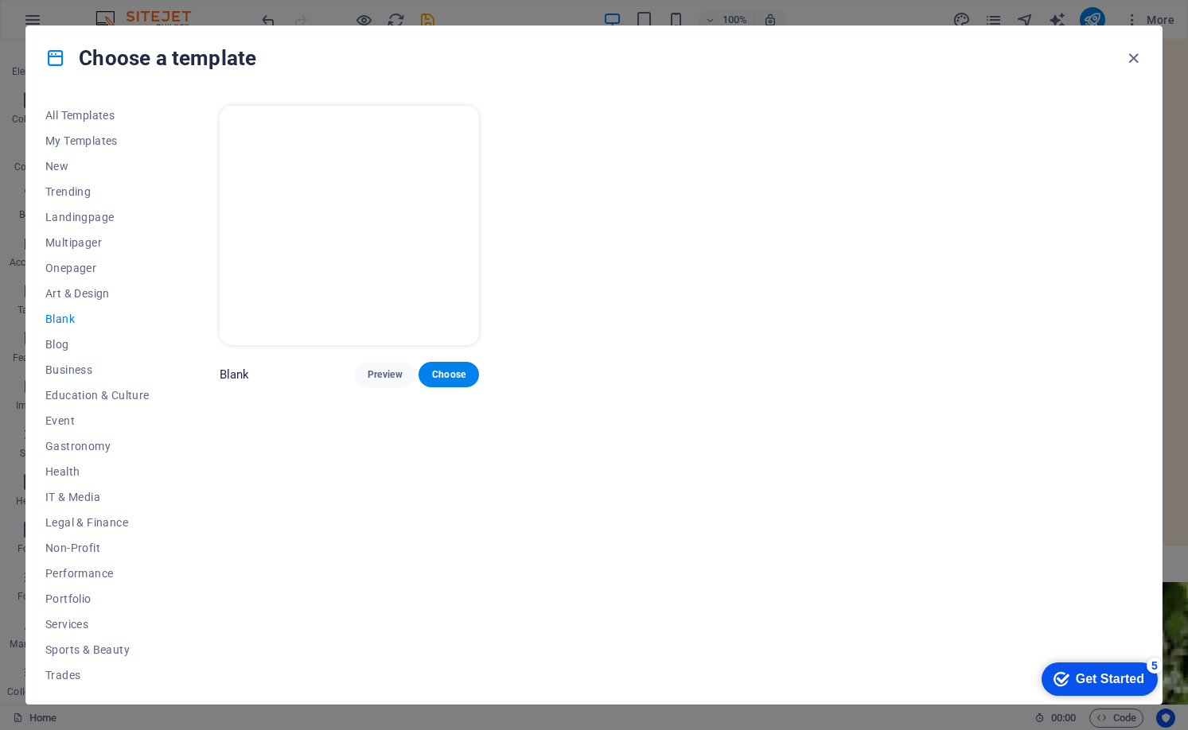
scroll to position [0, 0]
click at [454, 374] on span "Choose" at bounding box center [448, 374] width 35 height 13
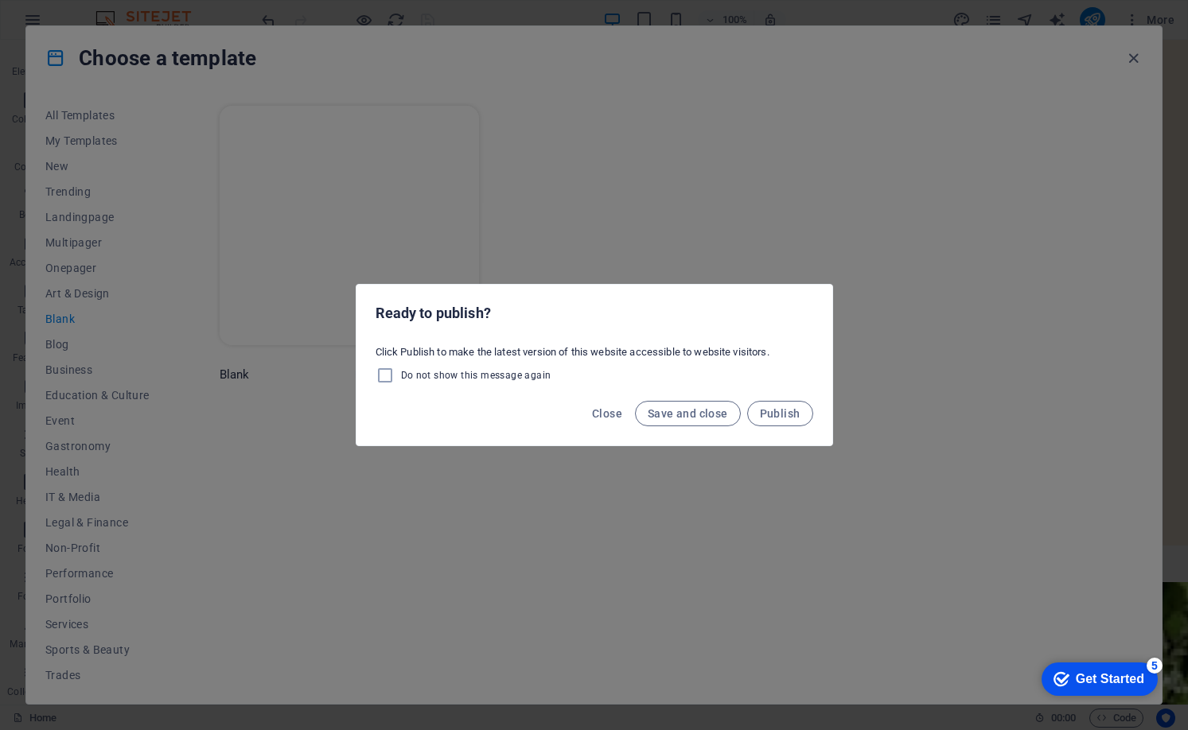
click at [518, 360] on div "Click Publish to make the latest version of this website accessible to website …" at bounding box center [594, 365] width 476 height 53
click at [602, 419] on span "Close" at bounding box center [607, 413] width 30 height 13
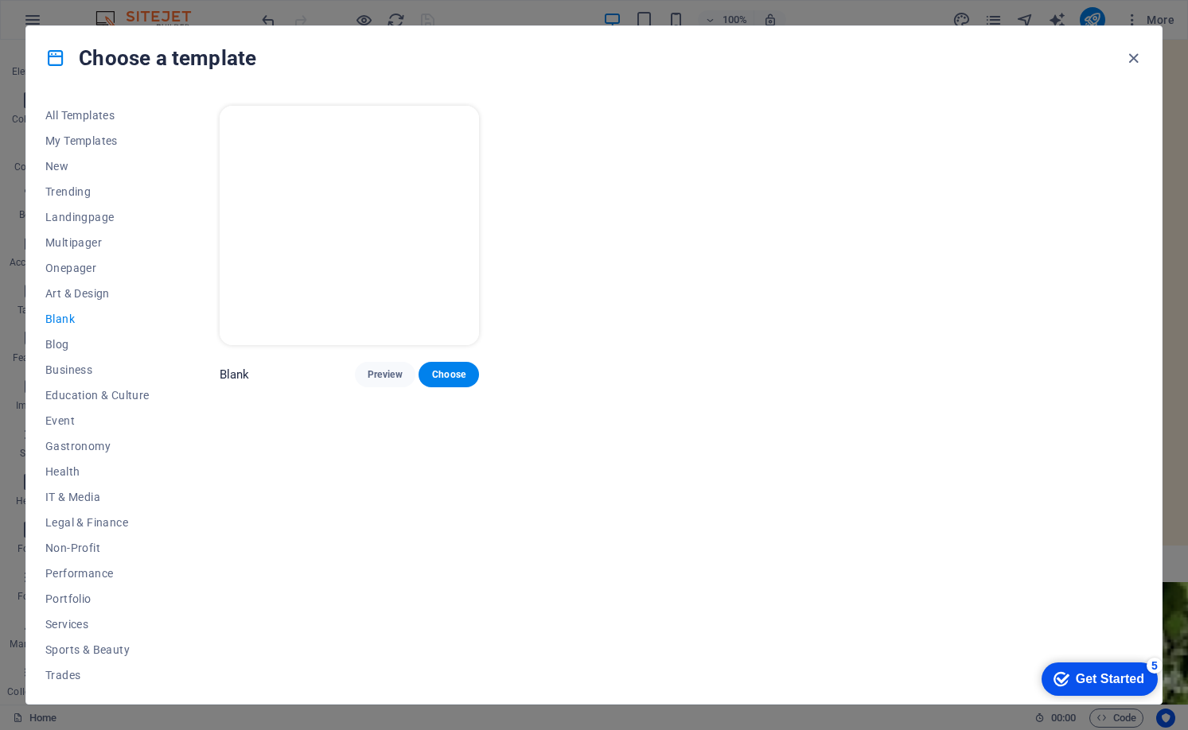
click at [675, 327] on div "Blank Preview Choose" at bounding box center [679, 245] width 926 height 285
click at [435, 377] on span "Choose" at bounding box center [448, 374] width 35 height 13
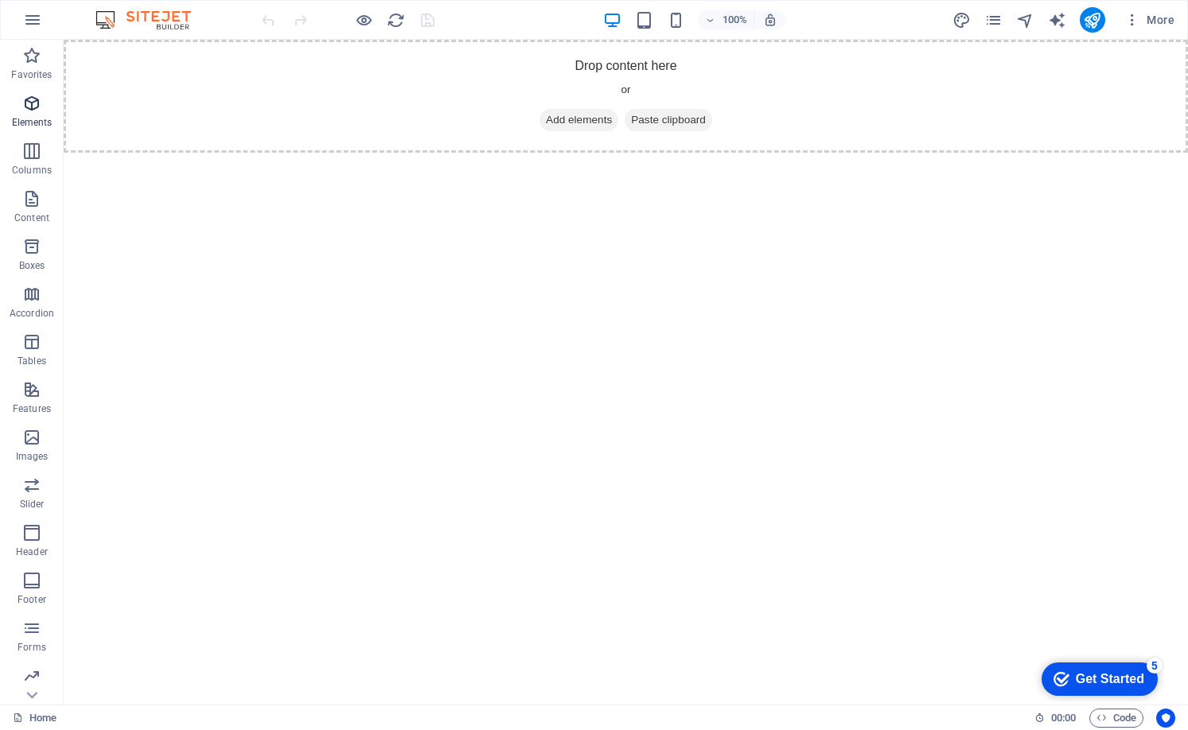
click at [33, 113] on span "Elements" at bounding box center [32, 113] width 64 height 38
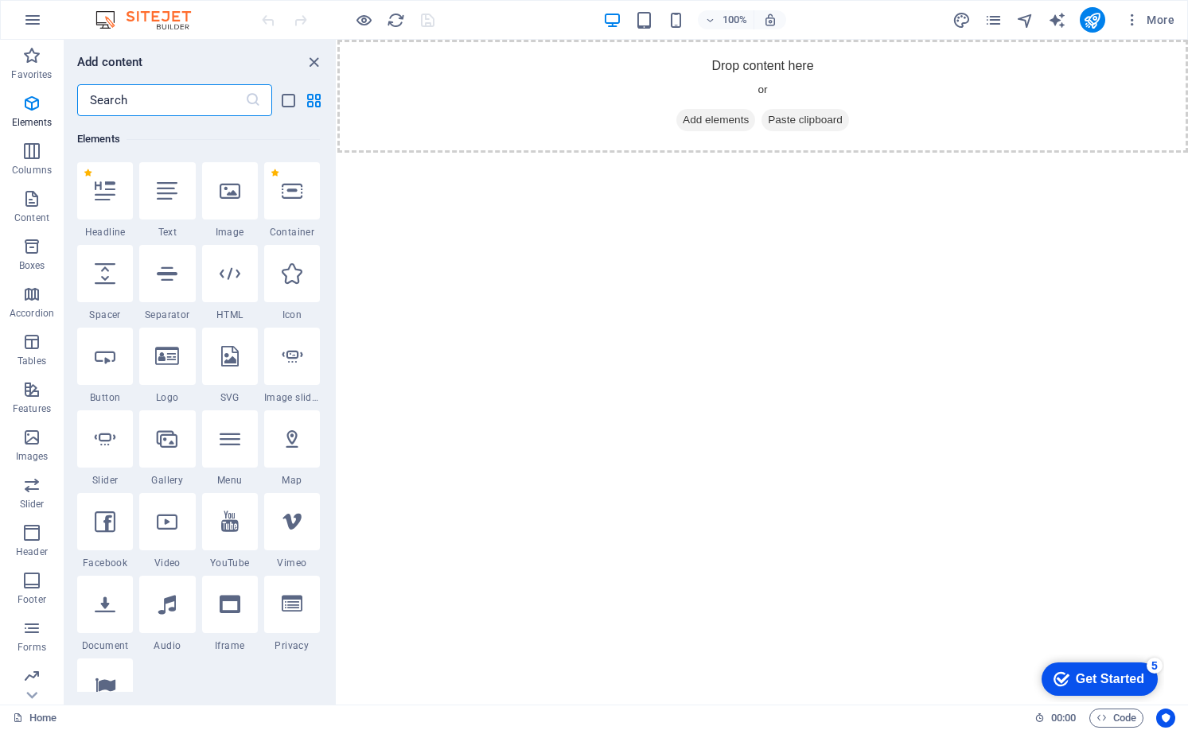
scroll to position [169, 0]
click at [242, 189] on div at bounding box center [230, 190] width 56 height 57
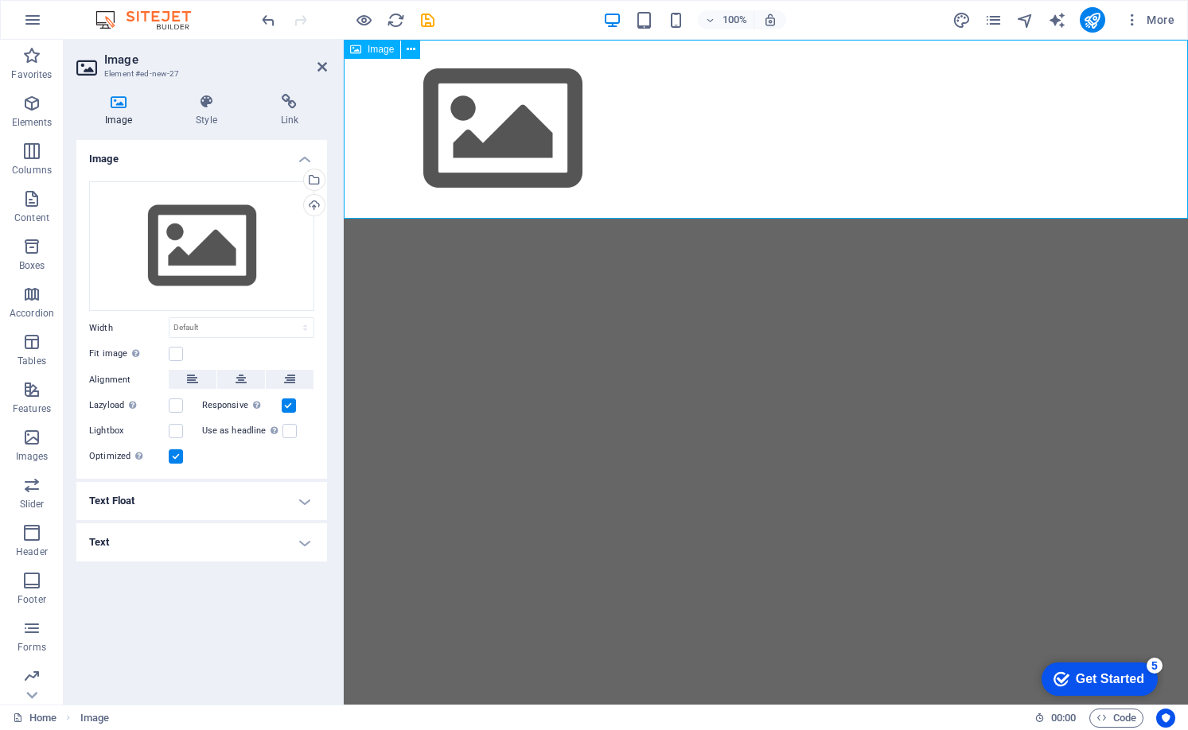
click at [625, 136] on figure at bounding box center [766, 129] width 844 height 179
click at [307, 155] on h4 "Image" at bounding box center [201, 154] width 251 height 29
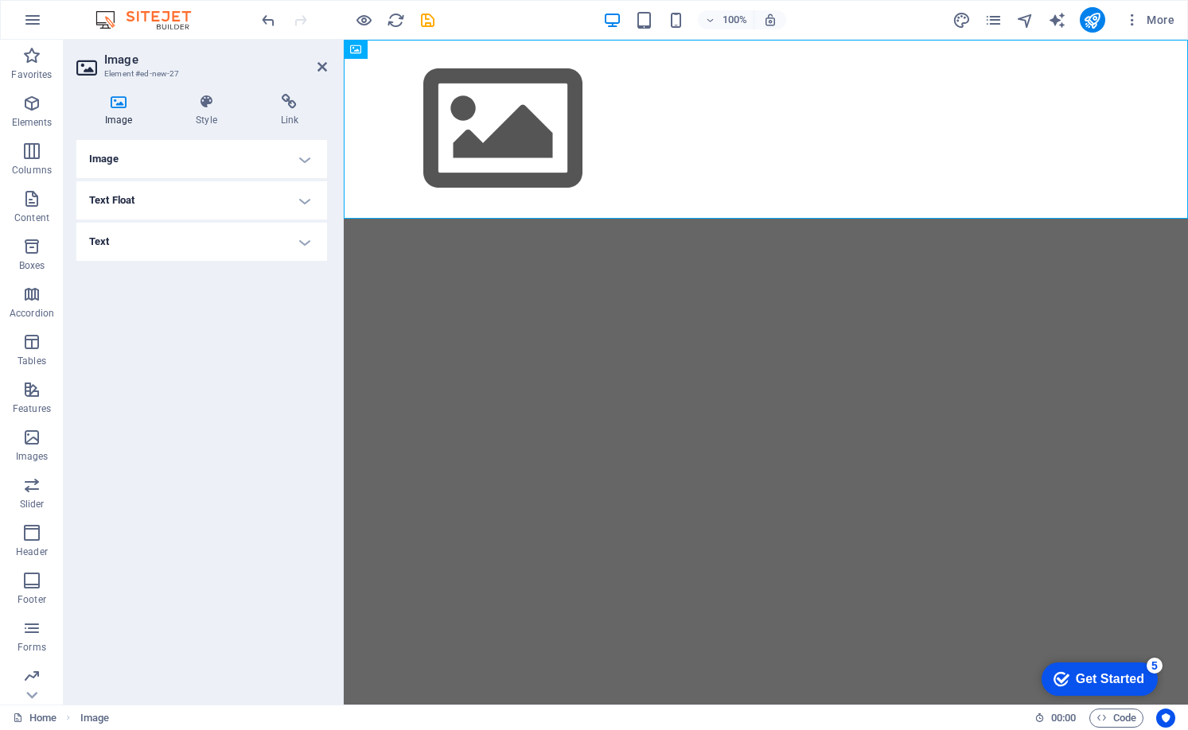
click at [307, 155] on h4 "Image" at bounding box center [201, 159] width 251 height 38
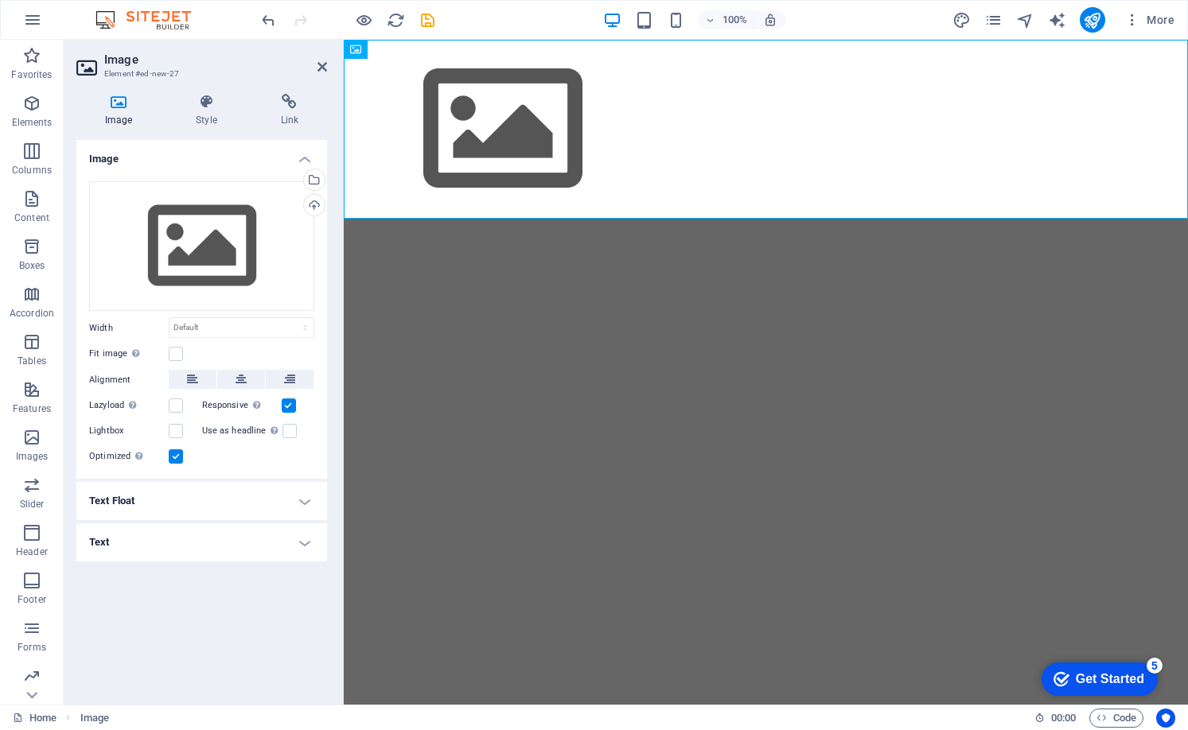
click at [307, 155] on h4 "Image" at bounding box center [201, 154] width 251 height 29
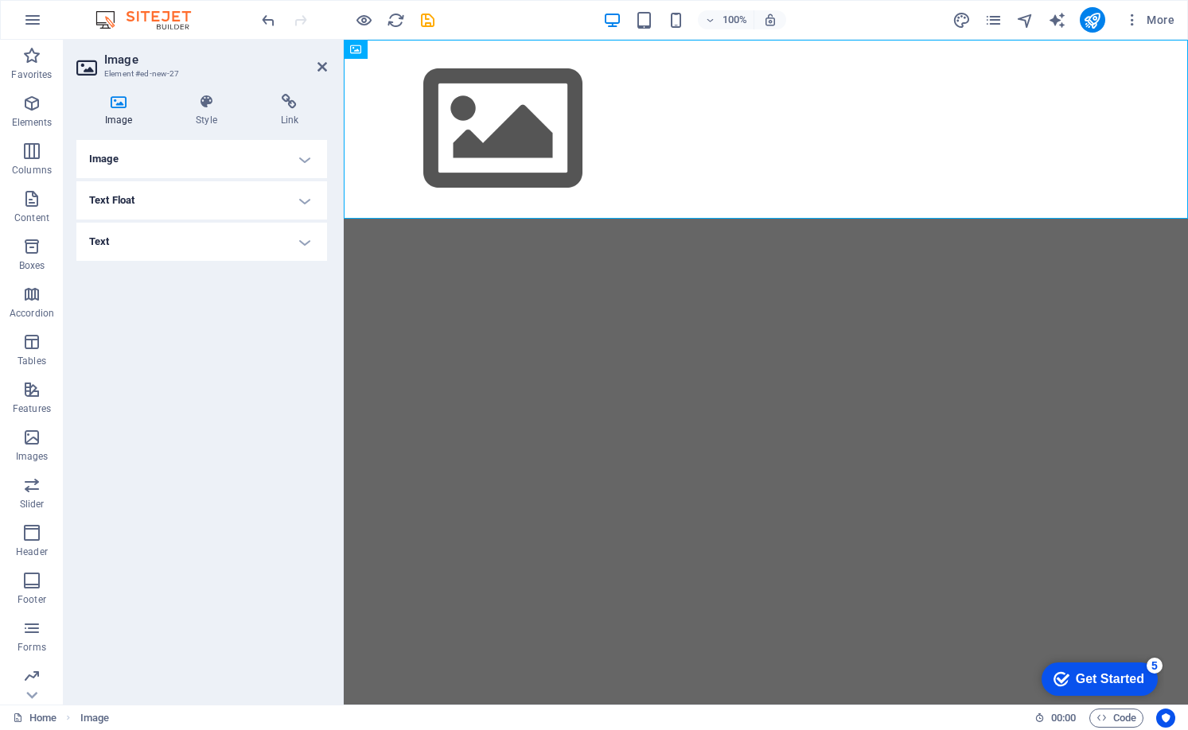
click at [307, 155] on h4 "Image" at bounding box center [201, 159] width 251 height 38
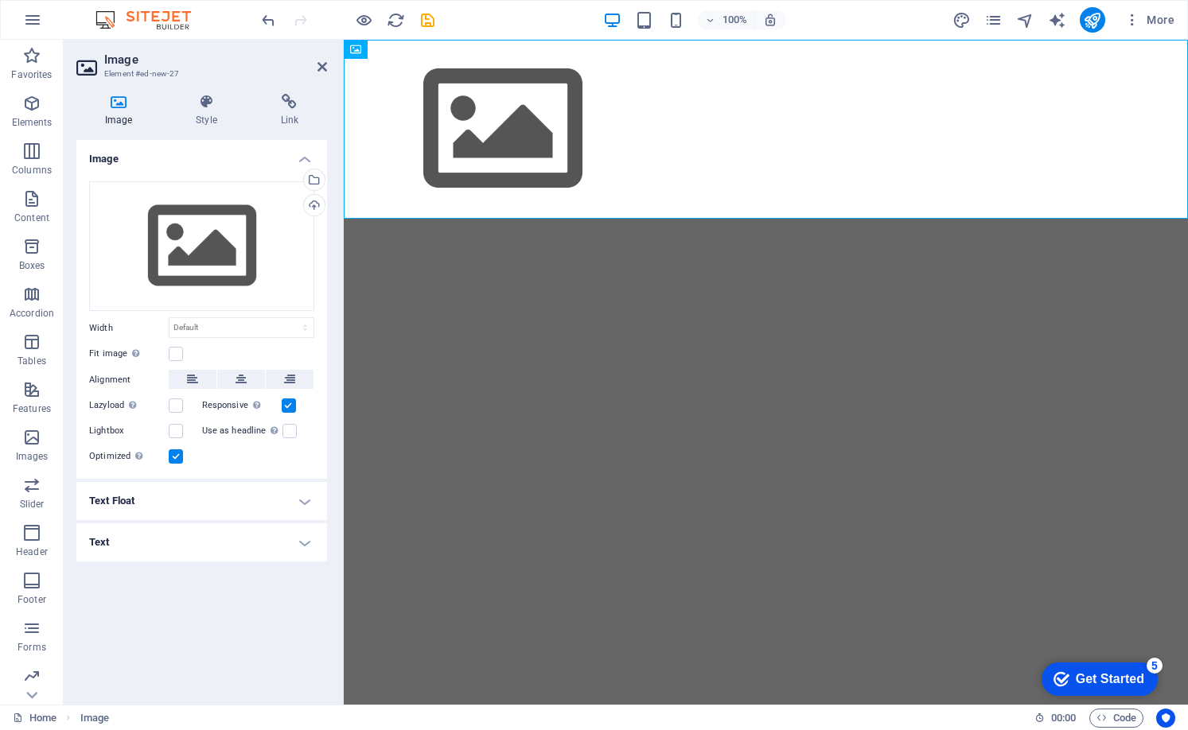
click at [458, 219] on html "Skip to main content" at bounding box center [766, 129] width 844 height 179
click at [476, 219] on html "Skip to main content" at bounding box center [766, 129] width 844 height 179
click at [38, 18] on icon "button" at bounding box center [32, 19] width 19 height 19
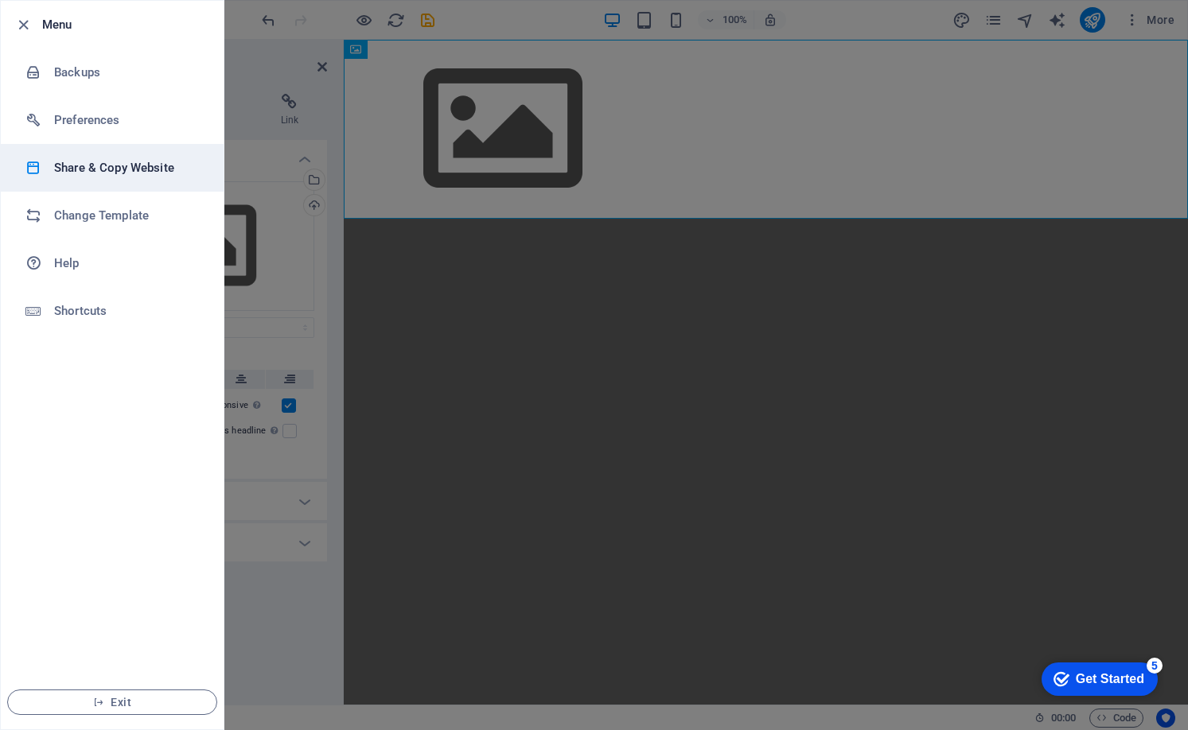
click at [131, 166] on h6 "Share & Copy Website" at bounding box center [127, 167] width 147 height 19
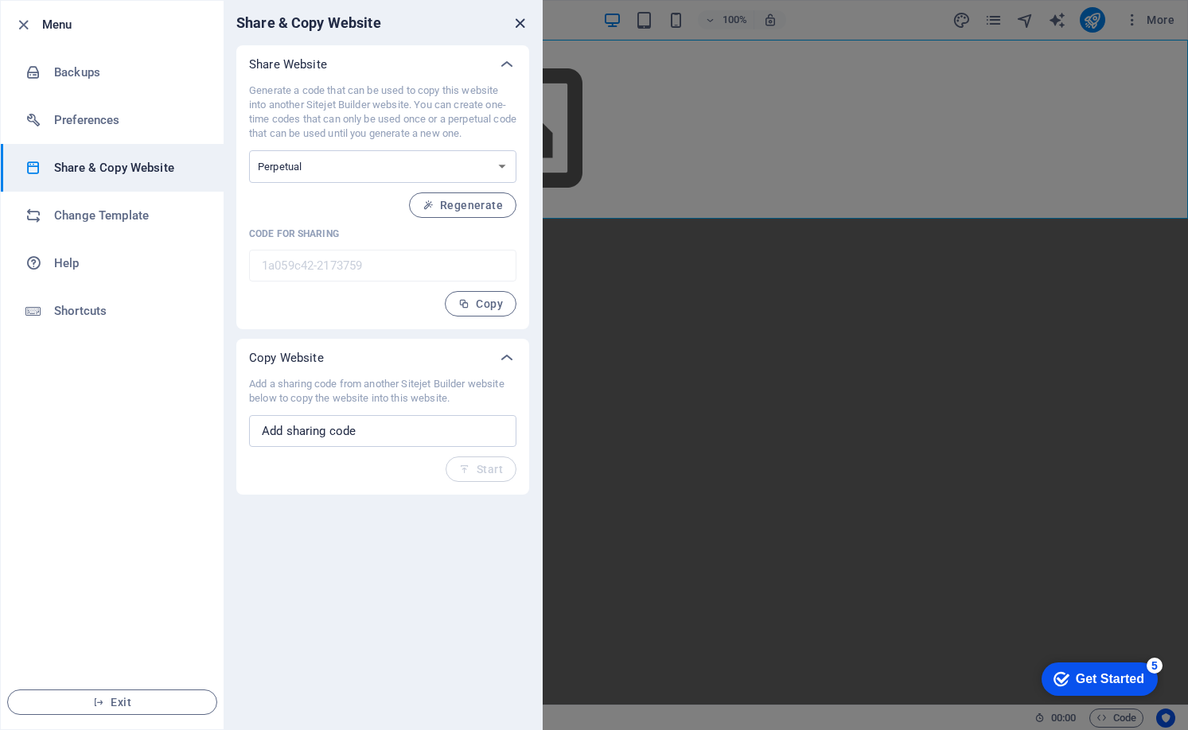
click at [524, 25] on icon "close" at bounding box center [520, 23] width 18 height 18
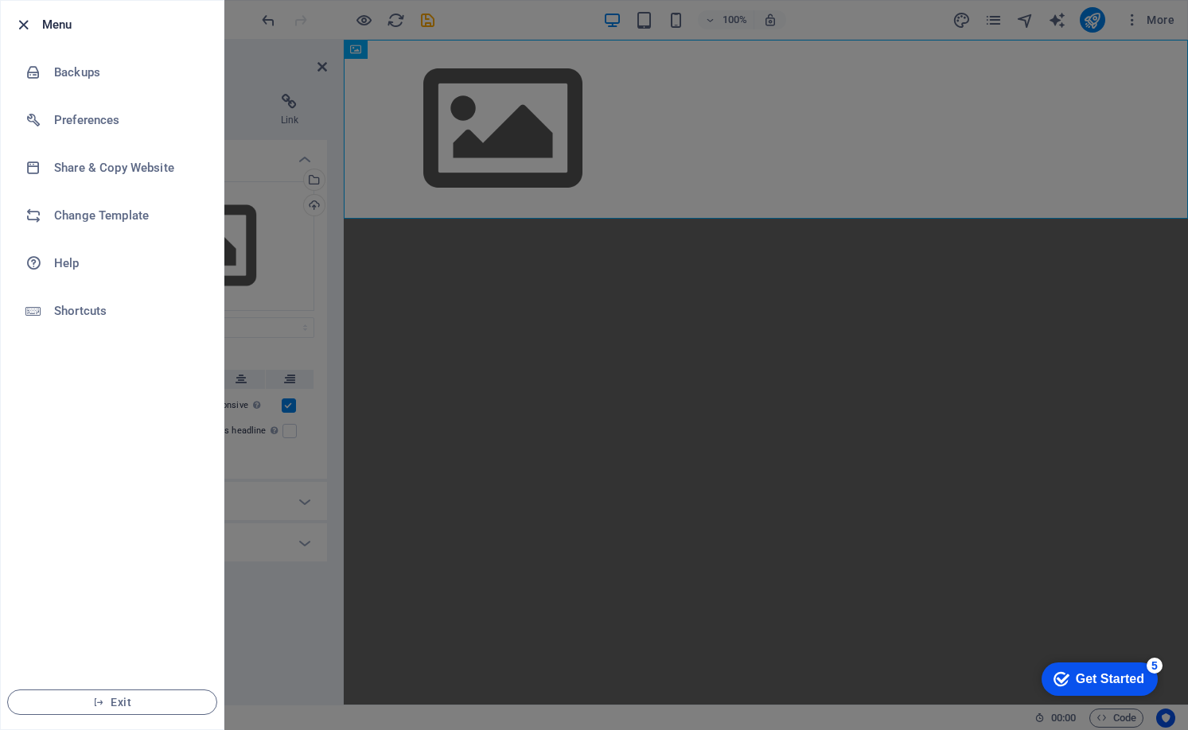
click at [17, 27] on icon "button" at bounding box center [23, 25] width 18 height 18
click at [42, 27] on h6 "Menu" at bounding box center [126, 24] width 169 height 19
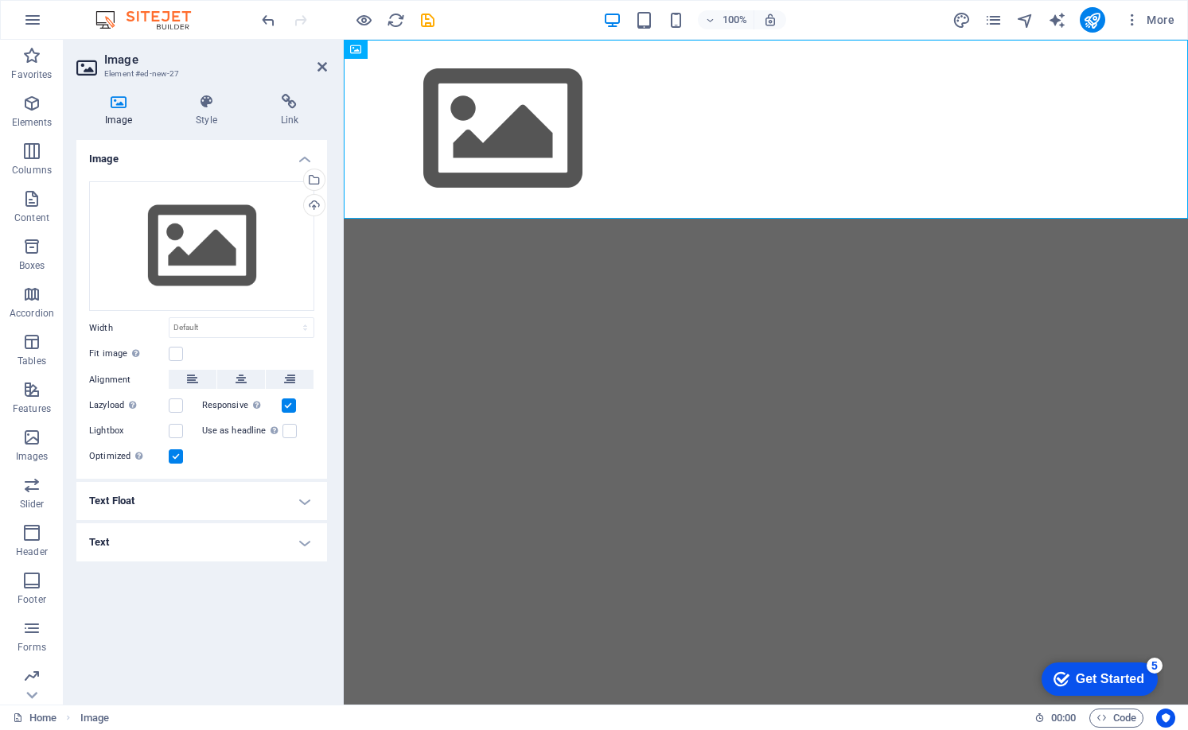
click at [597, 219] on html "Skip to main content" at bounding box center [766, 129] width 844 height 179
